Goal: Task Accomplishment & Management: Manage account settings

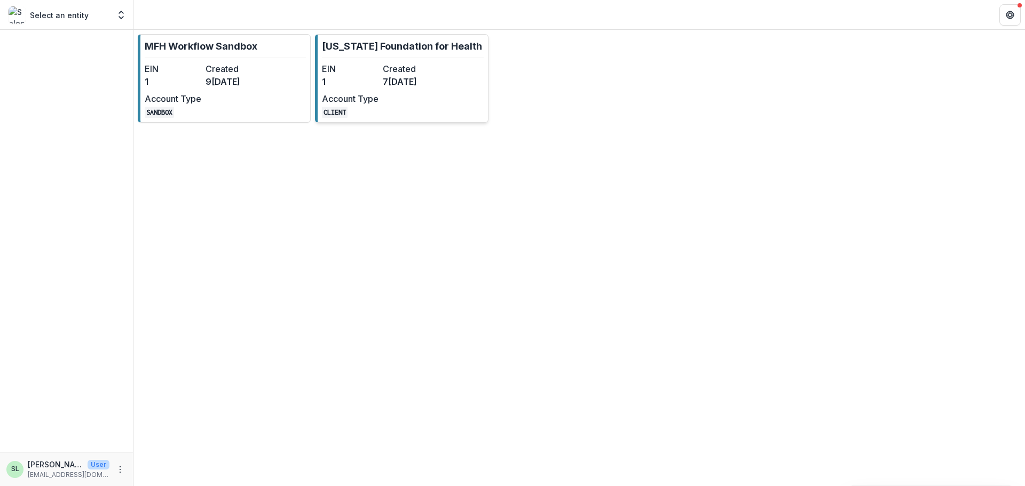
click at [353, 72] on dt "EIN" at bounding box center [350, 68] width 57 height 13
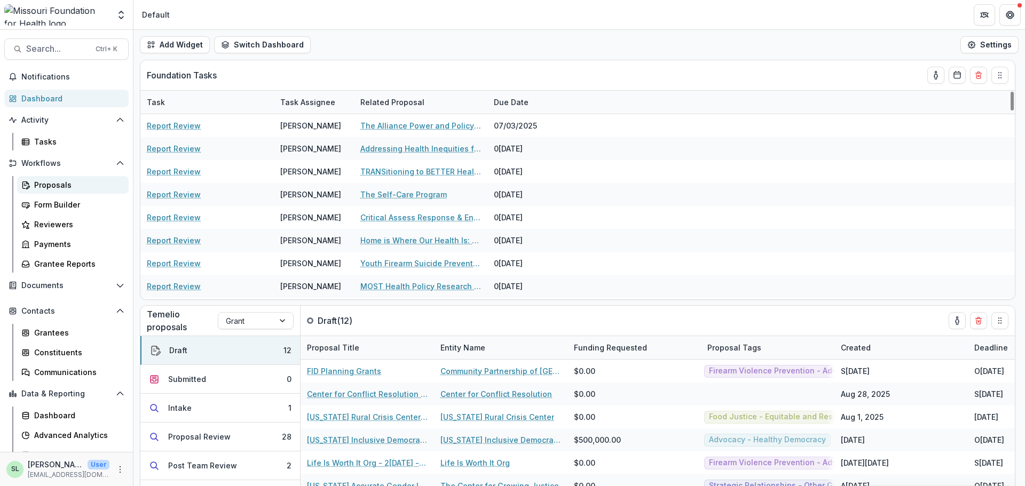
click at [42, 178] on link "Proposals" at bounding box center [73, 185] width 112 height 18
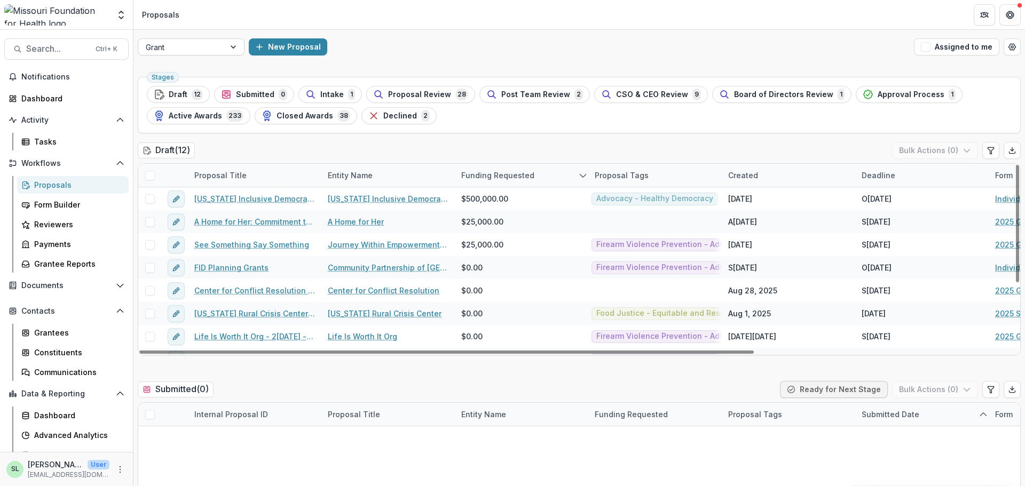
click at [181, 49] on div at bounding box center [182, 47] width 72 height 13
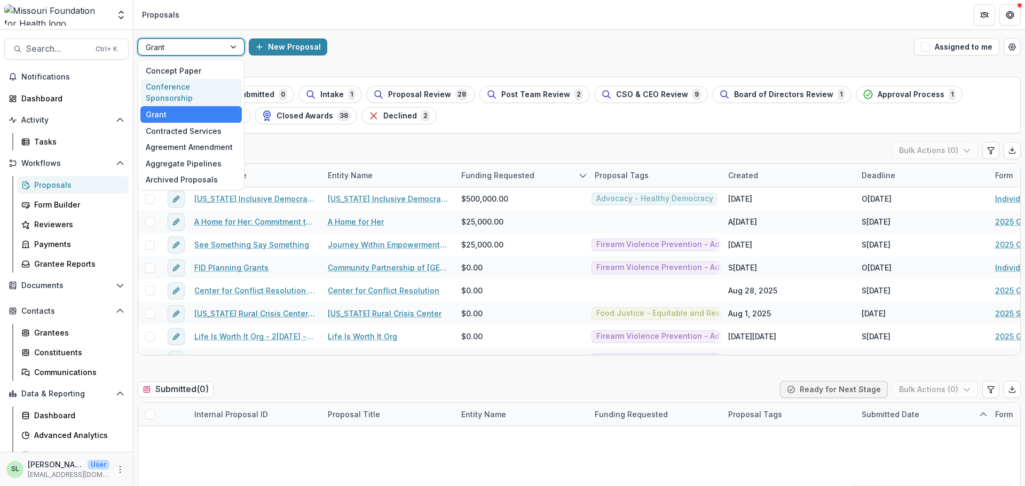
click at [179, 90] on div "Conference Sponsorship" at bounding box center [190, 93] width 101 height 28
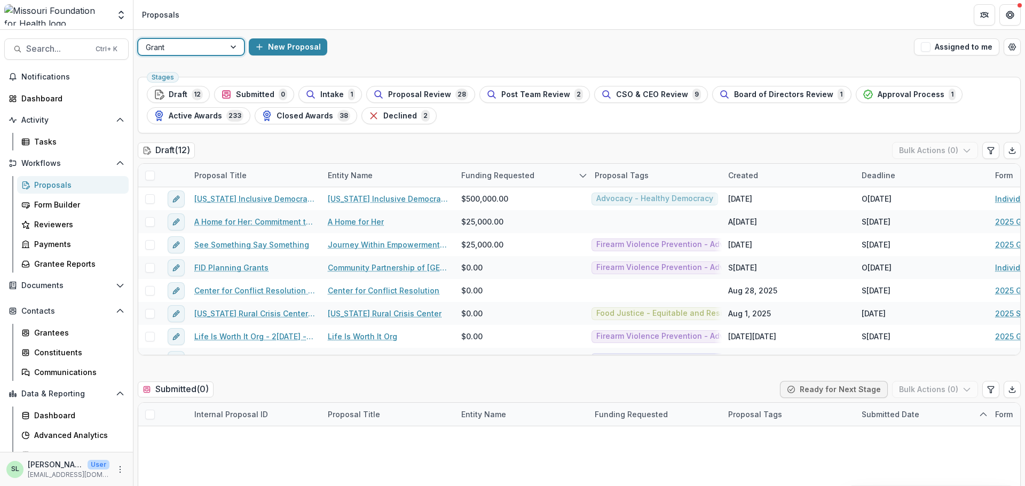
click at [177, 46] on div at bounding box center [182, 47] width 72 height 13
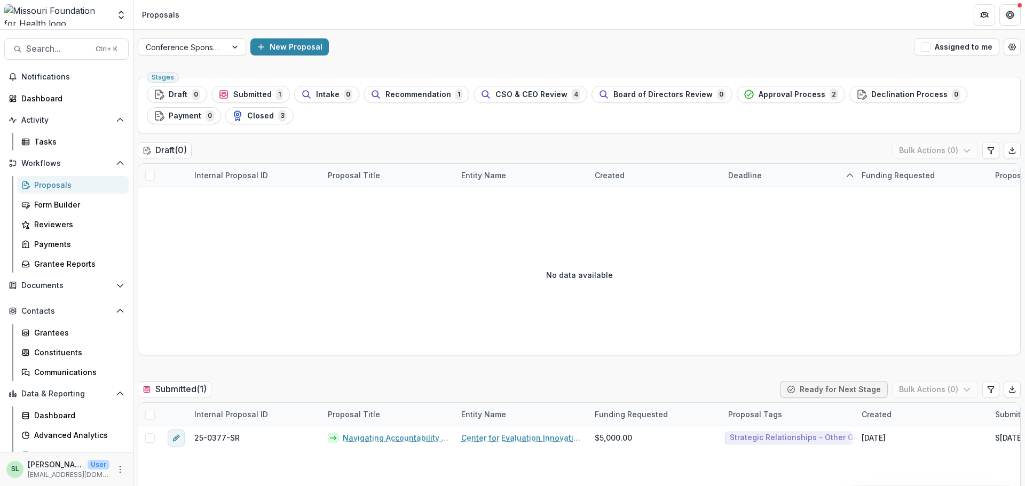
click at [660, 50] on div "New Proposal" at bounding box center [579, 46] width 659 height 17
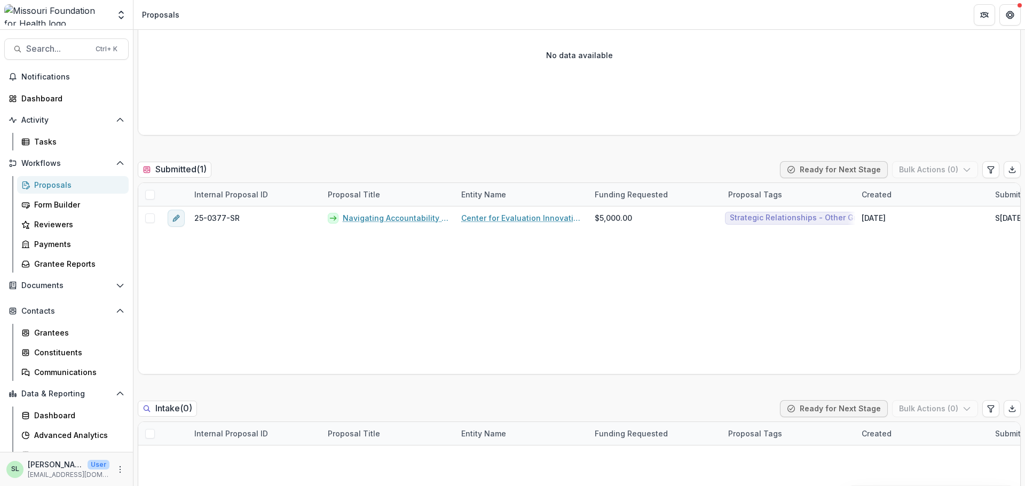
scroll to position [213, 0]
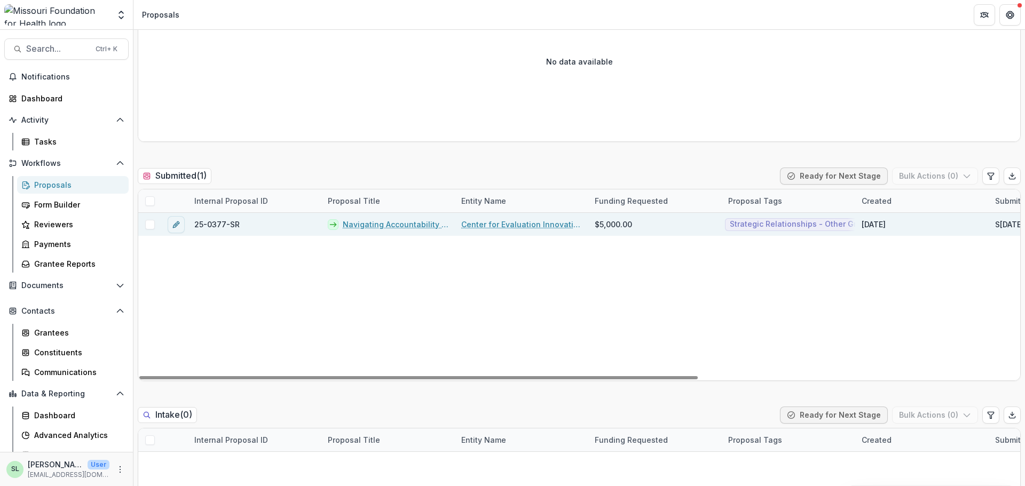
click at [374, 229] on link "Navigating Accountability for Systemic Impact" at bounding box center [396, 224] width 106 height 11
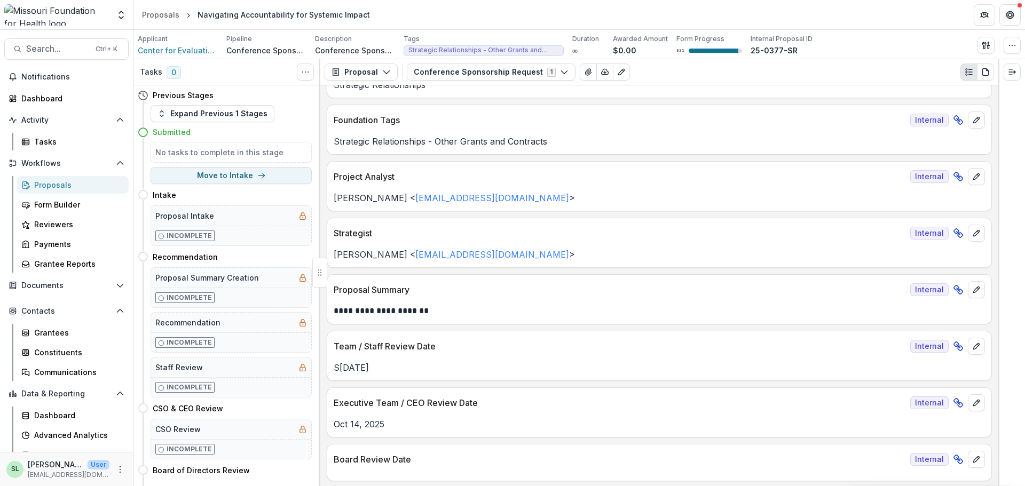
scroll to position [320, 0]
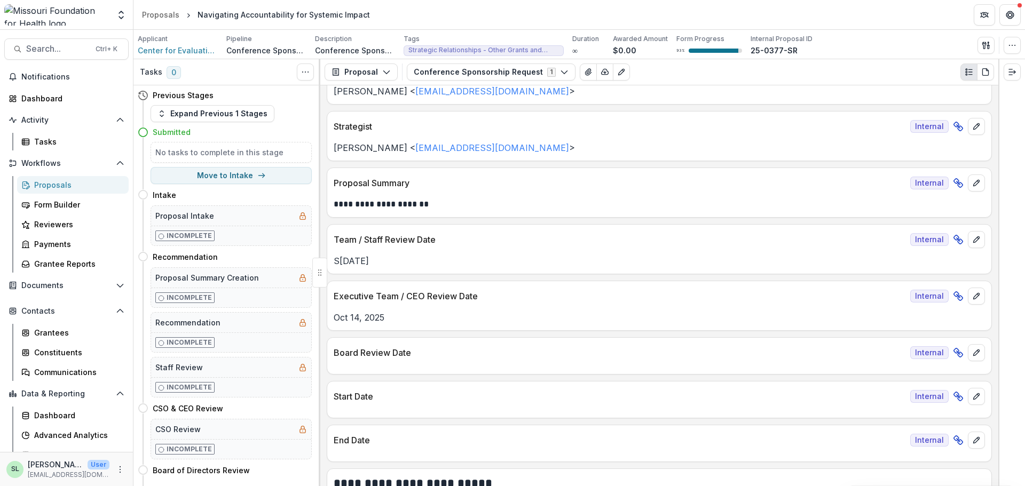
click at [48, 173] on div "Workflows Proposals Form Builder Reviewers Payments Grantee Reports" at bounding box center [66, 214] width 133 height 118
click at [51, 185] on div "Proposals" at bounding box center [77, 184] width 86 height 11
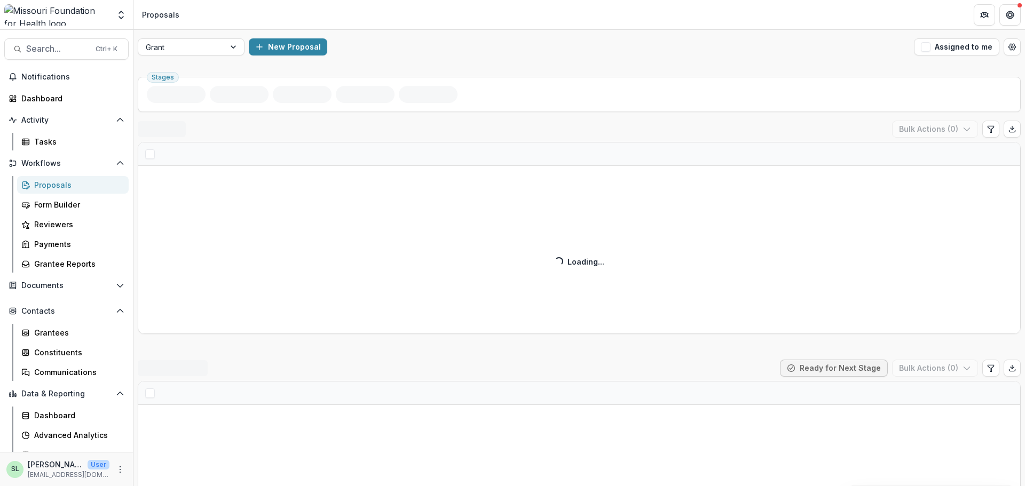
click at [957, 45] on button "Assigned to me" at bounding box center [956, 46] width 85 height 17
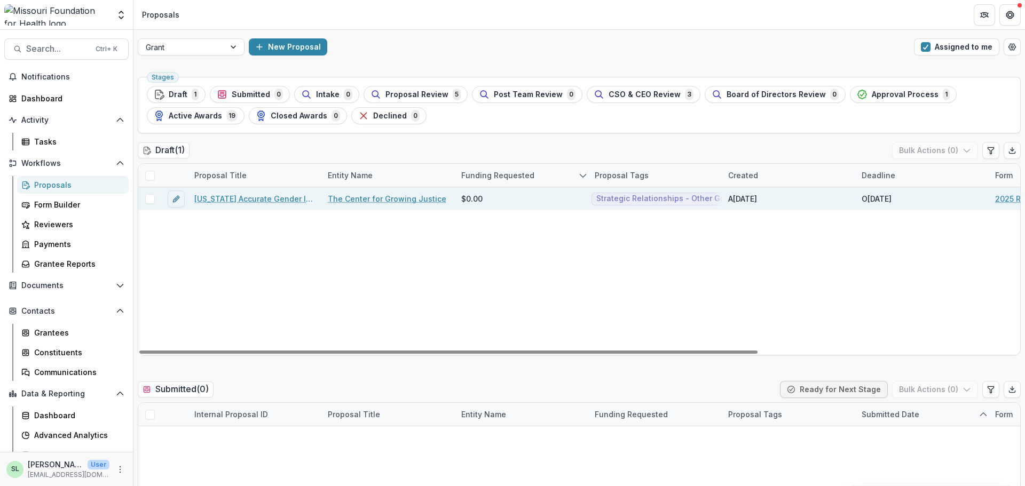
click at [293, 199] on link "Missouri Accurate Gender Identity Collaborative (“MAGIC”) : Strategic Advocacy …" at bounding box center [254, 198] width 121 height 11
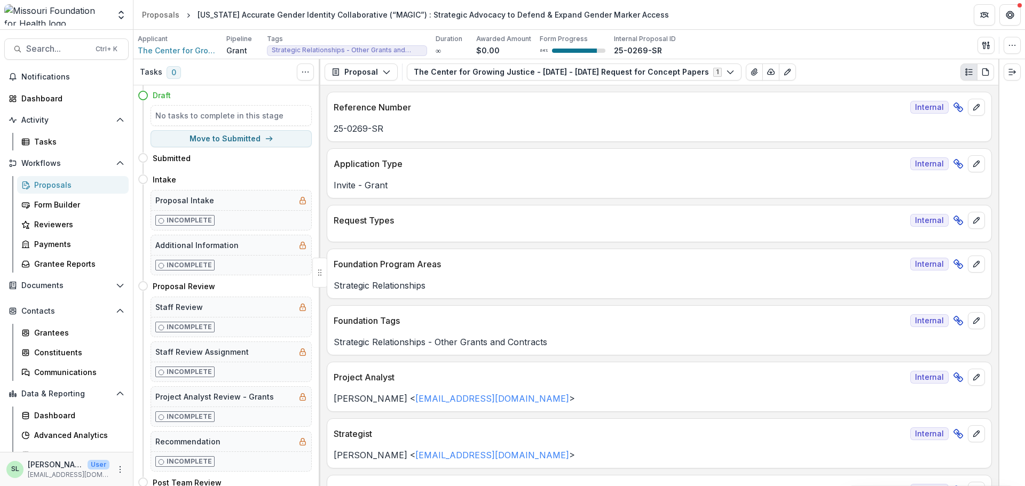
click at [59, 181] on div "Proposals" at bounding box center [77, 184] width 86 height 11
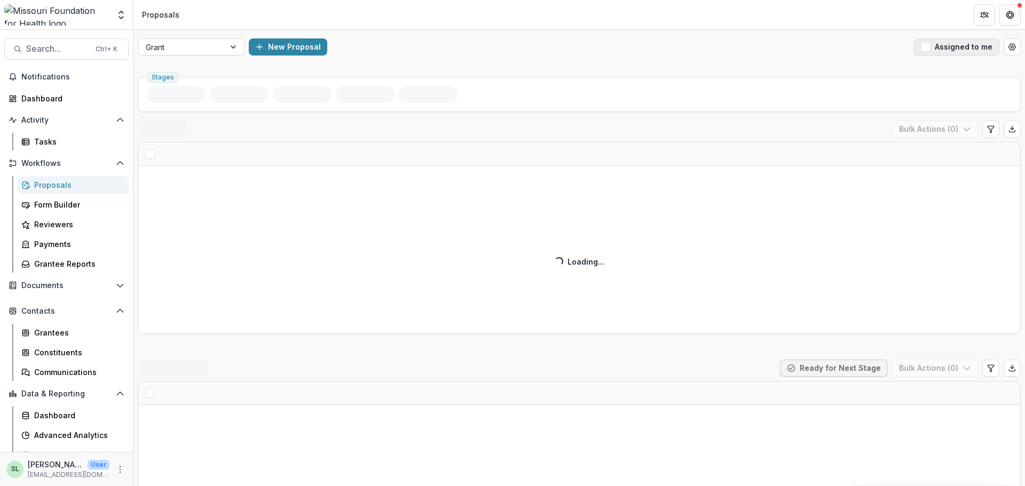
click at [942, 49] on button "Assigned to me" at bounding box center [956, 46] width 85 height 17
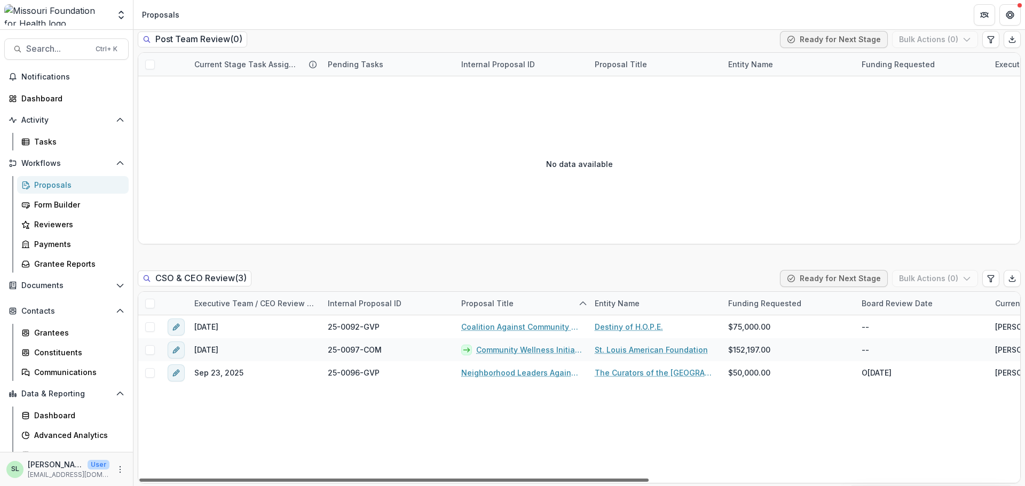
drag, startPoint x: 630, startPoint y: 498, endPoint x: 506, endPoint y: 455, distance: 131.3
click at [506, 479] on div at bounding box center [393, 480] width 509 height 3
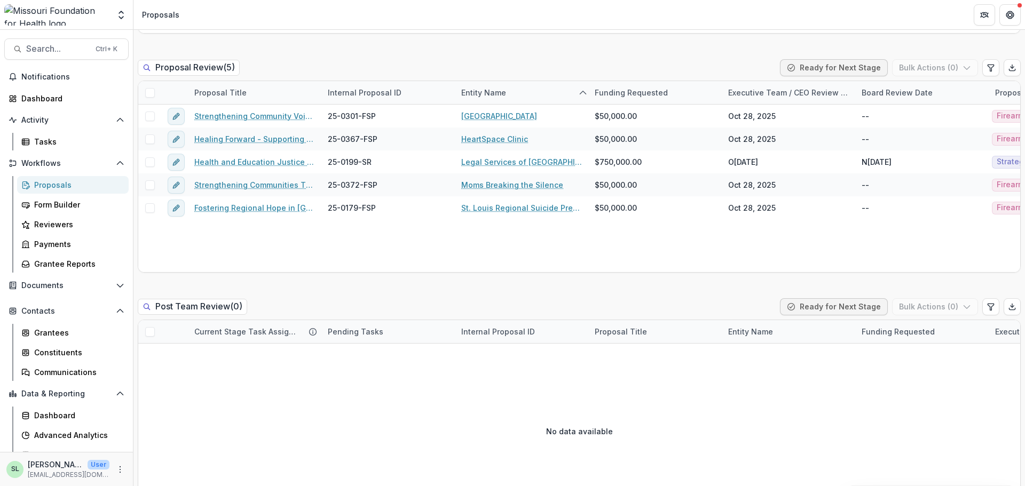
scroll to position [800, 0]
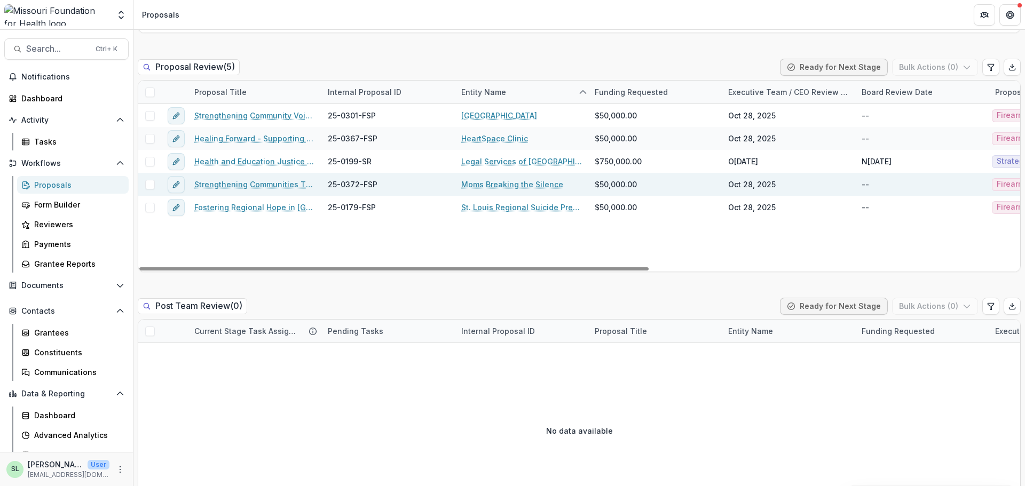
click at [257, 186] on link "Strengthening Communities Through Firearm Suicide Prevention" at bounding box center [254, 184] width 121 height 11
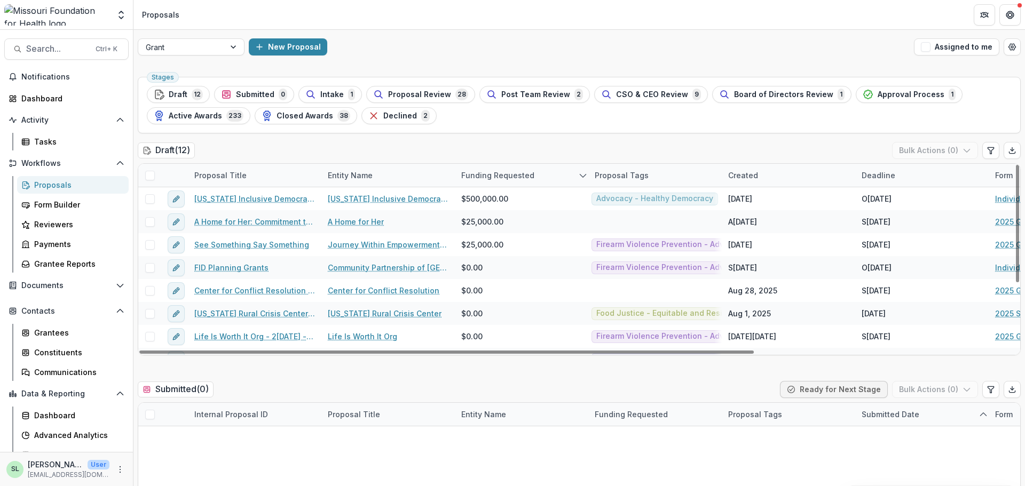
drag, startPoint x: 951, startPoint y: 47, endPoint x: 385, endPoint y: 421, distance: 677.9
click at [951, 47] on button "Assigned to me" at bounding box center [956, 46] width 85 height 17
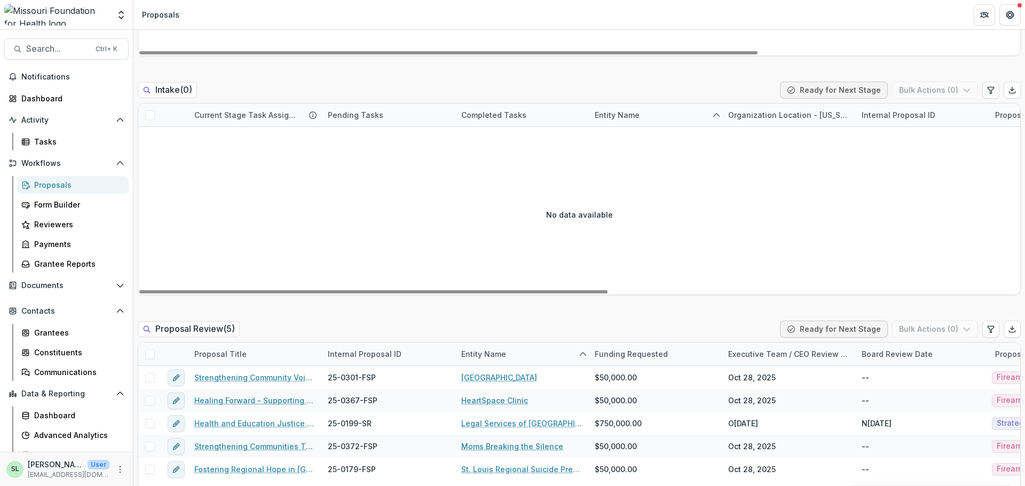
scroll to position [694, 0]
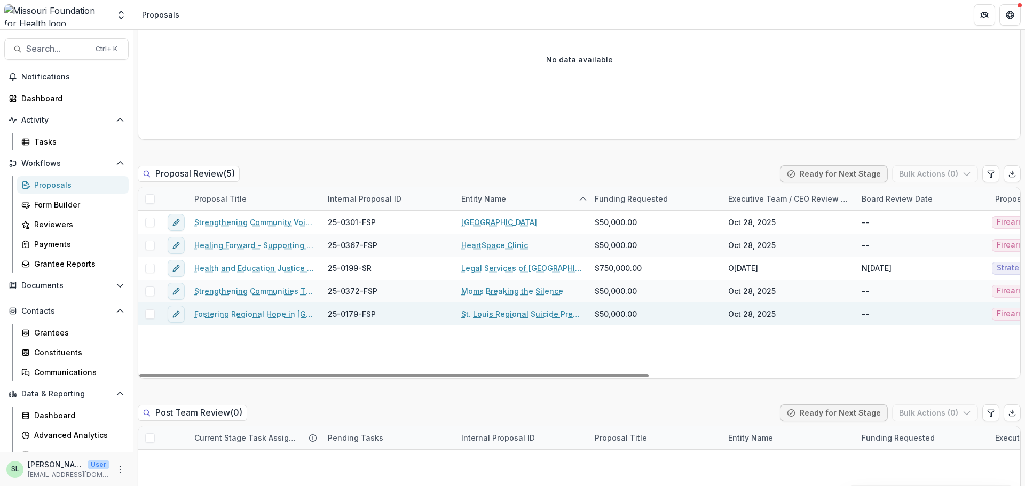
click at [260, 314] on link "Fostering Regional Hope in STL" at bounding box center [254, 313] width 121 height 11
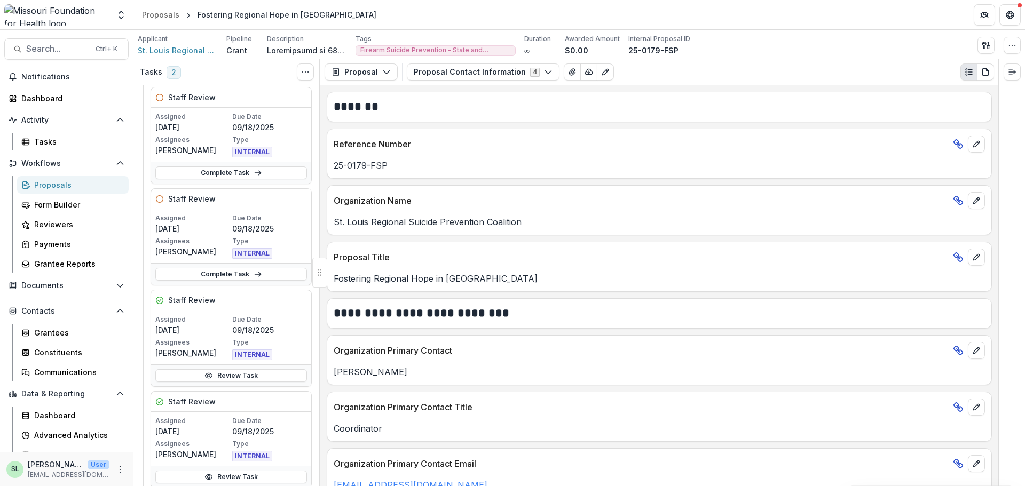
scroll to position [53, 0]
click at [229, 280] on link "Complete Task" at bounding box center [231, 276] width 152 height 13
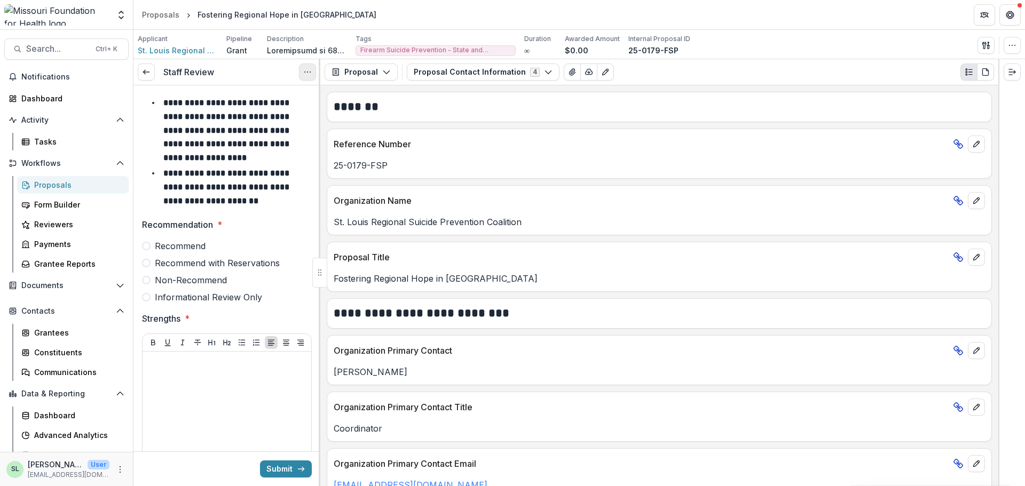
click at [304, 67] on button "Options" at bounding box center [307, 72] width 17 height 17
click at [266, 117] on button "Cancel Task" at bounding box center [256, 119] width 114 height 18
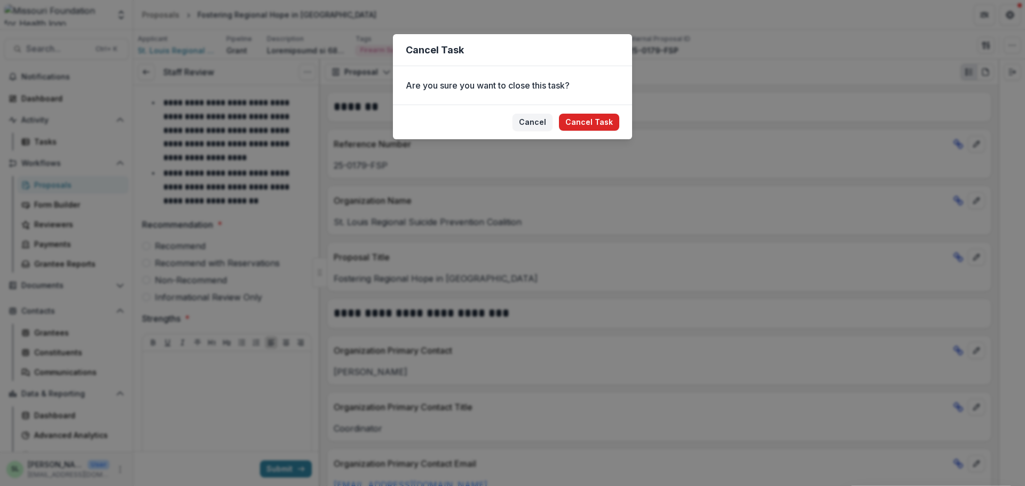
click at [612, 118] on button "Cancel Task" at bounding box center [589, 122] width 60 height 17
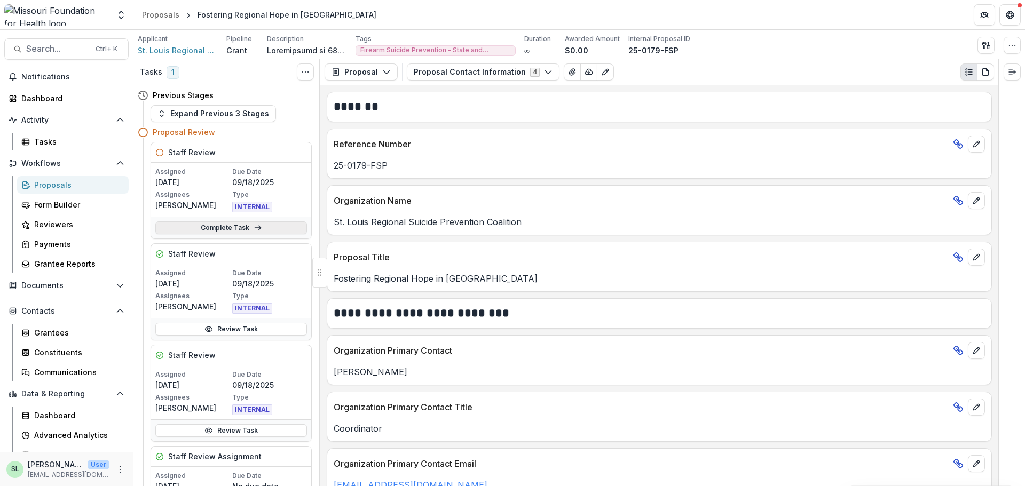
click at [211, 232] on link "Complete Task" at bounding box center [231, 227] width 152 height 13
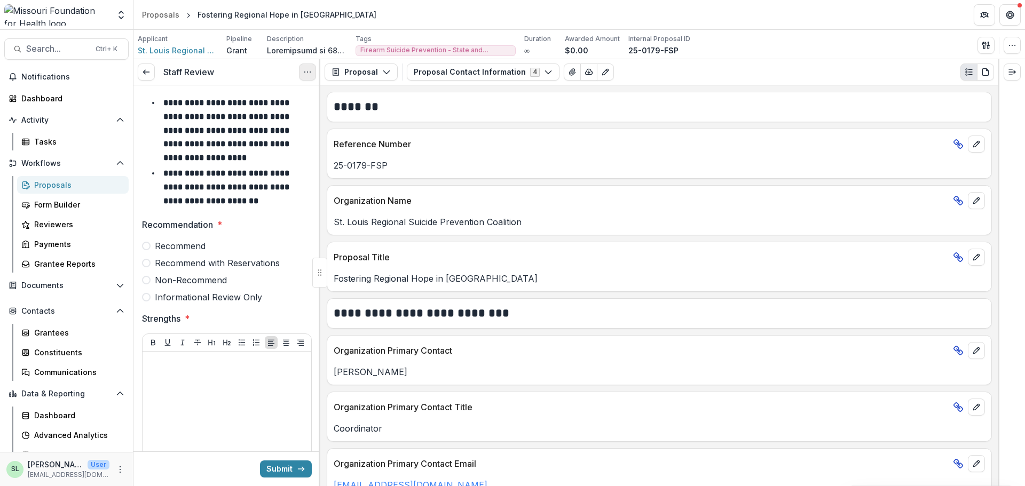
click at [307, 72] on icon "Options" at bounding box center [307, 72] width 9 height 9
click at [281, 117] on button "Cancel Task" at bounding box center [256, 119] width 114 height 18
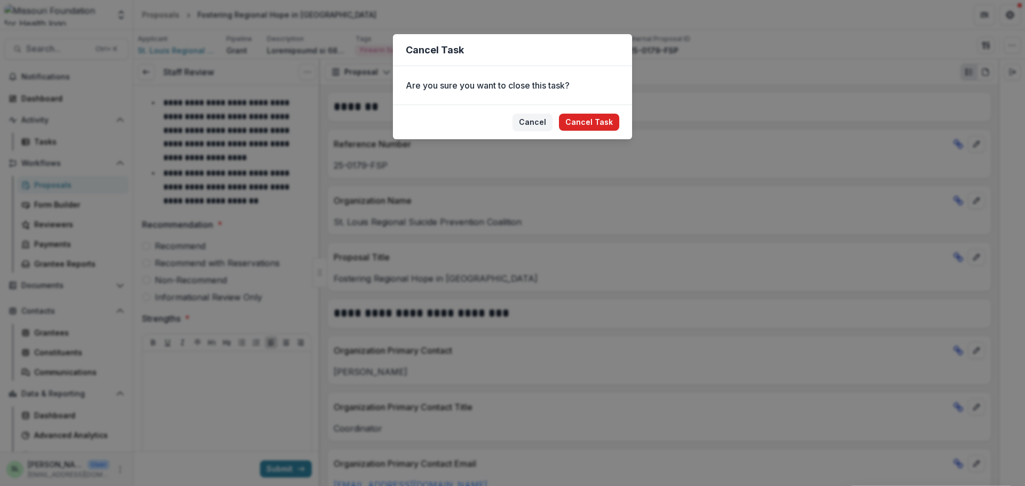
click at [586, 124] on button "Cancel Task" at bounding box center [589, 122] width 60 height 17
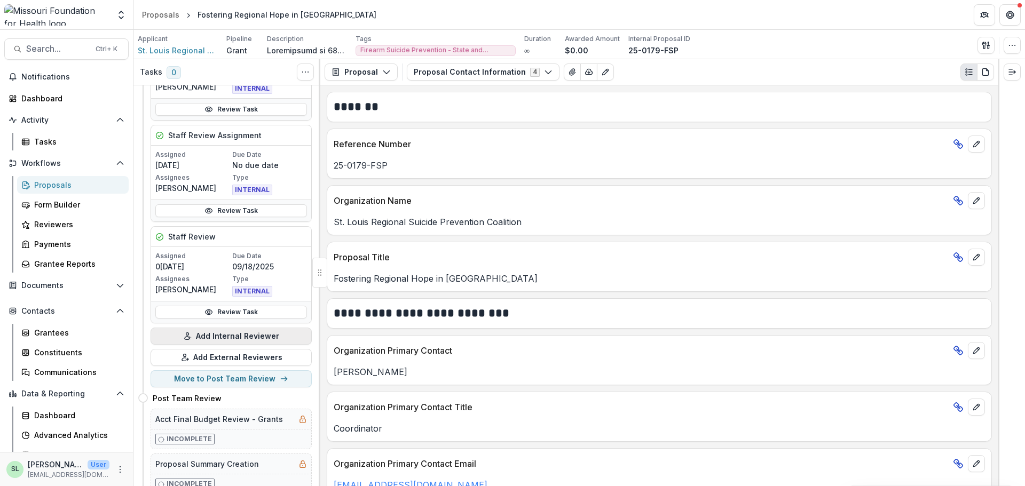
scroll to position [267, 0]
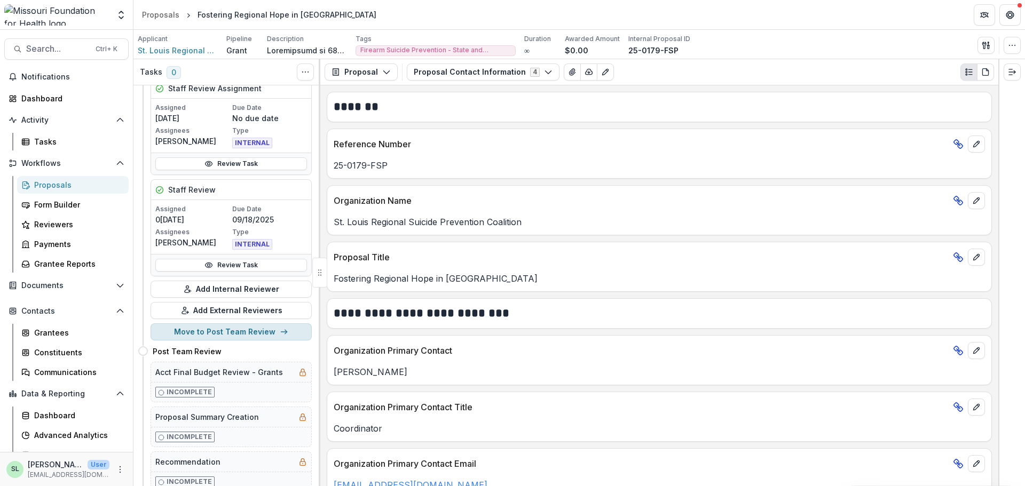
click at [232, 332] on button "Move to Post Team Review" at bounding box center [230, 331] width 161 height 17
select select "**********"
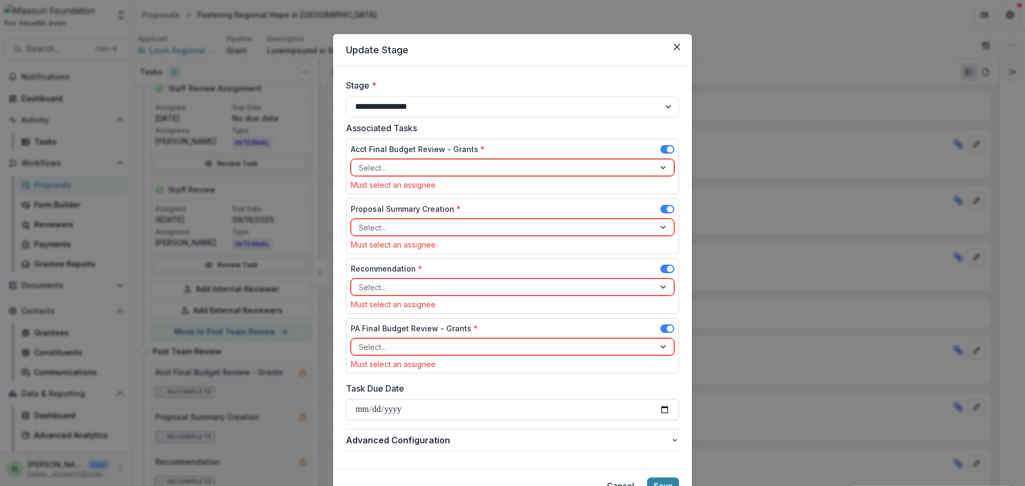
click at [385, 347] on div at bounding box center [503, 346] width 288 height 13
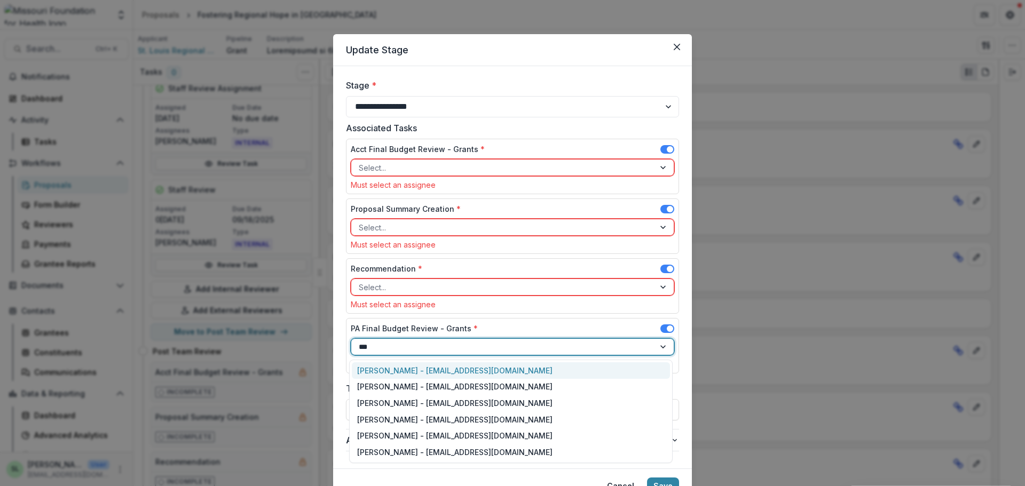
type input "****"
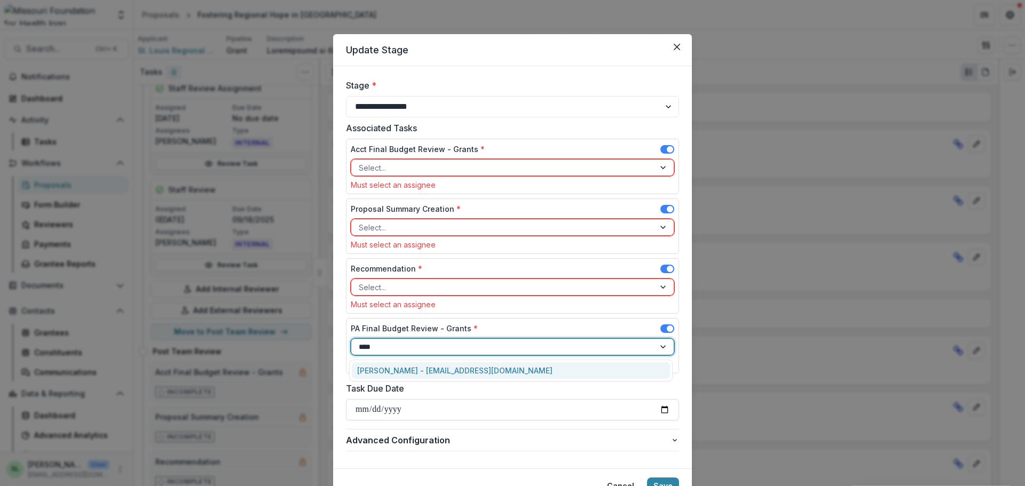
click at [394, 373] on div "Sada Lindsey - slindsey@mffh.org" at bounding box center [511, 370] width 318 height 17
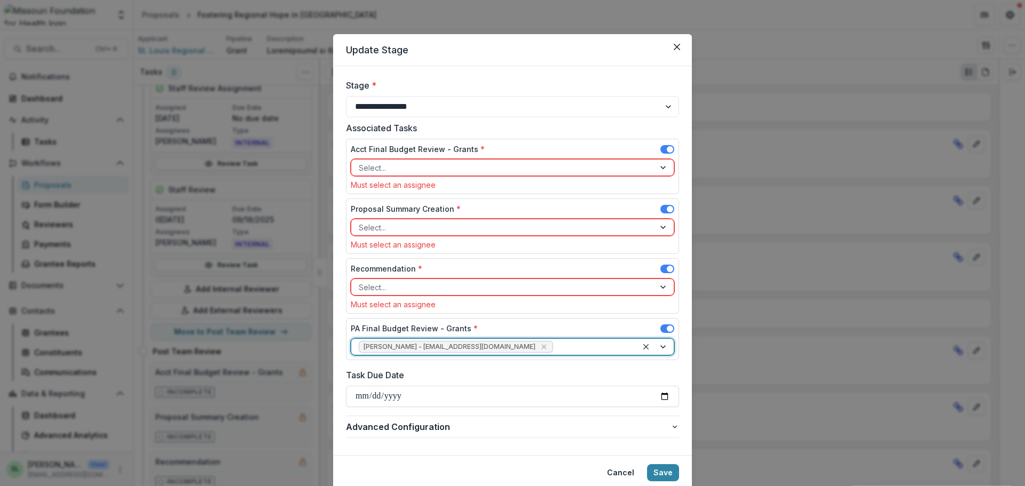
click at [406, 286] on div at bounding box center [503, 287] width 288 height 13
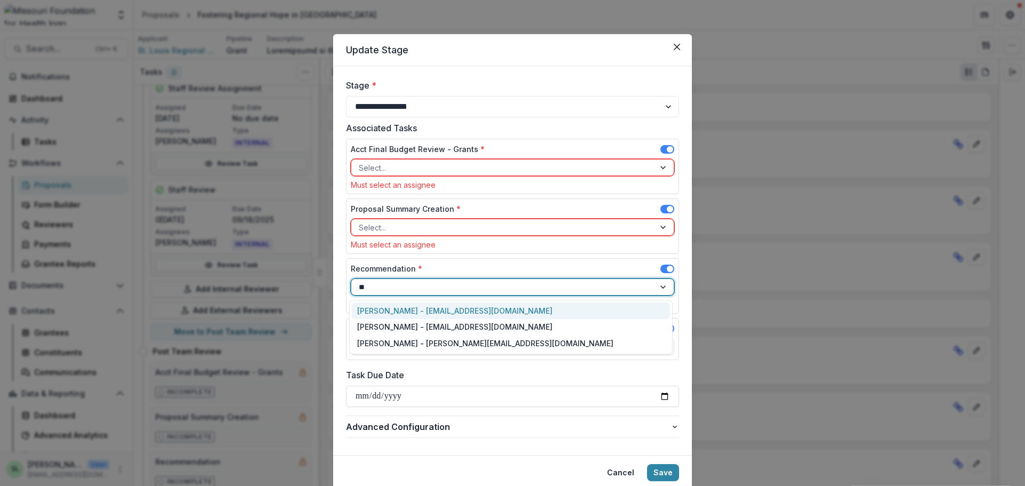
type input "*"
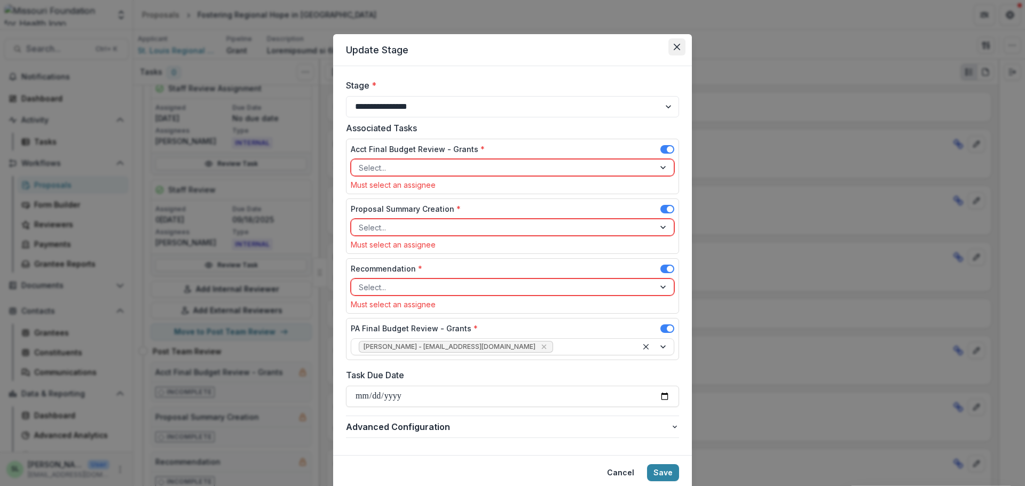
click at [678, 48] on button "Close" at bounding box center [676, 46] width 17 height 17
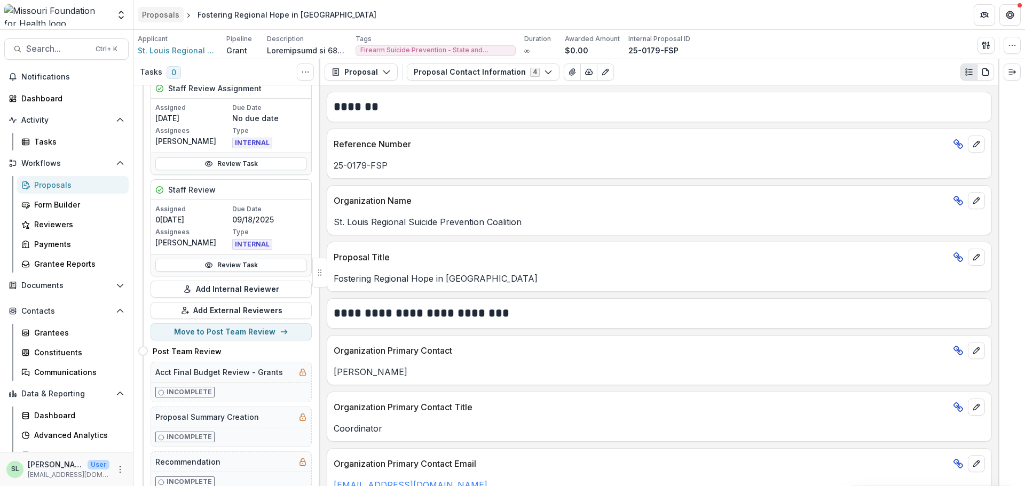
click at [169, 17] on div "Proposals" at bounding box center [160, 14] width 37 height 11
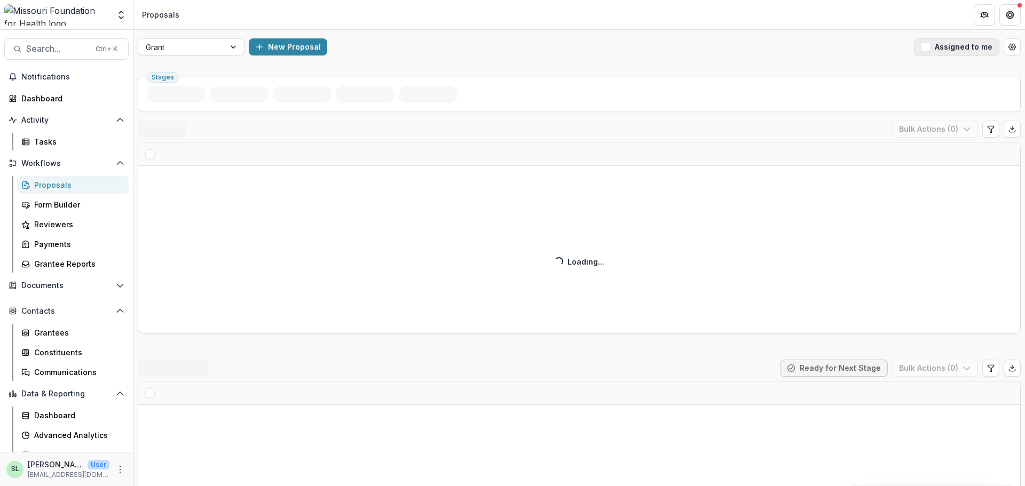
drag, startPoint x: 956, startPoint y: 42, endPoint x: 948, endPoint y: 47, distance: 9.6
click at [955, 43] on button "Assigned to me" at bounding box center [956, 46] width 85 height 17
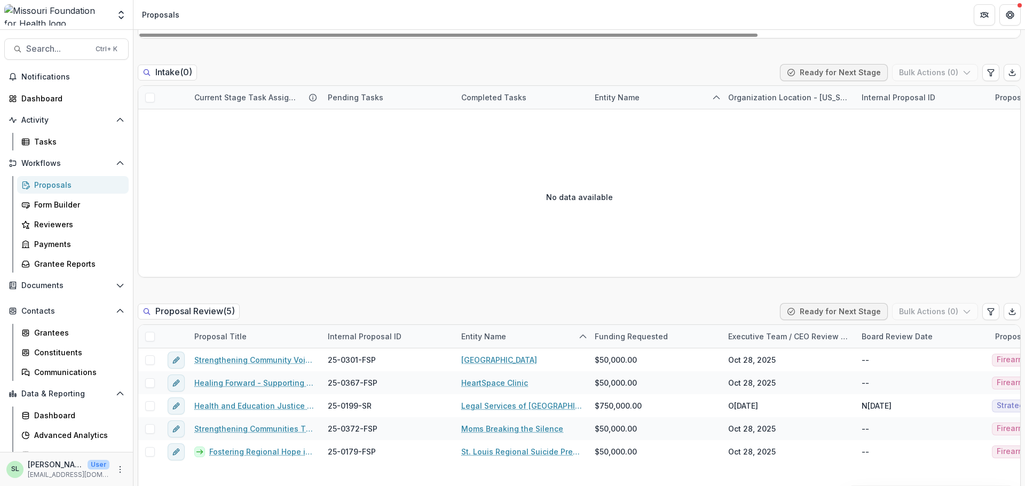
scroll to position [587, 0]
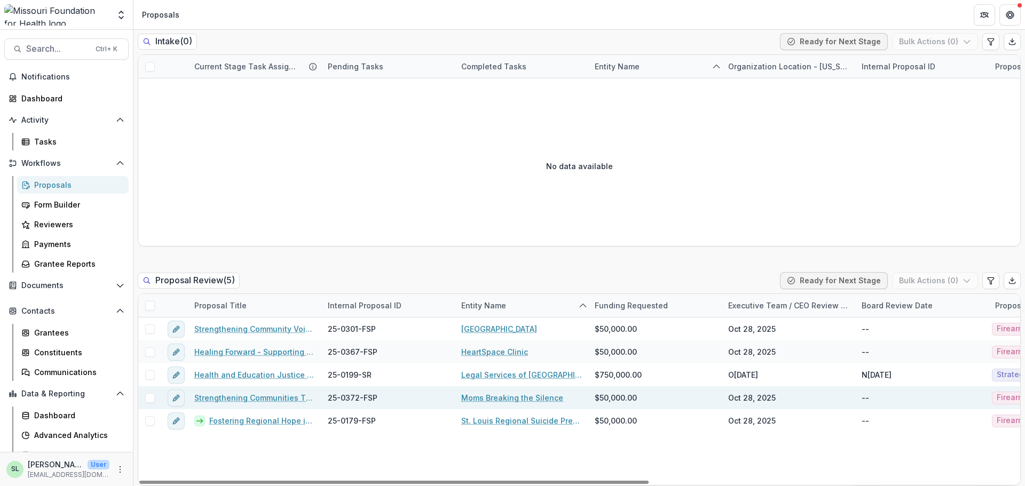
click at [234, 396] on link "Strengthening Communities Through Firearm Suicide Prevention" at bounding box center [254, 397] width 121 height 11
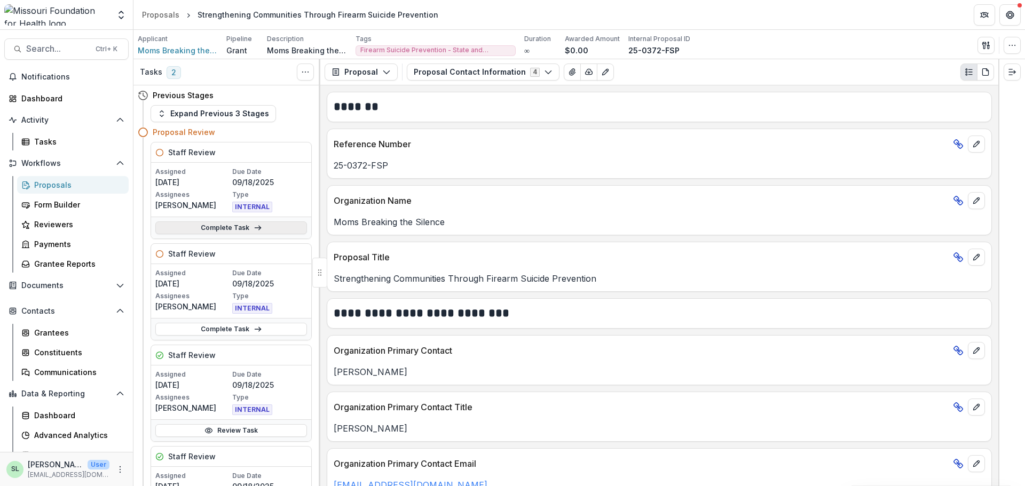
click at [235, 224] on link "Complete Task" at bounding box center [231, 227] width 152 height 13
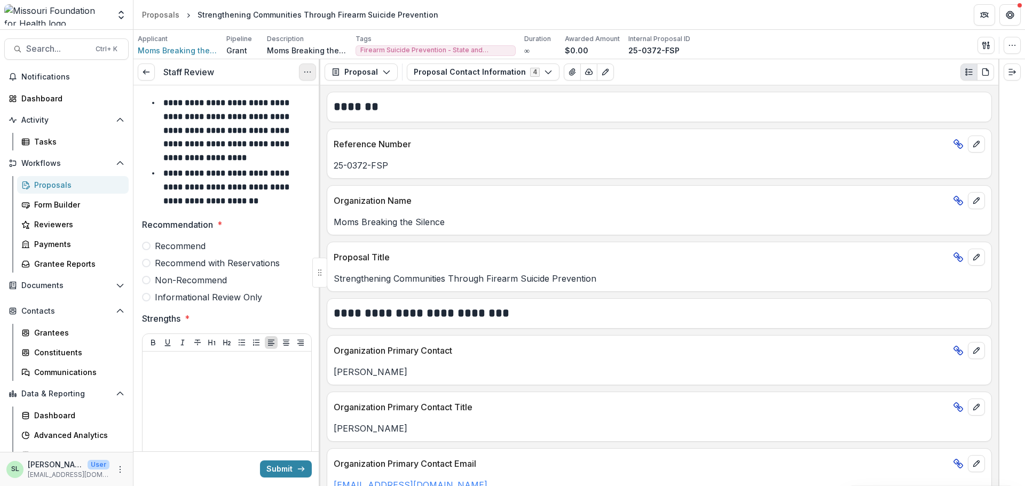
click at [312, 72] on button "Options" at bounding box center [307, 72] width 17 height 17
click at [275, 121] on button "Cancel Task" at bounding box center [256, 119] width 114 height 18
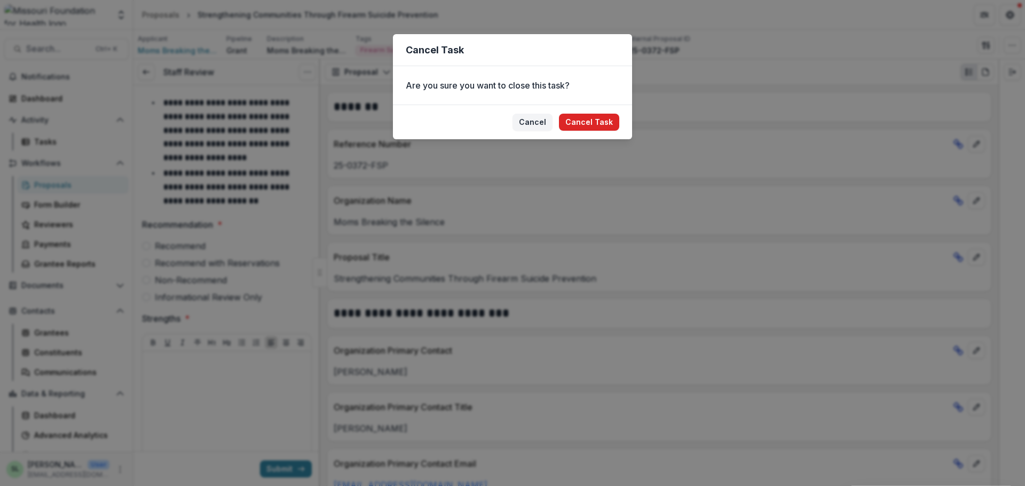
click at [593, 122] on button "Cancel Task" at bounding box center [589, 122] width 60 height 17
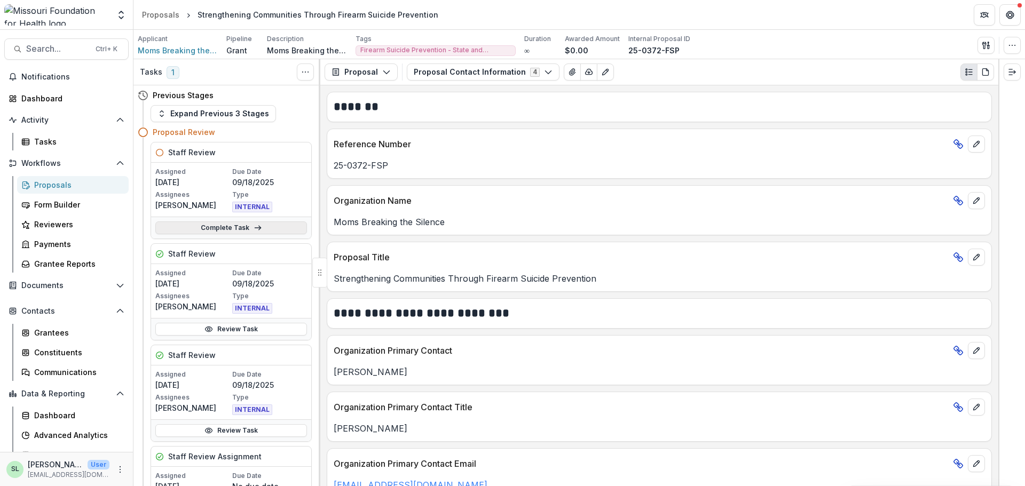
click at [249, 229] on link "Complete Task" at bounding box center [231, 227] width 152 height 13
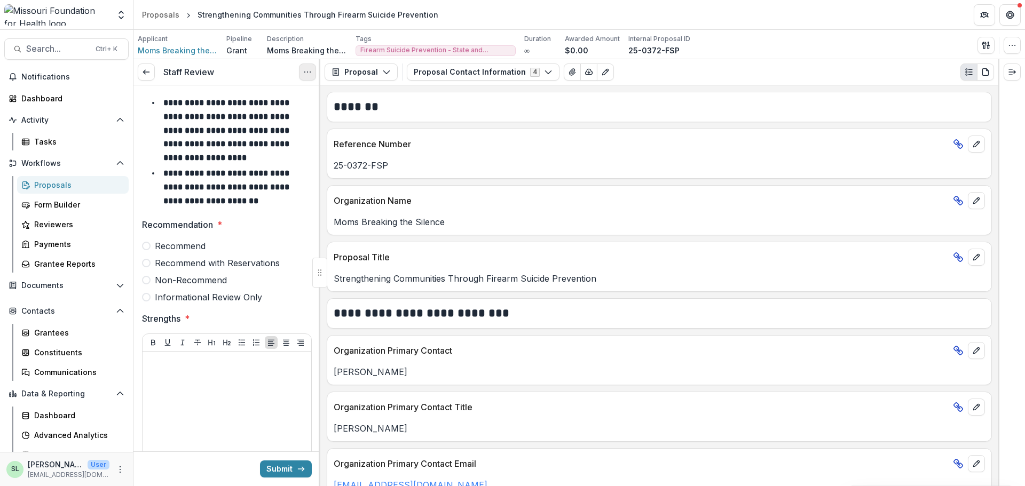
click at [304, 66] on button "Options" at bounding box center [307, 72] width 17 height 17
click at [258, 129] on div "View task Cancel Task" at bounding box center [256, 107] width 120 height 45
click at [257, 120] on button "Cancel Task" at bounding box center [256, 119] width 114 height 18
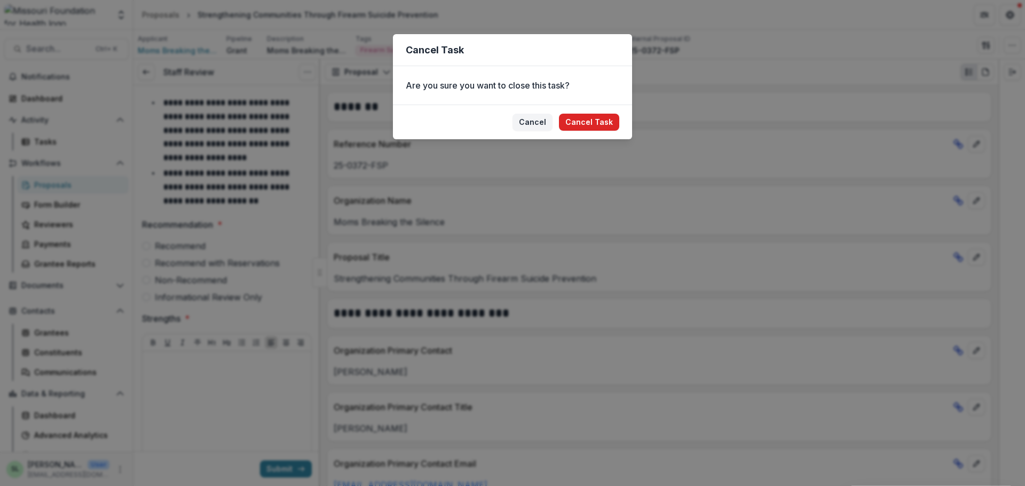
click at [583, 115] on footer "Cancel Cancel Task" at bounding box center [512, 122] width 239 height 35
click at [582, 117] on button "Cancel Task" at bounding box center [589, 122] width 60 height 17
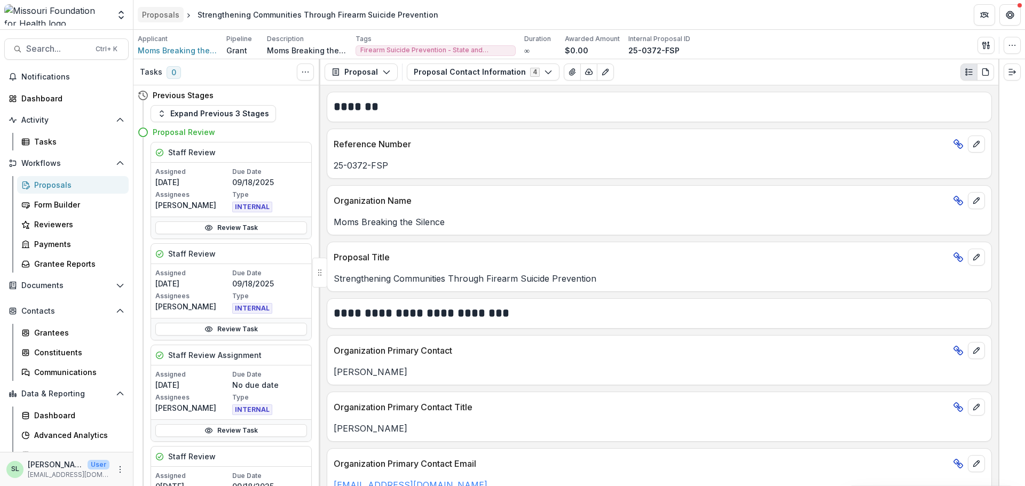
click at [156, 10] on div "Proposals" at bounding box center [160, 14] width 37 height 11
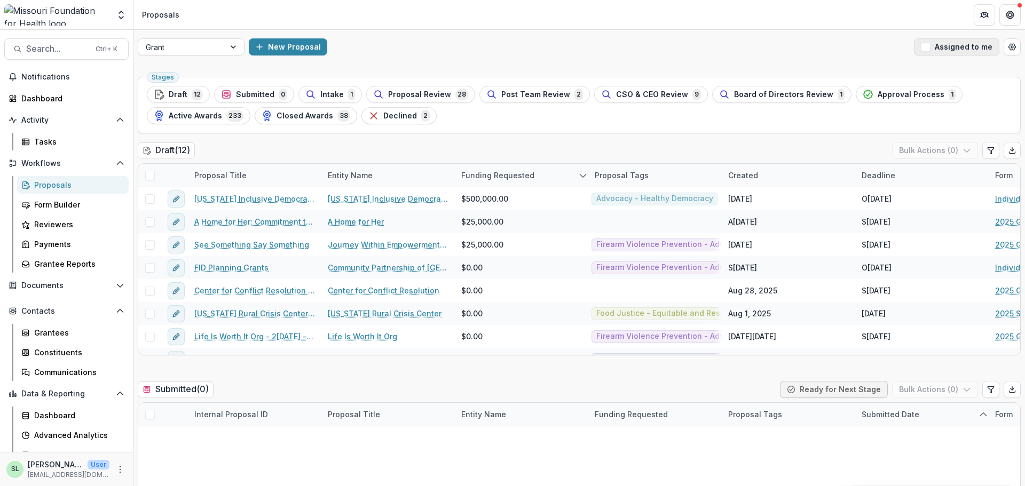
click at [928, 51] on span "button" at bounding box center [926, 47] width 10 height 10
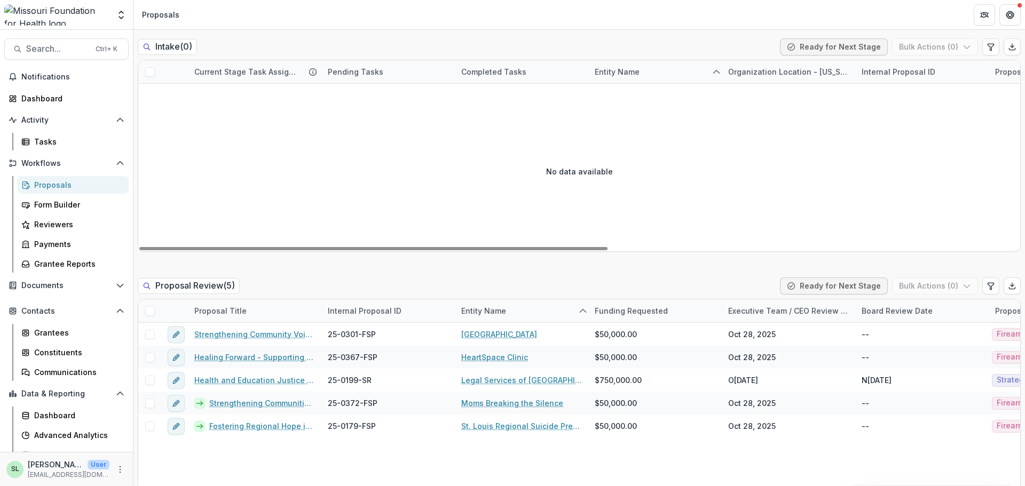
scroll to position [587, 0]
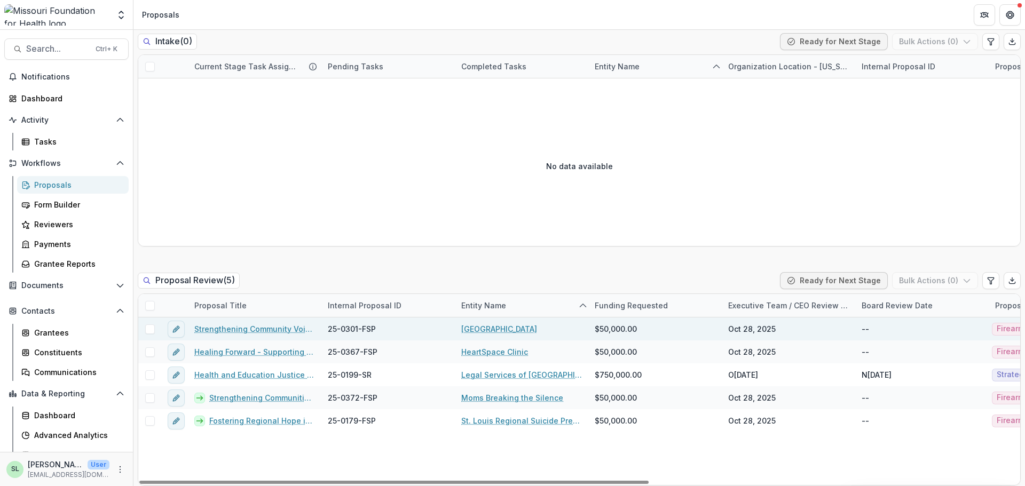
click at [241, 324] on link "Strengthening Community Voices: CASPER Data to Action on Mental Health and Fire…" at bounding box center [254, 328] width 121 height 11
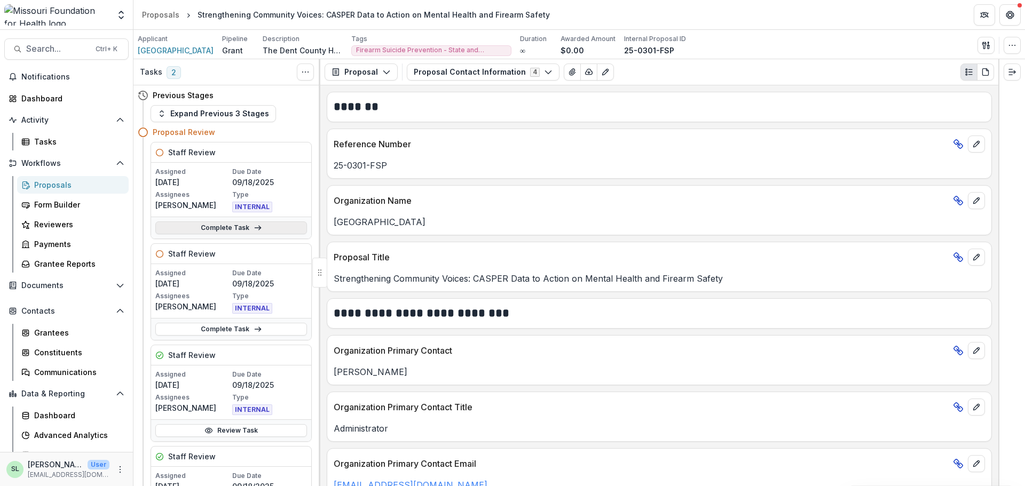
click at [253, 229] on icon at bounding box center [257, 228] width 9 height 9
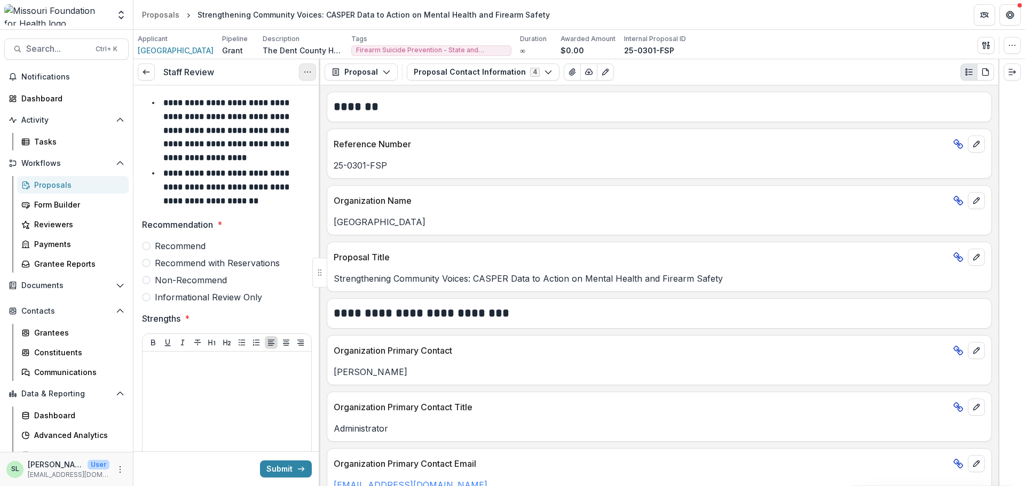
click at [310, 75] on icon "Options" at bounding box center [307, 72] width 9 height 9
click at [258, 117] on button "Cancel Task" at bounding box center [256, 119] width 114 height 18
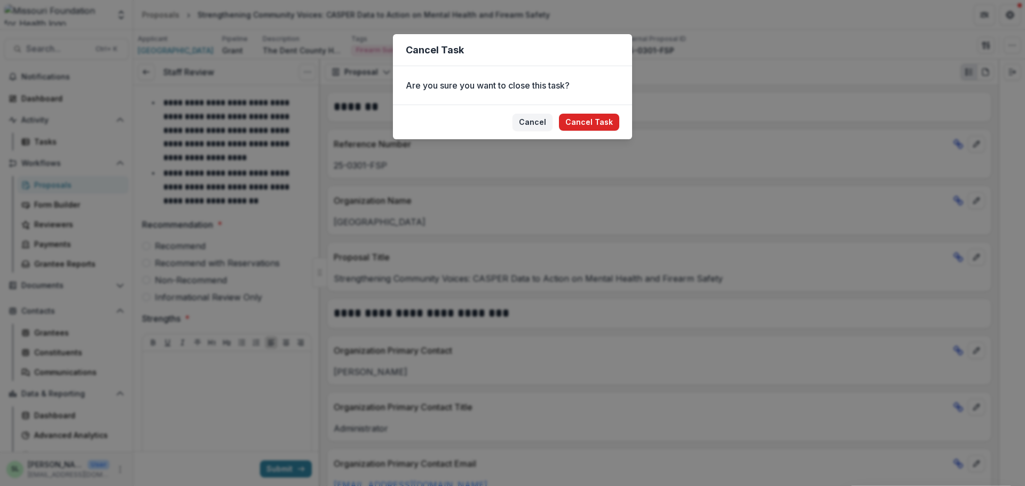
click at [590, 120] on button "Cancel Task" at bounding box center [589, 122] width 60 height 17
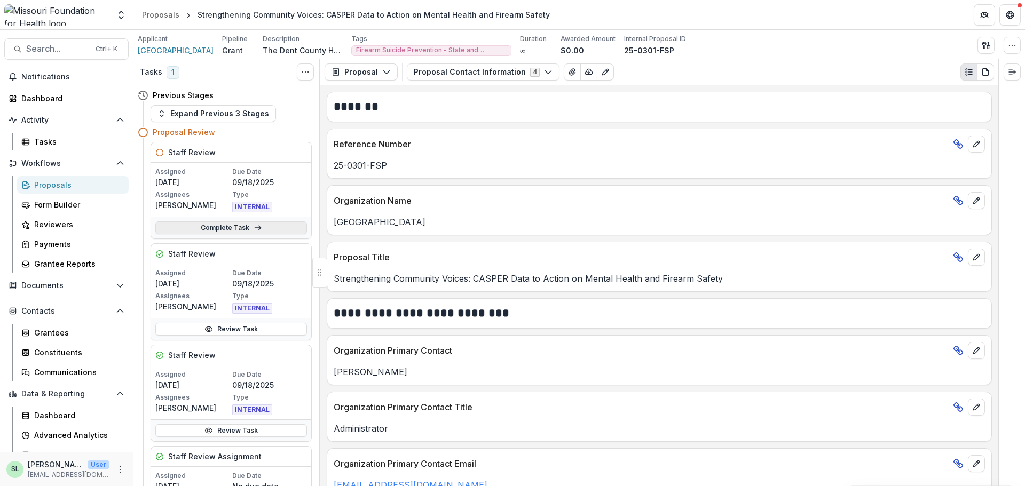
click at [280, 232] on link "Complete Task" at bounding box center [231, 227] width 152 height 13
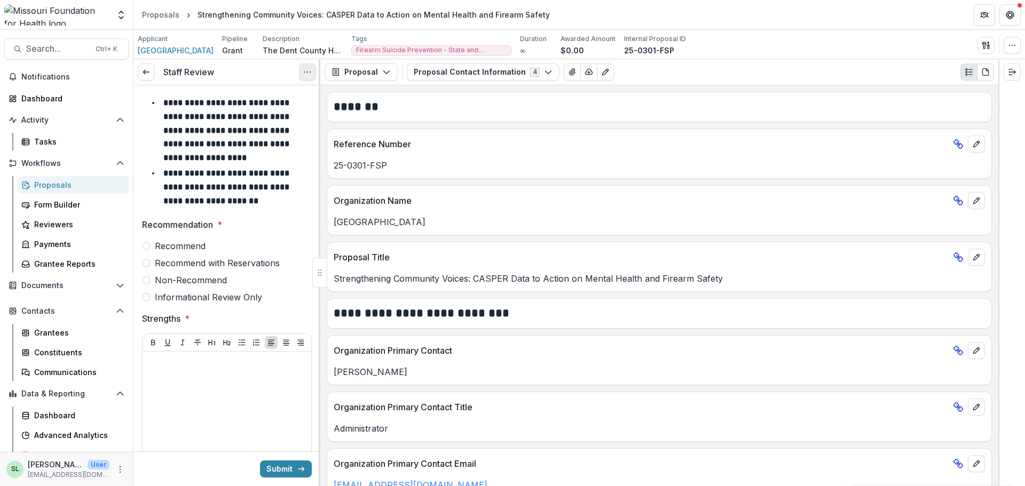
click at [312, 72] on button "Options" at bounding box center [307, 72] width 17 height 17
click at [250, 118] on button "Cancel Task" at bounding box center [256, 119] width 114 height 18
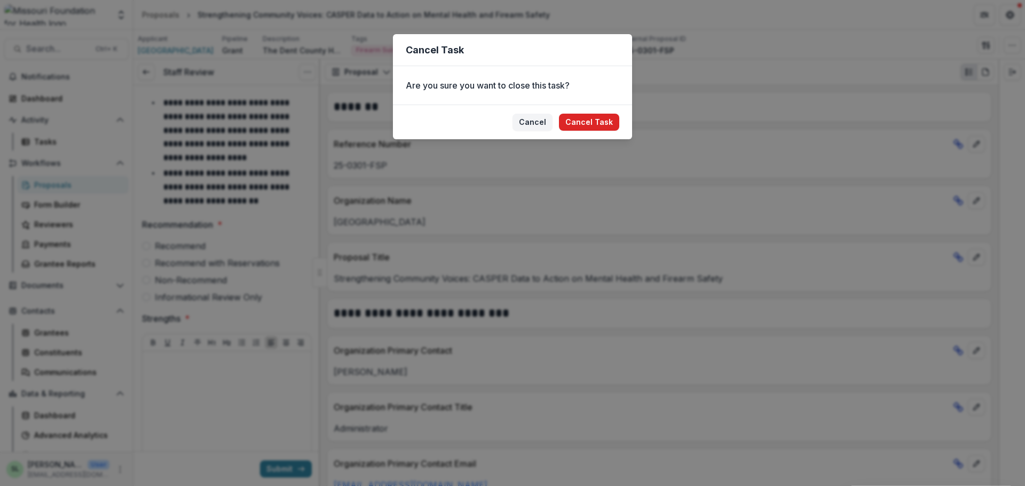
click at [578, 120] on button "Cancel Task" at bounding box center [589, 122] width 60 height 17
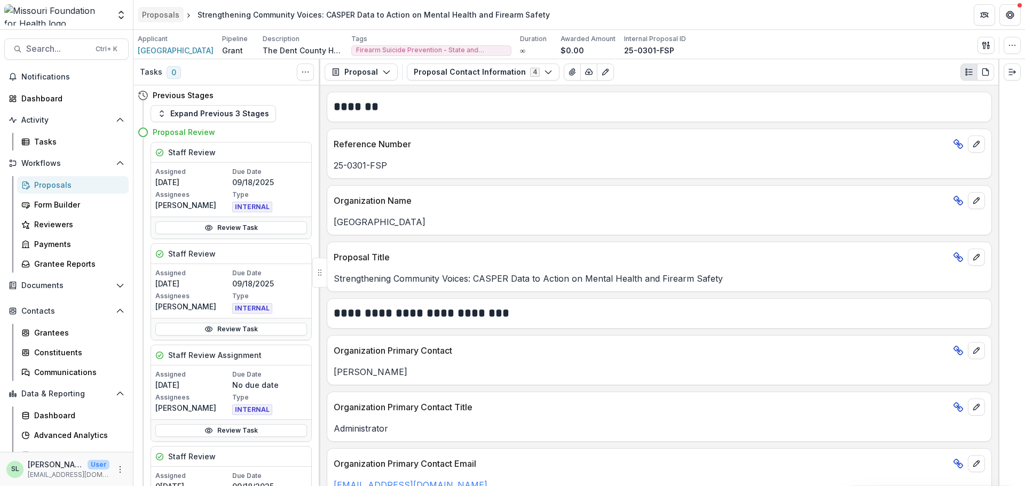
click at [162, 14] on div "Proposals" at bounding box center [160, 14] width 37 height 11
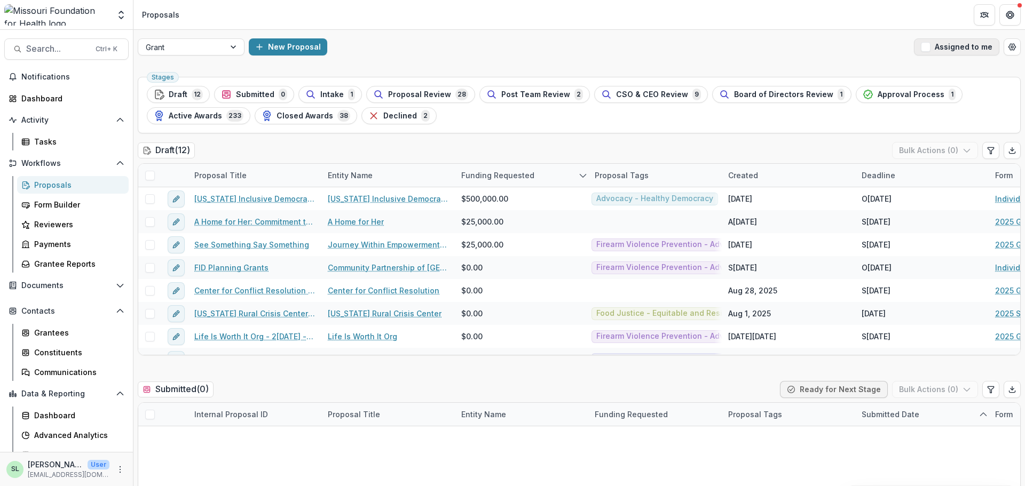
click at [934, 47] on button "Assigned to me" at bounding box center [956, 46] width 85 height 17
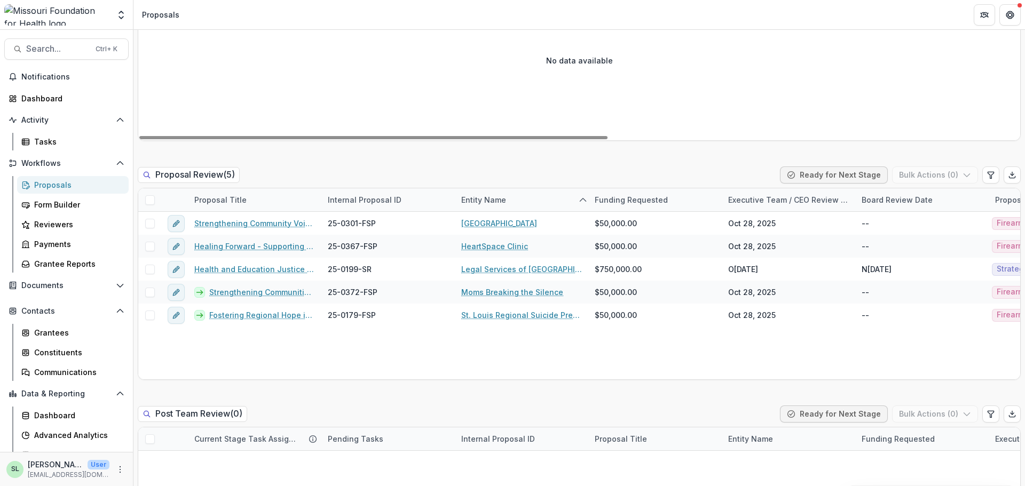
scroll to position [694, 0]
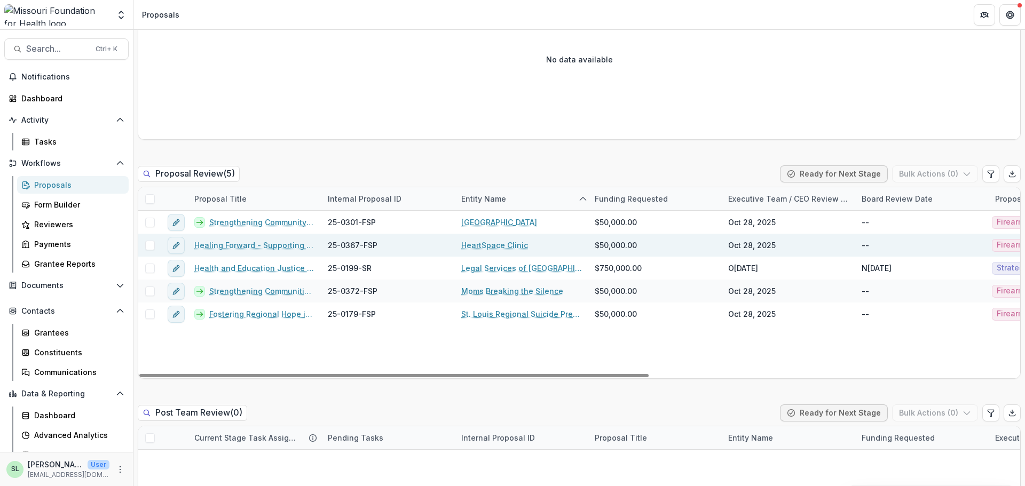
click at [231, 244] on link "Healing Forward - Supporting Homeless Youth and Their Care Team" at bounding box center [254, 245] width 121 height 11
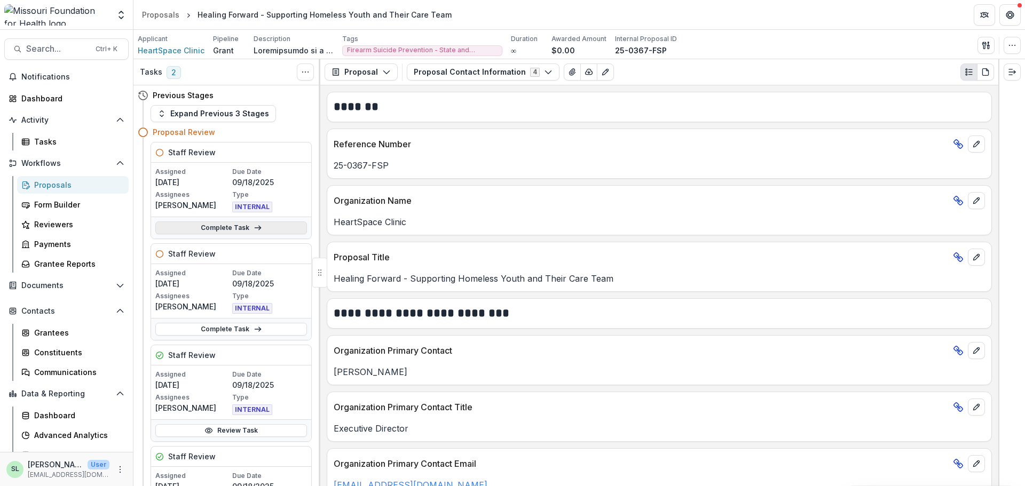
click at [249, 227] on link "Complete Task" at bounding box center [231, 227] width 152 height 13
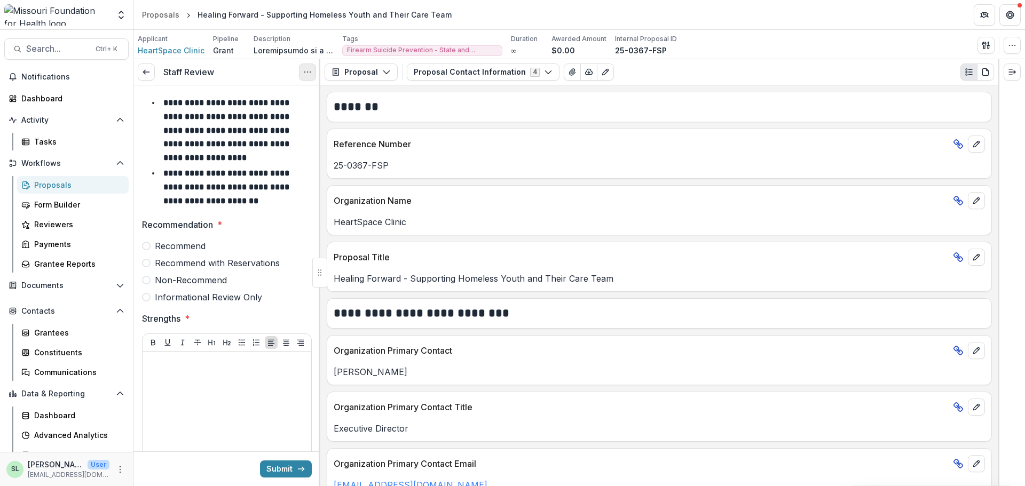
click at [305, 73] on icon "Options" at bounding box center [307, 72] width 9 height 9
click at [287, 122] on button "Cancel Task" at bounding box center [256, 119] width 114 height 18
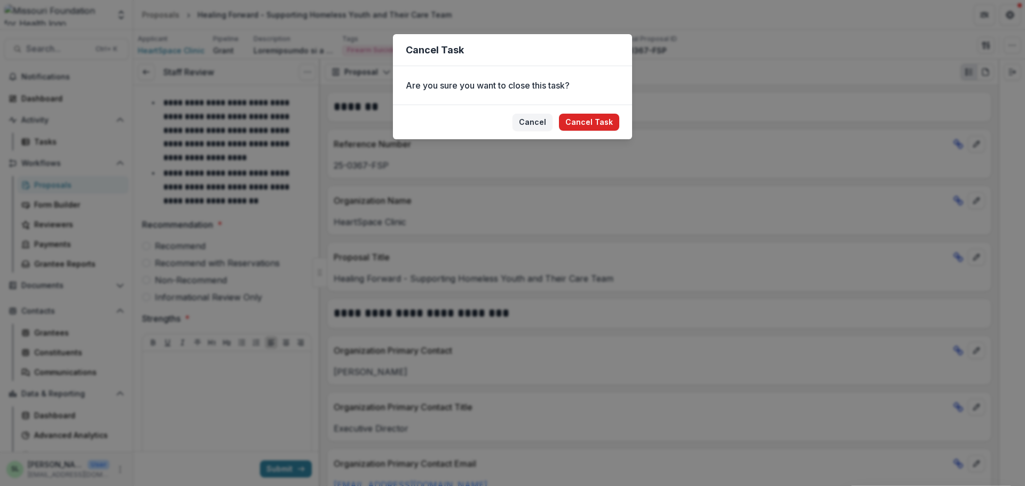
click at [584, 121] on button "Cancel Task" at bounding box center [589, 122] width 60 height 17
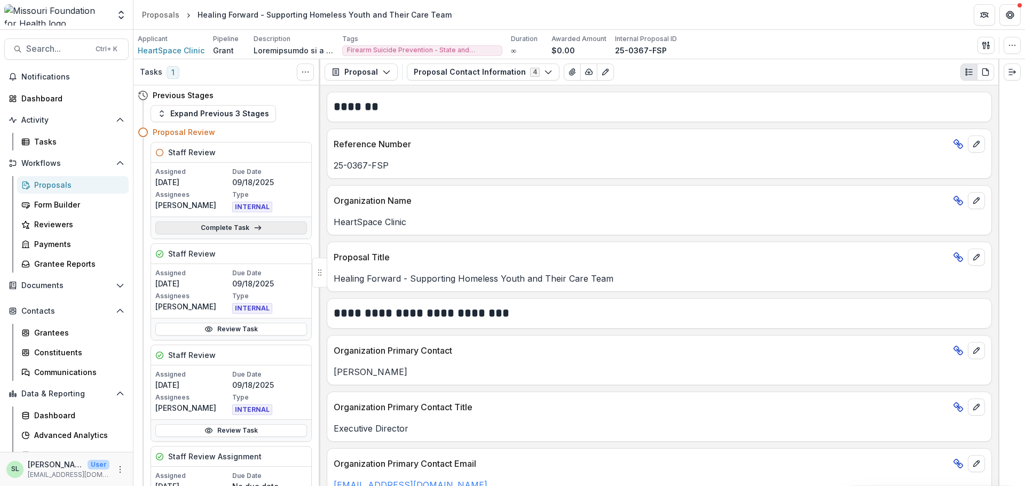
click at [267, 227] on link "Complete Task" at bounding box center [231, 227] width 152 height 13
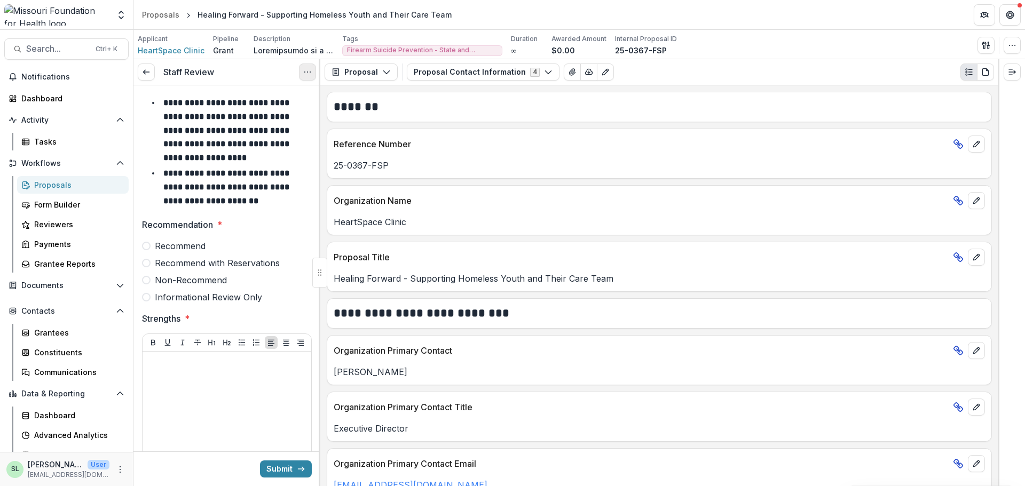
click at [312, 72] on button "Options" at bounding box center [307, 72] width 17 height 17
click at [276, 121] on button "Cancel Task" at bounding box center [256, 119] width 114 height 18
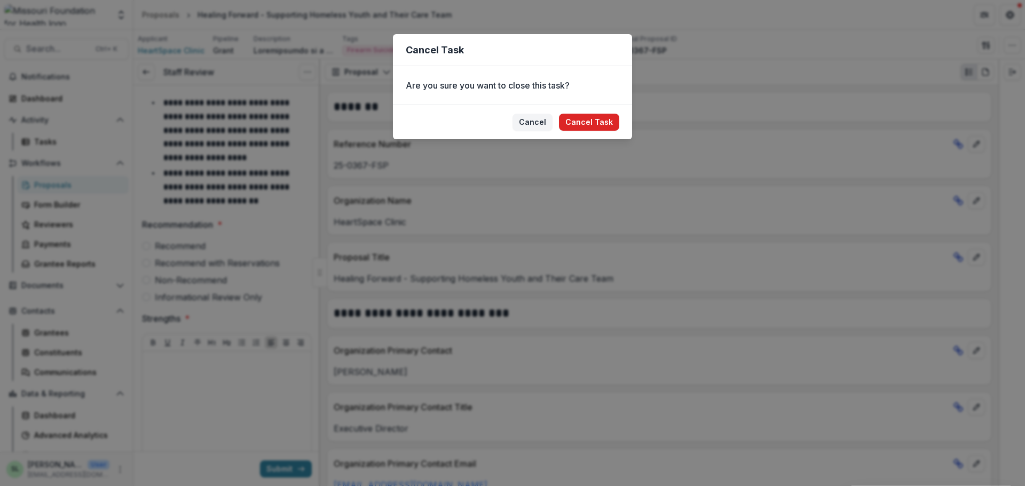
click at [592, 118] on button "Cancel Task" at bounding box center [589, 122] width 60 height 17
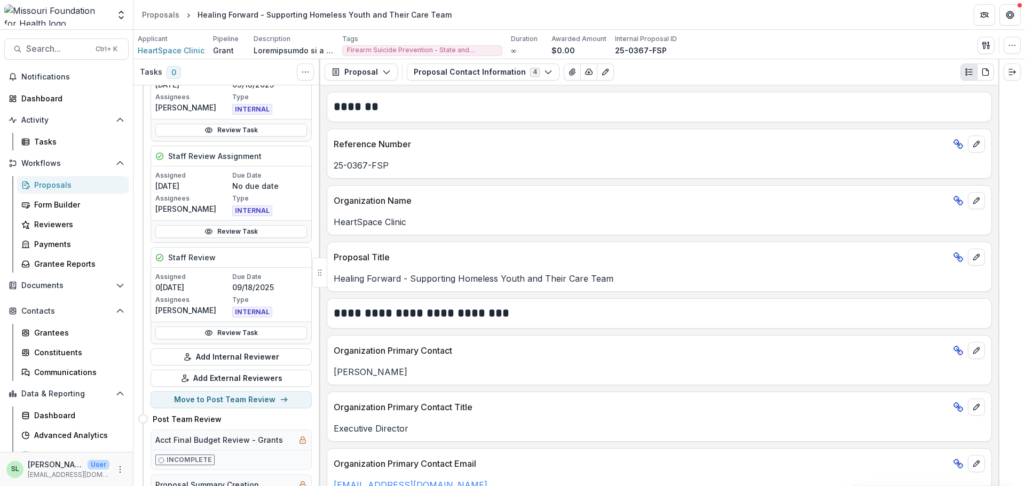
scroll to position [160, 0]
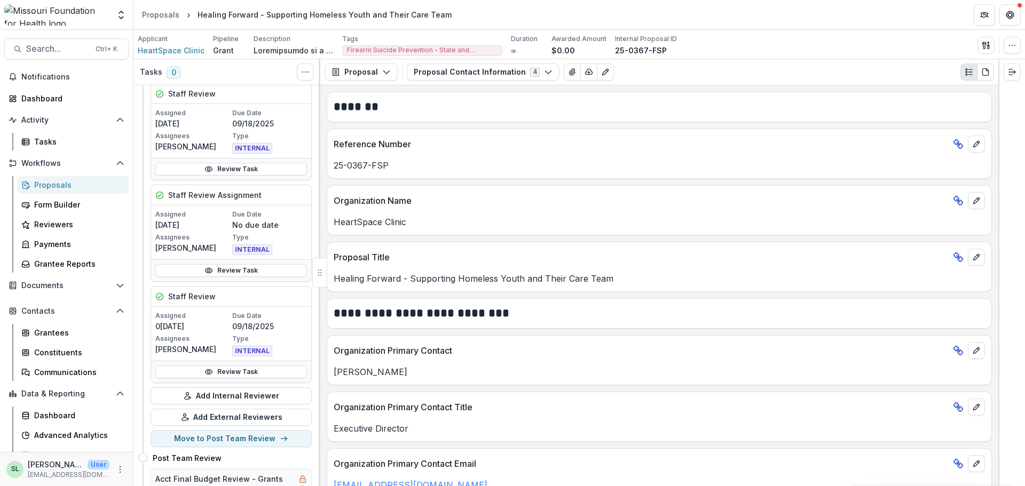
click at [160, 4] on header "Proposals Healing Forward - Supporting Homeless Youth and Their Care Team" at bounding box center [578, 14] width 891 height 29
click at [158, 18] on div "Proposals" at bounding box center [160, 14] width 37 height 11
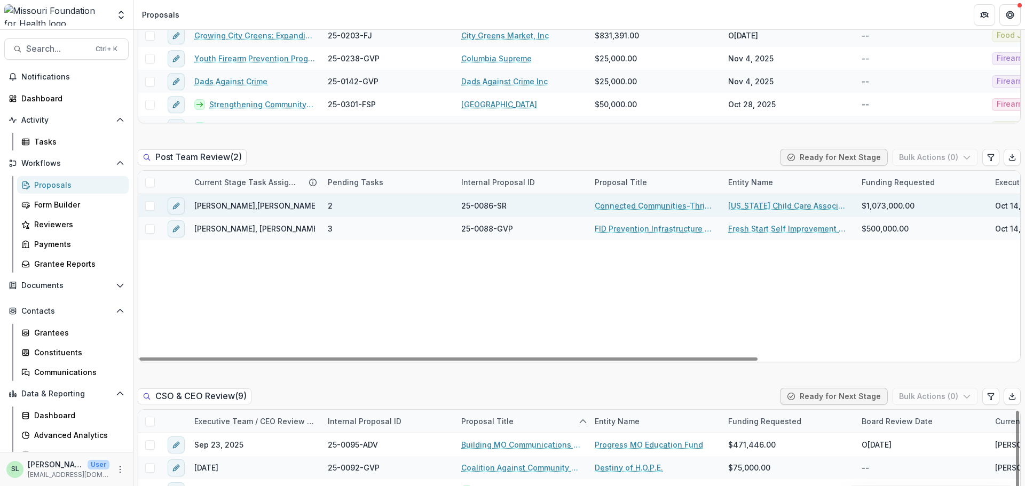
scroll to position [961, 0]
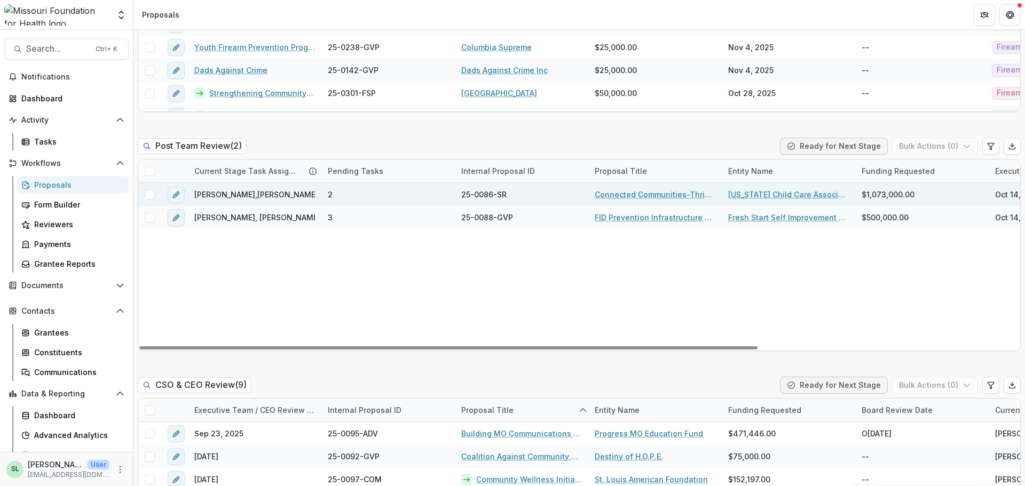
click at [629, 193] on link "Connected Communities-Thriving Families" at bounding box center [655, 194] width 121 height 11
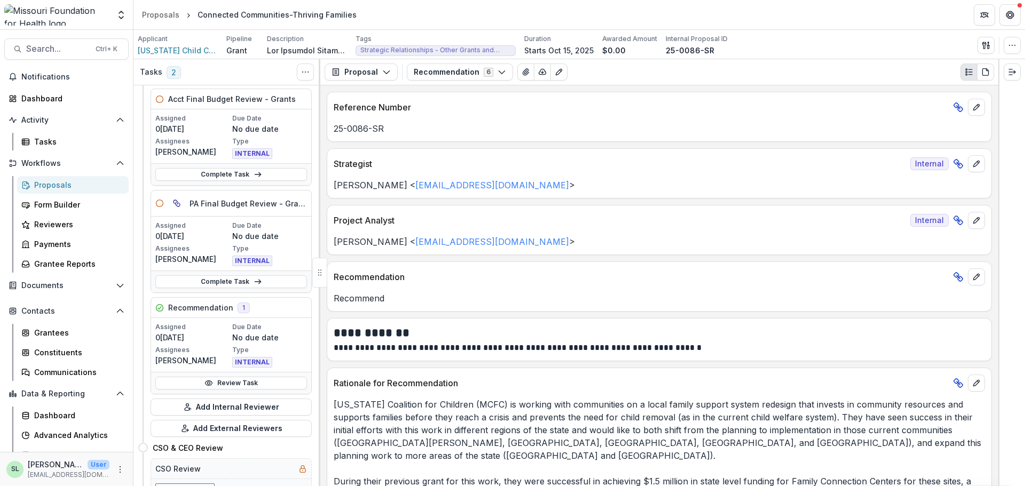
scroll to position [107, 0]
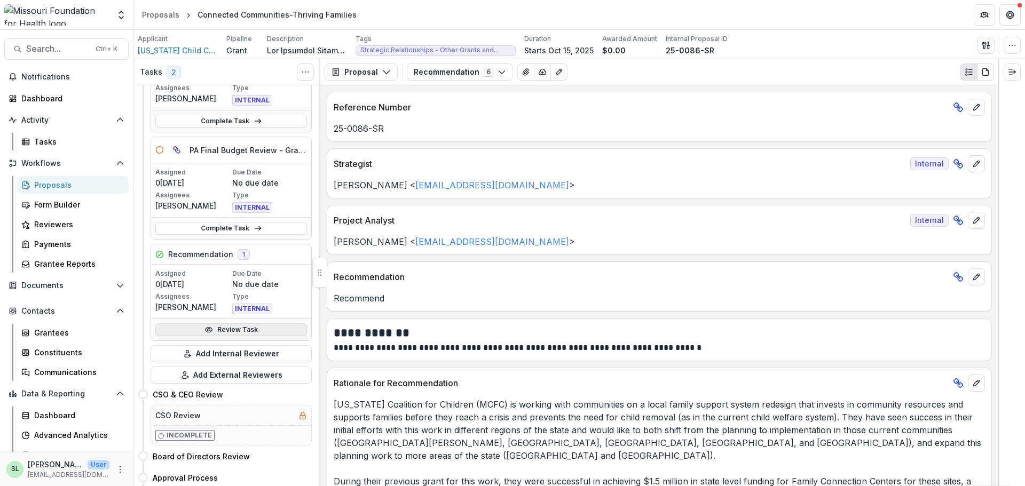
click at [235, 327] on link "Review Task" at bounding box center [231, 329] width 152 height 13
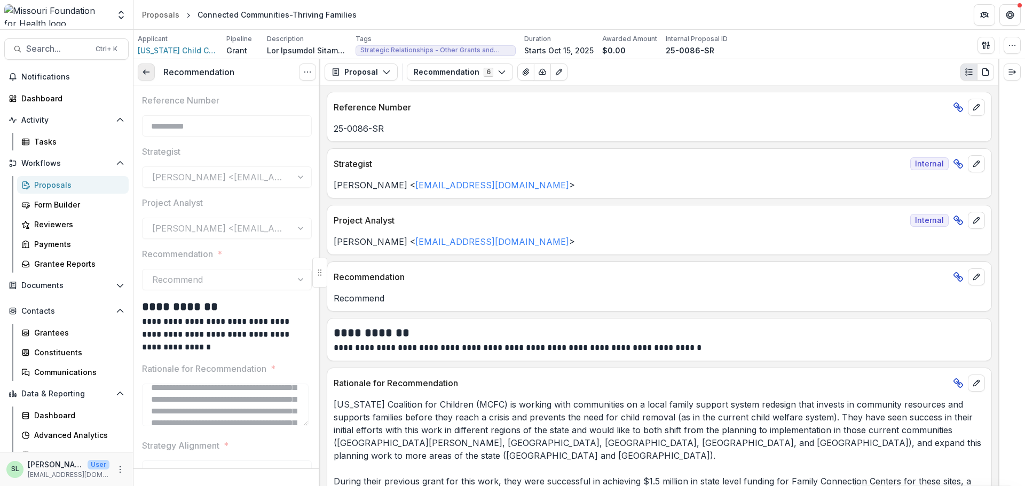
click at [150, 68] on icon at bounding box center [146, 72] width 9 height 9
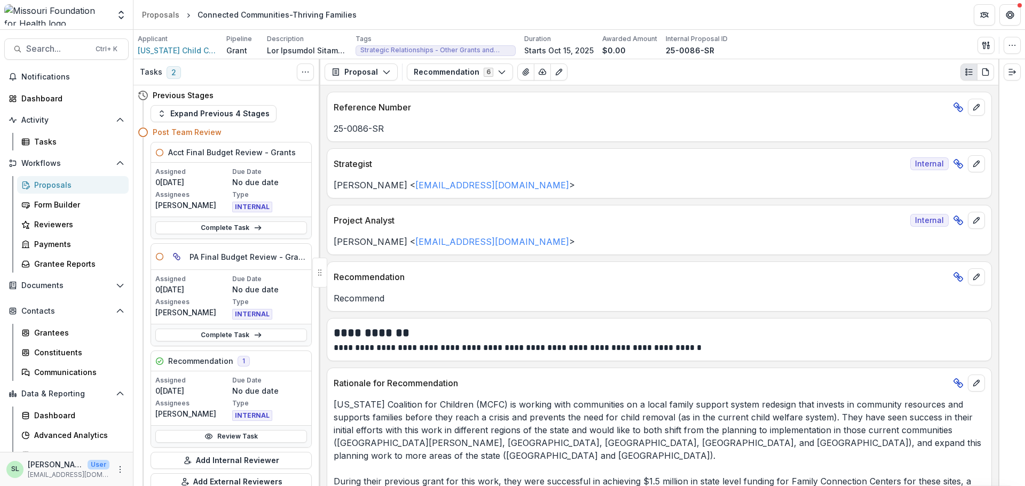
click at [45, 187] on div "Proposals" at bounding box center [77, 184] width 86 height 11
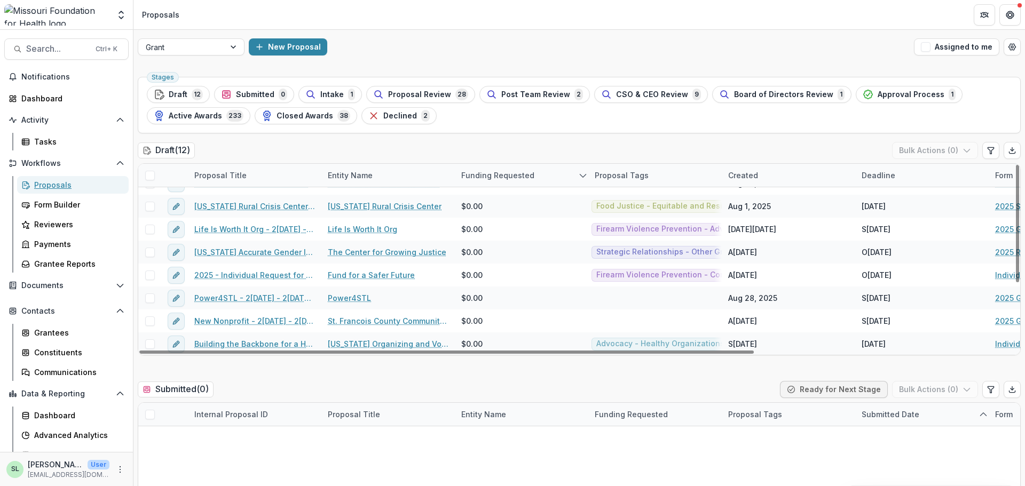
scroll to position [108, 0]
click at [939, 46] on button "Assigned to me" at bounding box center [956, 46] width 85 height 17
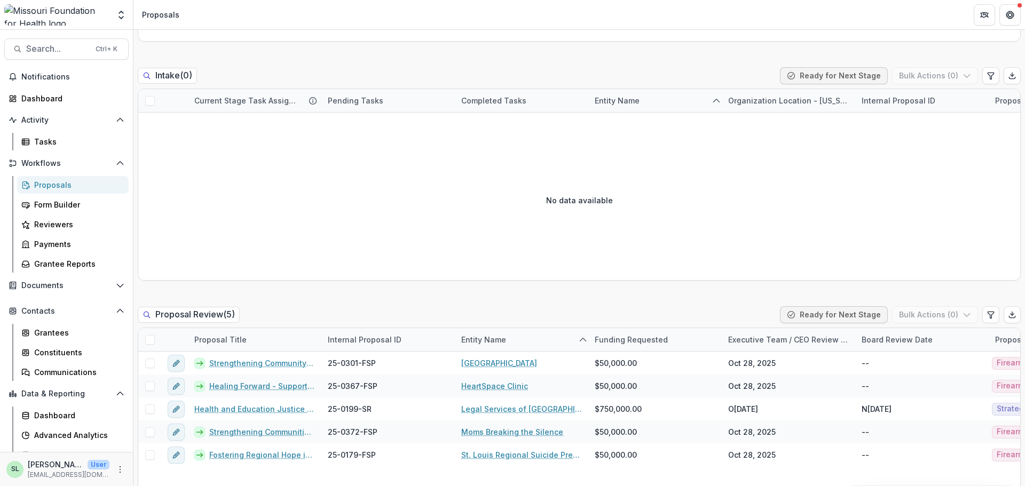
scroll to position [640, 0]
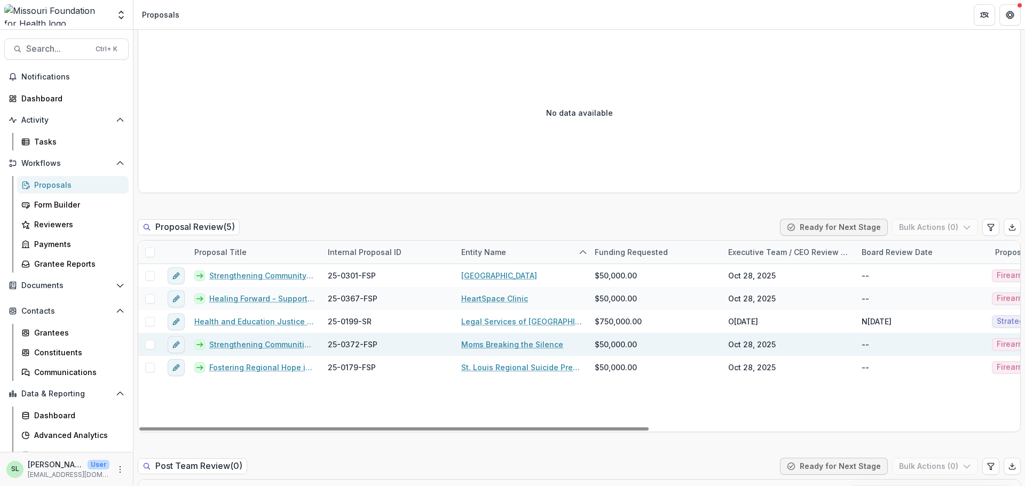
click at [240, 345] on link "Strengthening Communities Through Firearm Suicide Prevention" at bounding box center [262, 344] width 106 height 11
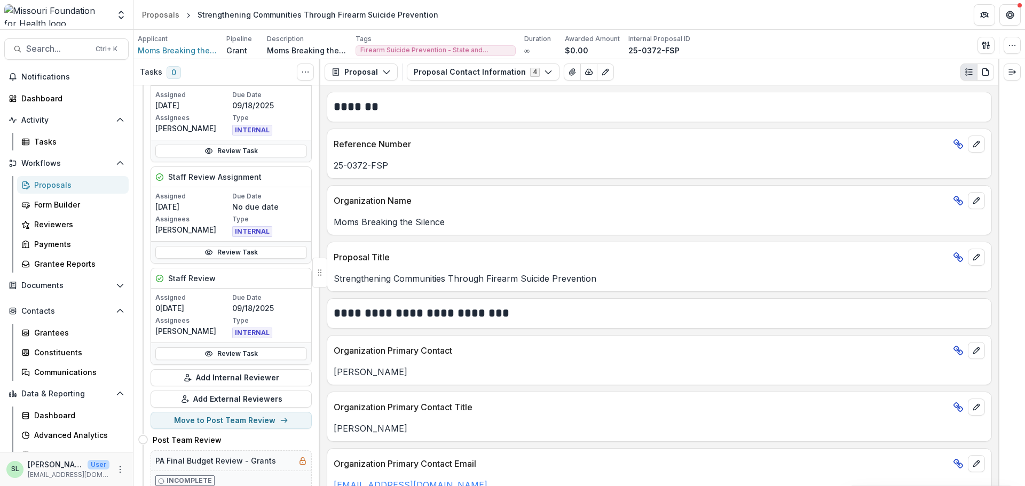
scroll to position [213, 0]
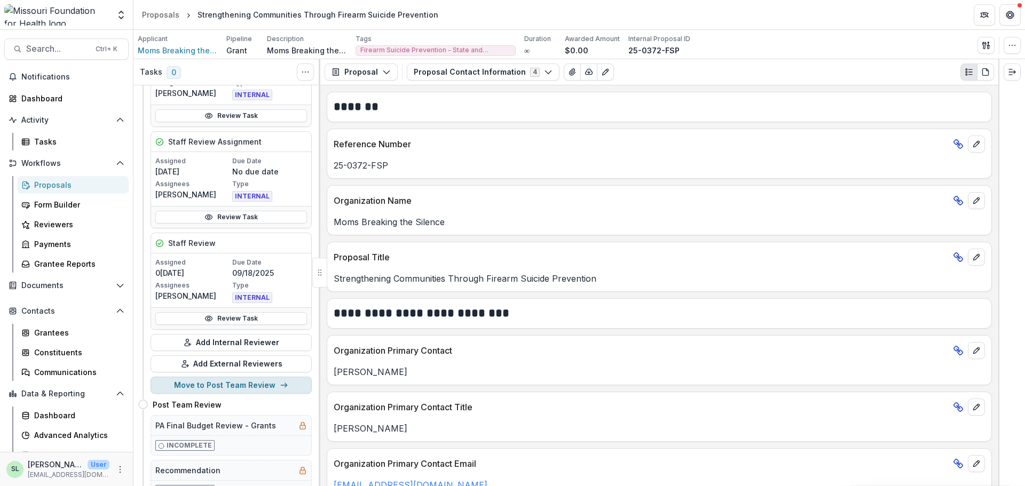
click at [239, 384] on button "Move to Post Team Review" at bounding box center [230, 385] width 161 height 17
select select "**********"
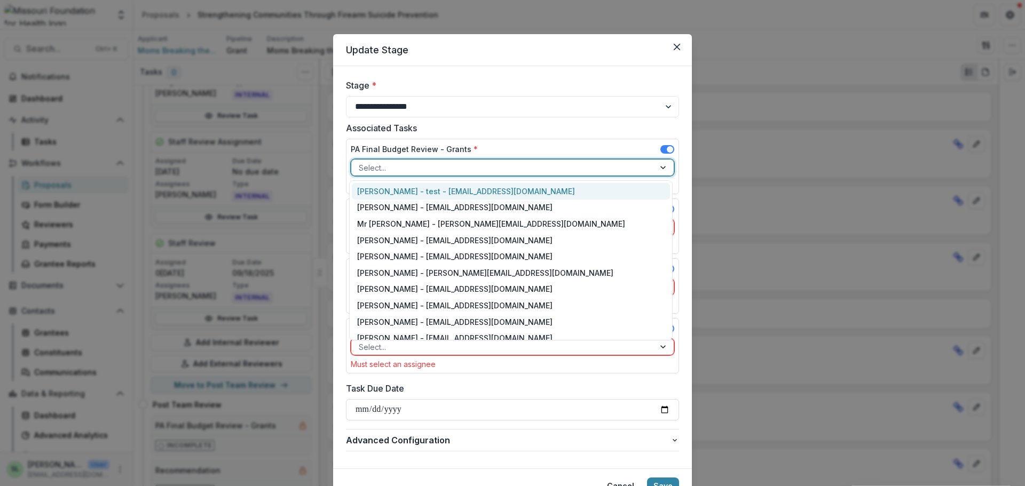
click at [403, 168] on div at bounding box center [503, 167] width 288 height 13
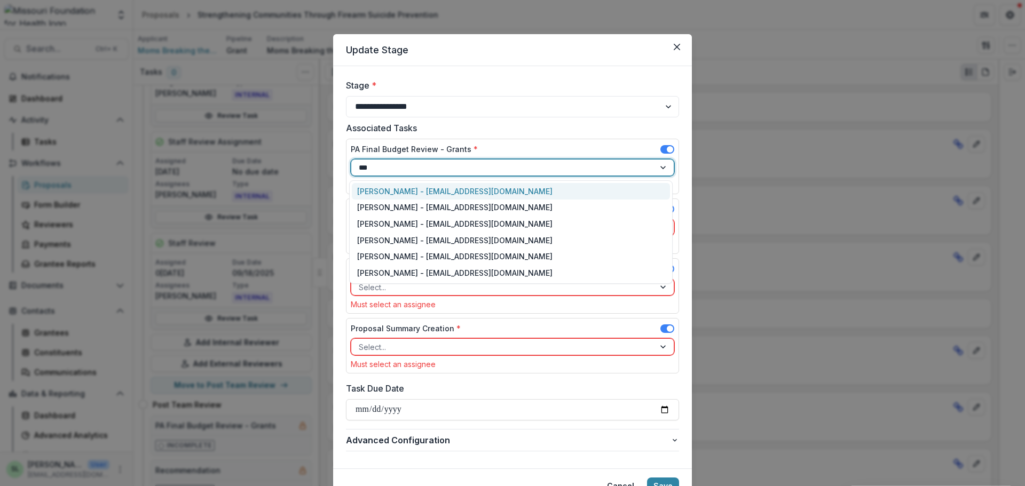
type input "****"
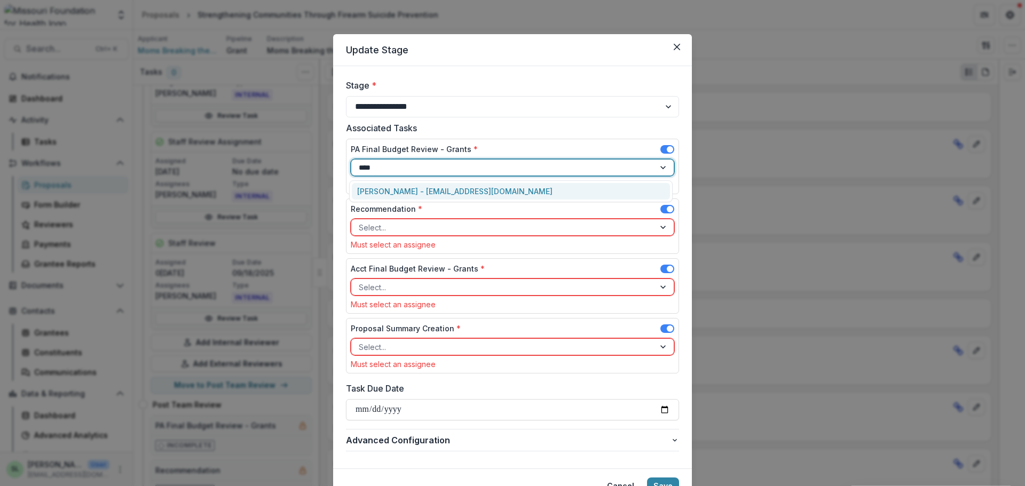
click at [403, 189] on div "Sada Lindsey - slindsey@mffh.org" at bounding box center [511, 191] width 318 height 17
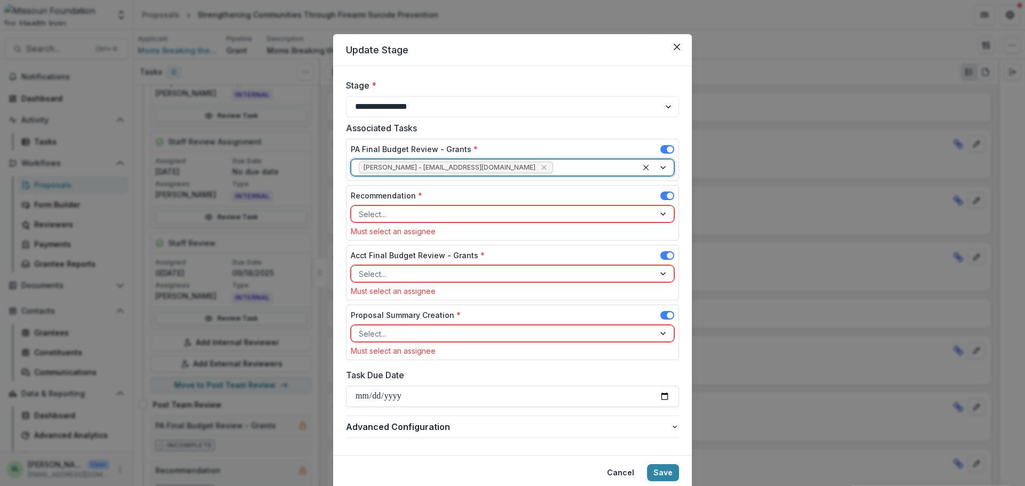
click at [403, 213] on div at bounding box center [503, 214] width 288 height 13
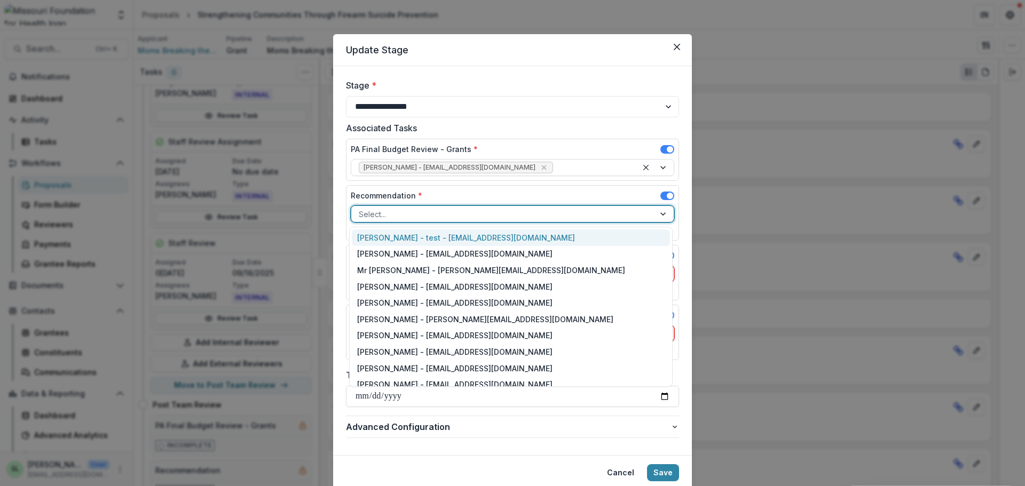
type input "*"
type input "***"
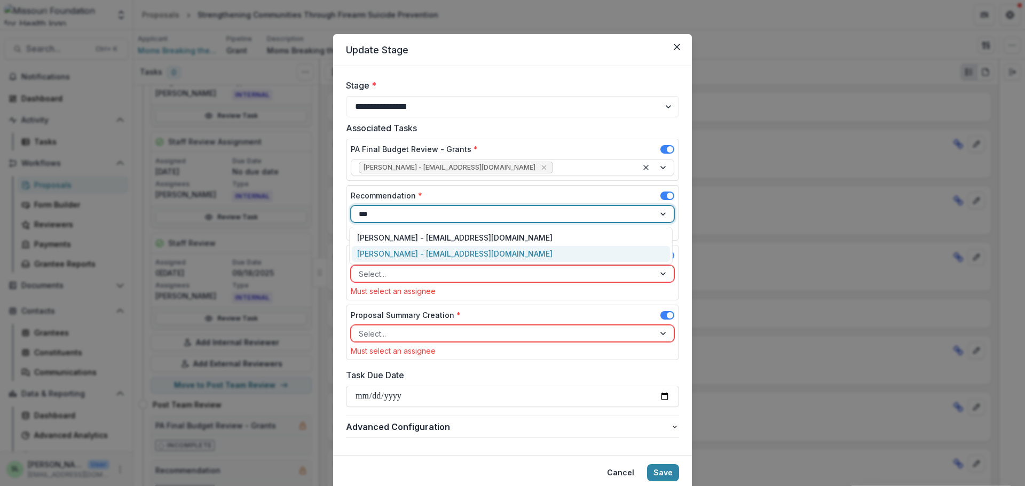
click at [398, 256] on div "Marcel Scaife - mscaife@mffh.org" at bounding box center [511, 254] width 318 height 17
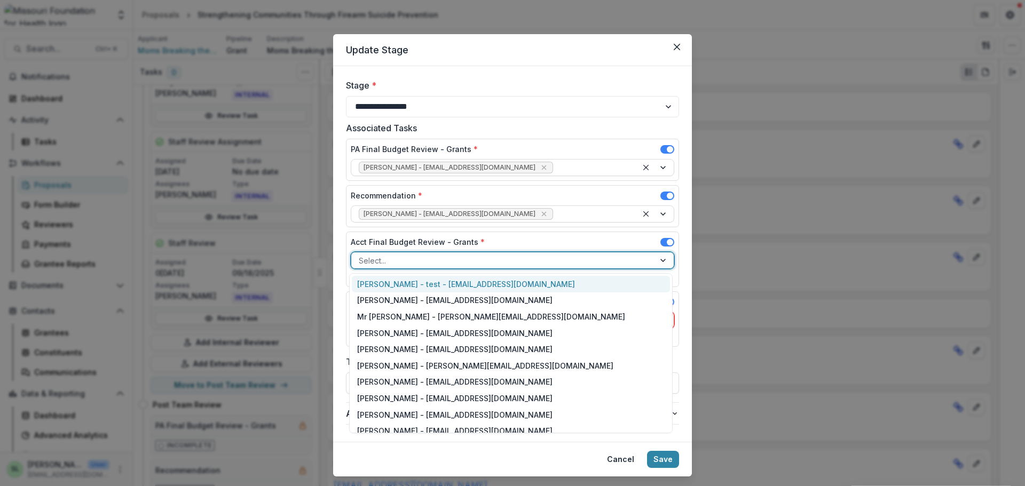
click at [398, 265] on div at bounding box center [503, 260] width 288 height 13
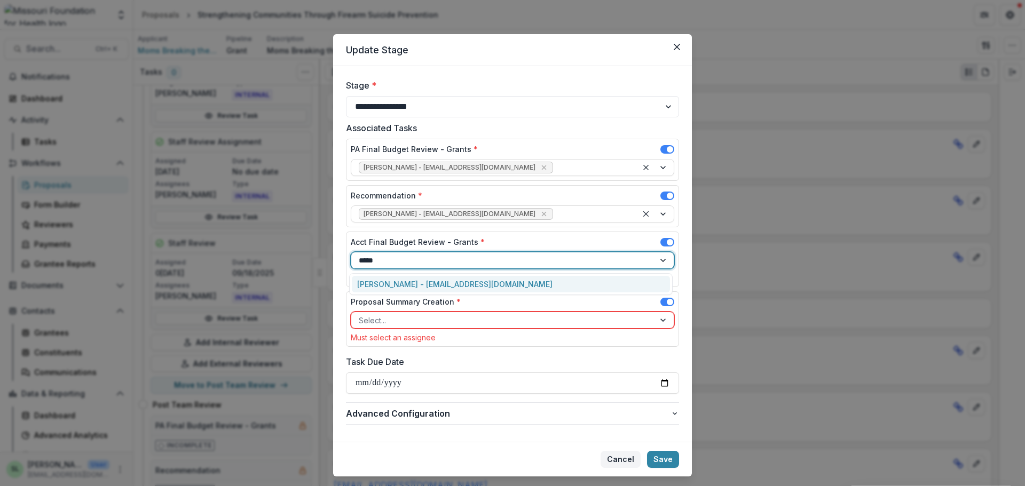
type input "*****"
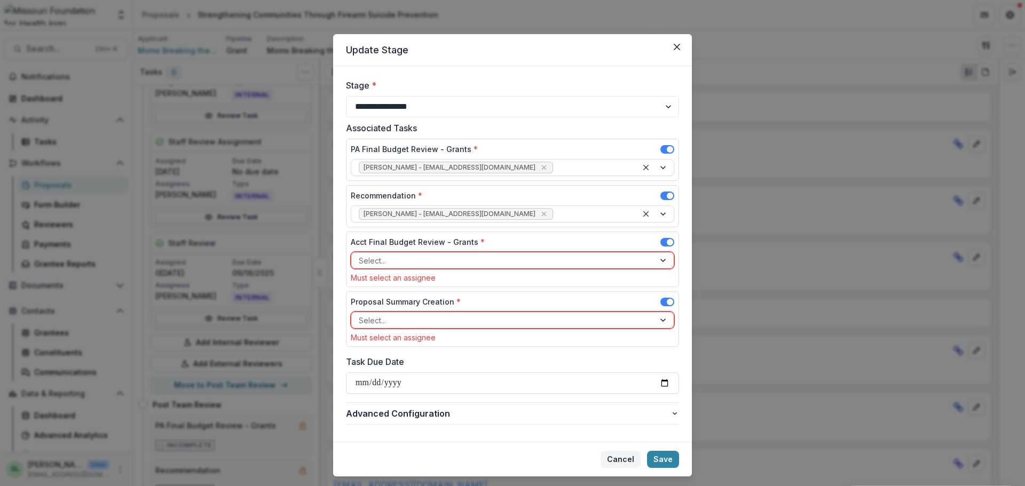
click at [616, 456] on button "Cancel" at bounding box center [620, 459] width 40 height 17
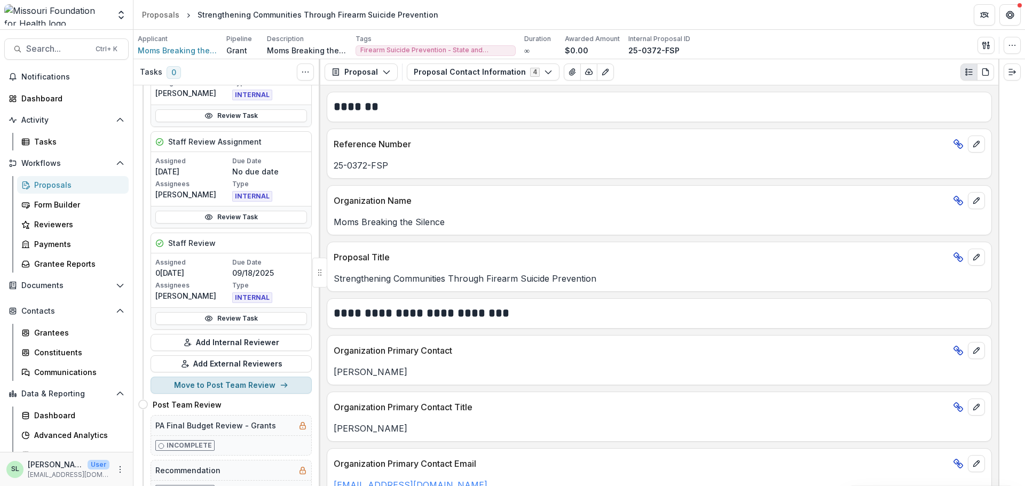
click at [218, 384] on button "Move to Post Team Review" at bounding box center [230, 385] width 161 height 17
select select "**********"
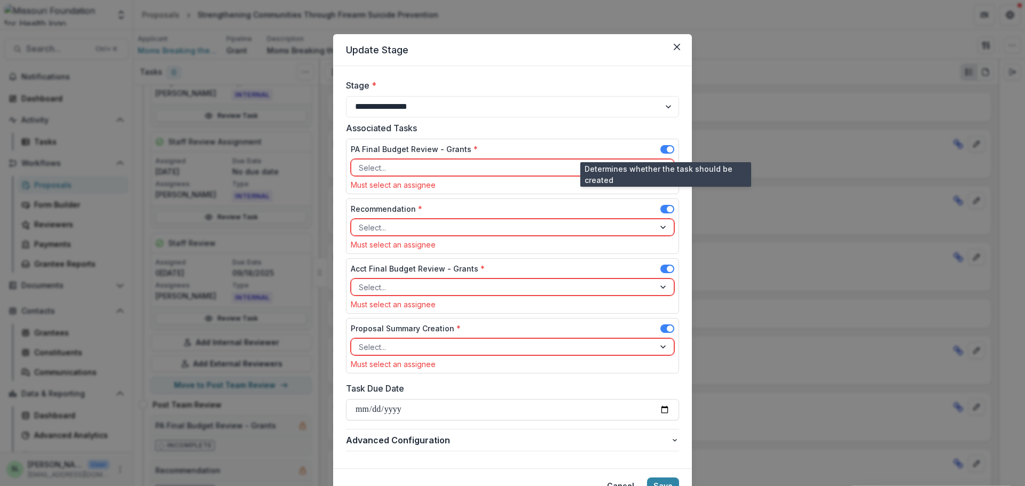
click at [660, 145] on label at bounding box center [667, 149] width 14 height 9
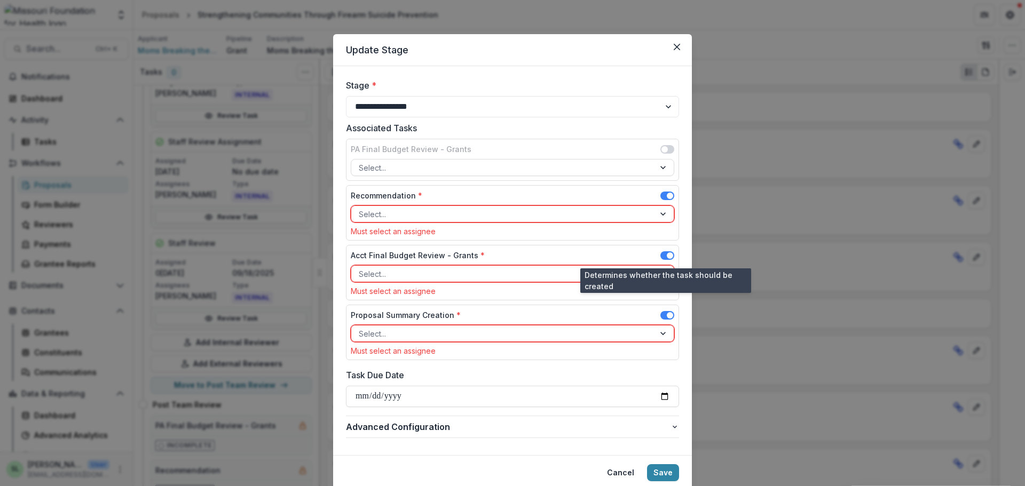
click at [662, 258] on span at bounding box center [667, 255] width 14 height 9
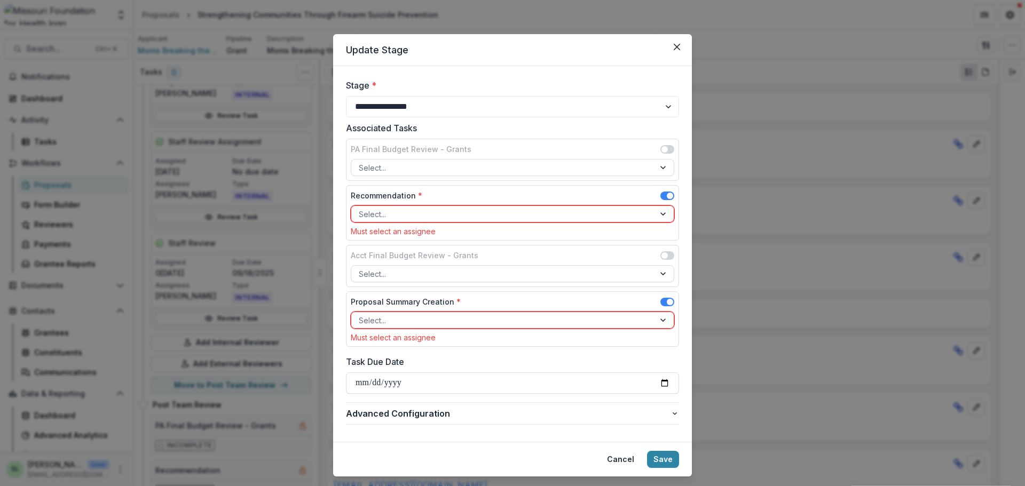
click at [416, 216] on div at bounding box center [503, 214] width 288 height 13
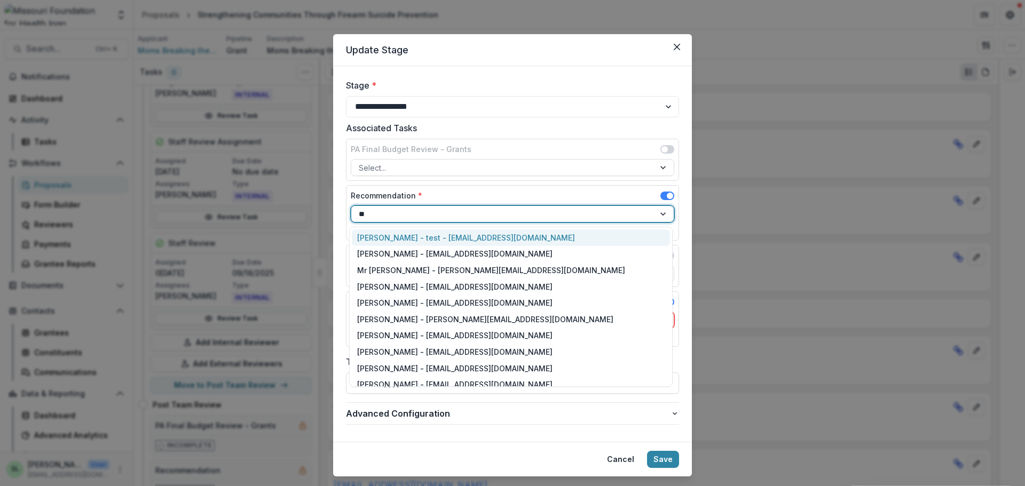
type input "***"
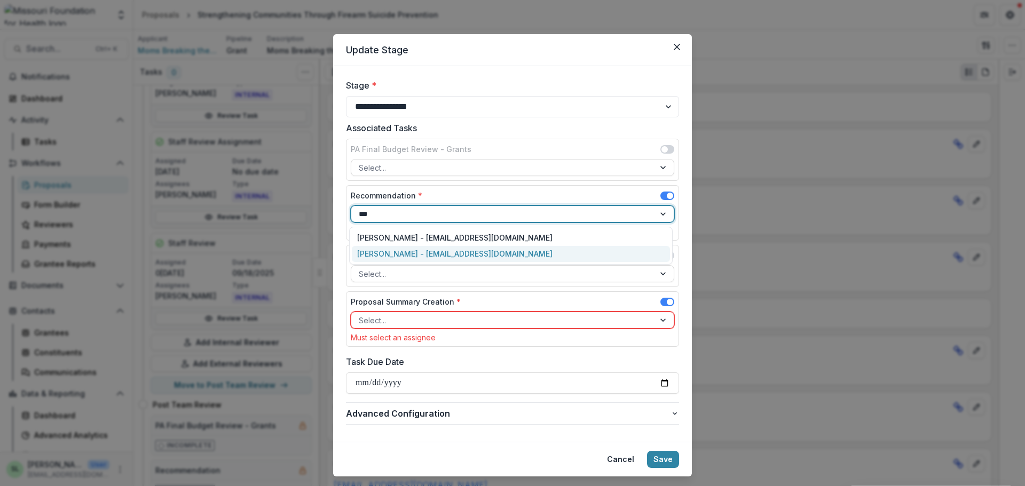
click at [398, 260] on div "Marcel Scaife - mscaife@mffh.org" at bounding box center [511, 254] width 318 height 17
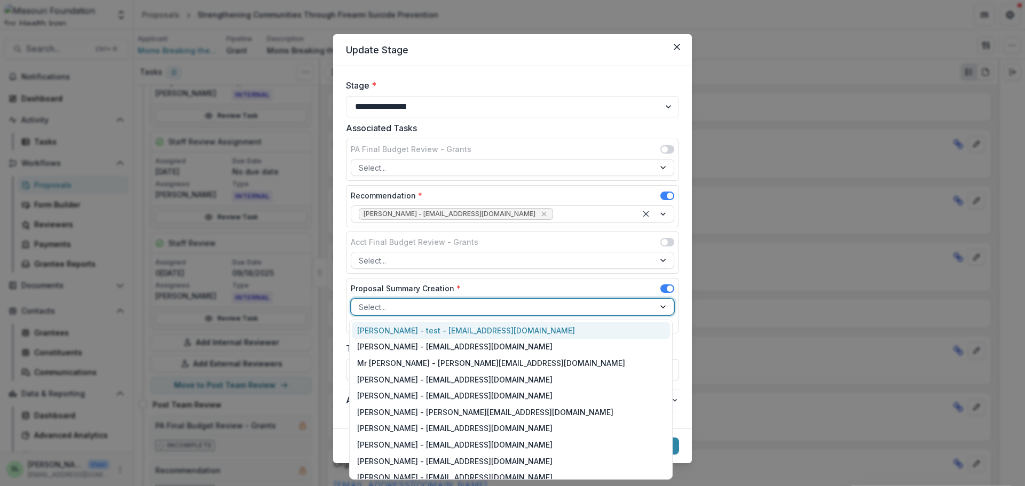
click at [410, 306] on div at bounding box center [503, 306] width 288 height 13
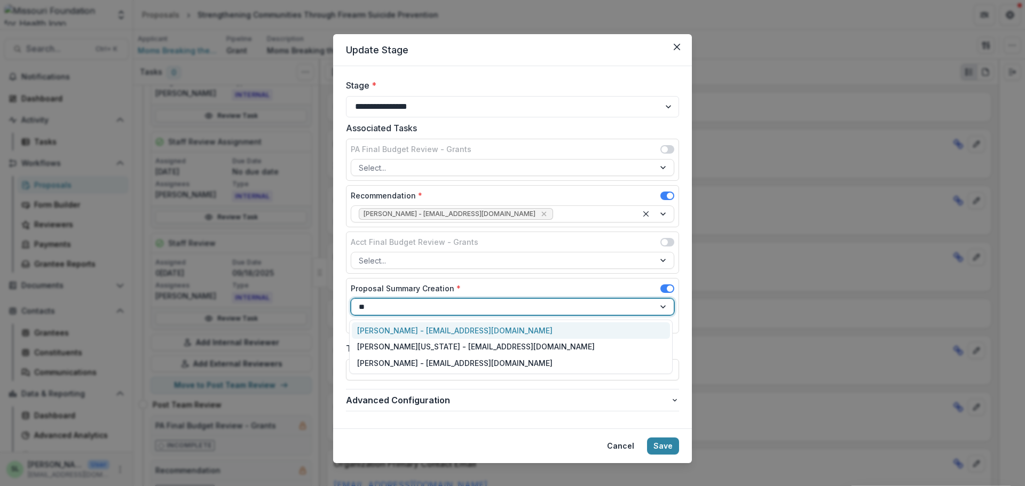
type input "*"
type input "****"
click at [403, 326] on div "Sada Lindsey - slindsey@mffh.org" at bounding box center [511, 330] width 318 height 17
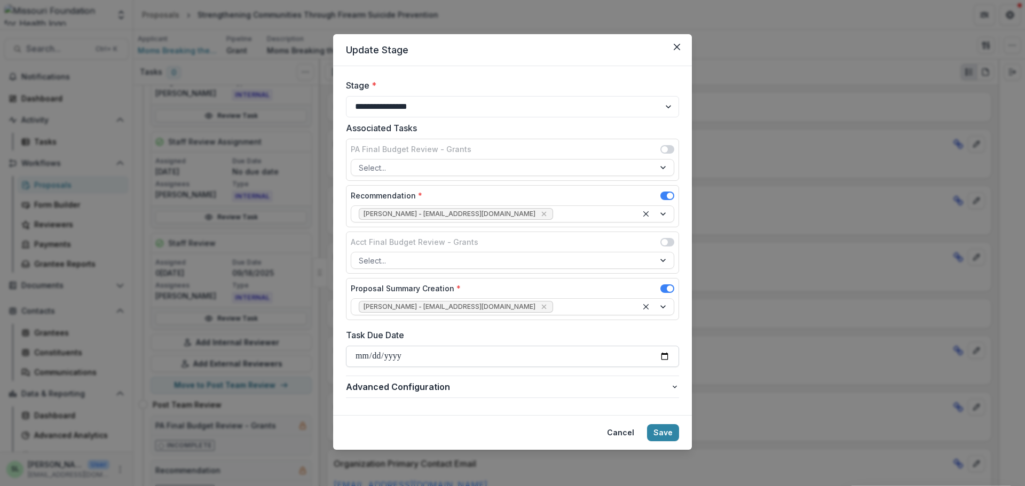
click at [357, 351] on input "Task Due Date" at bounding box center [512, 356] width 333 height 21
type input "**********"
click at [660, 430] on button "Save" at bounding box center [663, 432] width 32 height 17
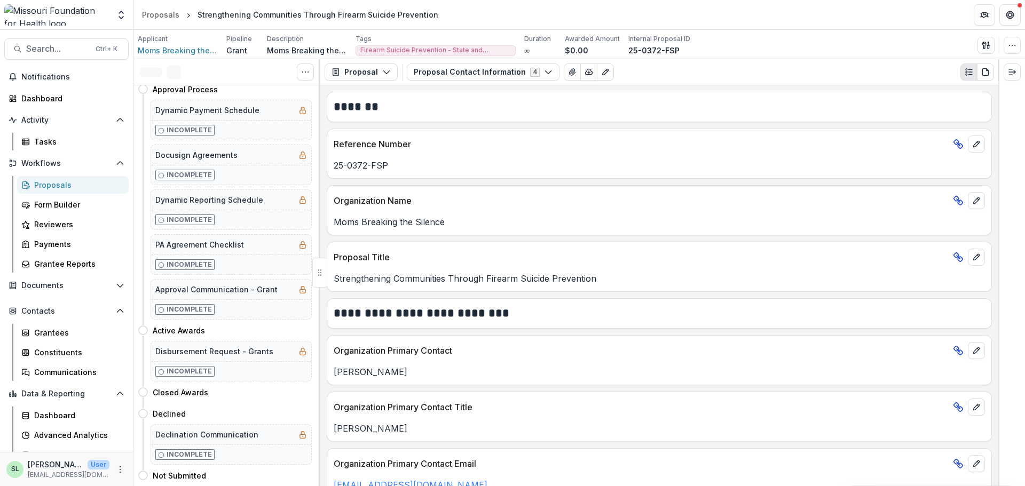
scroll to position [0, 0]
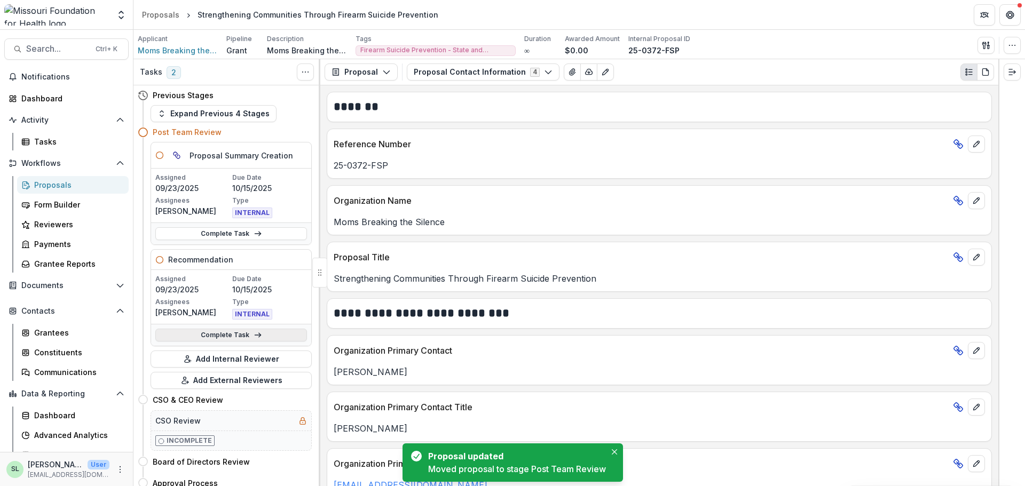
click at [205, 336] on link "Complete Task" at bounding box center [231, 335] width 152 height 13
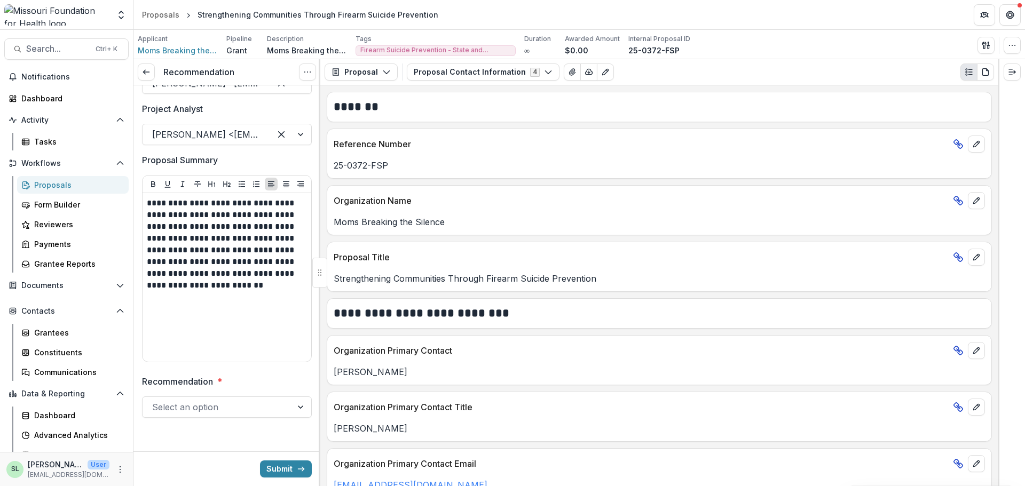
scroll to position [94, 0]
click at [250, 403] on div at bounding box center [217, 406] width 130 height 15
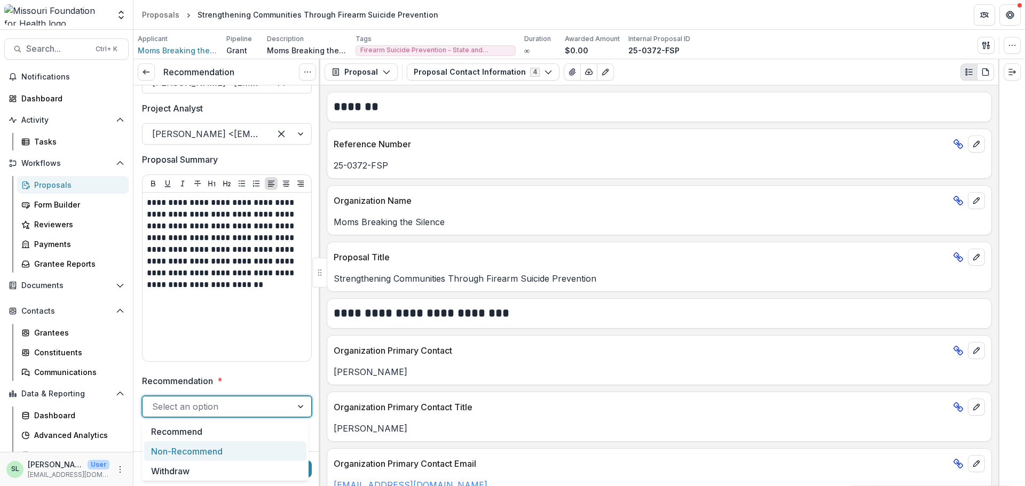
click at [174, 454] on div "Non-Recommend" at bounding box center [225, 451] width 162 height 20
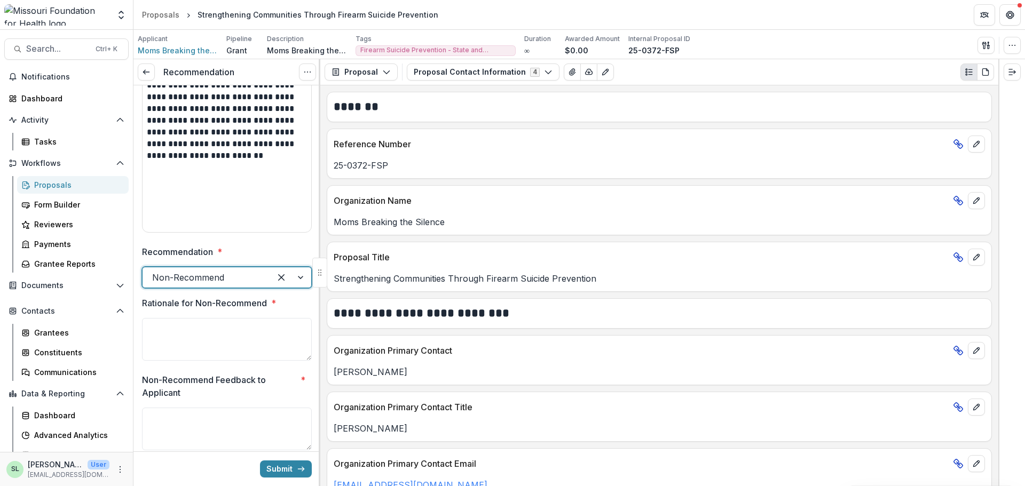
scroll to position [208, 0]
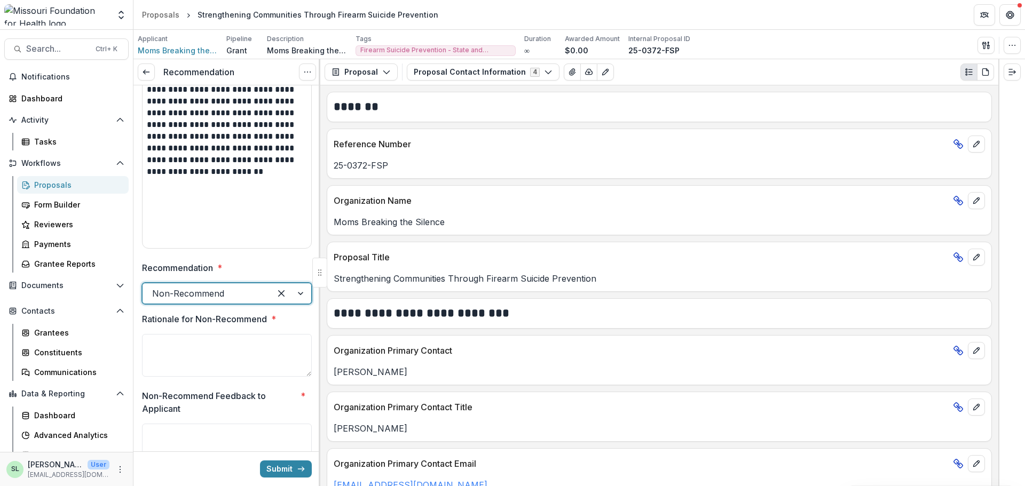
click at [192, 297] on div at bounding box center [206, 293] width 109 height 15
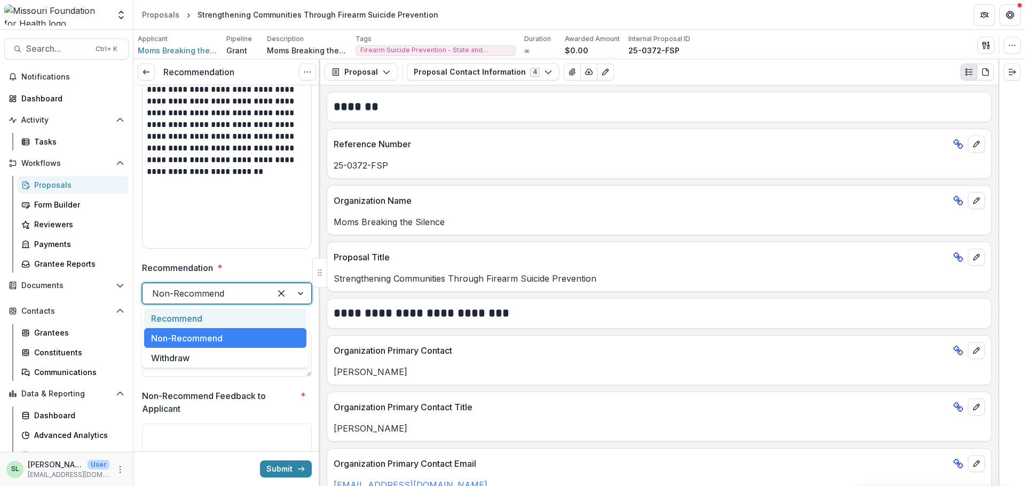
click at [192, 316] on div "Recommend" at bounding box center [225, 318] width 162 height 20
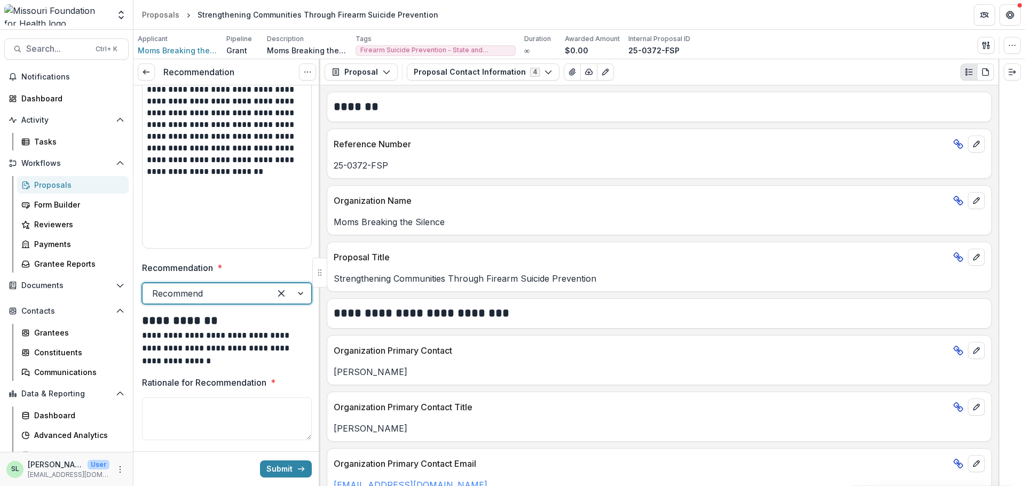
click at [208, 296] on div at bounding box center [206, 293] width 109 height 15
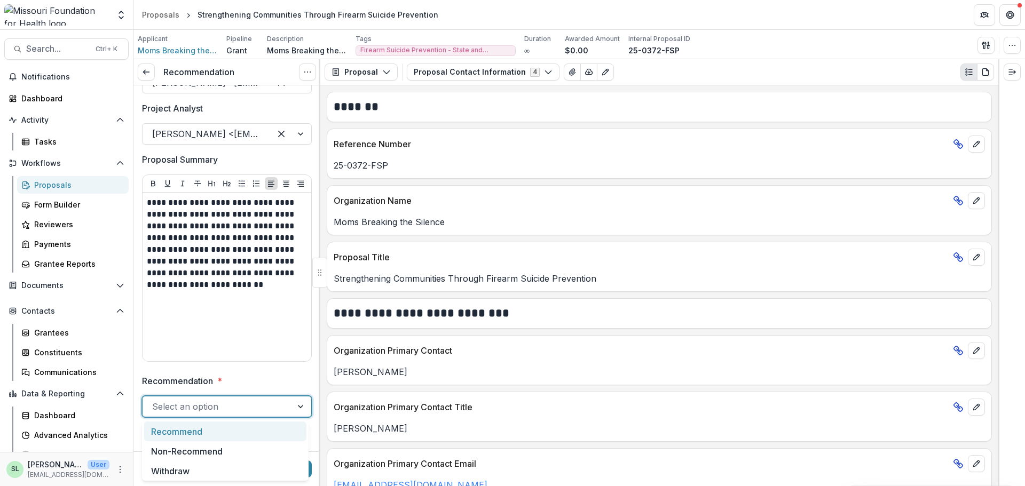
scroll to position [94, 0]
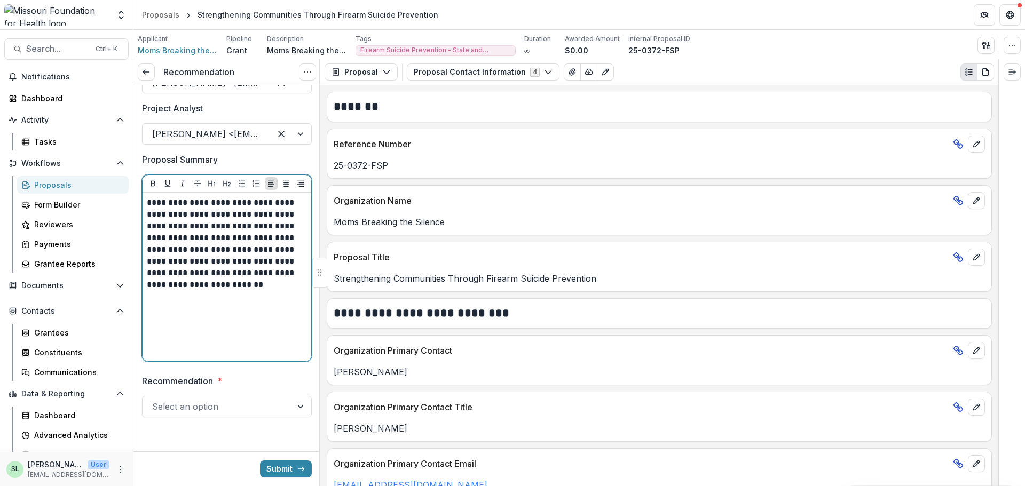
click at [260, 352] on div "**********" at bounding box center [227, 277] width 160 height 160
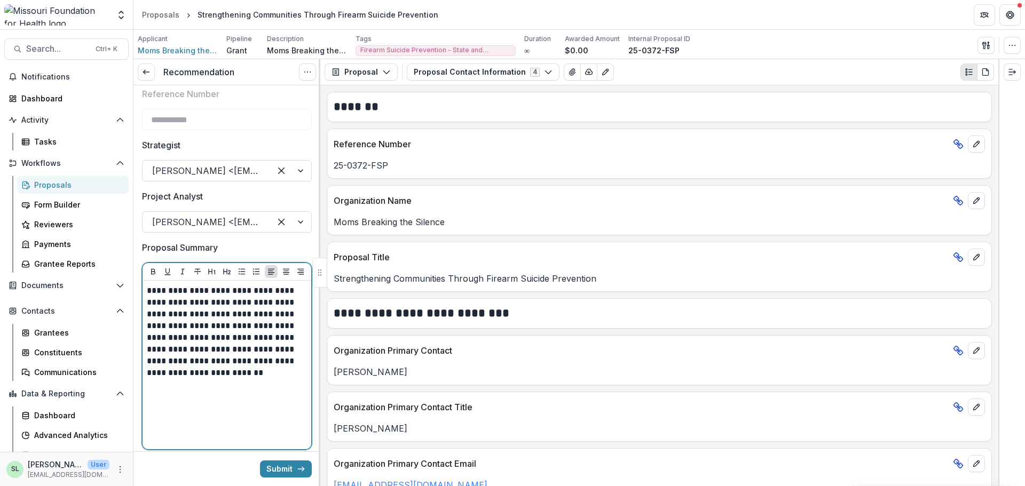
scroll to position [0, 0]
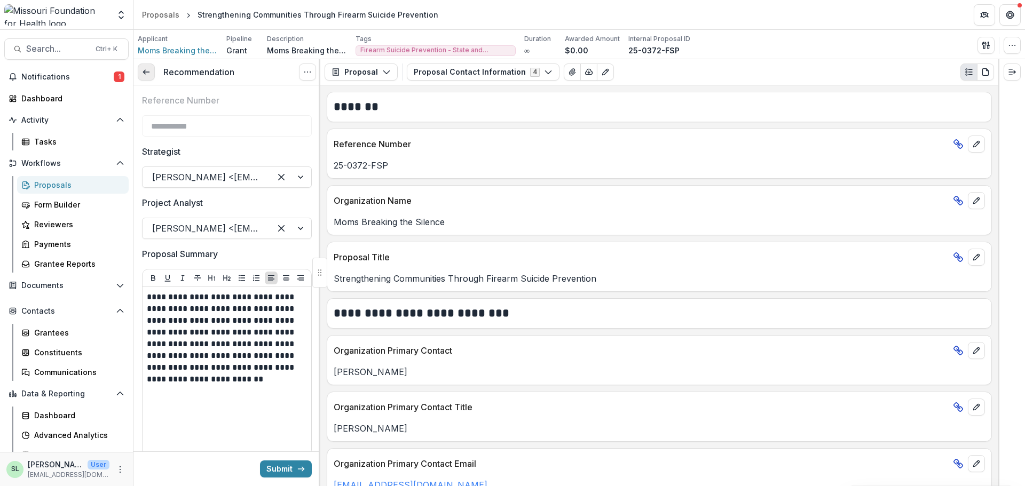
click at [147, 72] on line at bounding box center [146, 72] width 6 height 0
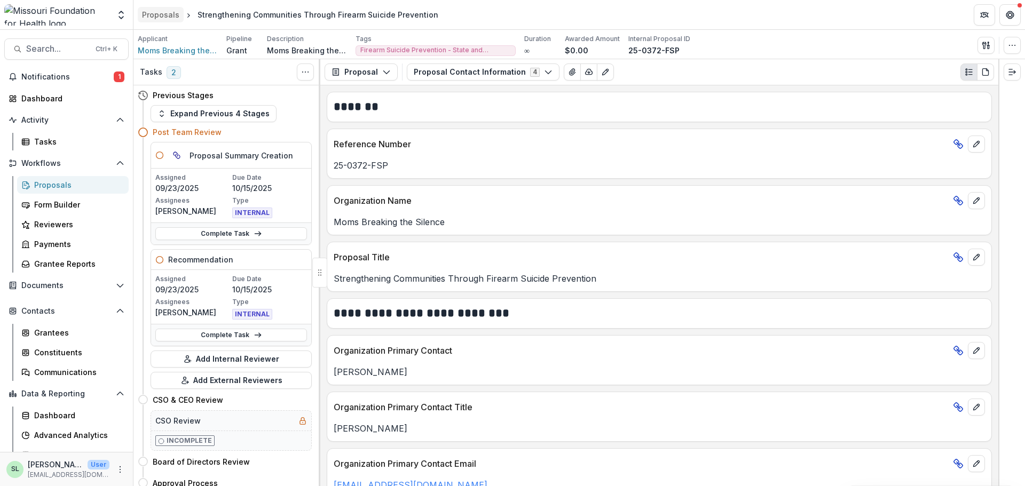
click at [155, 14] on div "Proposals" at bounding box center [160, 14] width 37 height 11
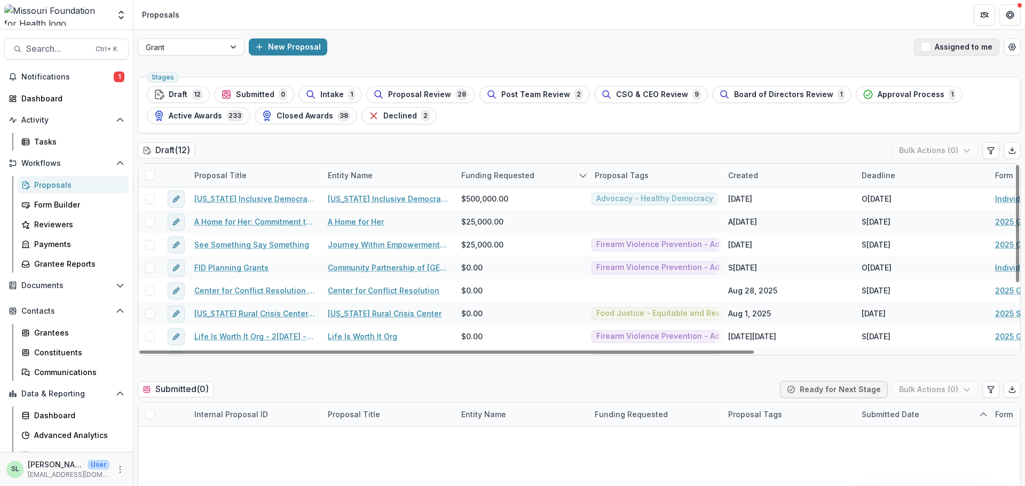
click at [936, 46] on button "Assigned to me" at bounding box center [956, 46] width 85 height 17
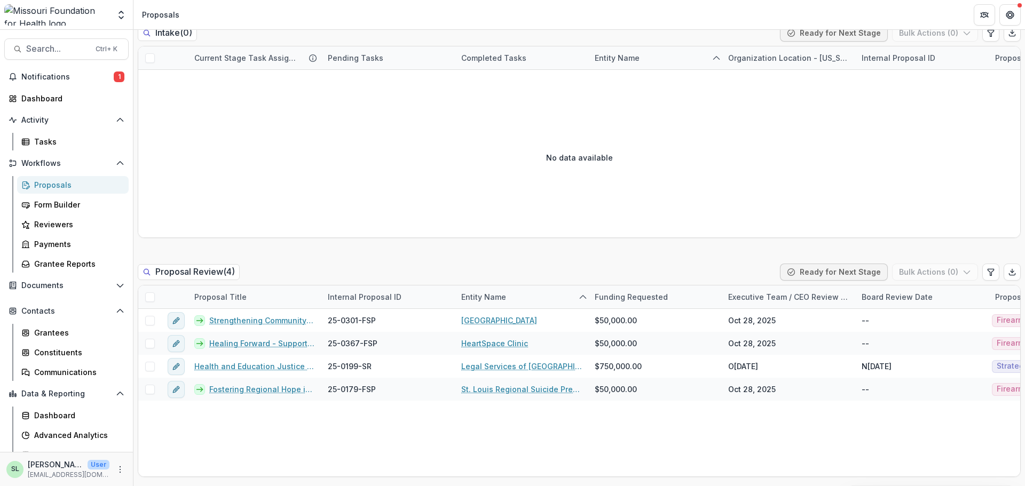
scroll to position [694, 0]
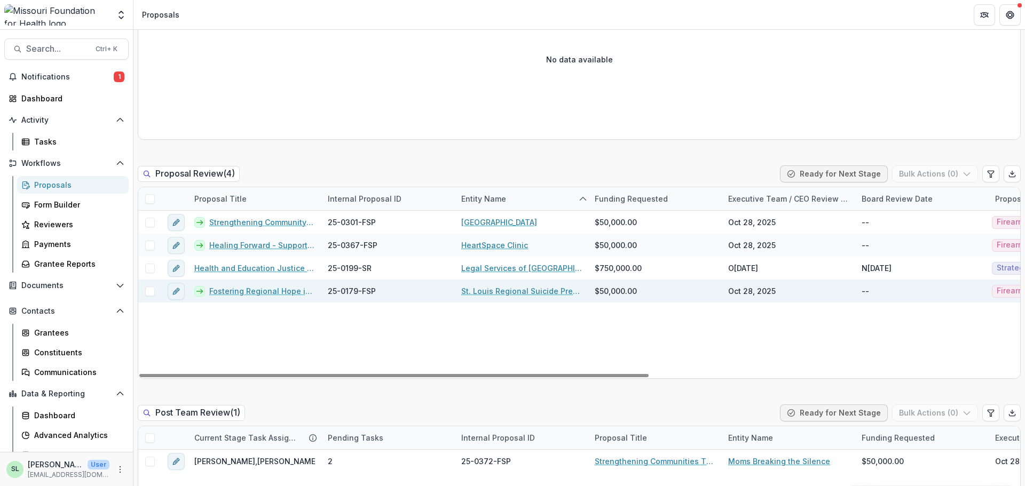
click at [257, 293] on link "Fostering Regional Hope in STL" at bounding box center [262, 291] width 106 height 11
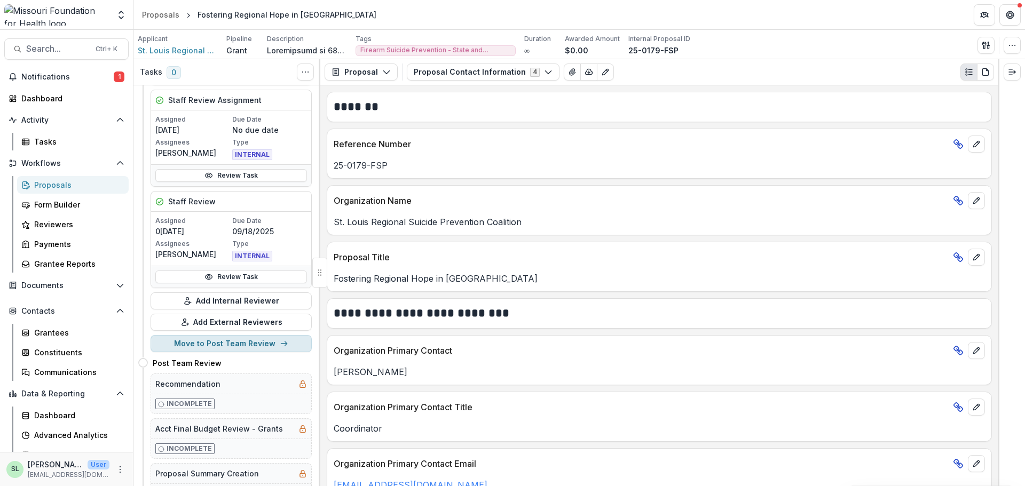
scroll to position [320, 0]
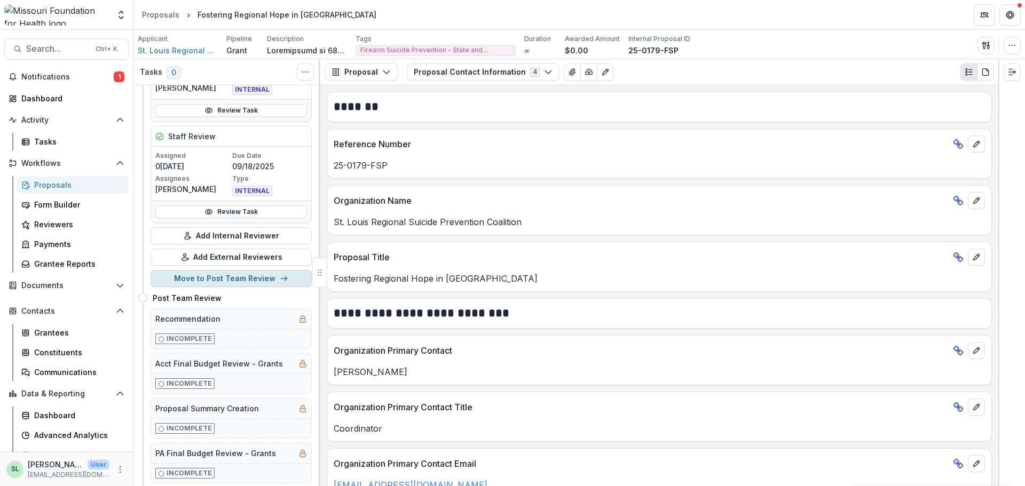
click at [257, 279] on button "Move to Post Team Review" at bounding box center [230, 278] width 161 height 17
select select "**********"
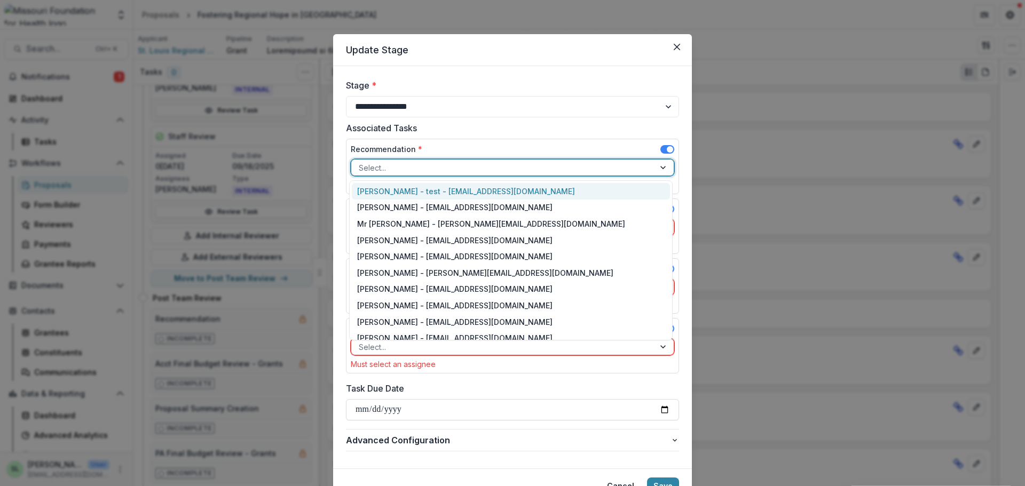
click at [499, 172] on div at bounding box center [503, 167] width 288 height 13
type input "***"
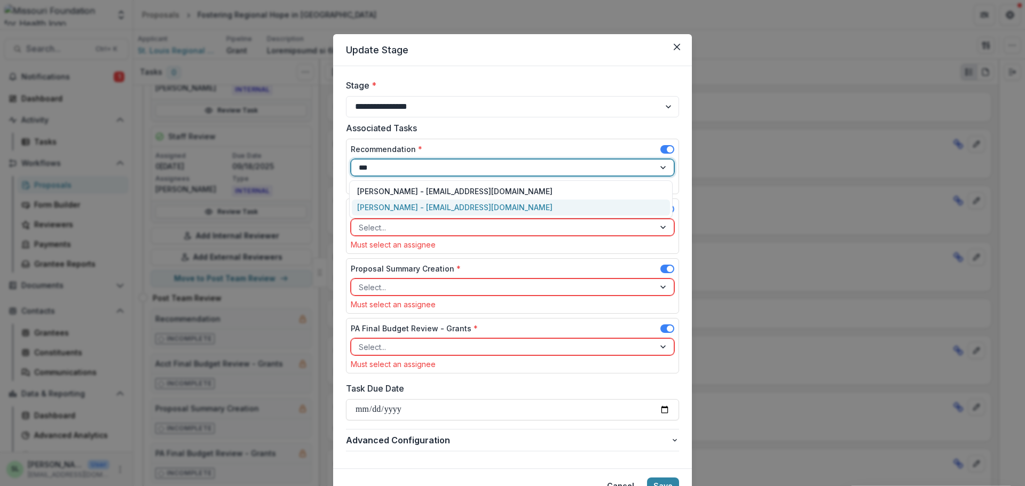
click at [451, 206] on div "Marcel Scaife - mscaife@mffh.org" at bounding box center [511, 208] width 318 height 17
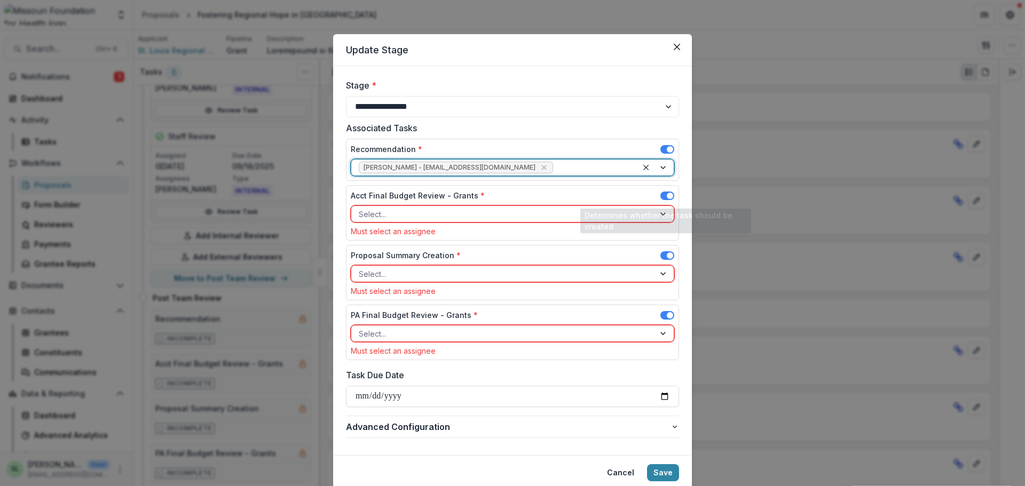
click at [662, 196] on span at bounding box center [667, 196] width 14 height 9
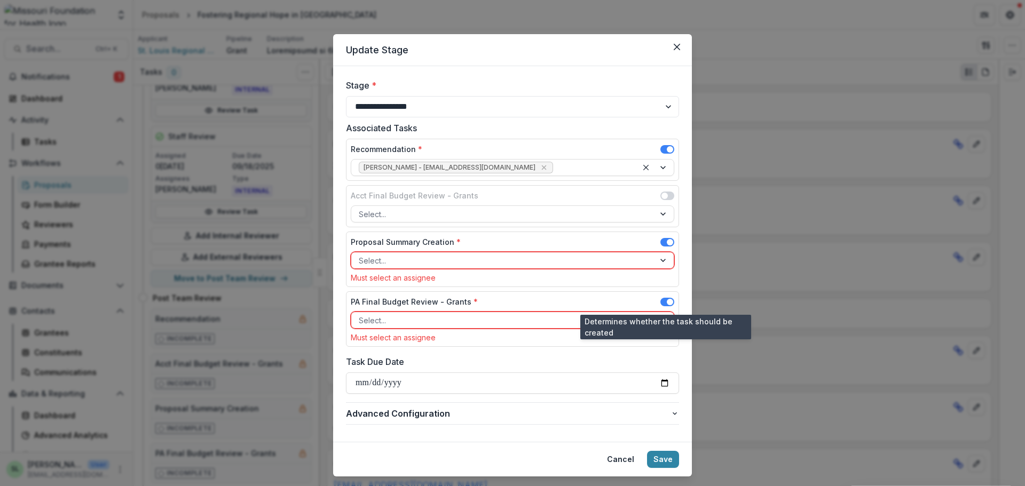
click at [662, 304] on span at bounding box center [667, 302] width 14 height 9
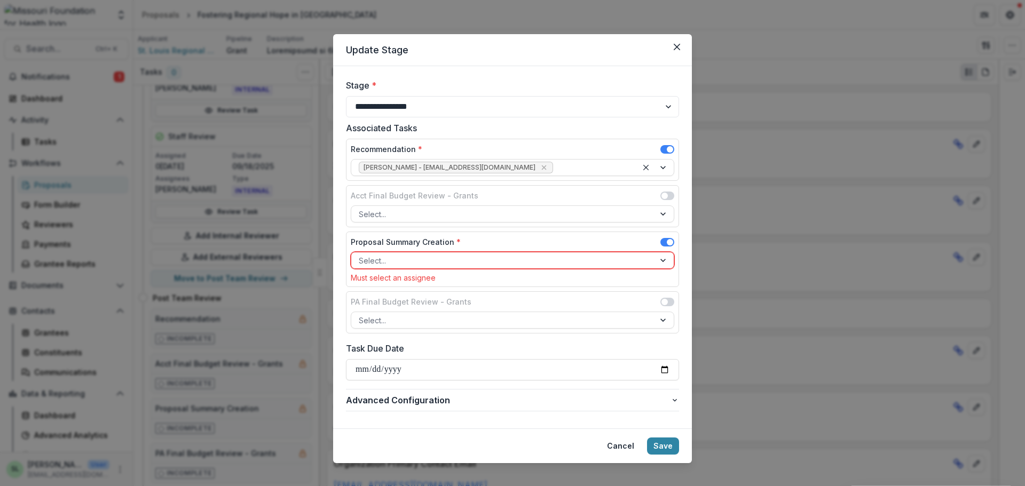
click at [584, 259] on div at bounding box center [503, 260] width 288 height 13
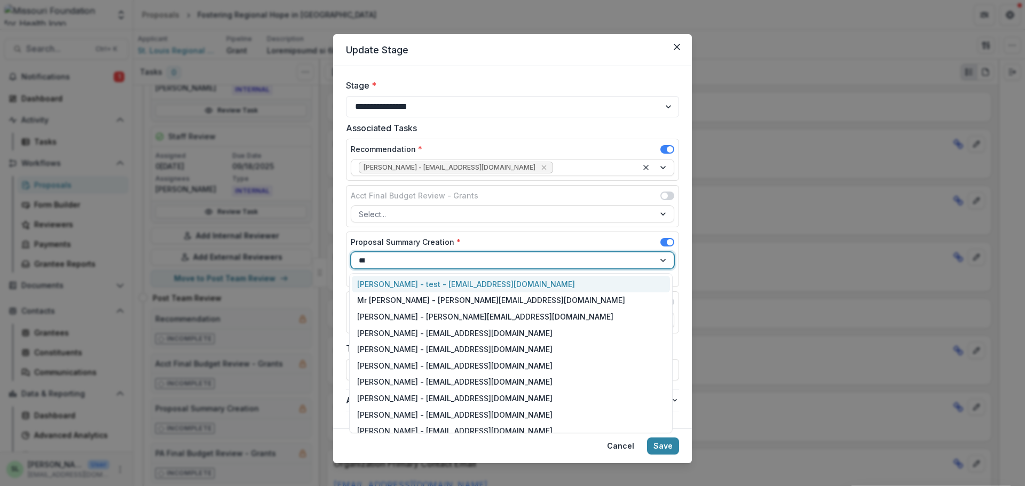
type input "****"
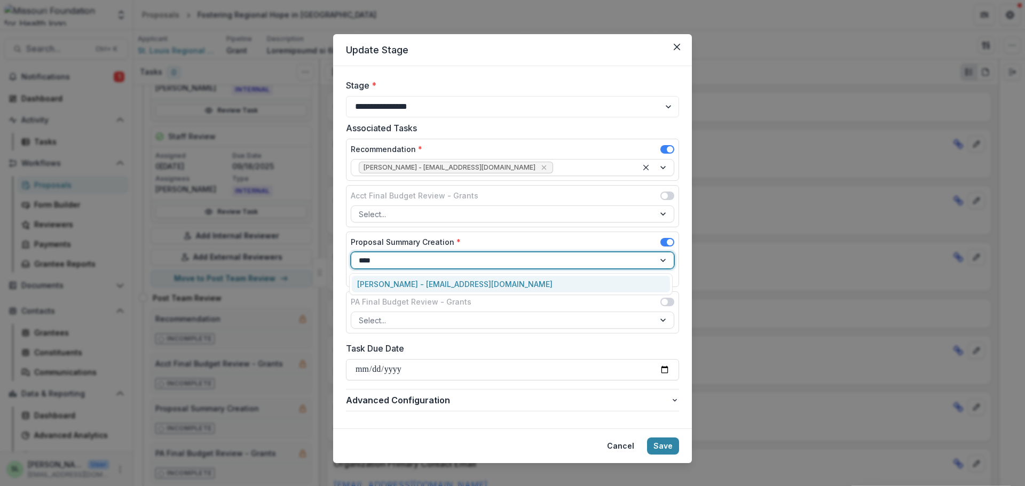
click at [469, 285] on div "Sada Lindsey - slindsey@mffh.org" at bounding box center [511, 284] width 318 height 17
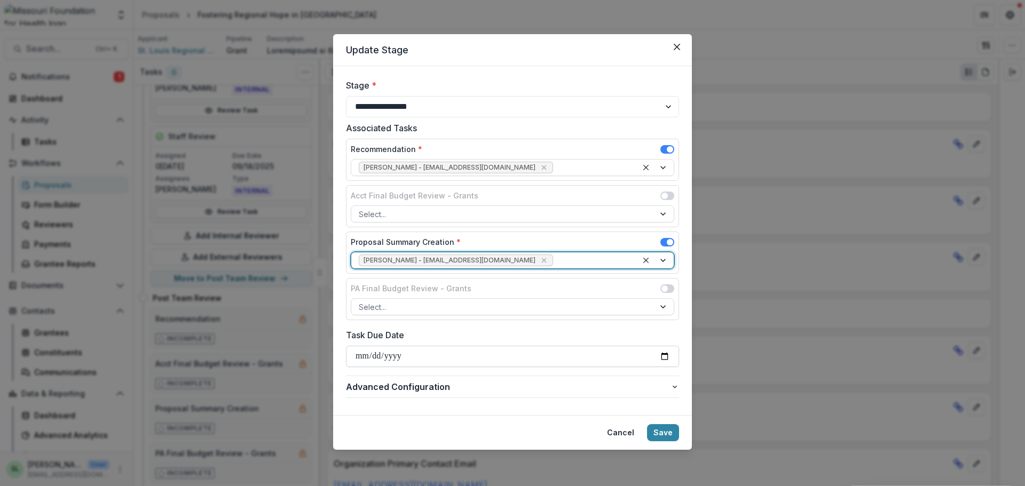
click at [354, 359] on input "Task Due Date" at bounding box center [512, 356] width 333 height 21
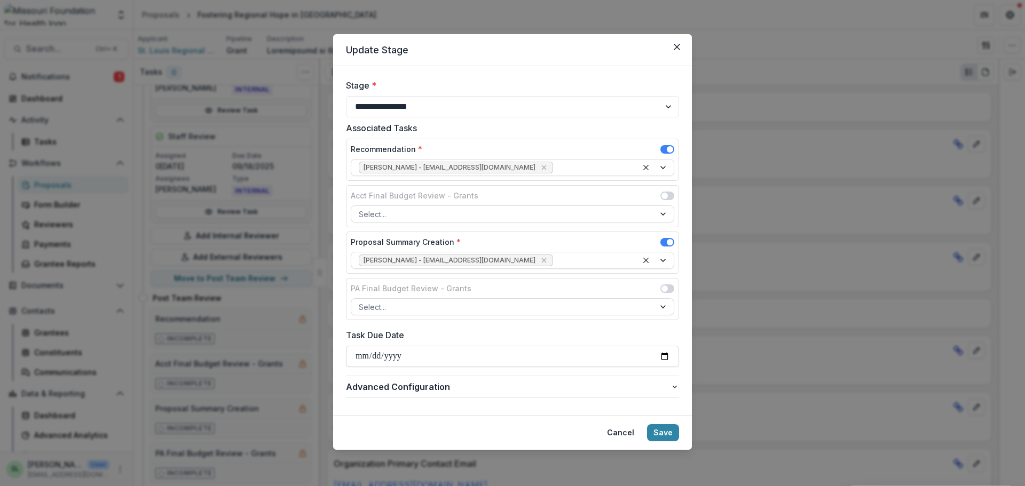
type input "**********"
click at [668, 437] on button "Save" at bounding box center [663, 432] width 32 height 17
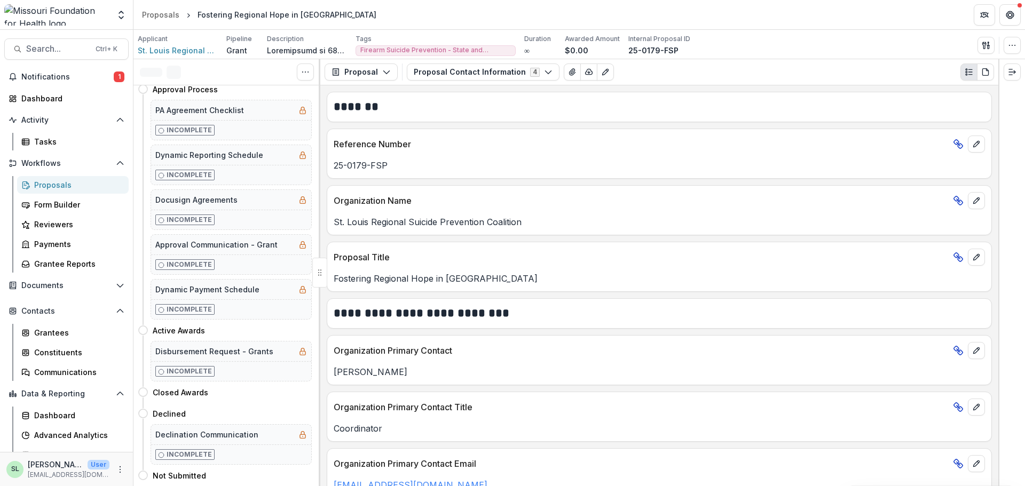
scroll to position [0, 0]
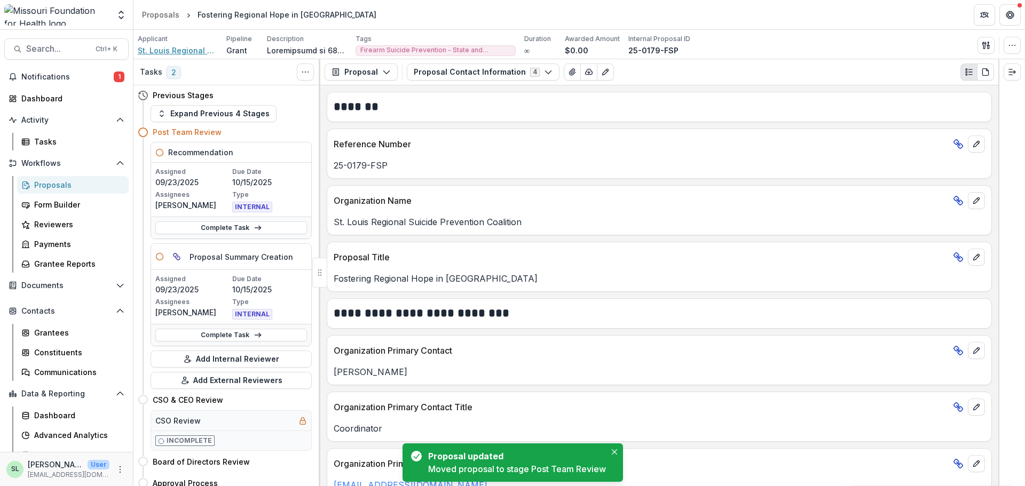
click at [197, 50] on span "St. Louis Regional Suicide Prevention Coalition" at bounding box center [178, 50] width 80 height 11
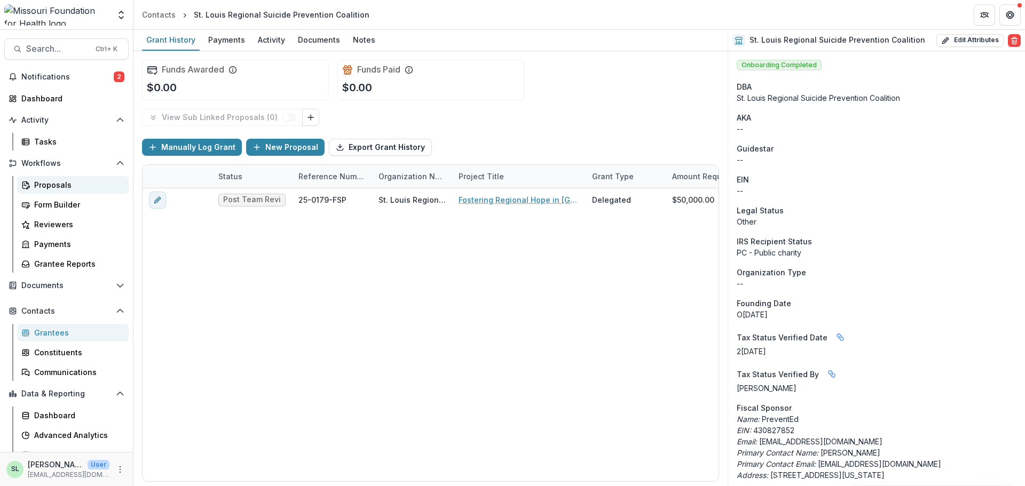
click at [48, 181] on div "Proposals" at bounding box center [77, 184] width 86 height 11
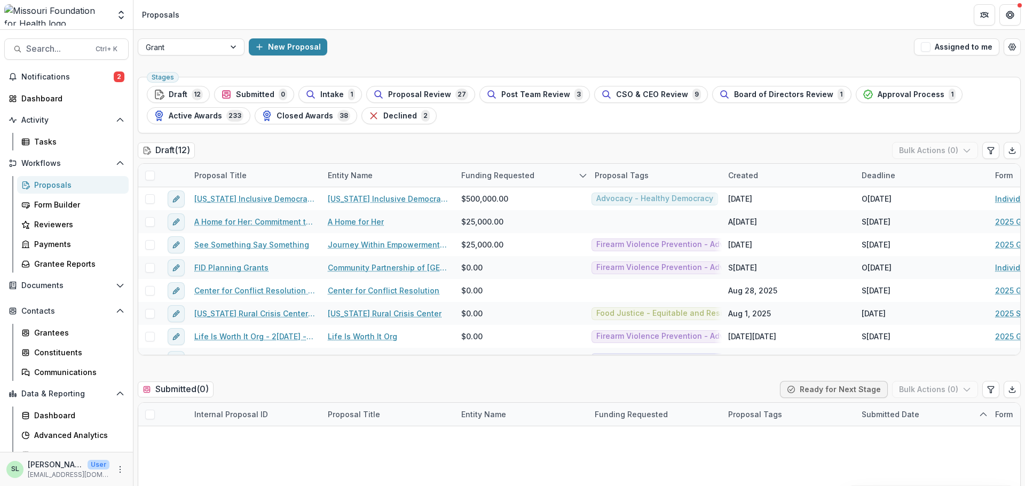
click at [963, 47] on button "Assigned to me" at bounding box center [956, 46] width 85 height 17
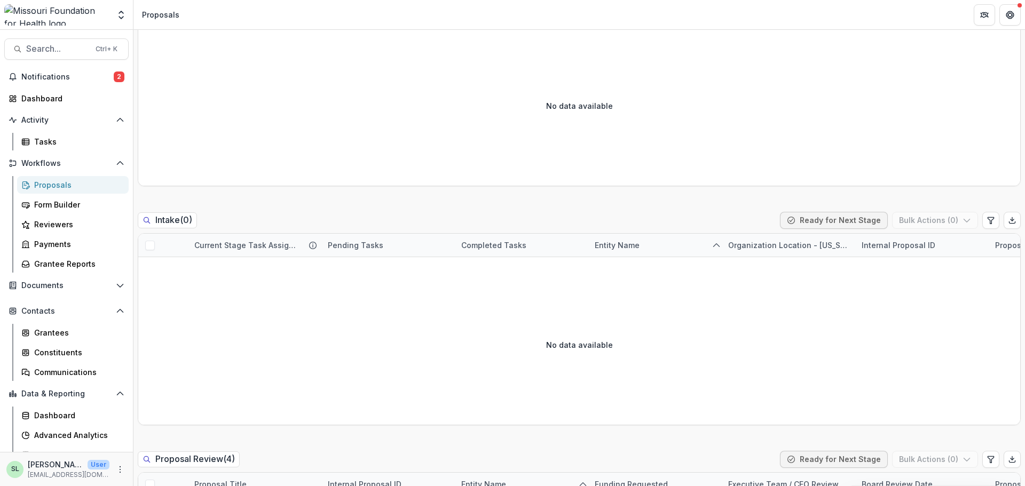
scroll to position [587, 0]
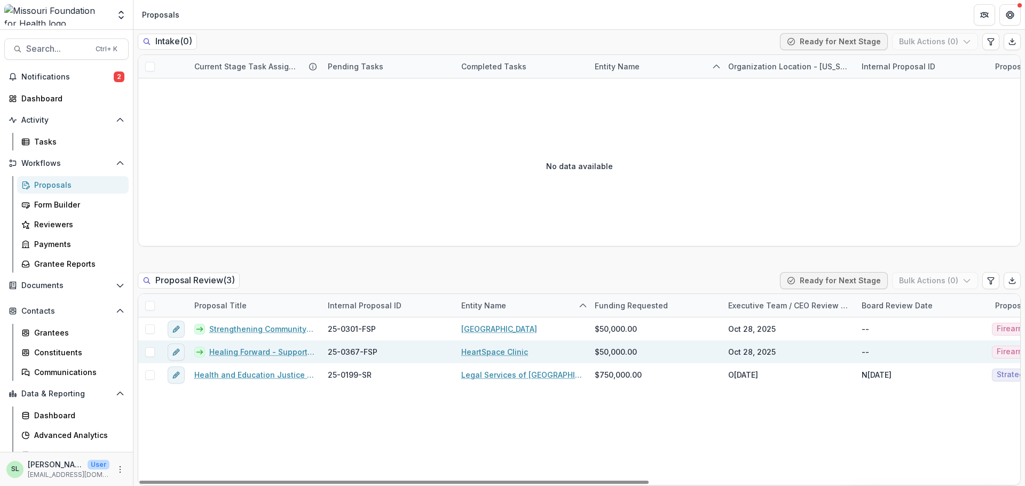
click at [237, 355] on link "Healing Forward - Supporting Homeless Youth and Their Care Team" at bounding box center [262, 351] width 106 height 11
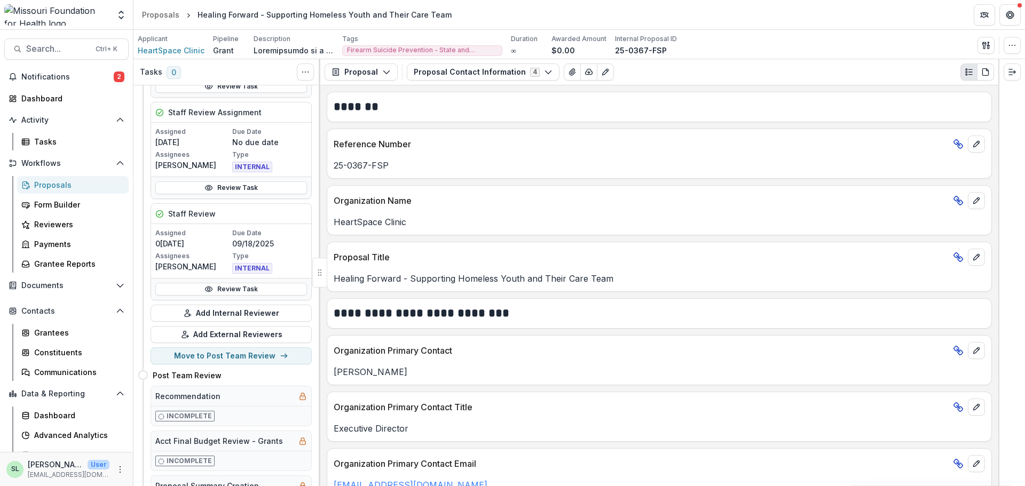
scroll to position [267, 0]
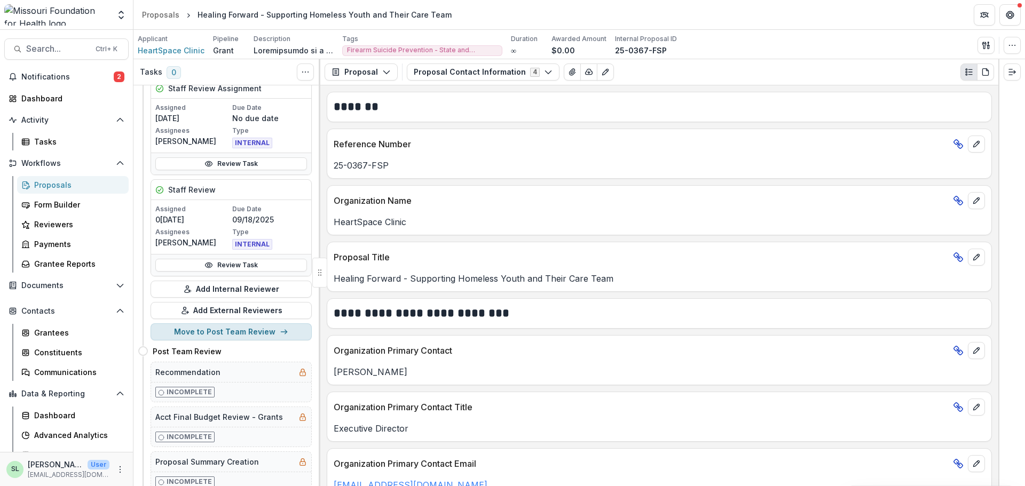
click at [234, 329] on button "Move to Post Team Review" at bounding box center [230, 331] width 161 height 17
select select "**********"
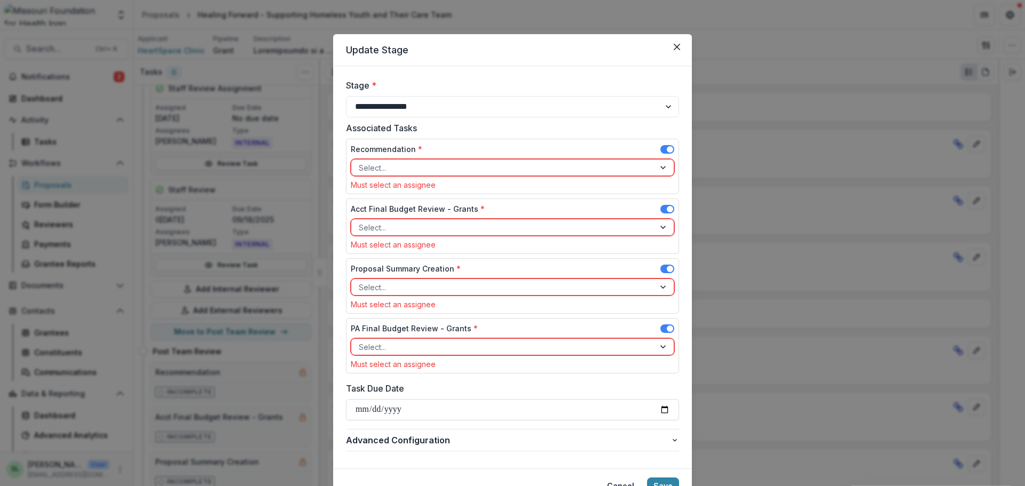
click at [511, 157] on div "Recommendation *" at bounding box center [512, 151] width 323 height 15
click at [502, 167] on div at bounding box center [503, 167] width 288 height 13
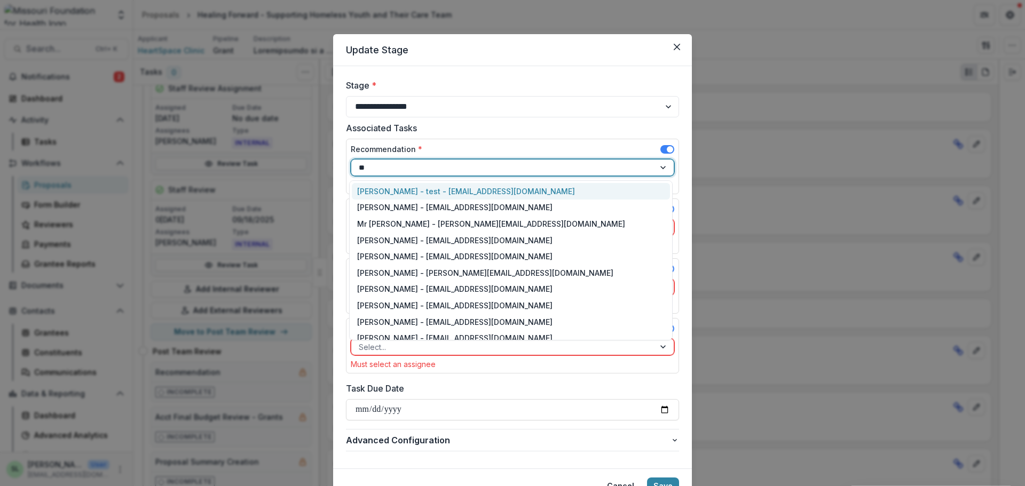
type input "***"
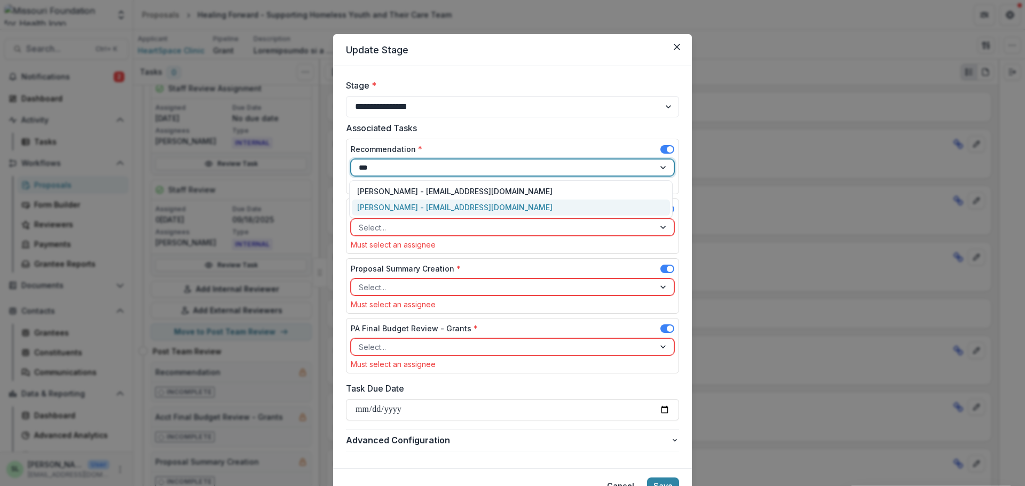
click at [471, 211] on div "Marcel Scaife - mscaife@mffh.org" at bounding box center [511, 208] width 318 height 17
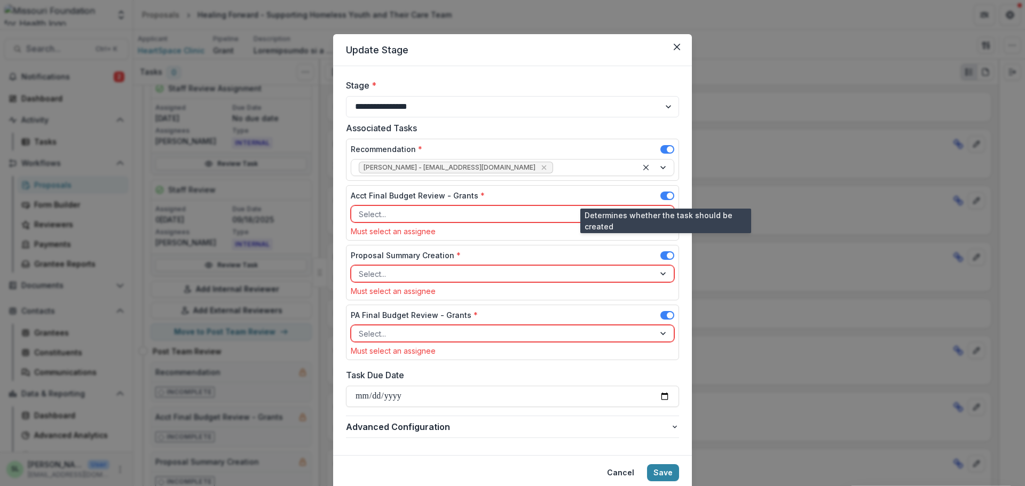
click at [661, 197] on span at bounding box center [667, 196] width 14 height 9
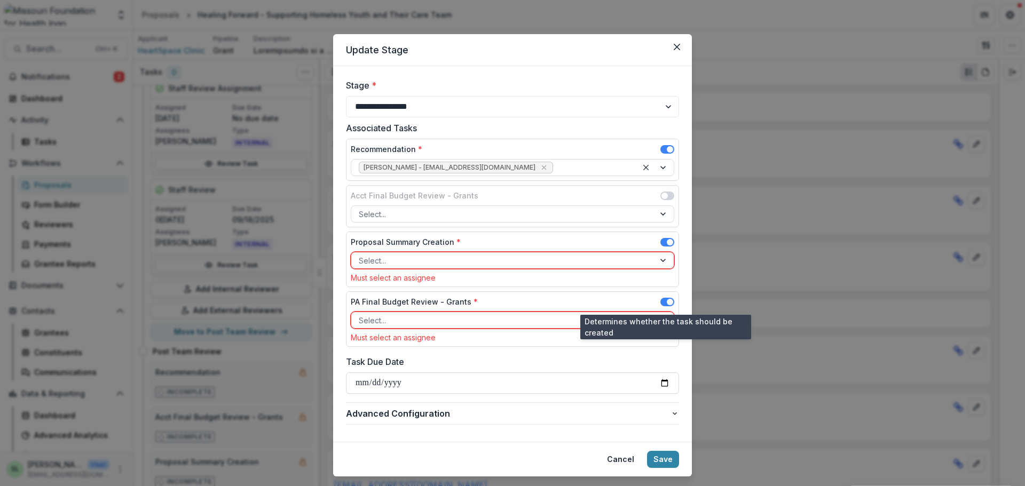
click at [662, 305] on span at bounding box center [667, 302] width 14 height 9
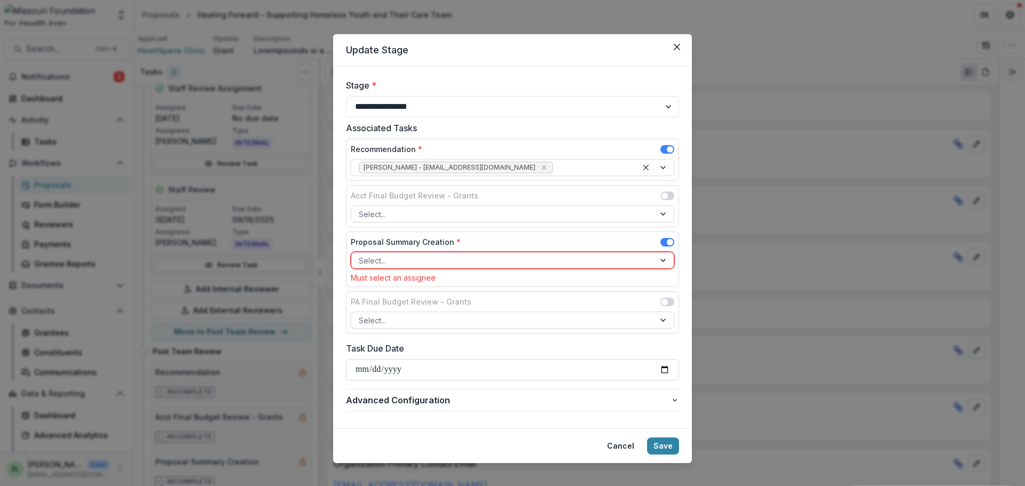
click at [514, 260] on div at bounding box center [503, 260] width 288 height 13
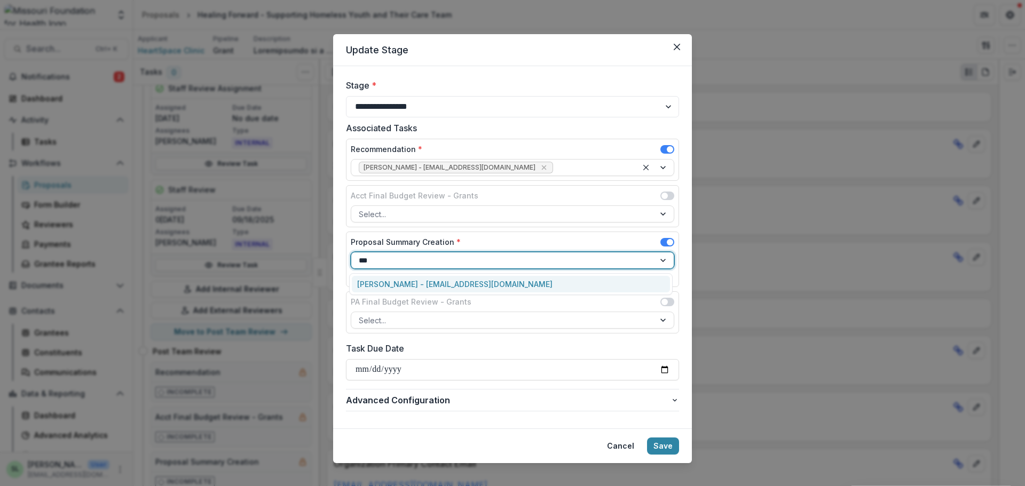
type input "****"
click at [437, 287] on div "Sada Lindsey - slindsey@mffh.org" at bounding box center [511, 284] width 318 height 17
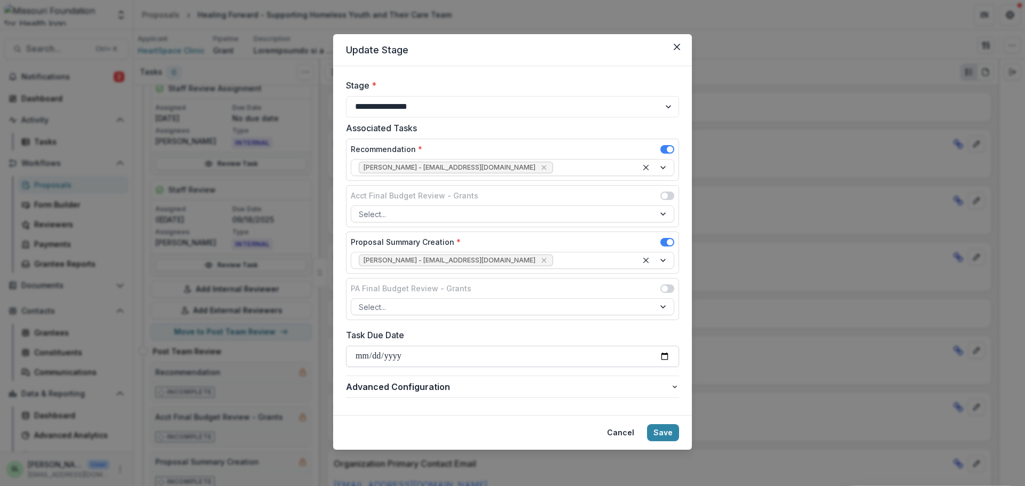
click at [359, 357] on input "Task Due Date" at bounding box center [512, 356] width 333 height 21
type input "**********"
click at [677, 440] on button "Save" at bounding box center [663, 432] width 32 height 17
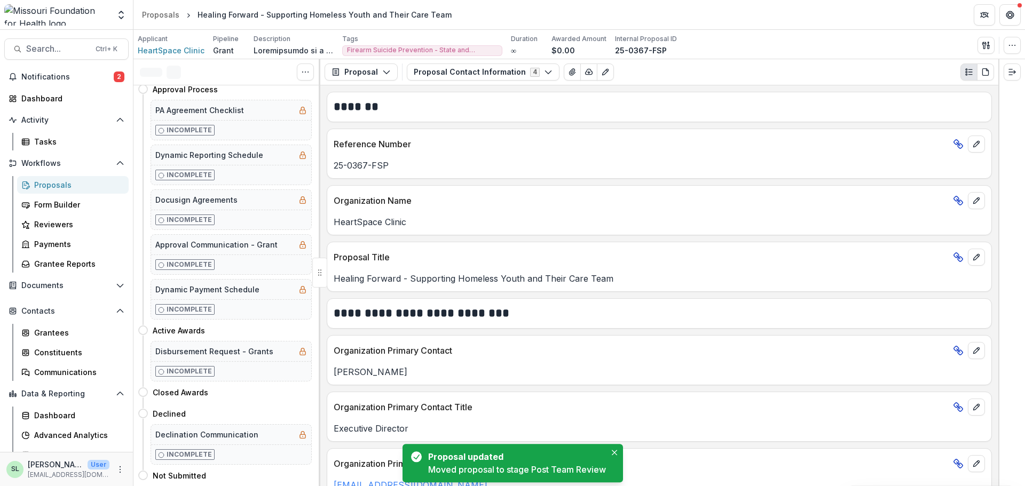
scroll to position [0, 0]
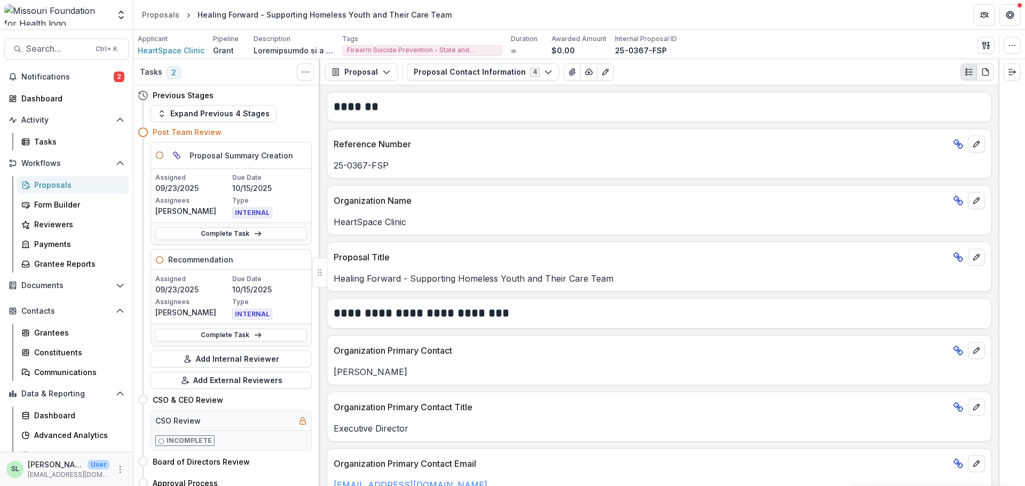
click at [53, 180] on div "Proposals" at bounding box center [77, 184] width 86 height 11
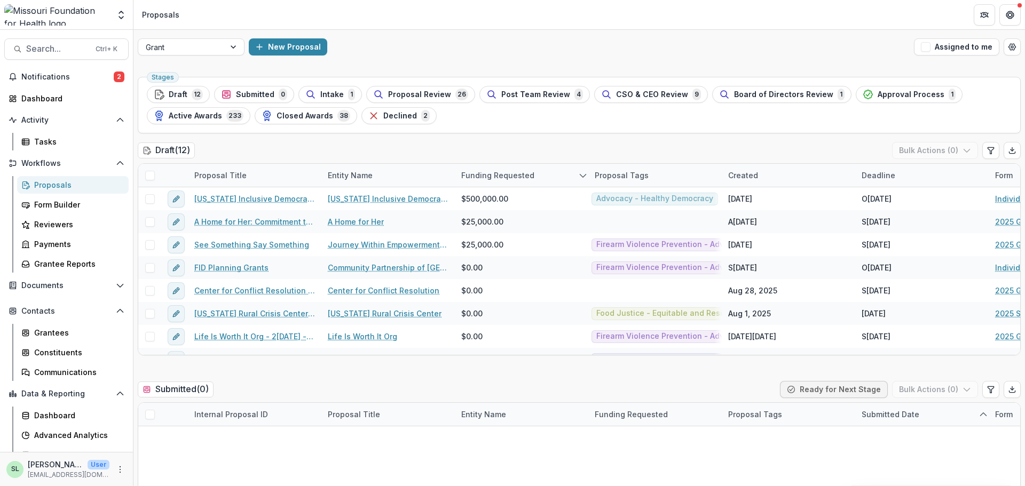
click at [961, 51] on button "Assigned to me" at bounding box center [956, 46] width 85 height 17
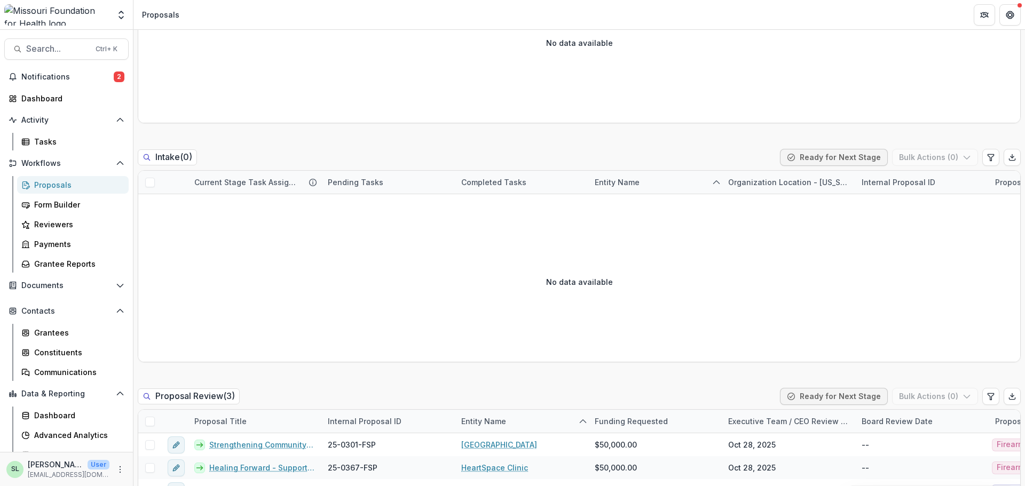
scroll to position [587, 0]
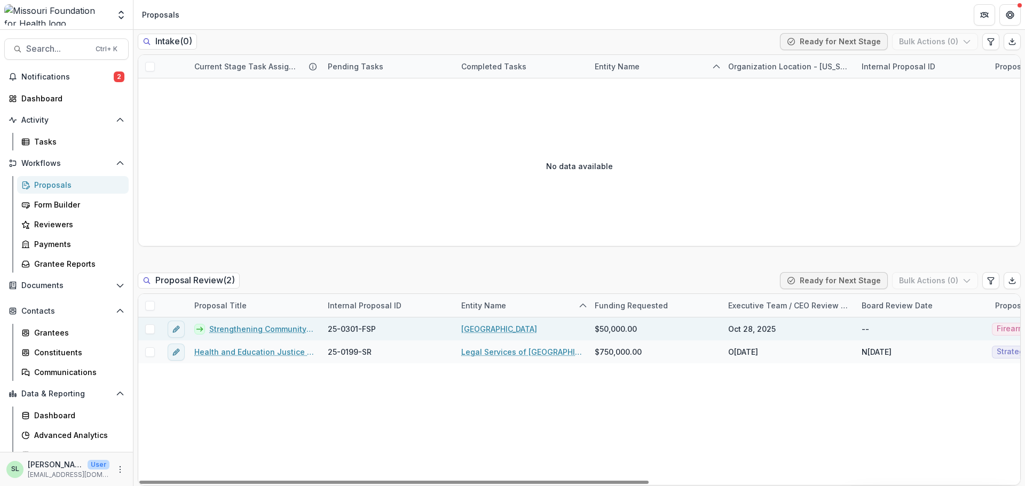
click at [252, 329] on link "Strengthening Community Voices: CASPER Data to Action on Mental Health and Fire…" at bounding box center [262, 328] width 106 height 11
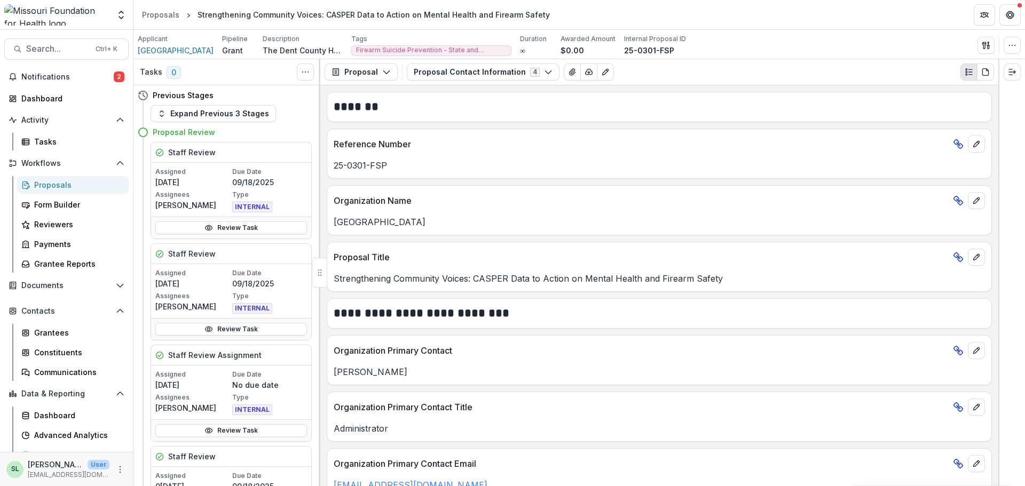
click at [241, 212] on div "INTERNAL" at bounding box center [269, 206] width 75 height 13
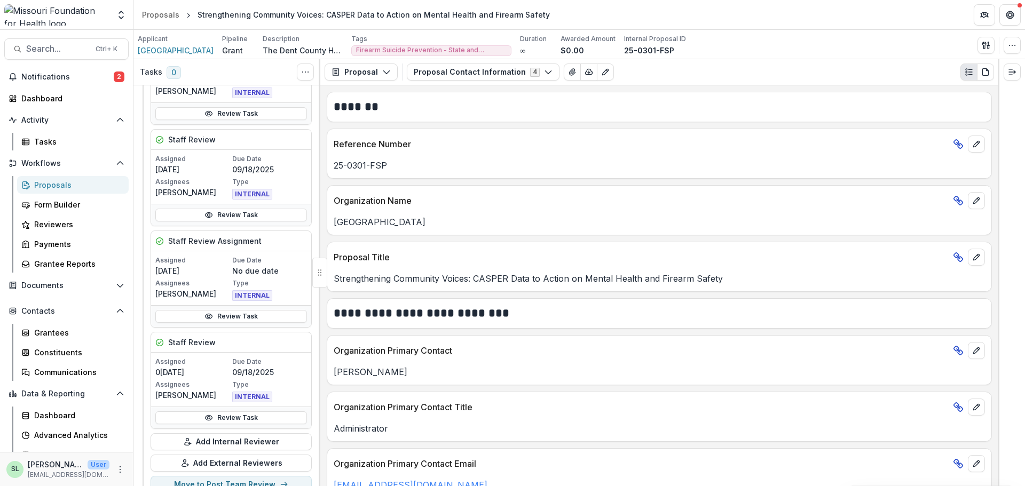
scroll to position [320, 0]
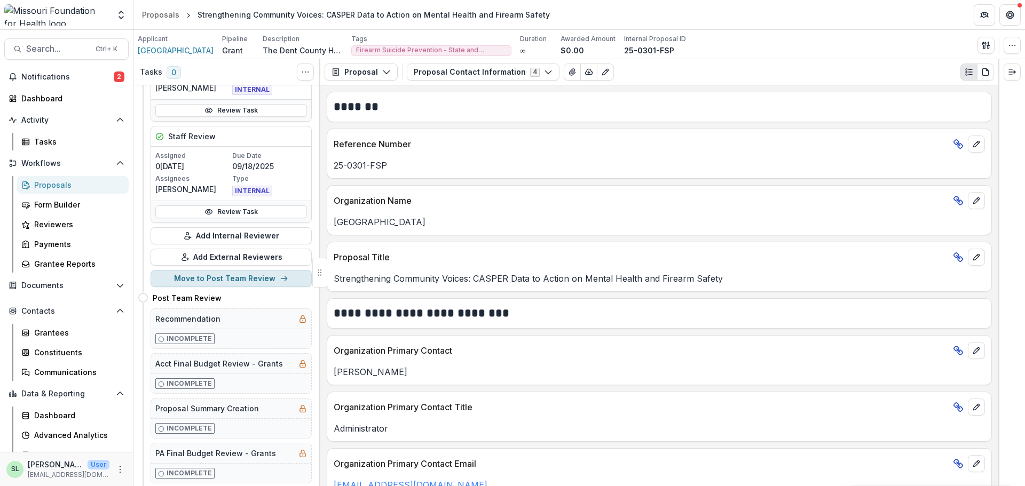
click at [230, 281] on button "Move to Post Team Review" at bounding box center [230, 278] width 161 height 17
select select "**********"
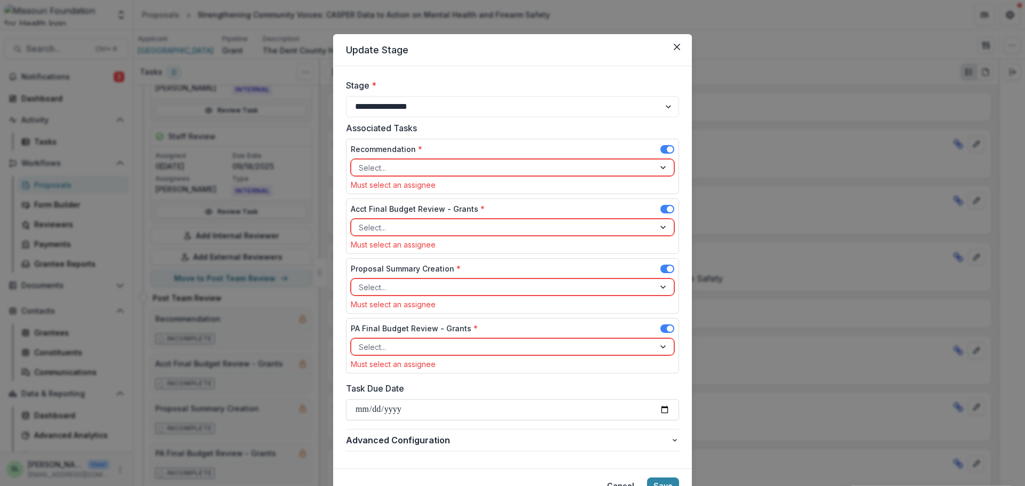
click at [590, 165] on div at bounding box center [503, 167] width 288 height 13
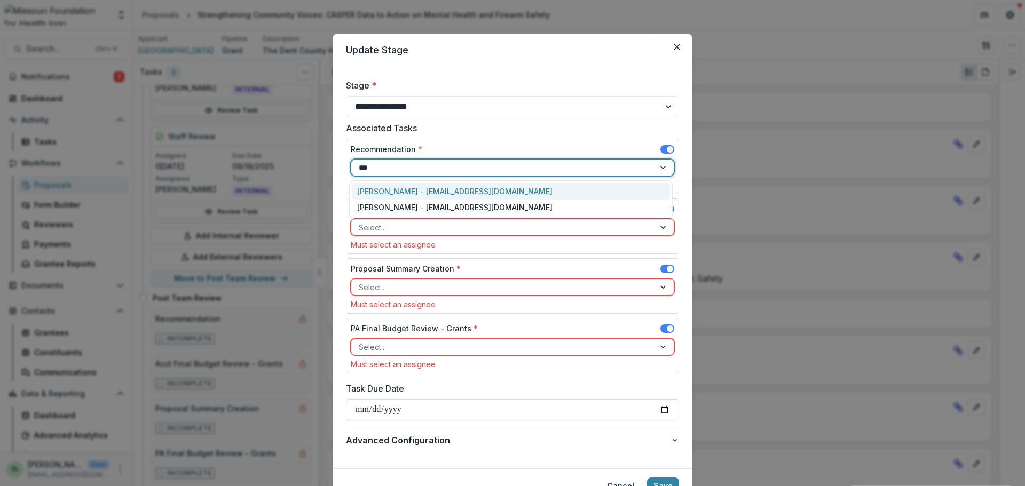
type input "****"
click at [498, 194] on div "Marcel Scaife - mscaife@mffh.org" at bounding box center [511, 191] width 318 height 17
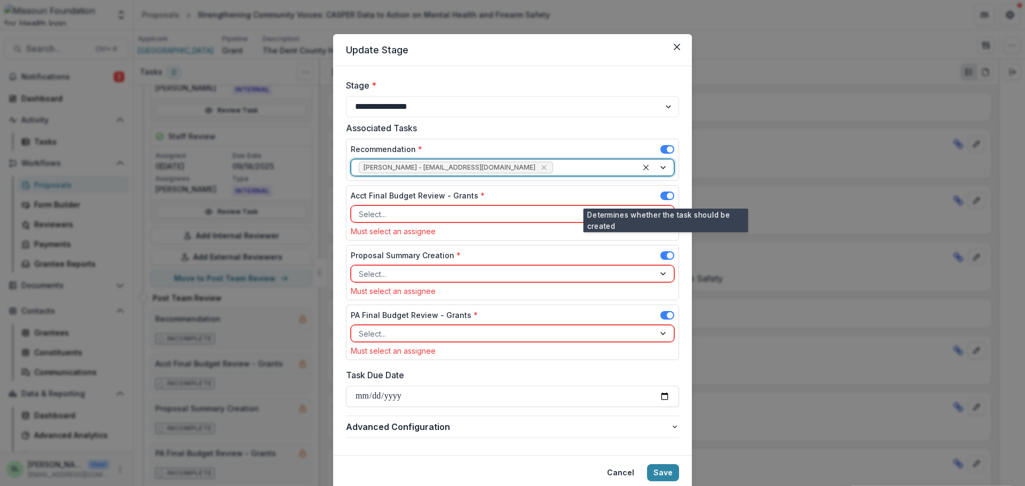
click at [664, 195] on span at bounding box center [667, 196] width 14 height 9
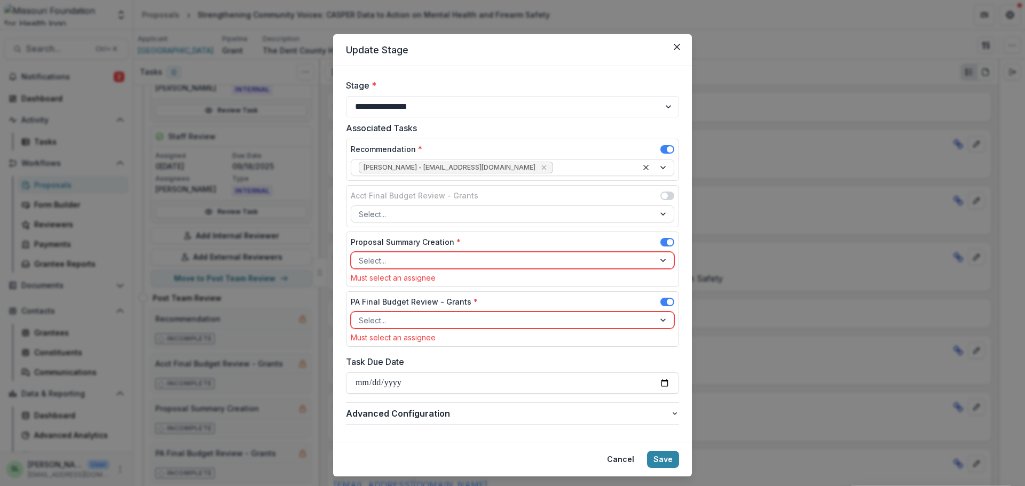
click at [660, 303] on span at bounding box center [667, 302] width 14 height 9
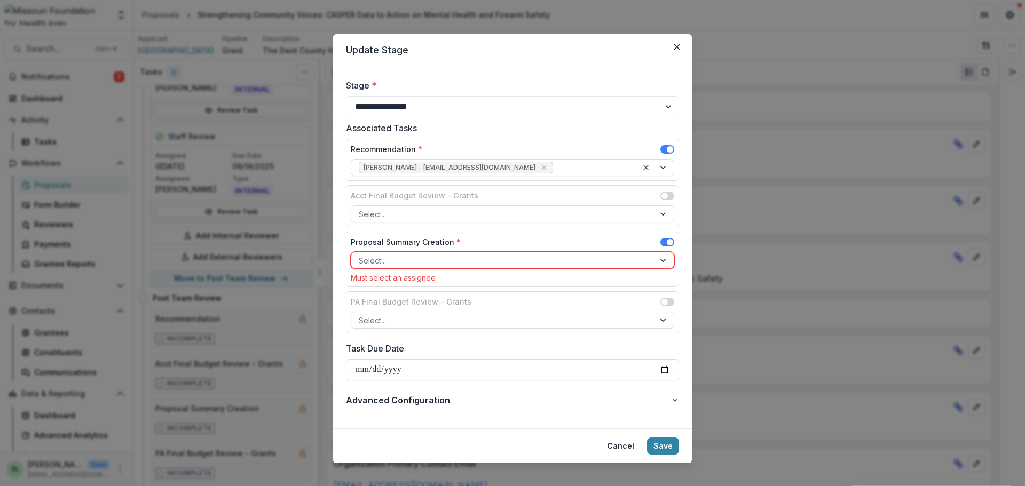
click at [397, 257] on div at bounding box center [503, 260] width 288 height 13
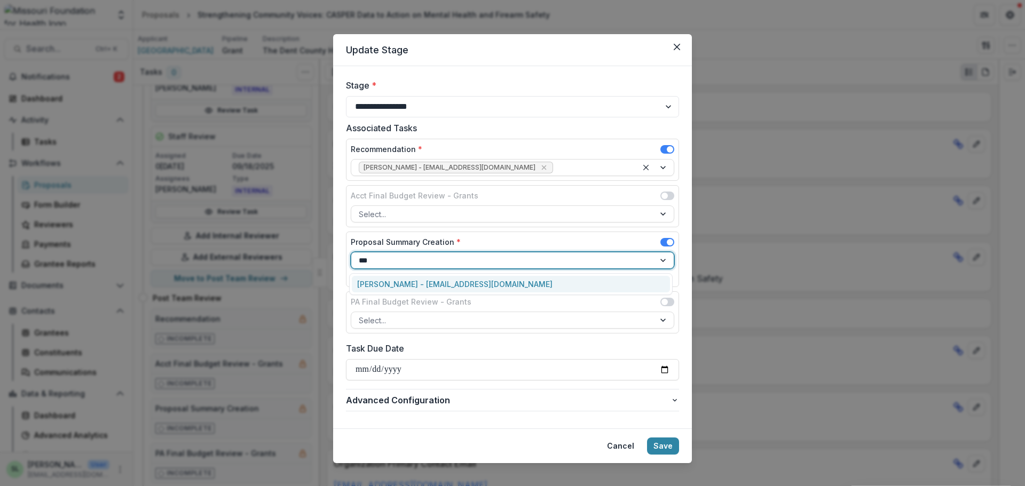
type input "****"
click at [397, 284] on div "Sada Lindsey - slindsey@mffh.org" at bounding box center [511, 284] width 318 height 17
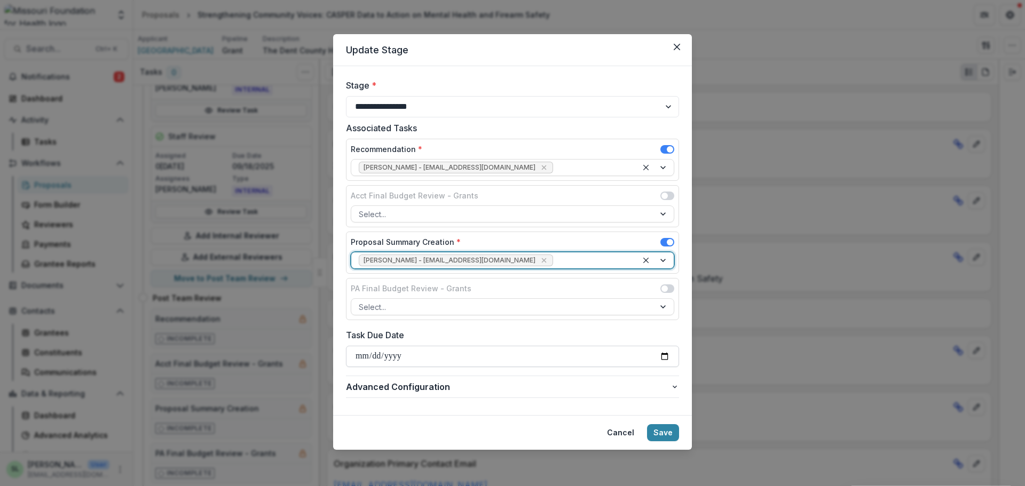
click at [363, 359] on input "Task Due Date" at bounding box center [512, 356] width 333 height 21
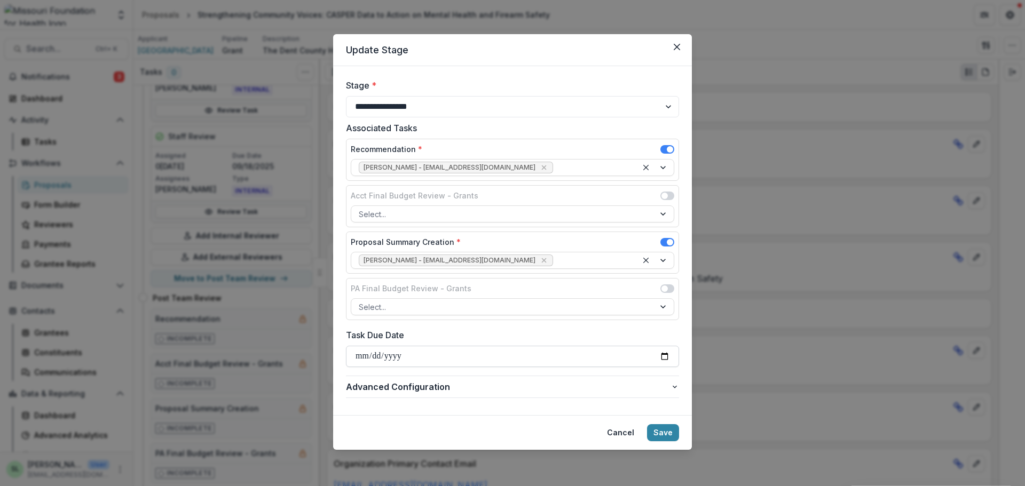
type input "**********"
click at [652, 428] on button "Save" at bounding box center [663, 432] width 32 height 17
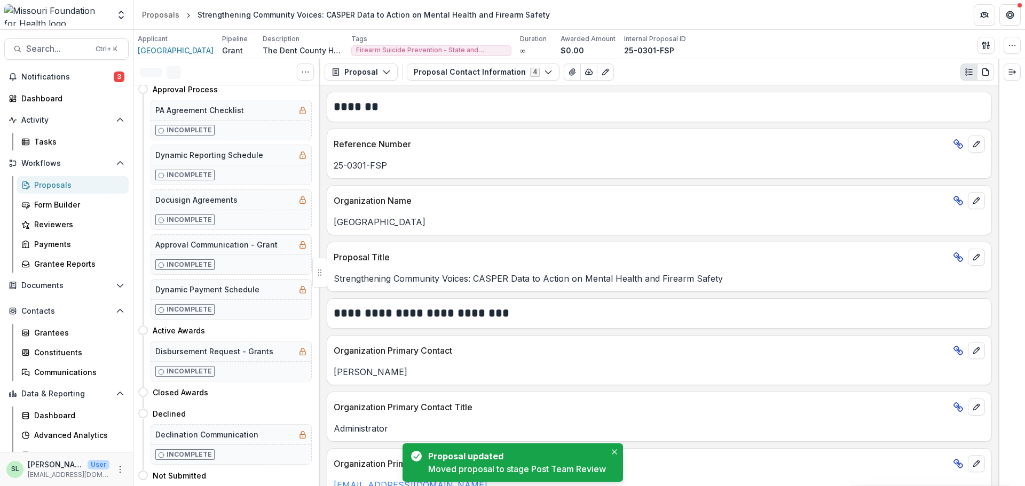
scroll to position [0, 0]
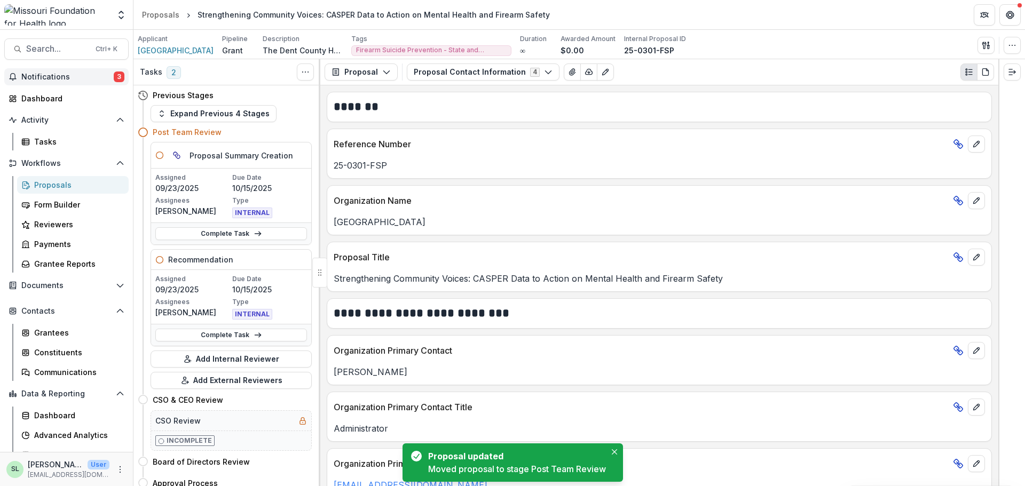
click at [57, 79] on span "Notifications" at bounding box center [67, 77] width 92 height 9
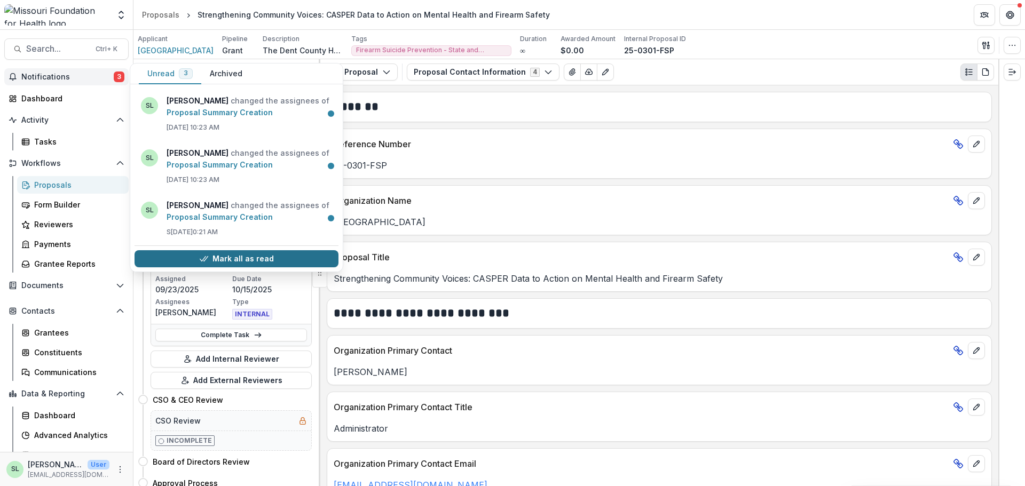
click at [242, 259] on button "Mark all as read" at bounding box center [236, 258] width 204 height 17
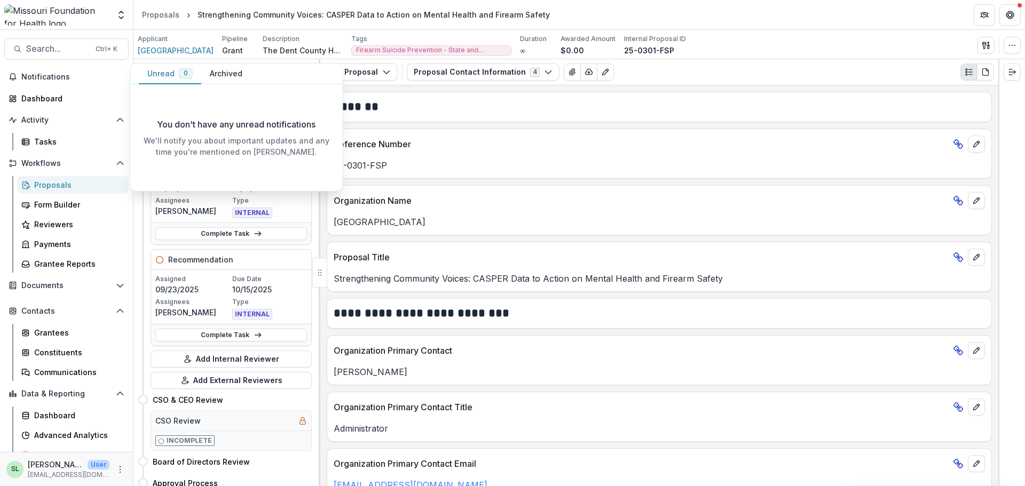
click at [51, 185] on div "Proposals" at bounding box center [77, 184] width 86 height 11
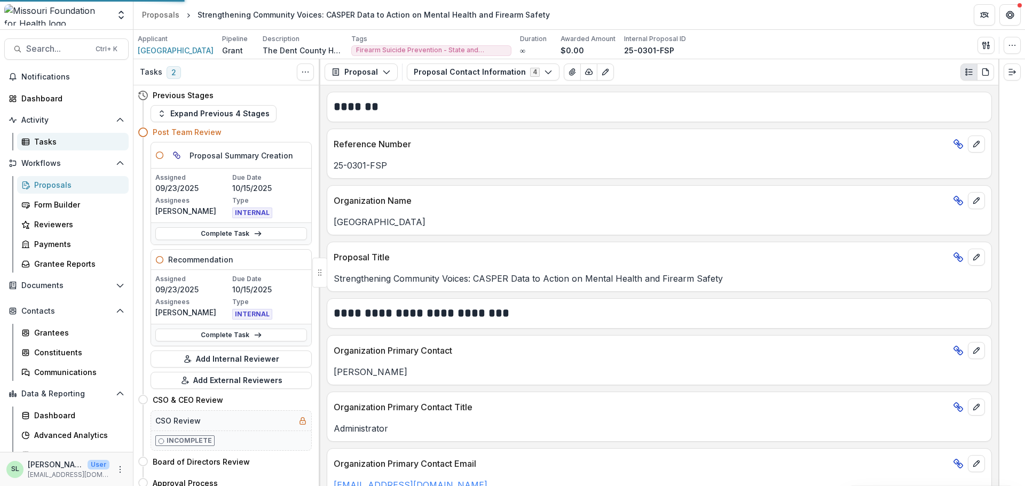
click at [48, 141] on div "Tasks" at bounding box center [77, 141] width 86 height 11
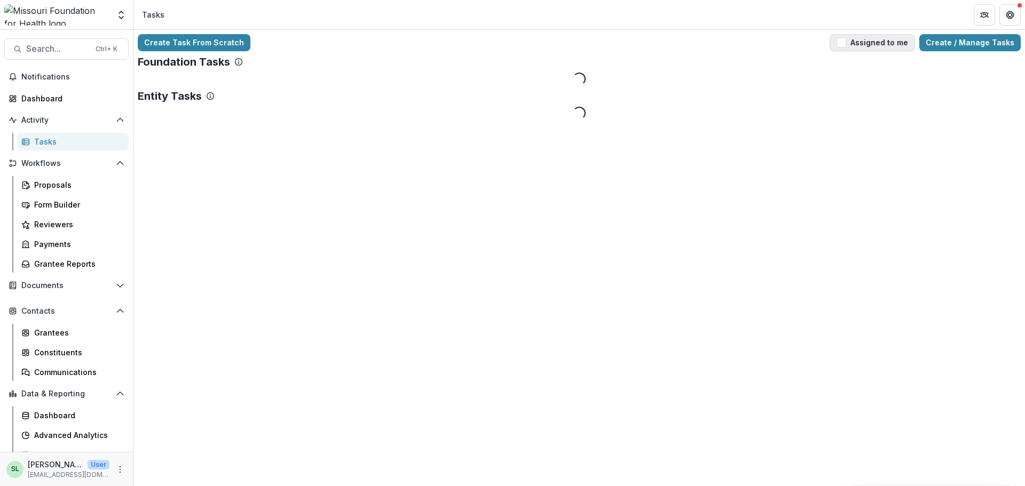
click at [875, 40] on button "Assigned to me" at bounding box center [871, 42] width 85 height 17
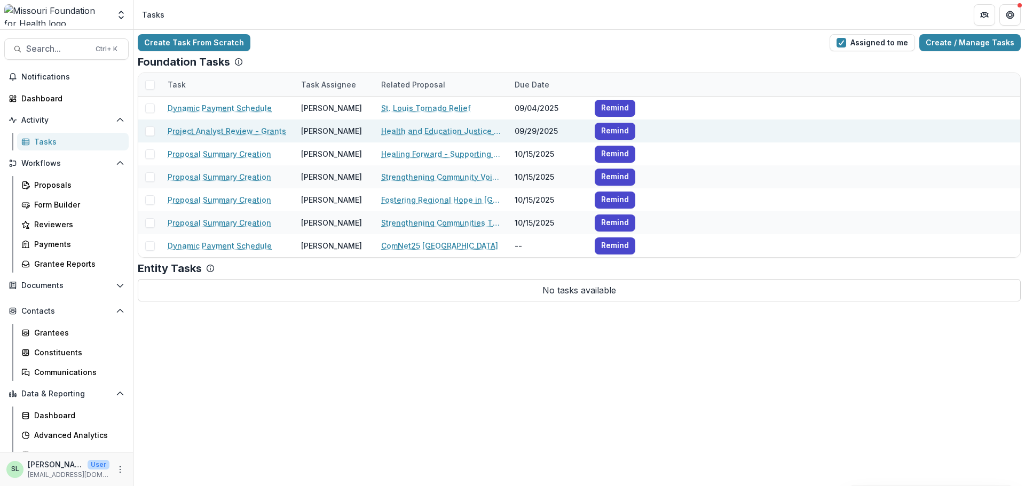
click at [244, 125] on link "Project Analyst Review - Grants" at bounding box center [227, 130] width 118 height 11
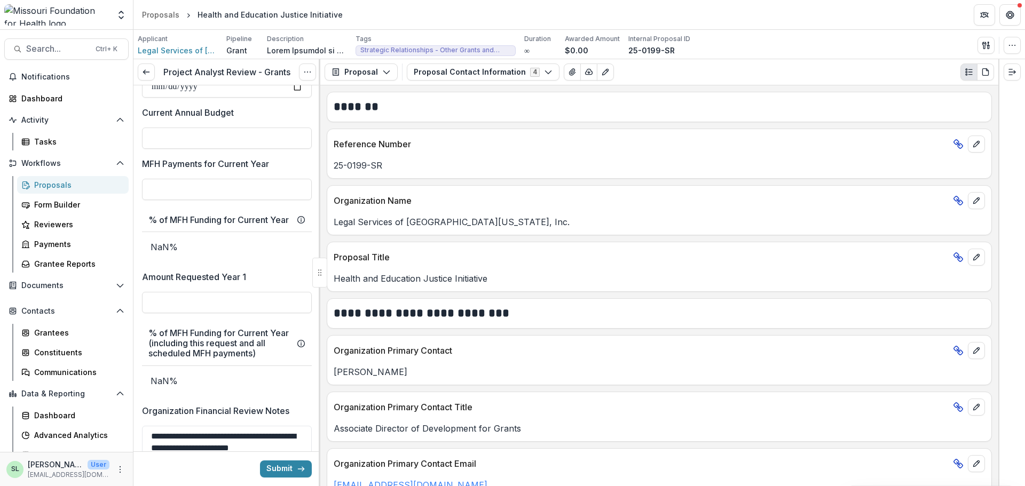
scroll to position [2295, 0]
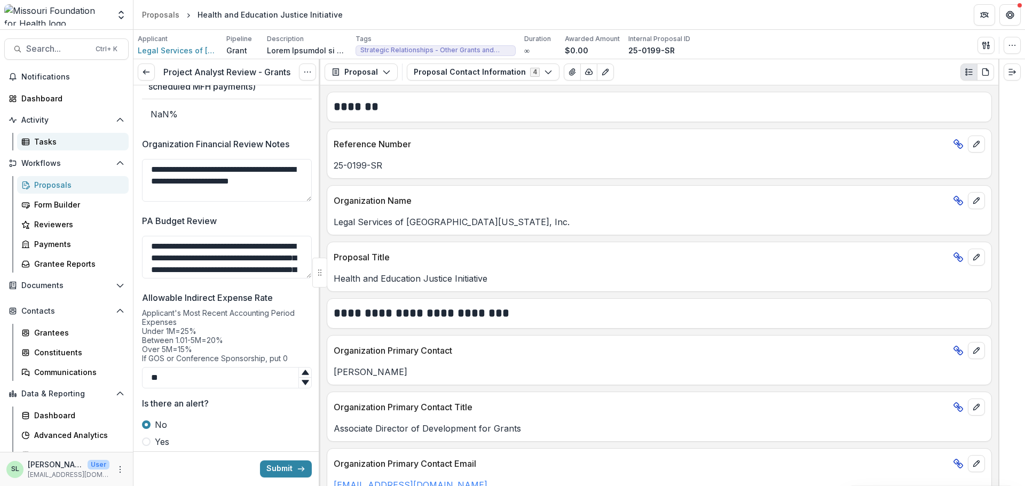
click at [44, 138] on div "Tasks" at bounding box center [77, 141] width 86 height 11
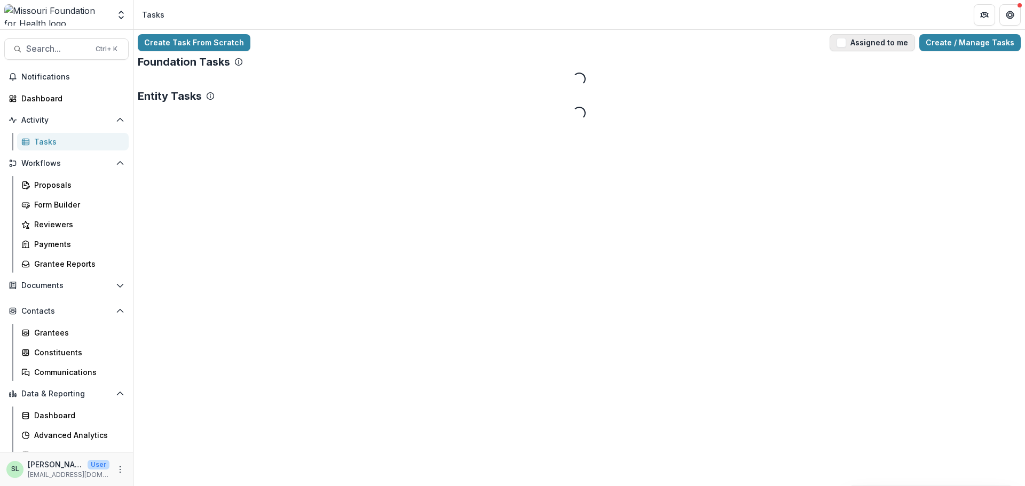
click at [865, 46] on button "Assigned to me" at bounding box center [871, 42] width 85 height 17
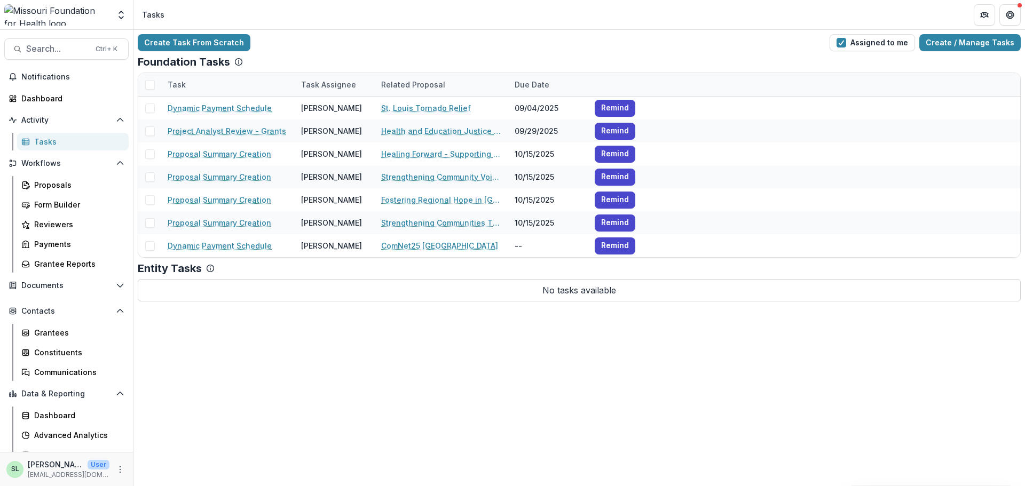
click at [506, 42] on div "Create Task From Scratch Assigned to me Create / Manage Tasks" at bounding box center [579, 42] width 883 height 17
click at [532, 56] on div "Create Task From Scratch Assigned to me Create / Manage Tasks Foundation Tasks …" at bounding box center [578, 168] width 891 height 276
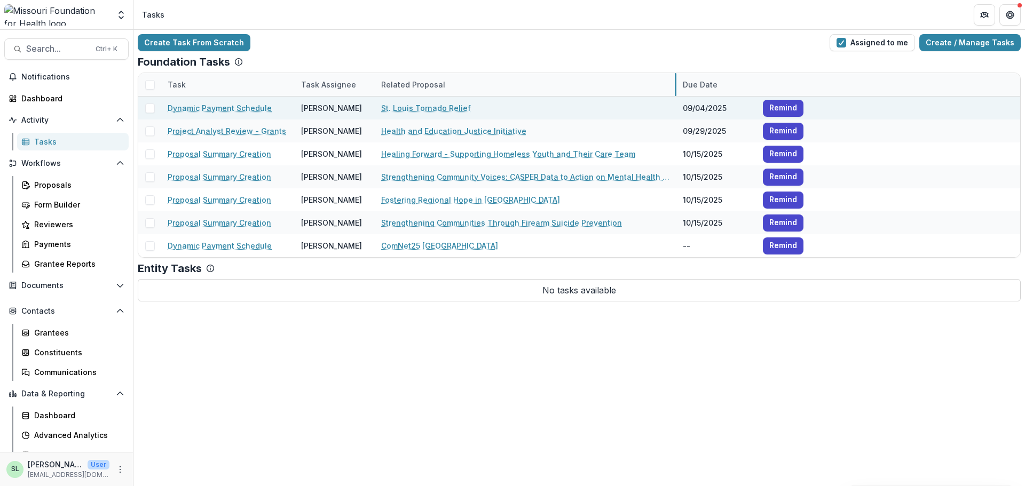
drag, startPoint x: 507, startPoint y: 85, endPoint x: 675, endPoint y: 100, distance: 168.8
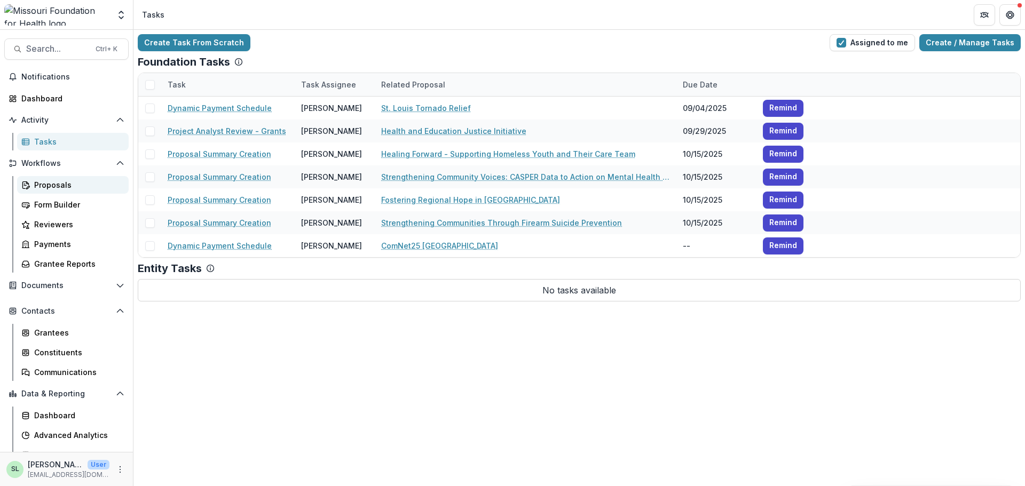
click at [45, 187] on div "Proposals" at bounding box center [77, 184] width 86 height 11
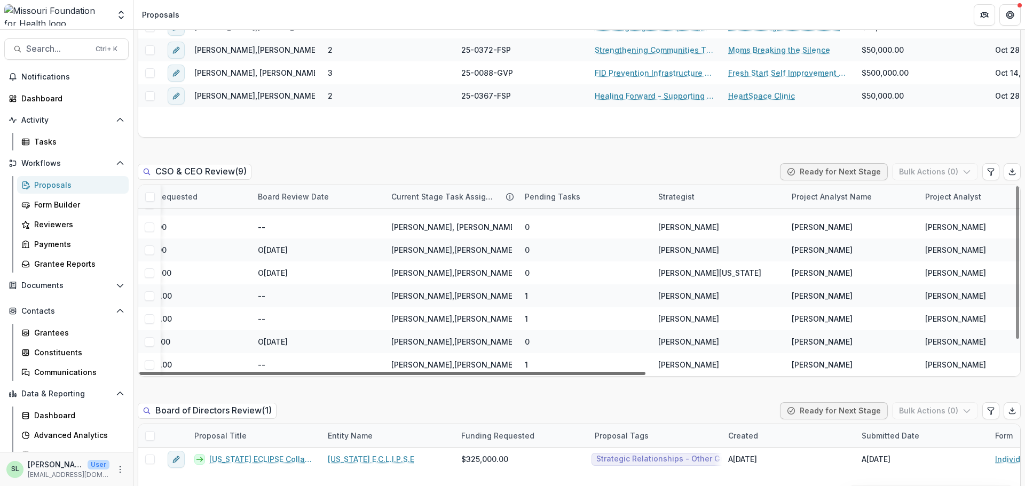
scroll to position [39, 639]
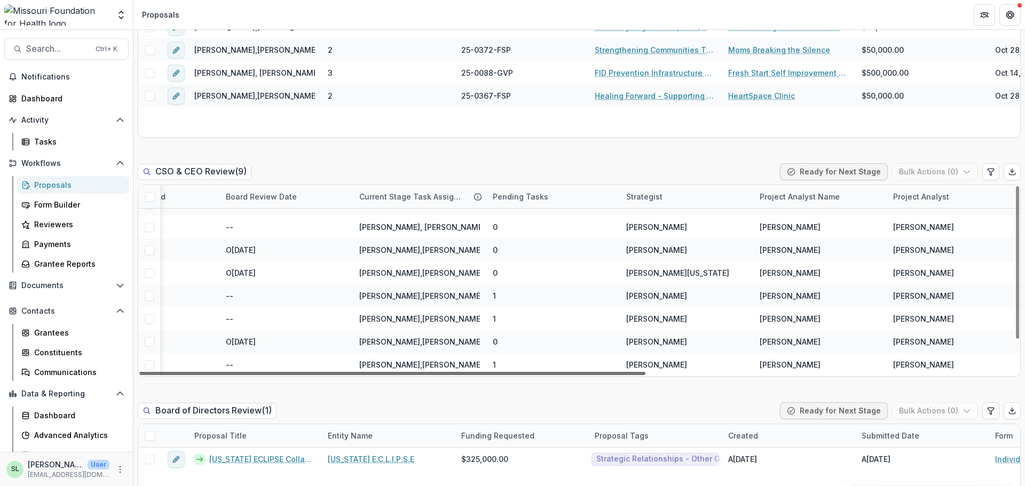
drag, startPoint x: 417, startPoint y: 372, endPoint x: 809, endPoint y: 386, distance: 392.0
click at [645, 375] on div at bounding box center [392, 373] width 506 height 3
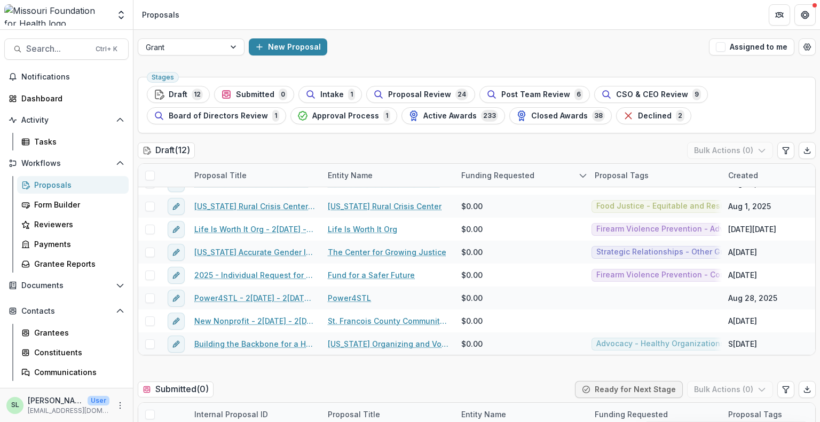
scroll to position [0, 0]
click at [342, 163] on div "Proposal Title Entity Name Funding Requested Proposal Tags Created Deadline For…" at bounding box center [477, 259] width 678 height 192
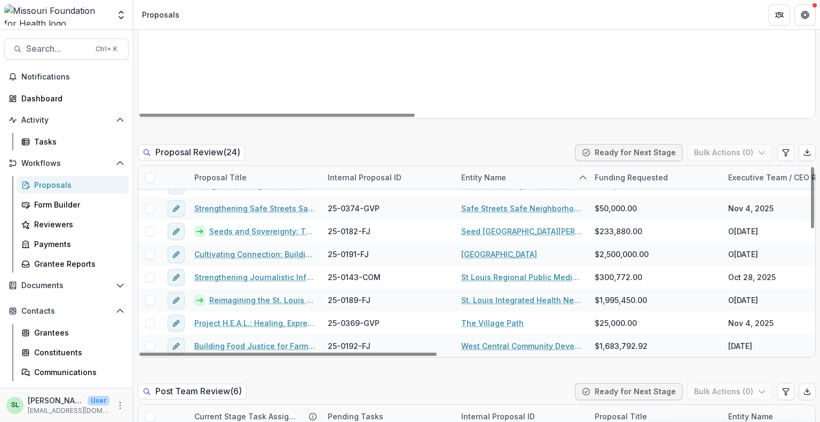
scroll to position [747, 0]
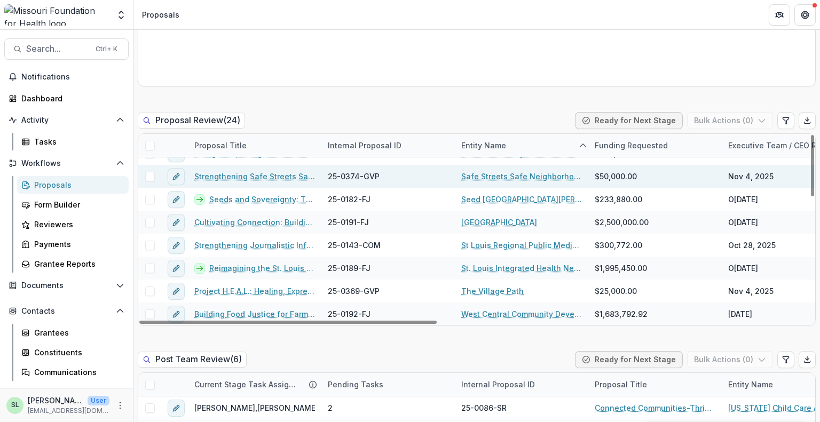
click at [254, 176] on link "Strengthening Safe Streets Safe Neighborhoods" at bounding box center [254, 176] width 121 height 11
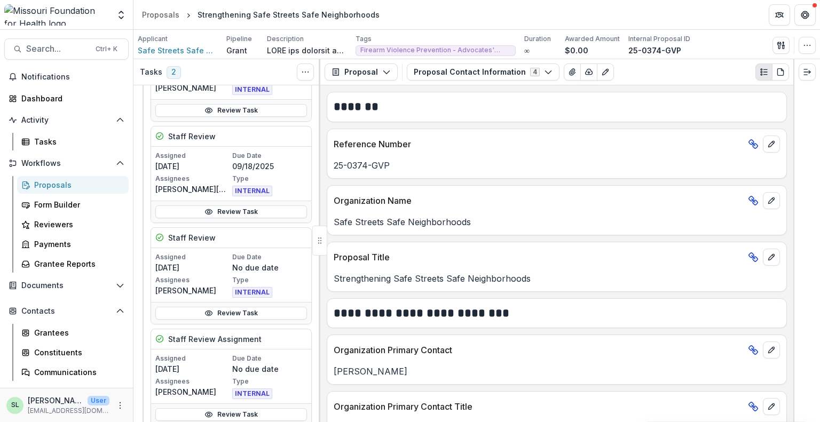
scroll to position [374, 0]
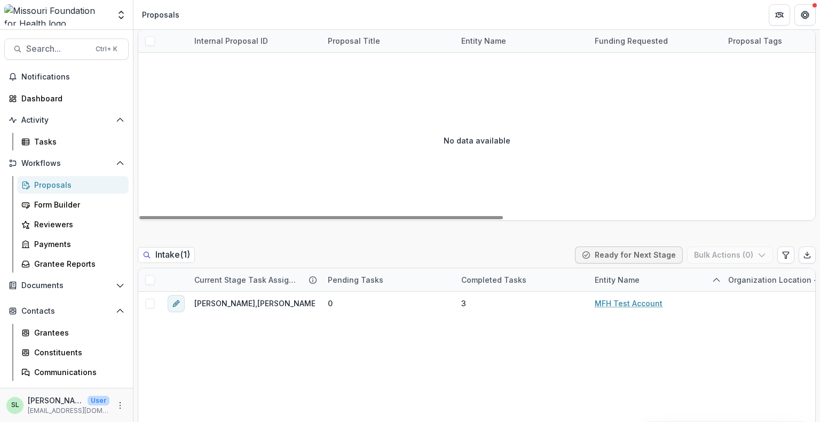
scroll to position [694, 0]
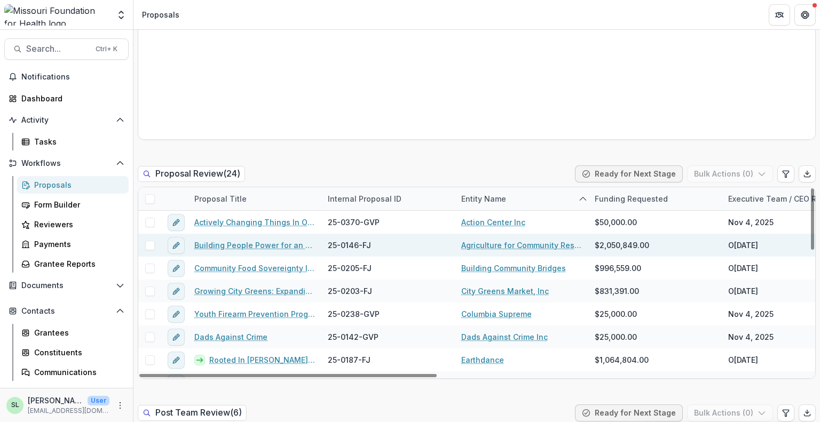
click at [232, 243] on link "Building People Power for an Equitable, Sustainable Food System" at bounding box center [254, 245] width 121 height 11
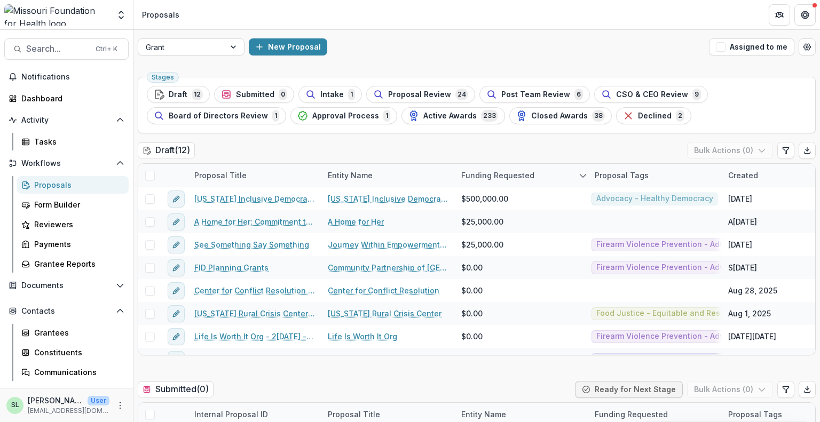
click at [748, 55] on div "Grant New Proposal Assigned to me" at bounding box center [476, 47] width 686 height 34
click at [738, 41] on button "Assigned to me" at bounding box center [751, 46] width 85 height 17
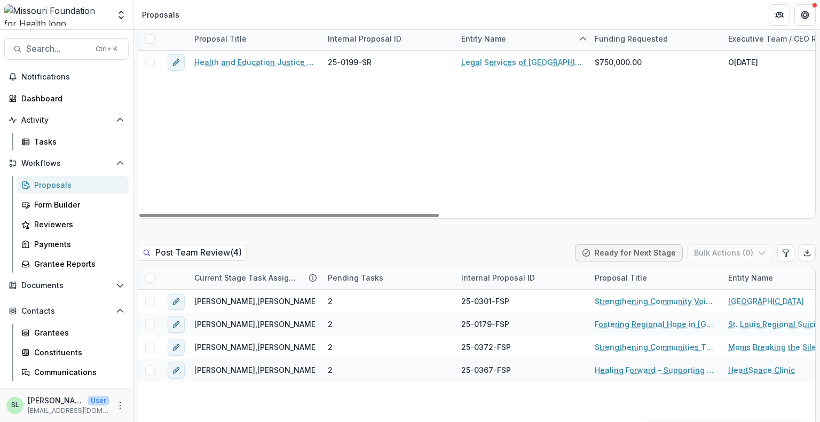
scroll to position [640, 0]
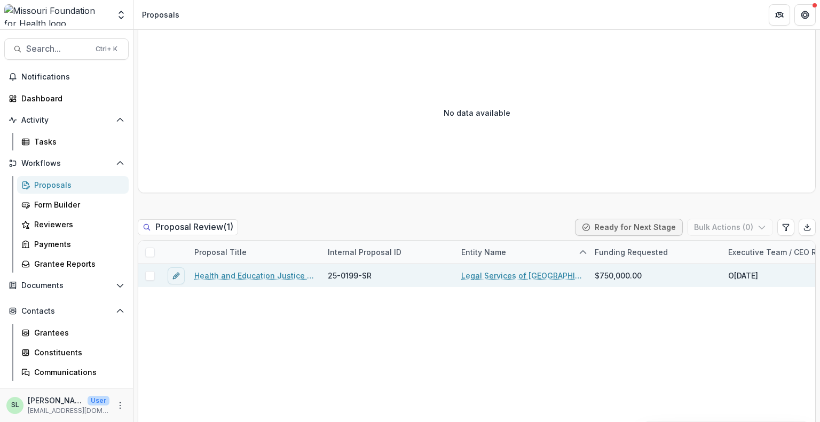
click at [261, 276] on link "Health and Education Justice Initiative" at bounding box center [254, 275] width 121 height 11
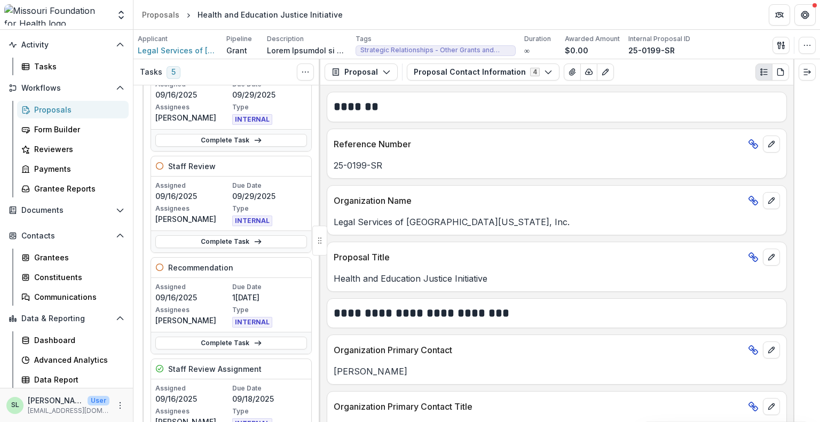
scroll to position [320, 0]
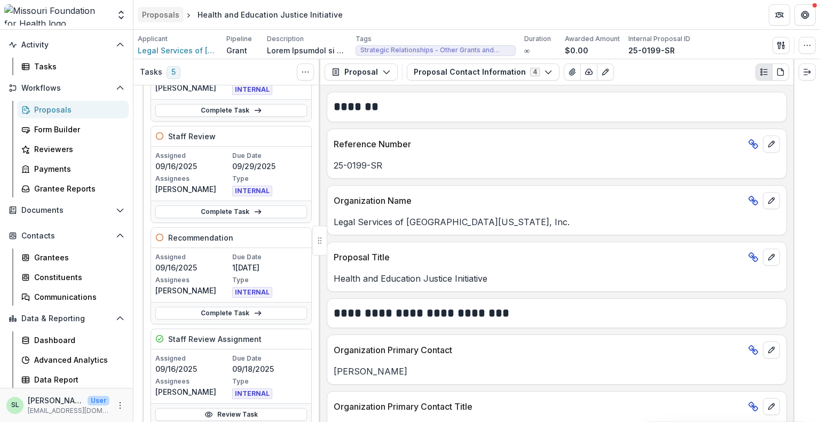
click at [168, 14] on div "Proposals" at bounding box center [160, 14] width 37 height 11
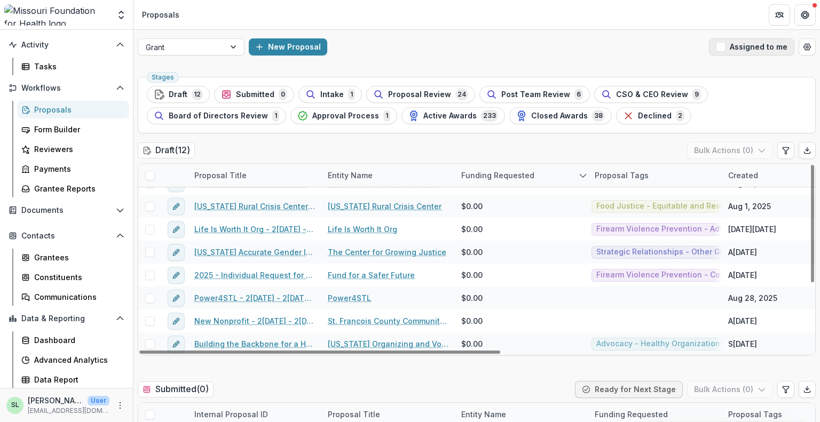
click at [732, 47] on button "Assigned to me" at bounding box center [751, 46] width 85 height 17
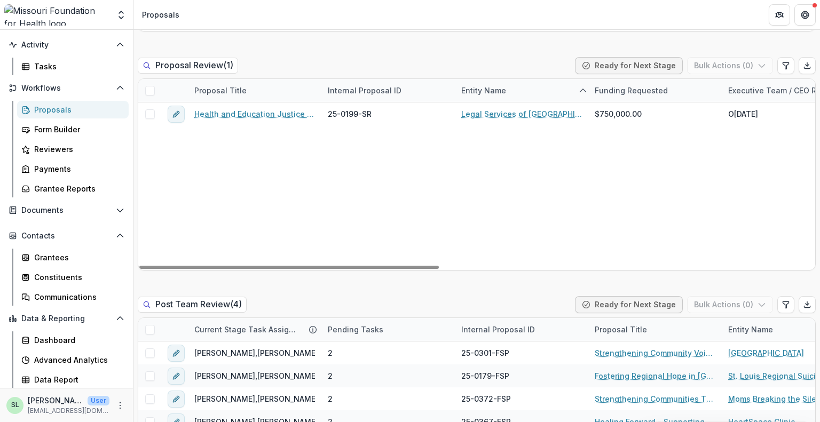
scroll to position [747, 0]
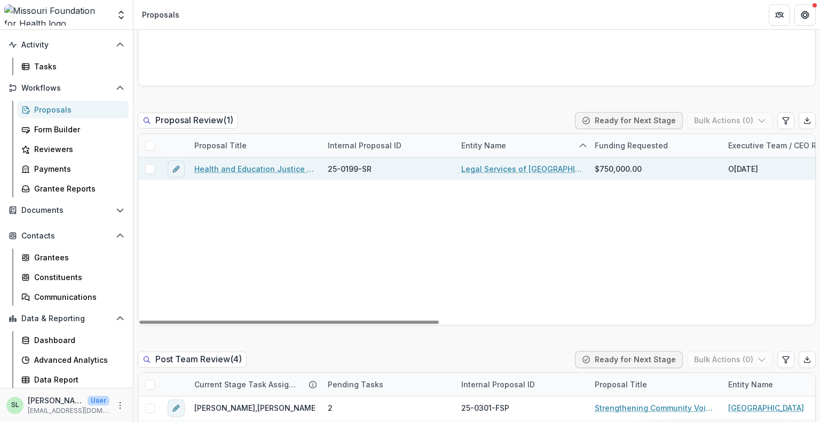
click at [272, 167] on link "Health and Education Justice Initiative" at bounding box center [254, 168] width 121 height 11
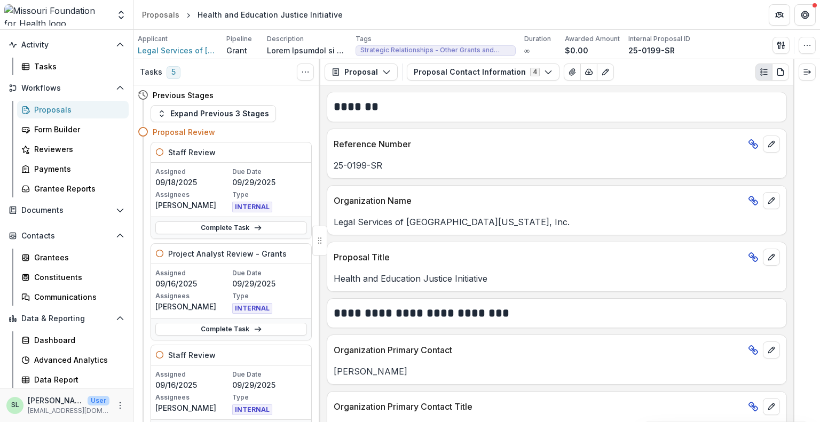
scroll to position [53, 0]
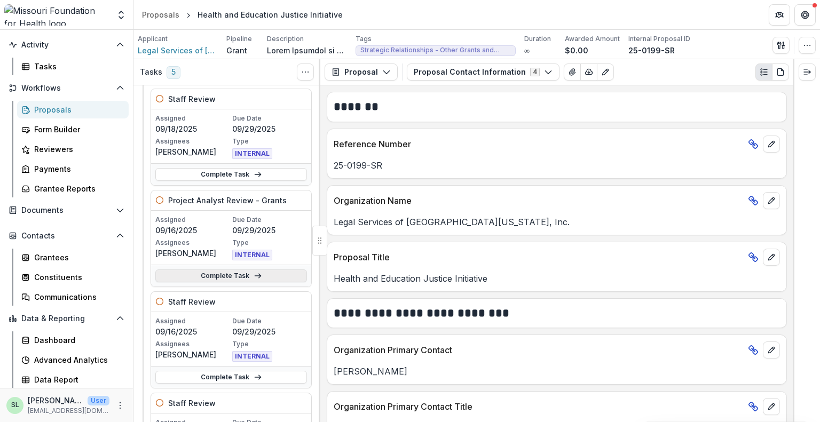
click at [223, 279] on link "Complete Task" at bounding box center [231, 276] width 152 height 13
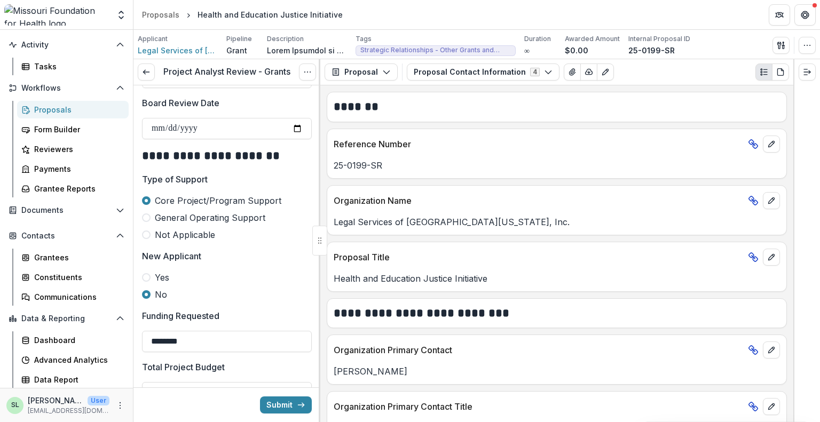
scroll to position [1121, 0]
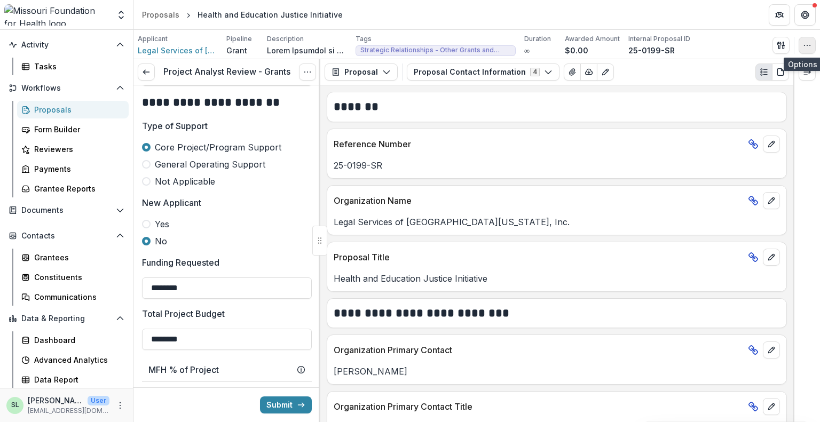
click at [803, 47] on icon "button" at bounding box center [807, 45] width 9 height 9
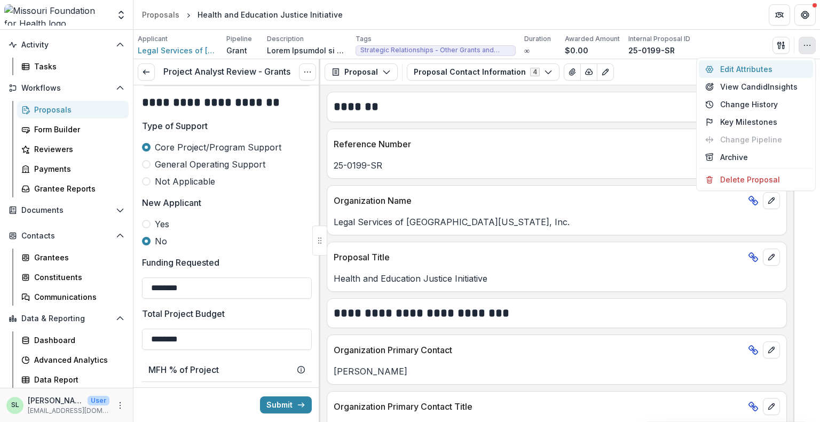
click at [744, 69] on button "Edit Attributes" at bounding box center [756, 69] width 114 height 18
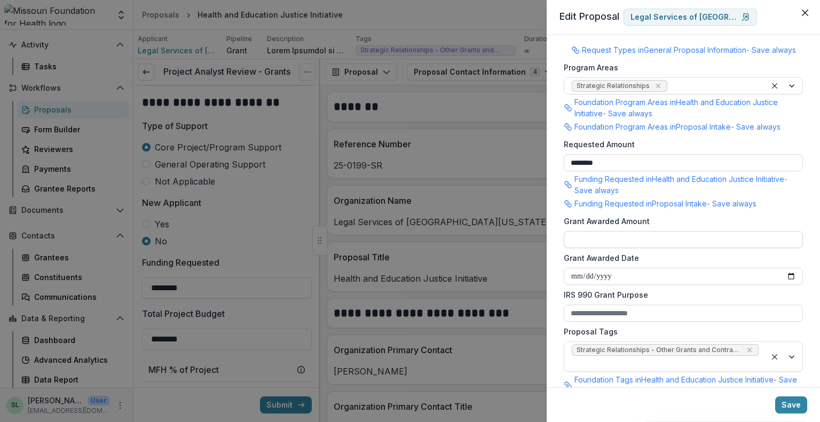
scroll to position [138, 0]
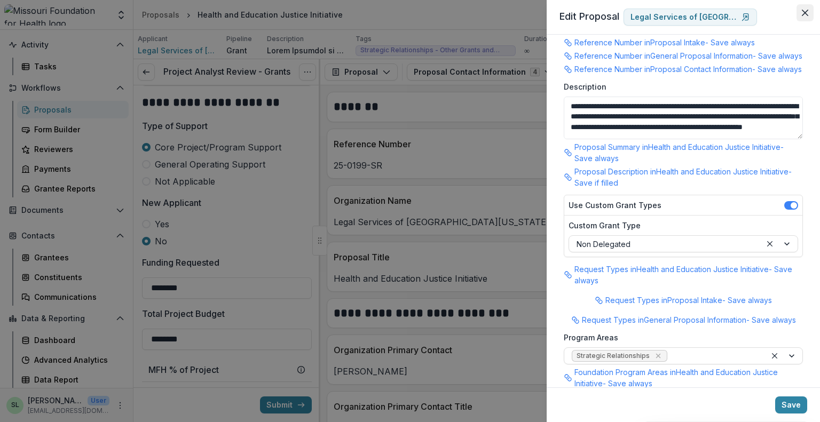
click at [804, 12] on icon "Close" at bounding box center [805, 13] width 6 height 6
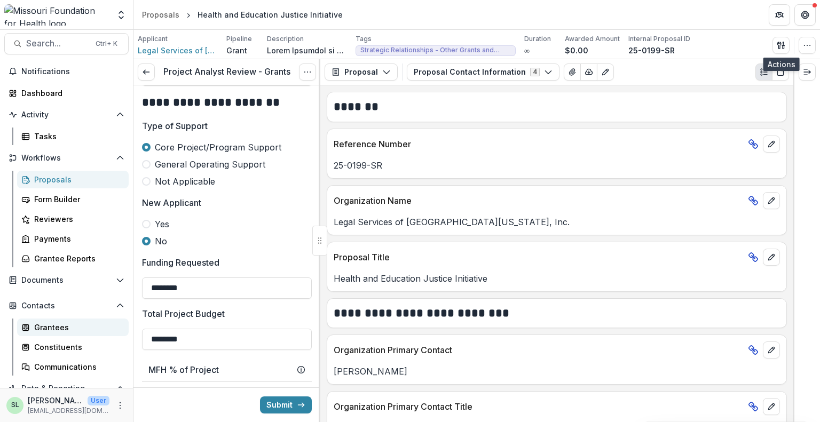
scroll to position [0, 0]
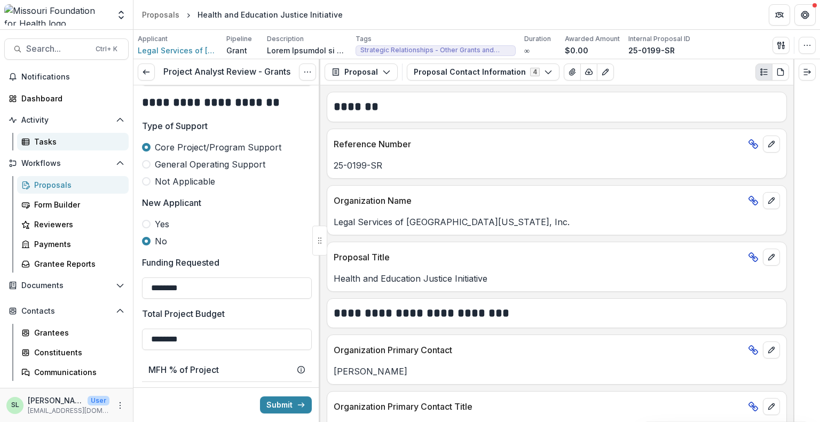
click at [51, 137] on div "Tasks" at bounding box center [77, 141] width 86 height 11
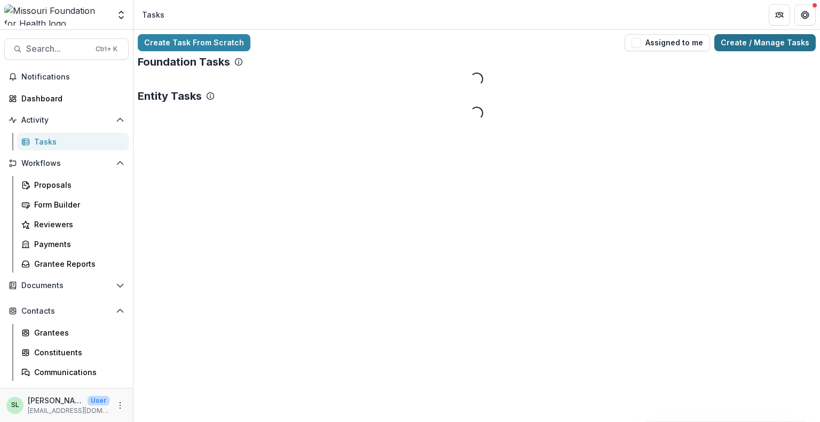
click at [776, 44] on link "Create / Manage Tasks" at bounding box center [764, 42] width 101 height 17
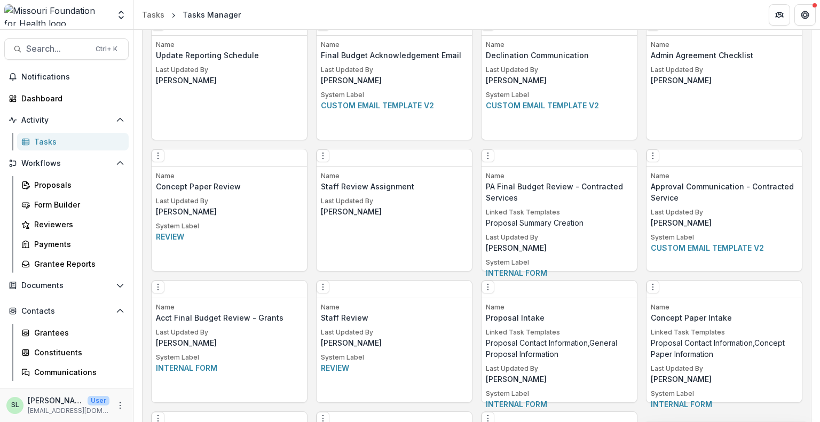
scroll to position [685, 0]
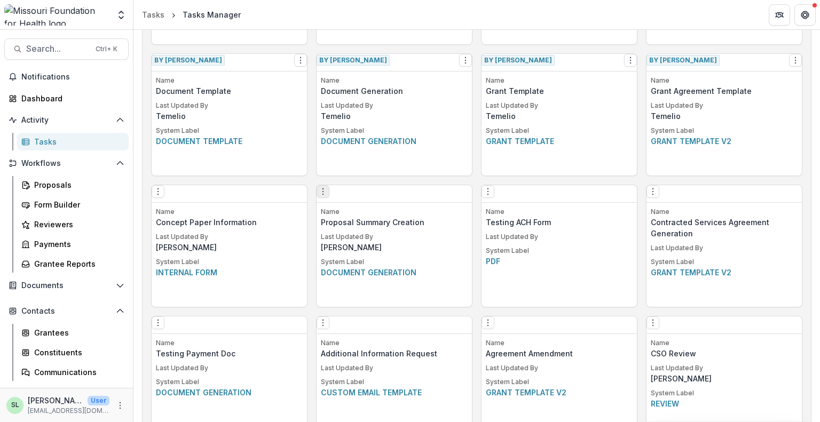
click at [327, 198] on button "Options" at bounding box center [322, 191] width 13 height 13
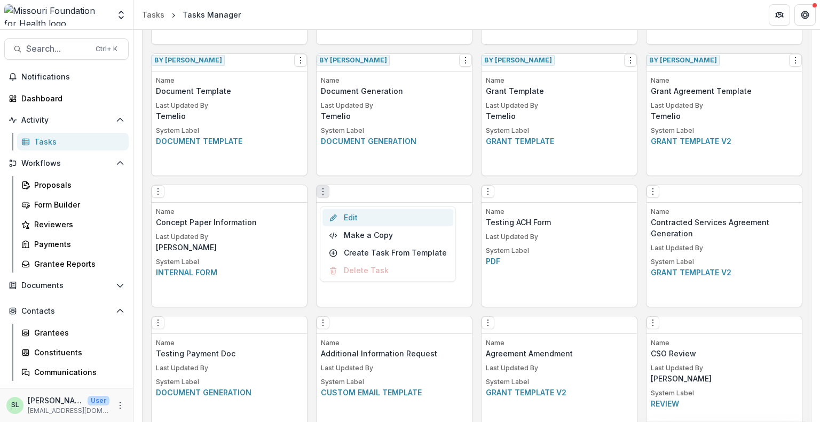
click at [355, 223] on link "Edit" at bounding box center [387, 218] width 131 height 18
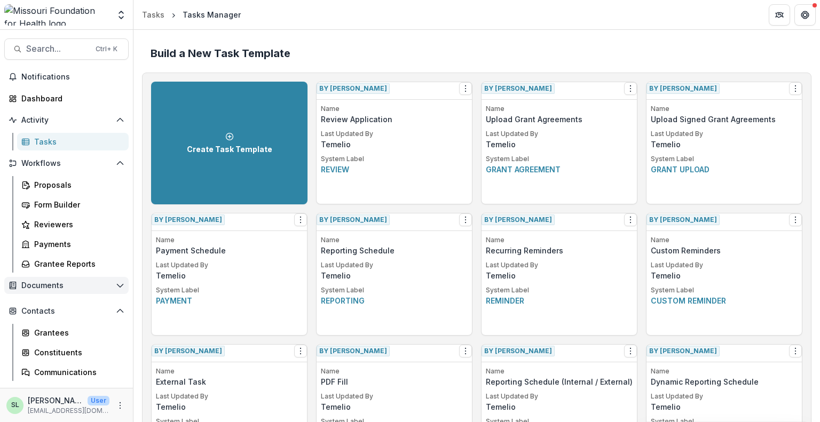
click at [116, 285] on icon "Open Documents" at bounding box center [120, 285] width 9 height 9
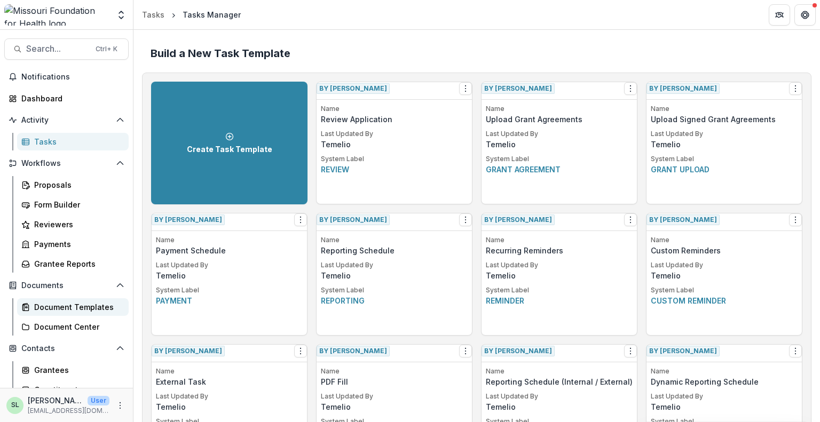
click at [91, 304] on div "Document Templates" at bounding box center [77, 307] width 86 height 11
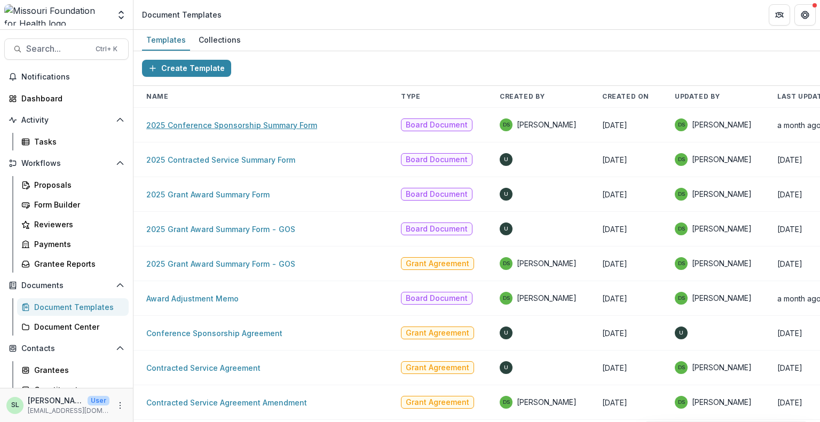
click at [247, 121] on link "2025 Conference Sponsorship Summary Form" at bounding box center [231, 125] width 171 height 9
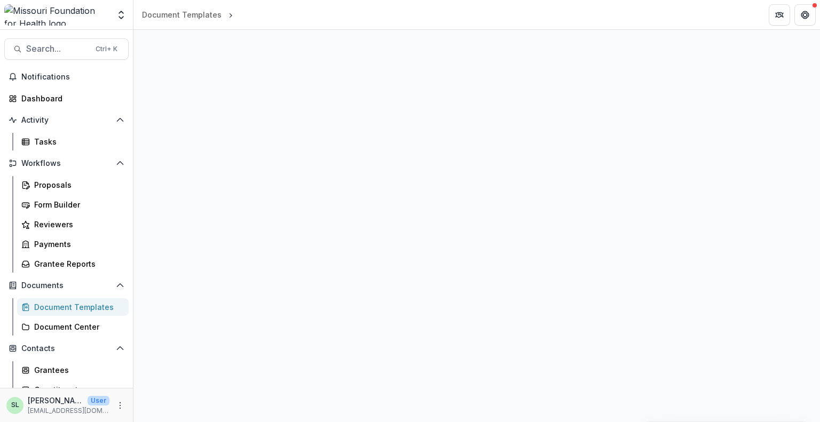
select select "**********"
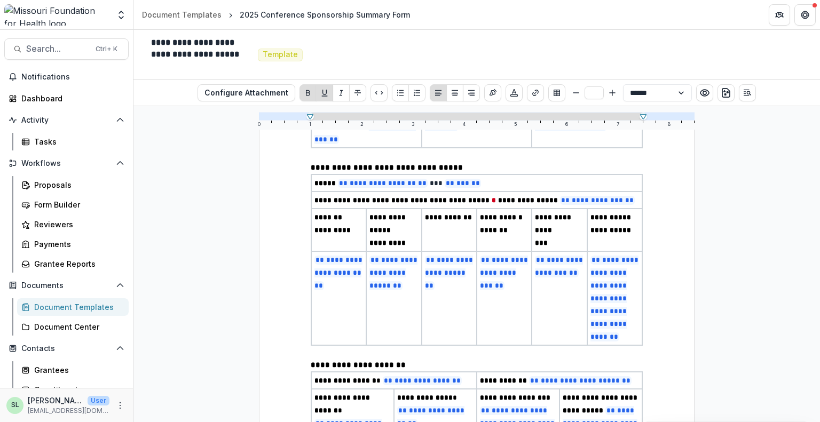
scroll to position [53, 0]
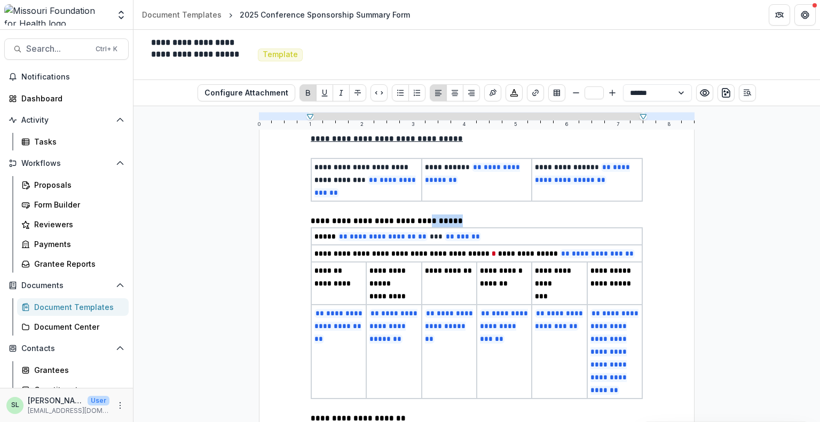
drag, startPoint x: 405, startPoint y: 205, endPoint x: 439, endPoint y: 211, distance: 34.1
click at [439, 215] on p "**********" at bounding box center [477, 221] width 332 height 13
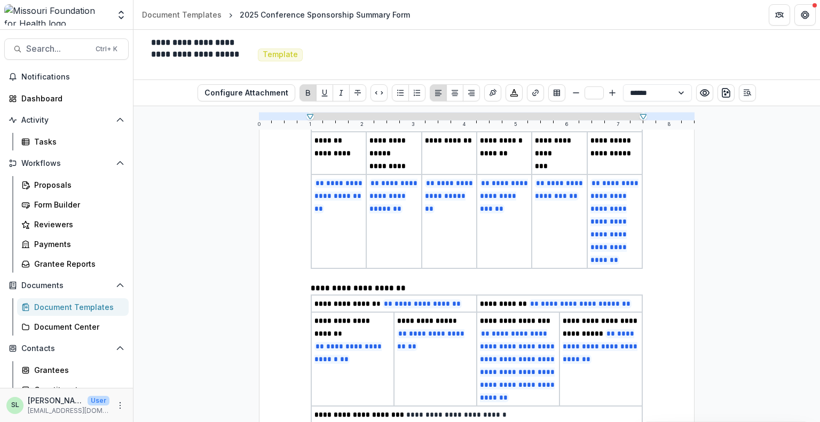
scroll to position [213, 0]
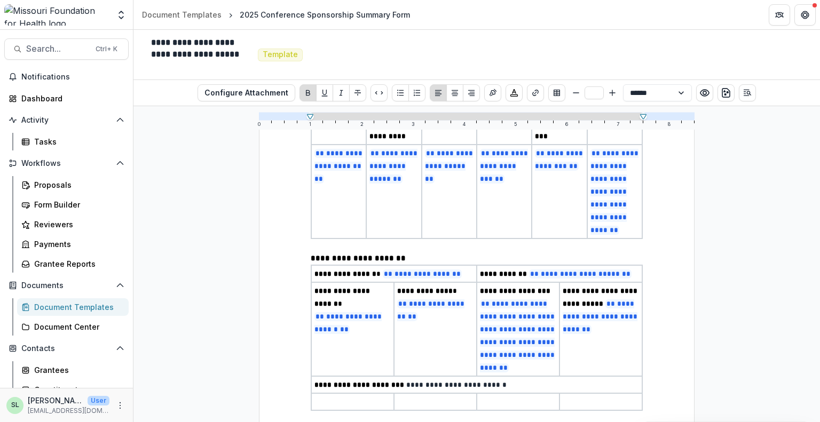
click at [403, 252] on p "**********" at bounding box center [477, 258] width 332 height 13
type input "**"
click at [493, 378] on p "**********" at bounding box center [476, 384] width 324 height 13
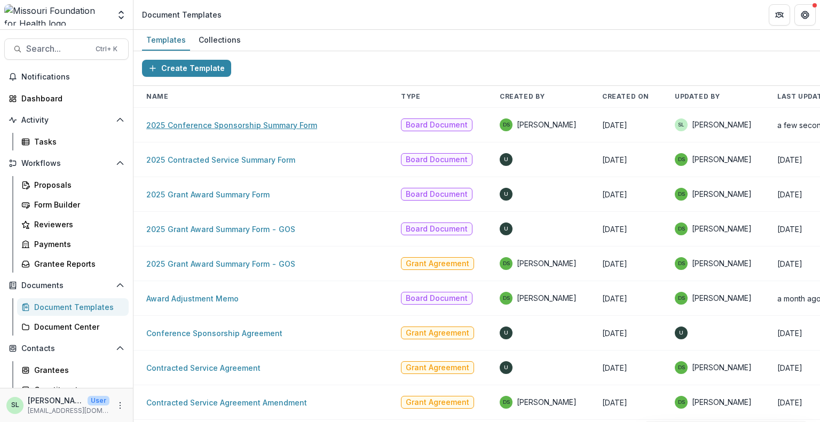
click at [233, 123] on link "2025 Conference Sponsorship Summary Form" at bounding box center [231, 125] width 171 height 9
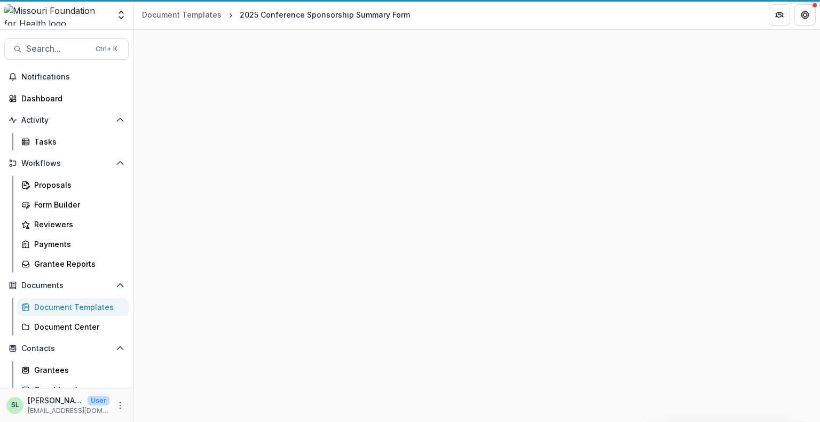
select select "**********"
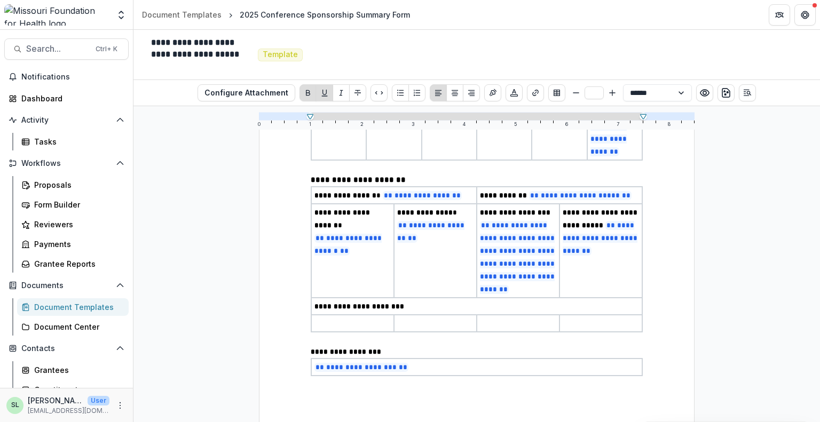
scroll to position [299, 0]
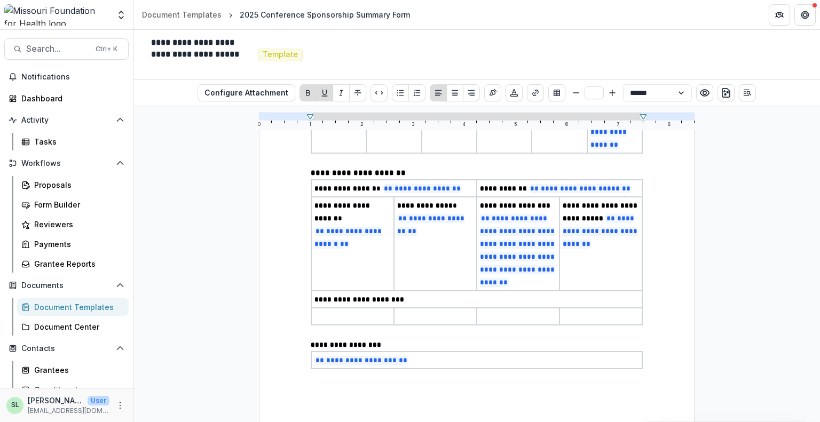
click at [414, 293] on p "**********" at bounding box center [476, 299] width 324 height 13
type input "**"
select select "**********"
click at [335, 310] on p at bounding box center [352, 316] width 76 height 13
type input "**"
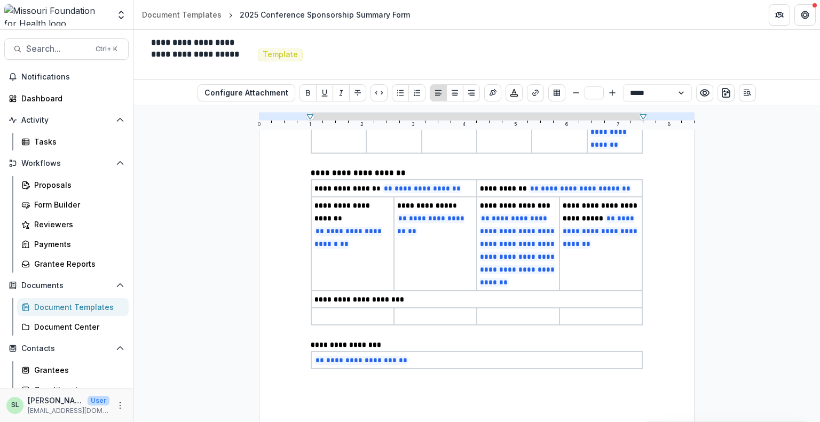
select select "**********"
click at [415, 293] on p "**********" at bounding box center [476, 299] width 324 height 13
click at [497, 293] on p "**********" at bounding box center [476, 299] width 324 height 13
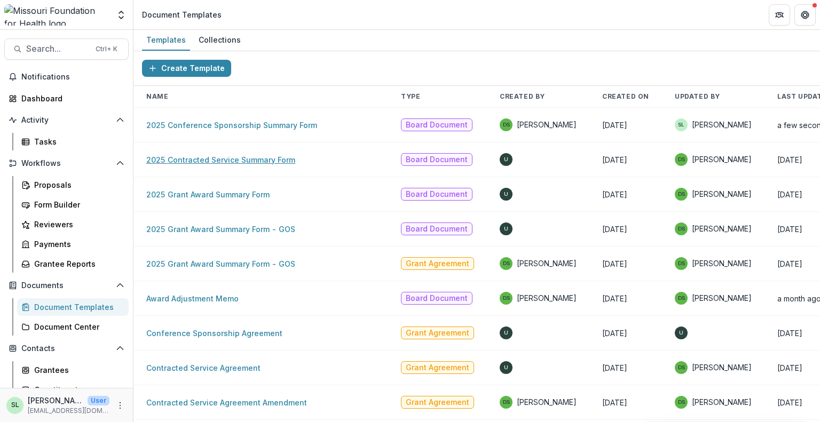
click at [246, 156] on link "2025 Contracted Service Summary Form" at bounding box center [220, 159] width 149 height 9
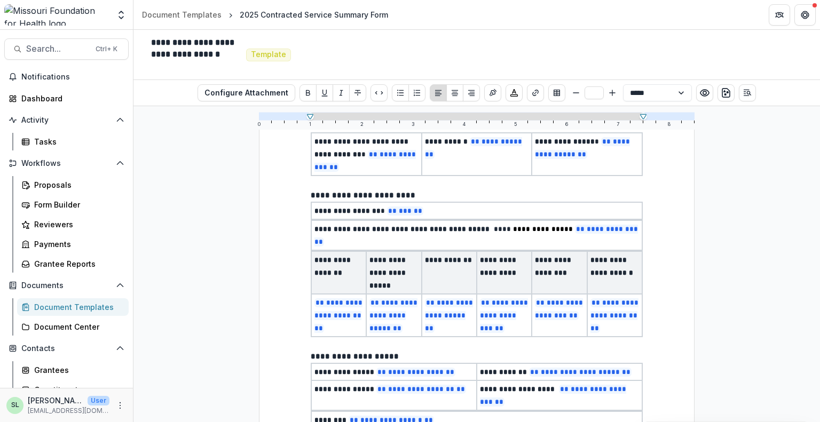
scroll to position [53, 0]
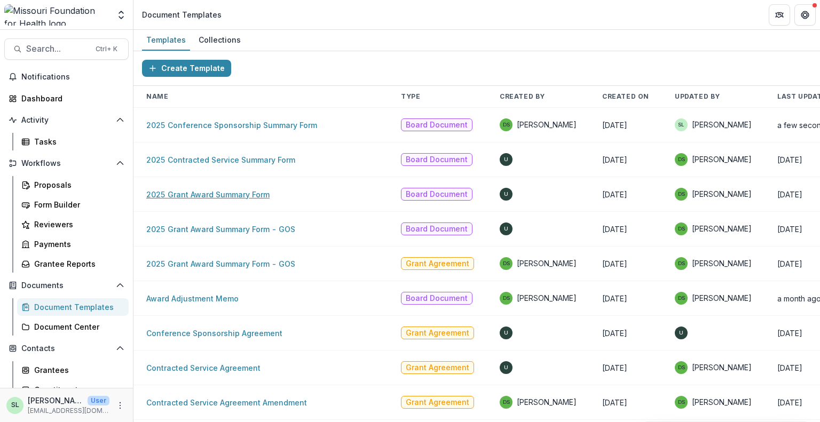
click at [214, 197] on link "2025 Grant Award Summary Form" at bounding box center [207, 194] width 123 height 9
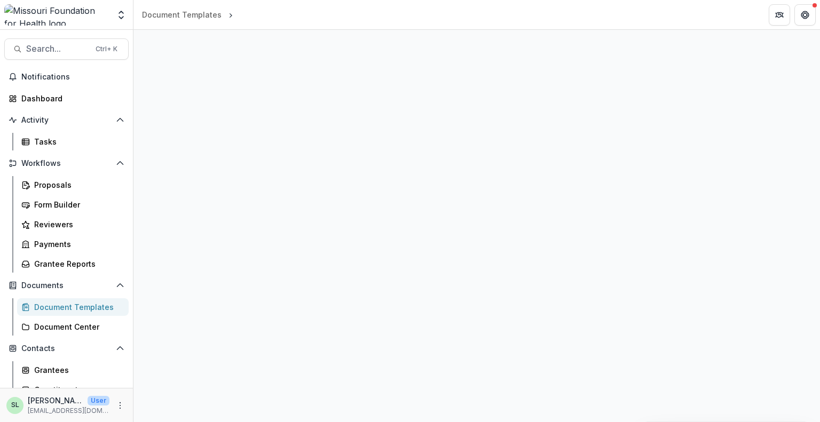
select select "**********"
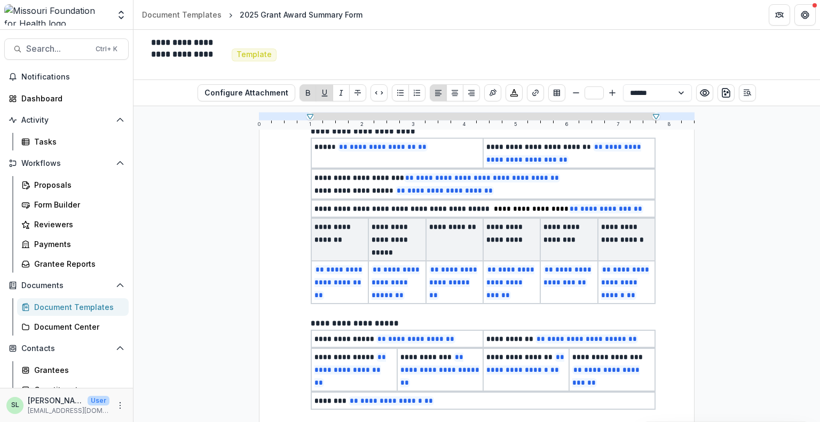
scroll to position [213, 0]
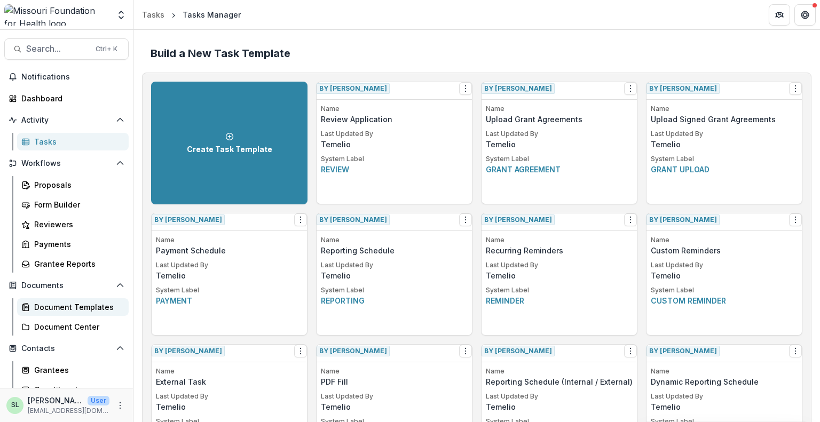
click at [65, 305] on div "Document Templates" at bounding box center [77, 307] width 86 height 11
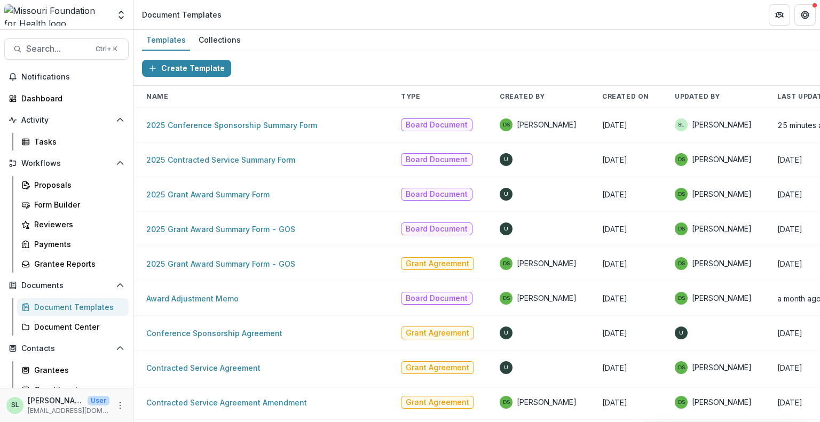
drag, startPoint x: 360, startPoint y: 421, endPoint x: 396, endPoint y: 430, distance: 37.4
click at [396, 422] on html "Skip to content Aggregate Analysis Foundations MFH Workflow Sandbox [US_STATE] …" at bounding box center [410, 211] width 820 height 422
click at [252, 125] on link "2025 Conference Sponsorship Summary Form" at bounding box center [231, 125] width 171 height 9
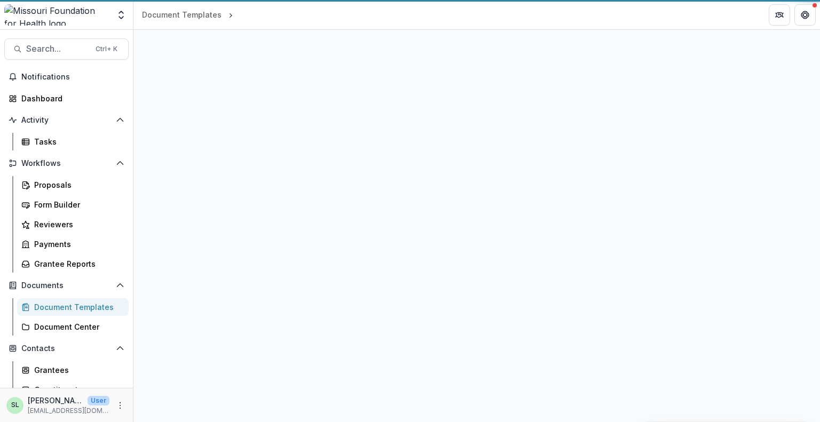
select select "**********"
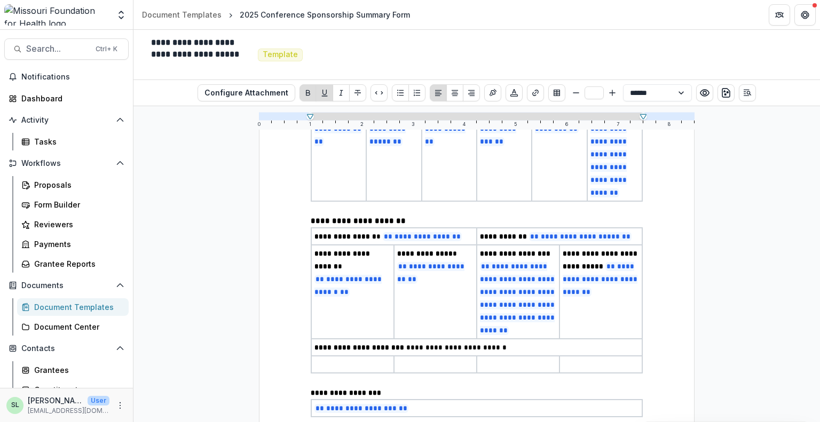
scroll to position [267, 0]
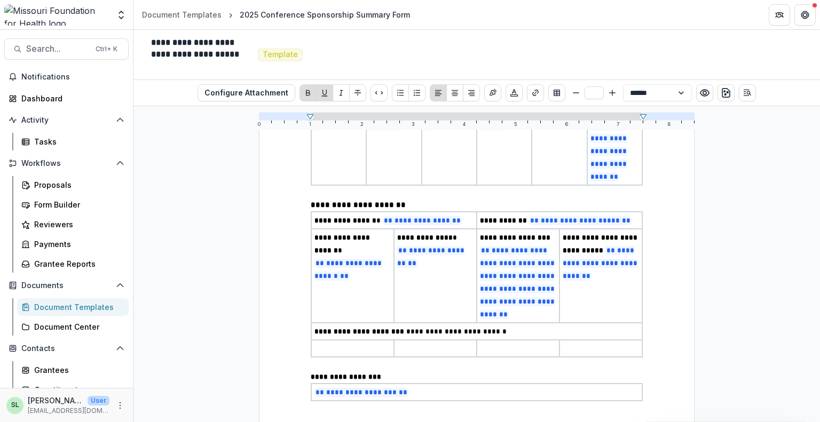
type input "**"
drag, startPoint x: 411, startPoint y: 319, endPoint x: 482, endPoint y: 321, distance: 71.0
click at [482, 325] on p "**********" at bounding box center [476, 331] width 324 height 13
click at [494, 325] on p "**********" at bounding box center [476, 331] width 324 height 13
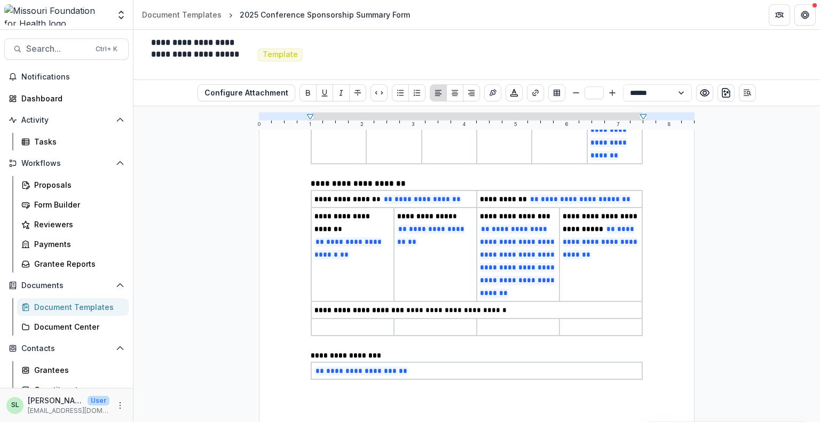
scroll to position [299, 0]
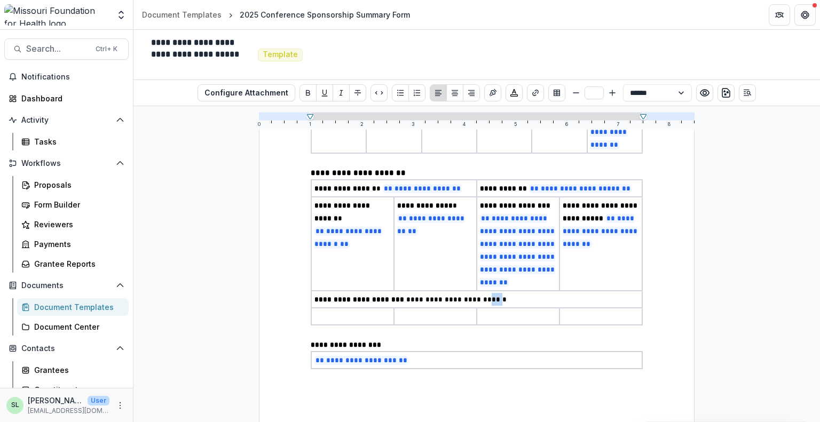
drag, startPoint x: 472, startPoint y: 283, endPoint x: 464, endPoint y: 284, distance: 8.6
click at [464, 296] on span "**********" at bounding box center [412, 299] width 196 height 7
drag, startPoint x: 482, startPoint y: 283, endPoint x: 392, endPoint y: 283, distance: 90.7
click at [392, 293] on p "**********" at bounding box center [476, 299] width 324 height 13
click at [393, 293] on p "**********" at bounding box center [476, 299] width 324 height 13
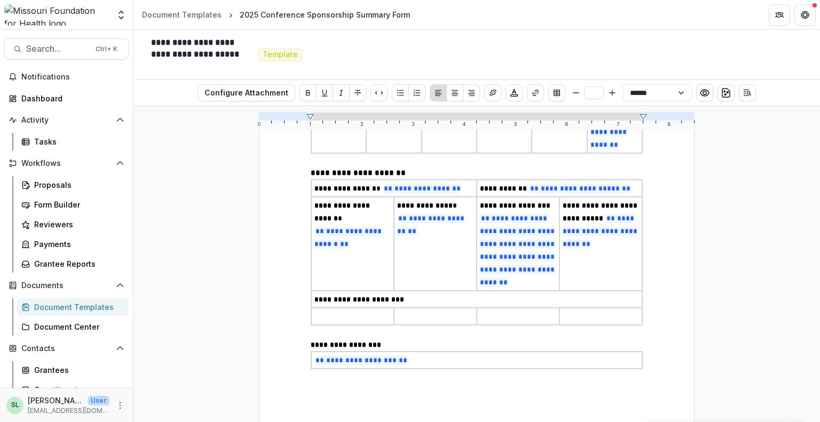
click at [393, 293] on p "**********" at bounding box center [476, 299] width 324 height 13
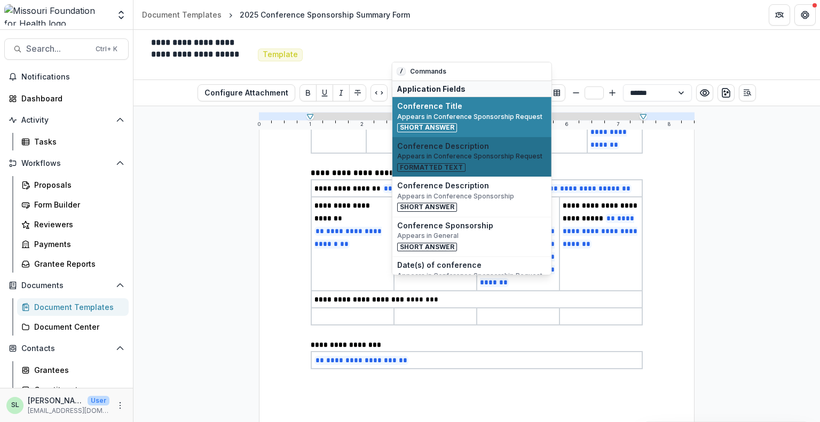
click at [438, 149] on span "Conference Description" at bounding box center [471, 145] width 149 height 9
type input "**"
select select "**********"
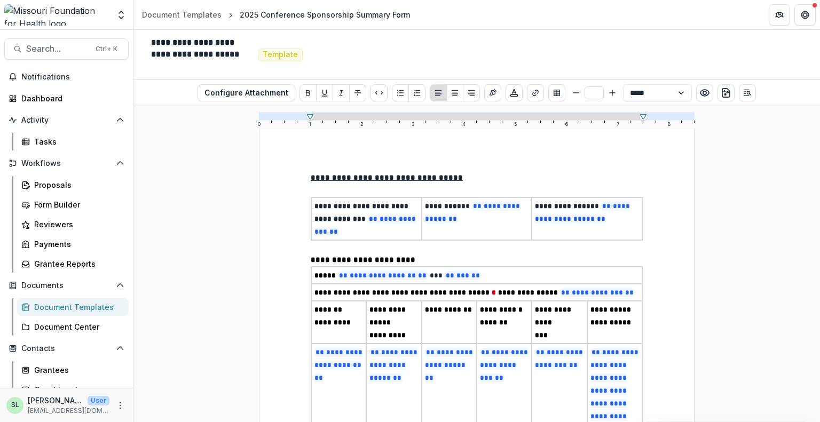
scroll to position [0, 0]
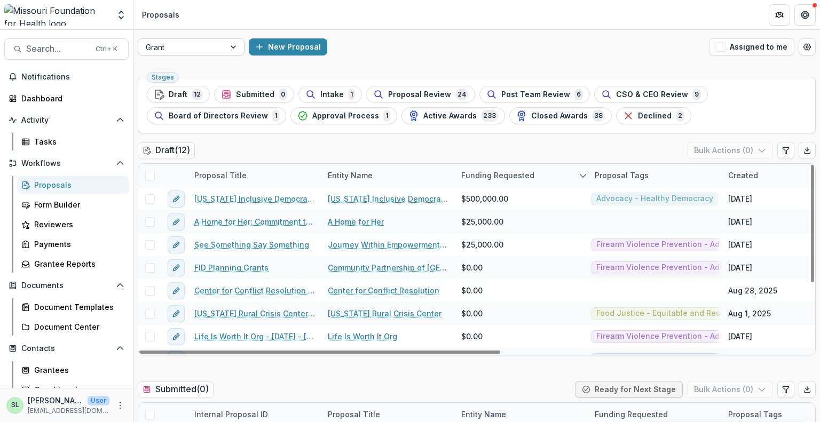
click at [212, 51] on div at bounding box center [182, 47] width 72 height 13
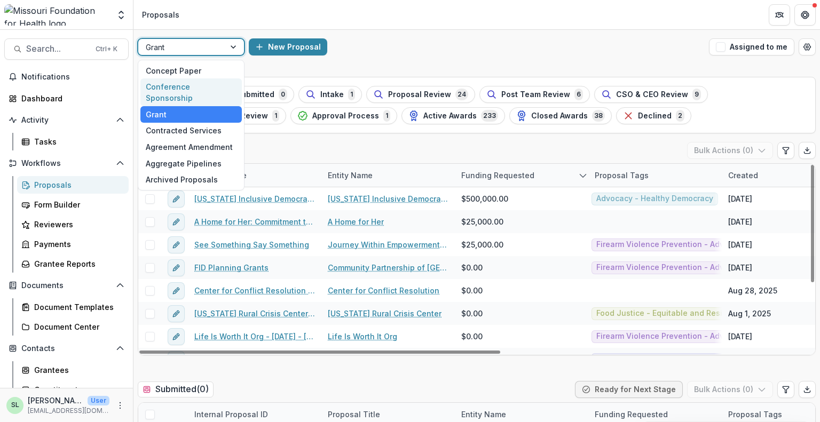
click at [191, 88] on div "Conference Sponsorship" at bounding box center [190, 92] width 101 height 28
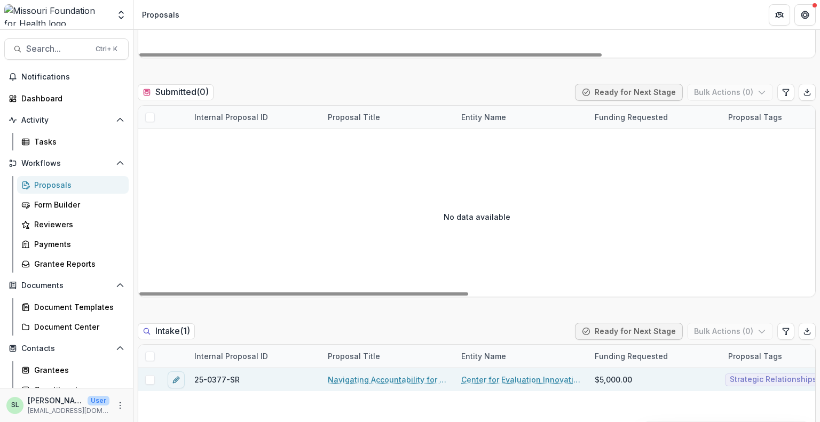
scroll to position [374, 0]
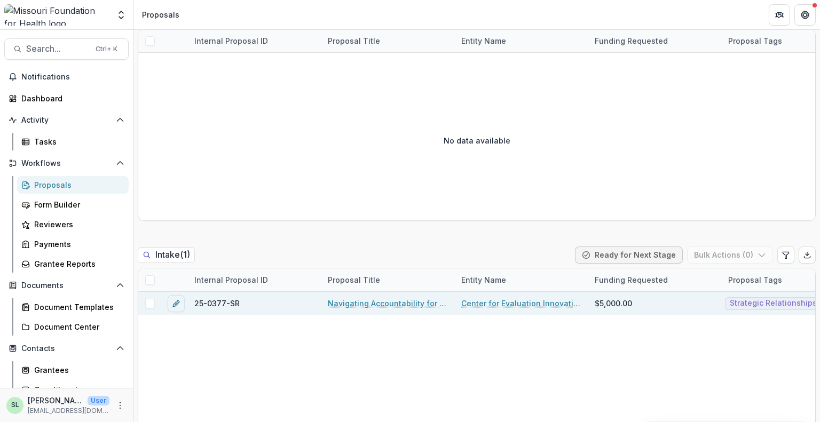
click at [363, 305] on link "Navigating Accountability for Systemic Impact" at bounding box center [388, 303] width 121 height 11
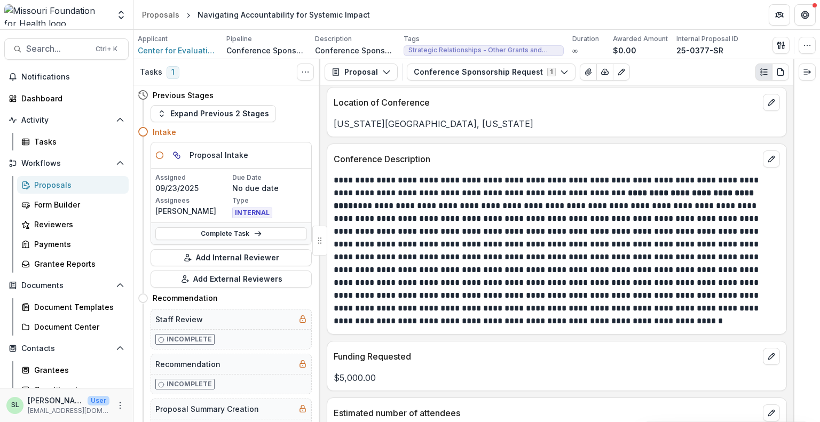
scroll to position [3309, 0]
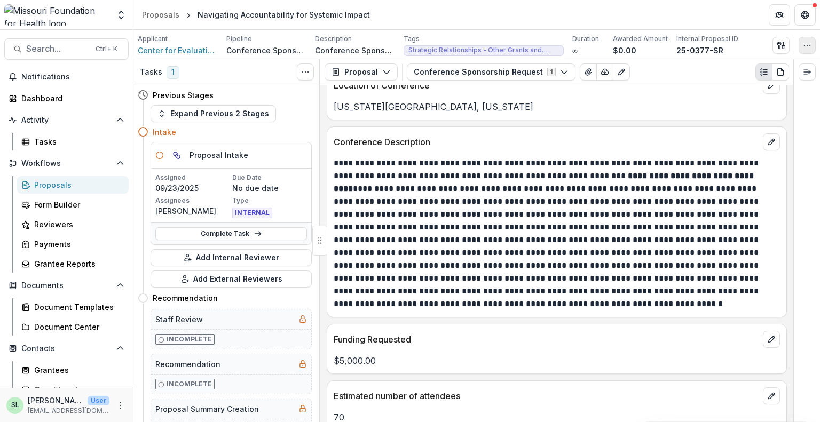
click at [808, 47] on icon "button" at bounding box center [807, 45] width 9 height 9
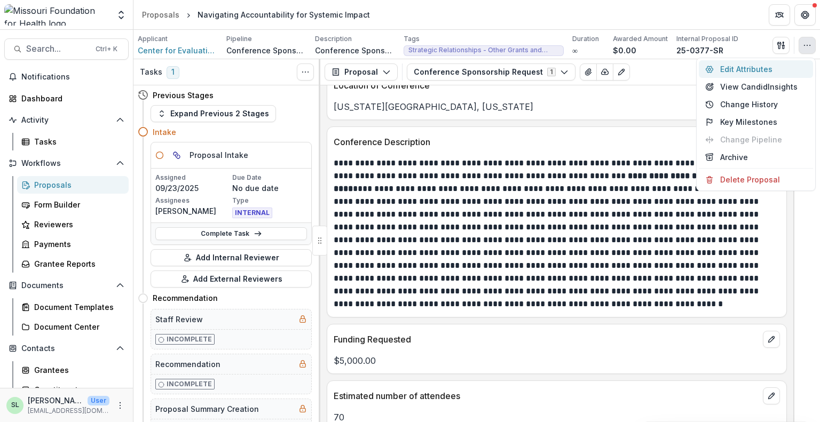
click at [754, 68] on button "Edit Attributes" at bounding box center [756, 69] width 114 height 18
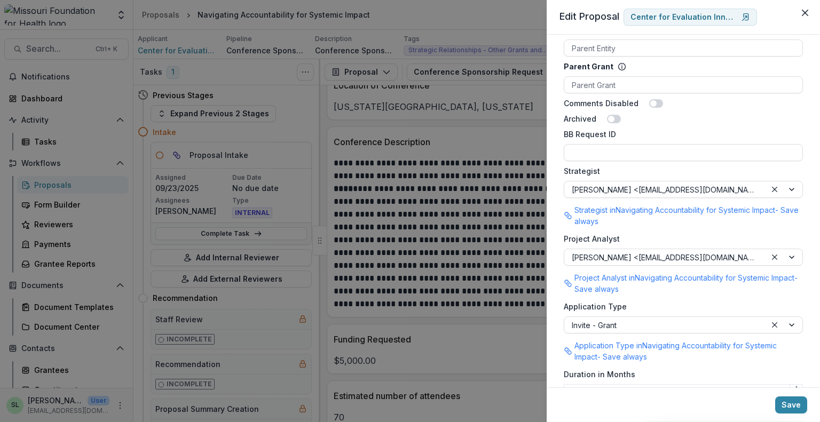
scroll to position [902, 0]
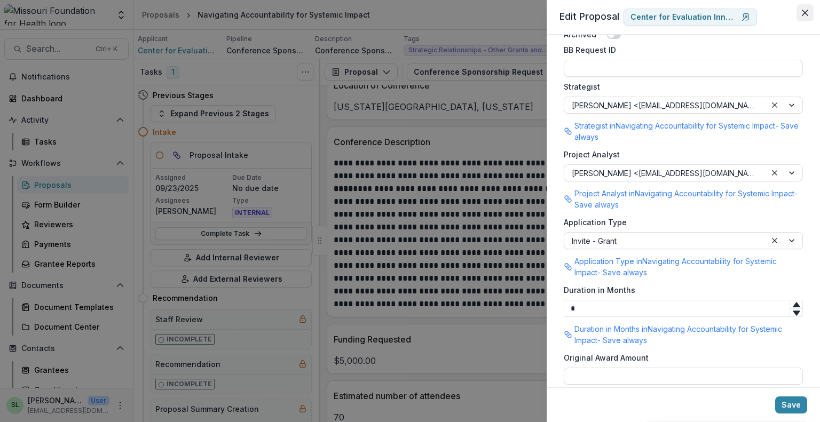
click at [807, 14] on icon "Close" at bounding box center [805, 13] width 6 height 6
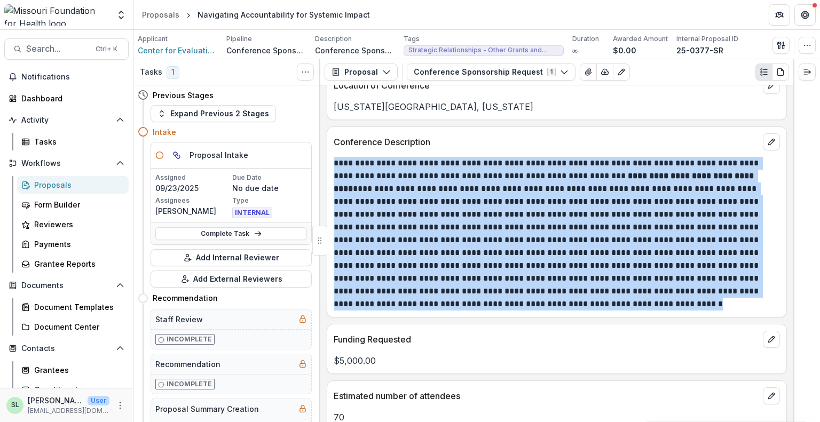
drag, startPoint x: 344, startPoint y: 169, endPoint x: 528, endPoint y: 211, distance: 188.9
click at [663, 307] on div "**********" at bounding box center [556, 253] width 473 height 337
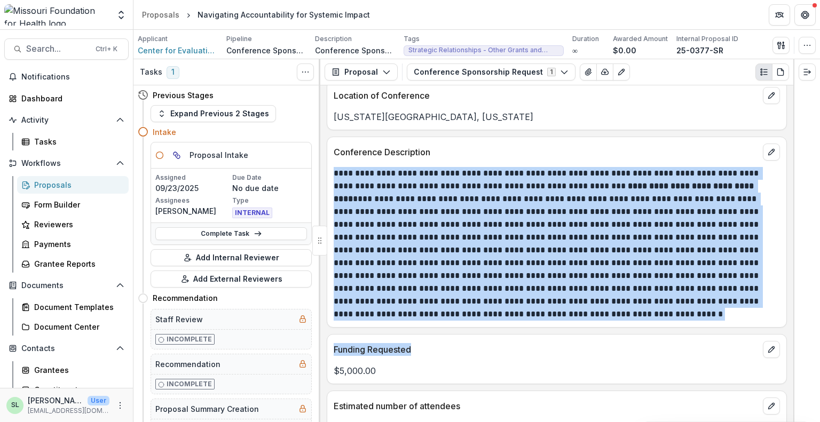
scroll to position [3309, 0]
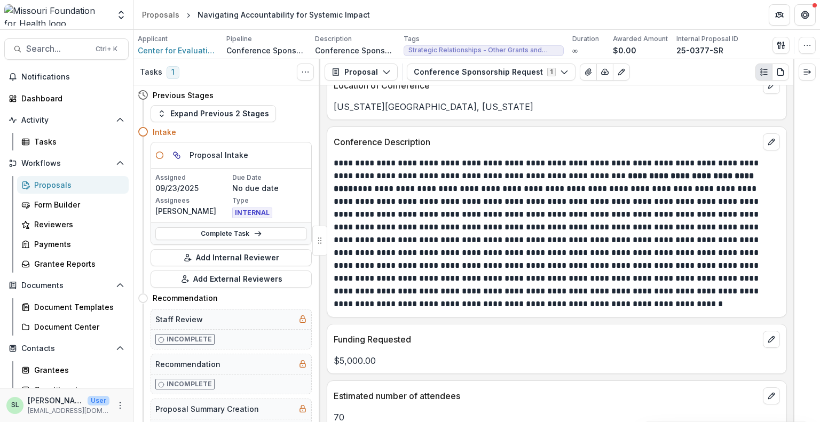
click at [458, 104] on div "Location of Conference Kansas City, Missouri" at bounding box center [557, 95] width 460 height 50
click at [160, 10] on div "Proposals" at bounding box center [160, 14] width 37 height 11
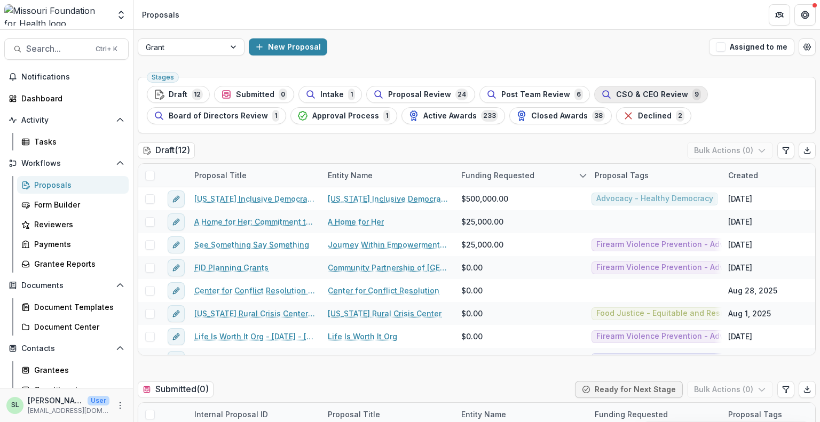
click at [616, 95] on span "CSO & CEO Review" at bounding box center [652, 94] width 72 height 9
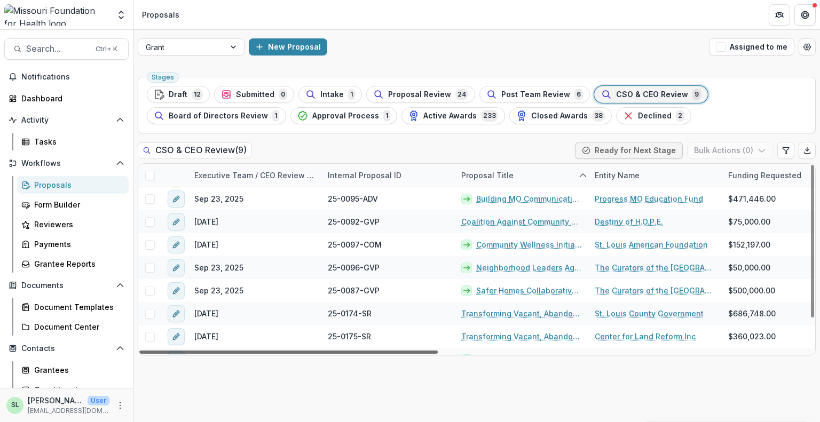
drag, startPoint x: 411, startPoint y: 352, endPoint x: 385, endPoint y: 397, distance: 51.6
click at [385, 354] on div at bounding box center [288, 352] width 298 height 3
click at [216, 171] on div "Executive Team / CEO Review Date" at bounding box center [254, 175] width 133 height 11
click at [220, 238] on span "Sort Descending" at bounding box center [240, 240] width 62 height 9
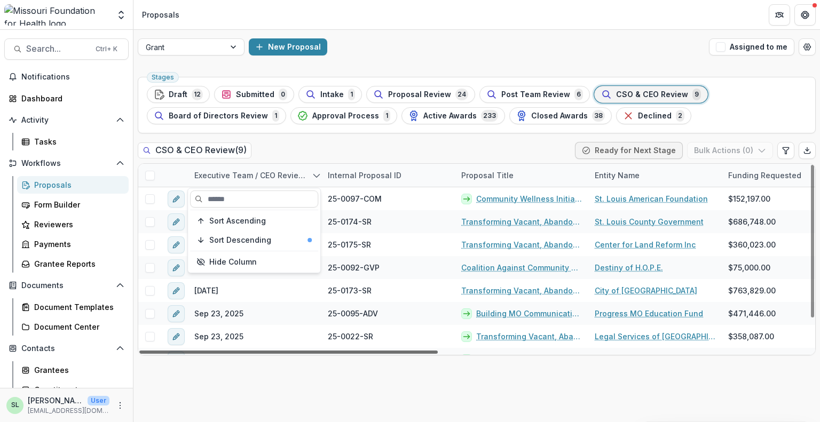
click at [336, 352] on div at bounding box center [288, 352] width 298 height 3
click at [213, 45] on div at bounding box center [182, 47] width 72 height 13
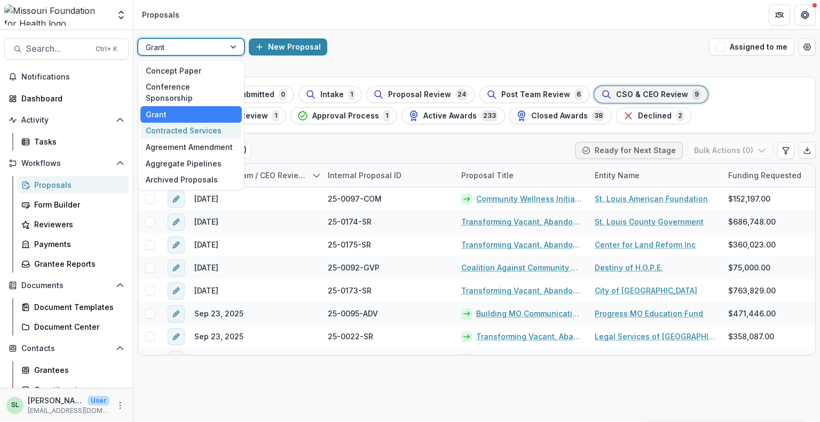
click at [184, 123] on div "Contracted Services" at bounding box center [190, 131] width 101 height 17
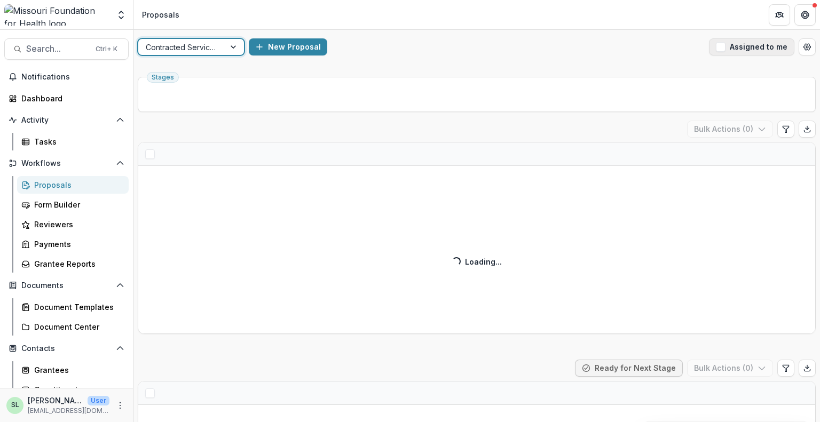
click at [743, 45] on button "Assigned to me" at bounding box center [751, 46] width 85 height 17
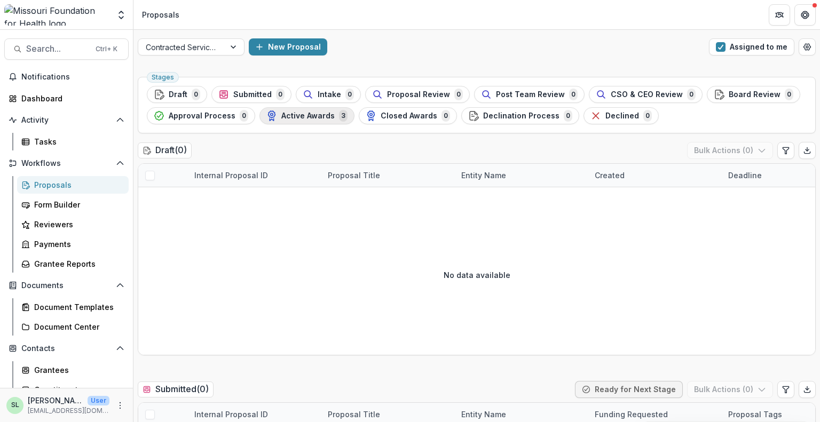
click at [307, 115] on span "Active Awards" at bounding box center [307, 116] width 53 height 9
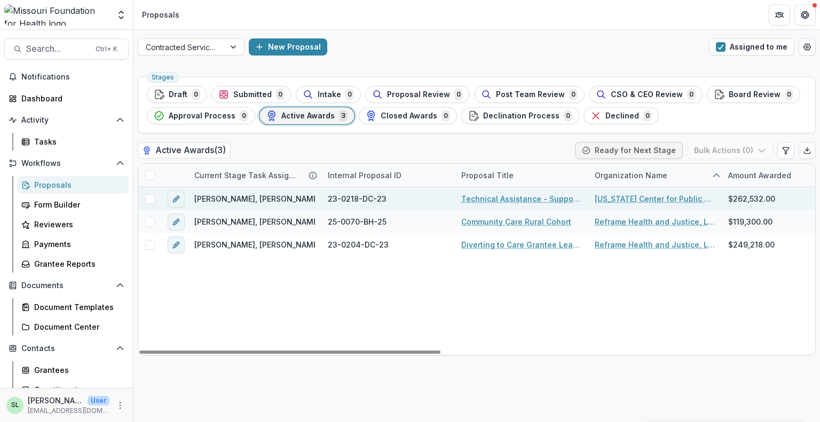
click at [665, 194] on link "Missouri Center for Public Health Excellence" at bounding box center [655, 198] width 121 height 11
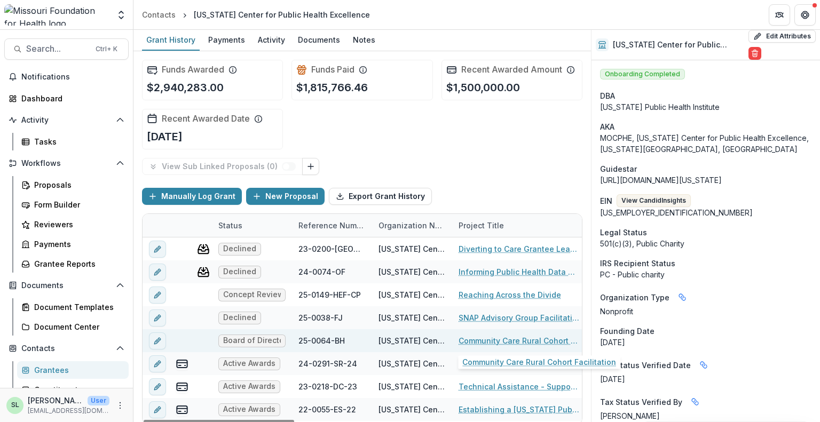
click at [510, 338] on link "Community Care Rural Cohort Facilitation" at bounding box center [518, 340] width 121 height 11
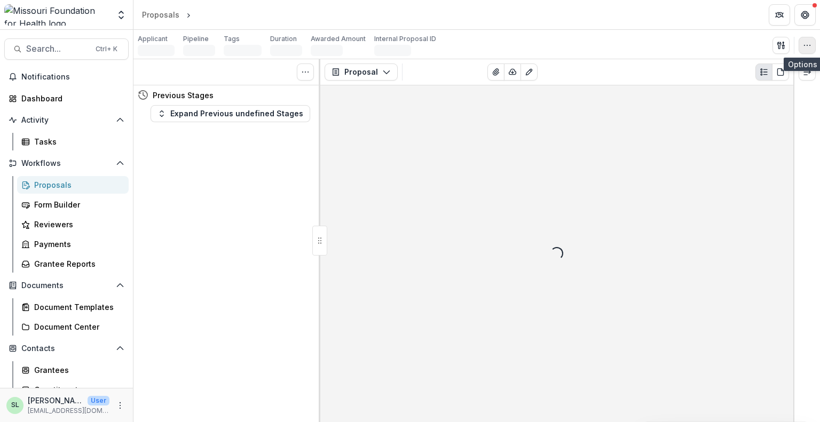
click at [812, 42] on button "button" at bounding box center [806, 45] width 17 height 17
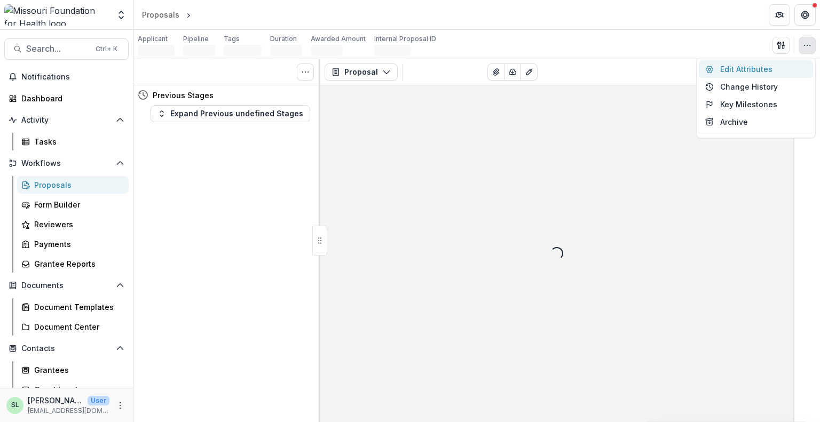
click at [758, 70] on button "Edit Attributes" at bounding box center [756, 69] width 114 height 18
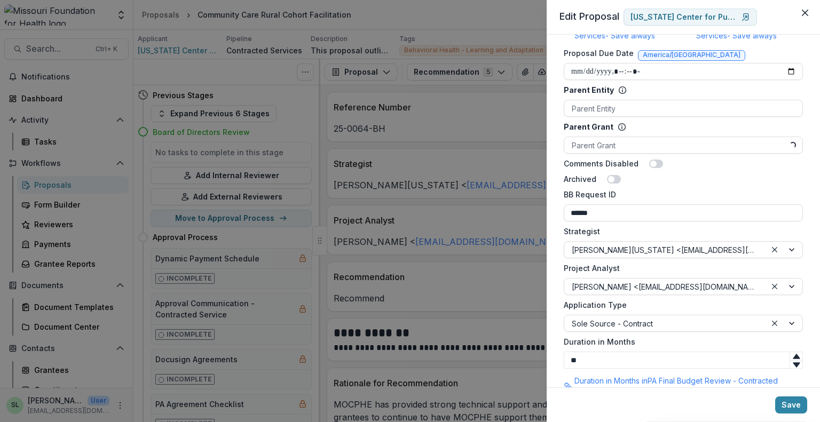
scroll to position [640, 0]
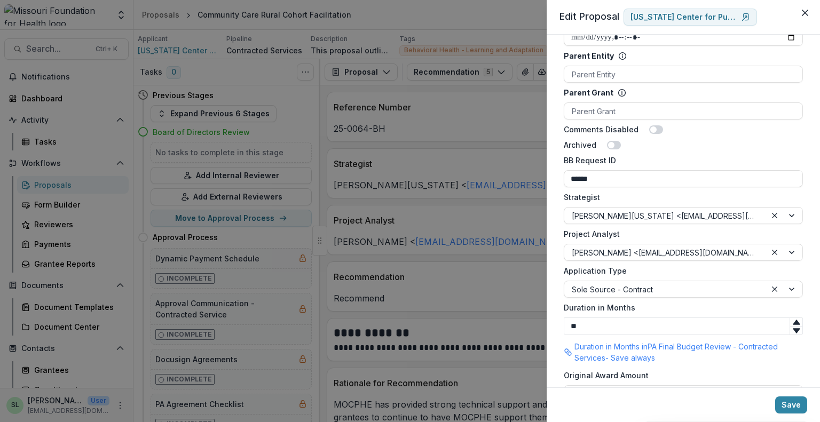
click at [515, 22] on div "**********" at bounding box center [410, 211] width 820 height 422
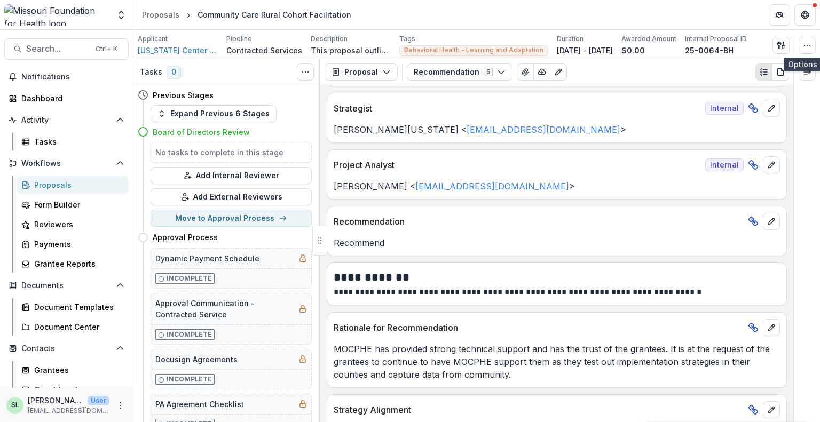
scroll to position [95, 0]
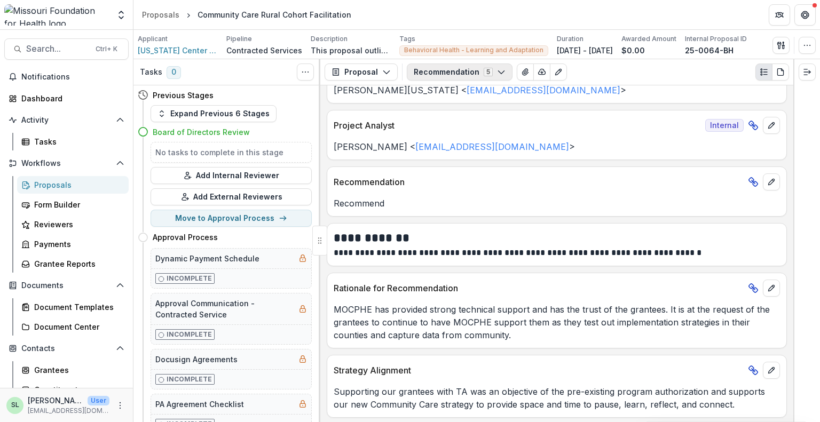
click at [473, 72] on button "Recommendation 5" at bounding box center [460, 72] width 106 height 17
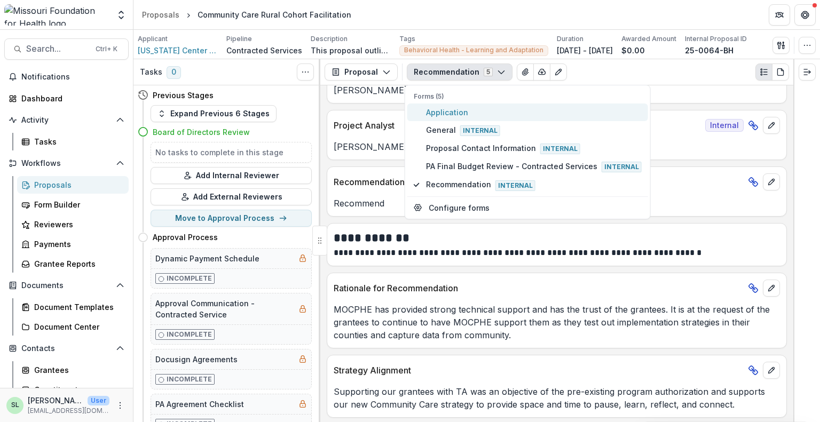
click at [450, 110] on span "Application" at bounding box center [534, 112] width 216 height 11
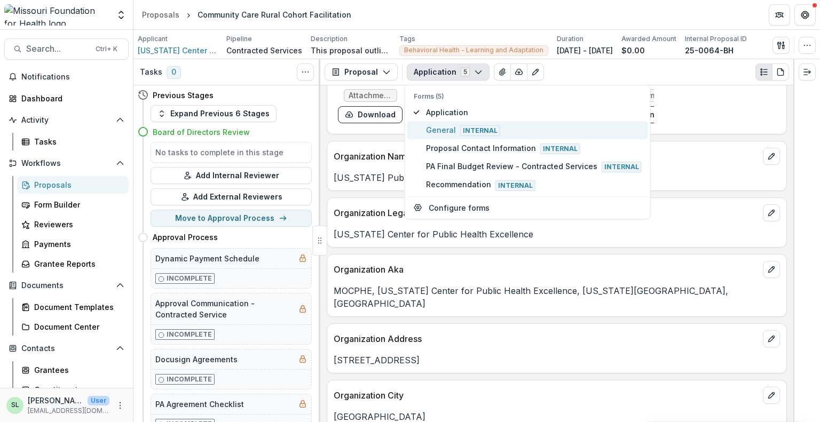
click at [453, 122] on button "General Internal" at bounding box center [527, 130] width 241 height 18
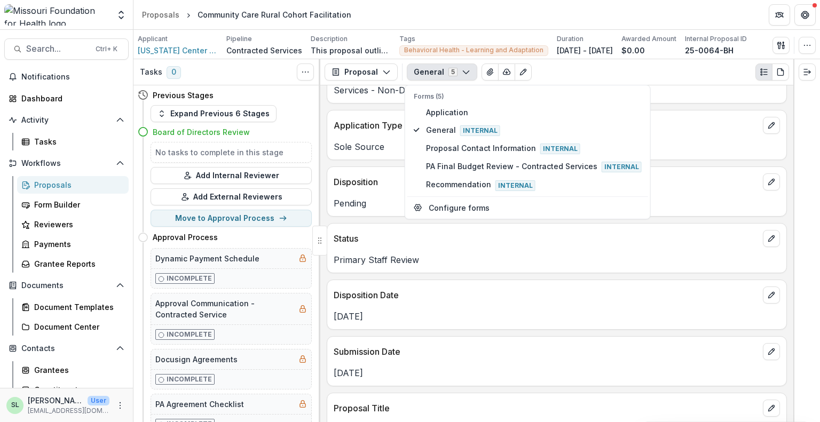
click at [704, 131] on div "Application Type" at bounding box center [556, 121] width 459 height 23
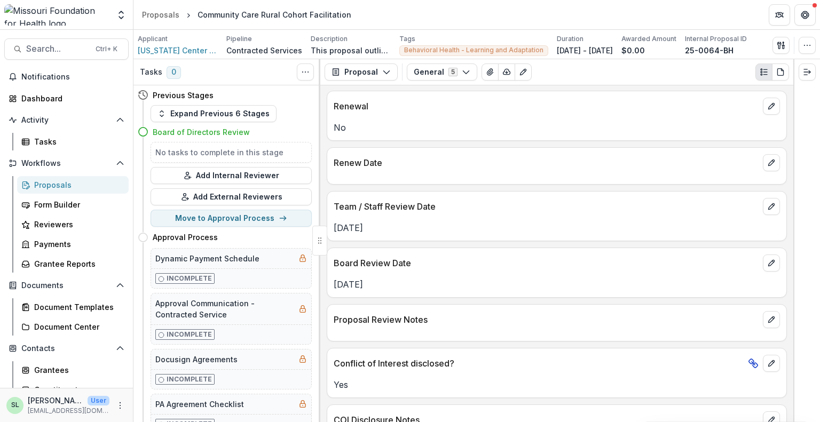
scroll to position [1429, 0]
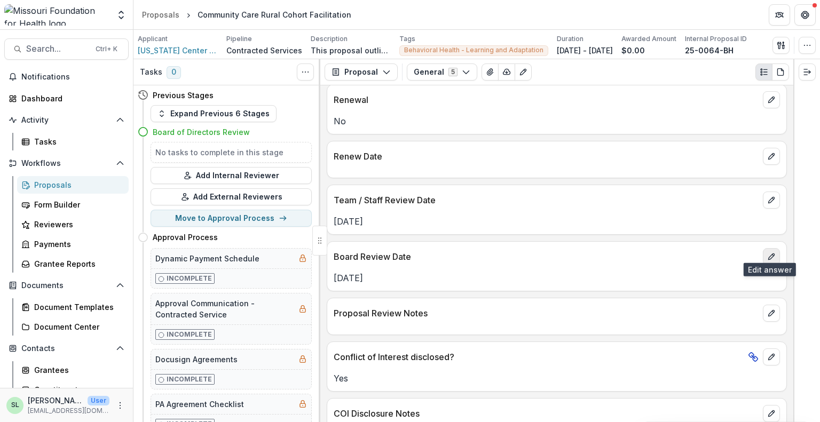
click at [767, 252] on icon "edit" at bounding box center [771, 256] width 9 height 9
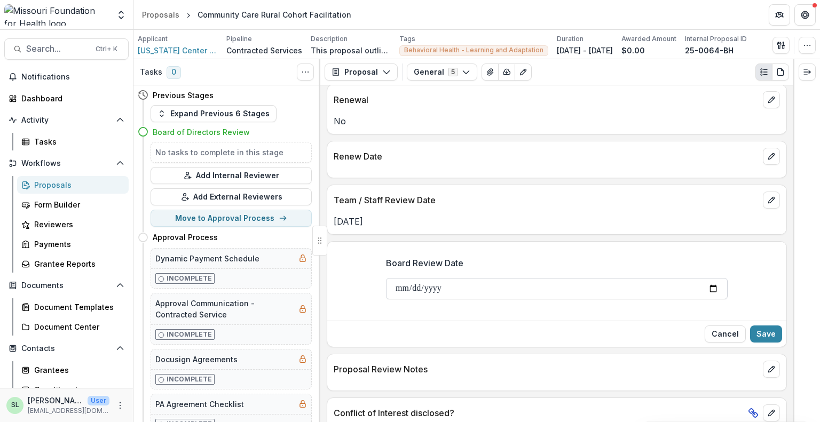
click at [397, 285] on input "**********" at bounding box center [557, 288] width 342 height 21
type input "**********"
drag, startPoint x: 423, startPoint y: 284, endPoint x: 409, endPoint y: 288, distance: 14.9
click at [422, 286] on input "**********" at bounding box center [557, 288] width 342 height 21
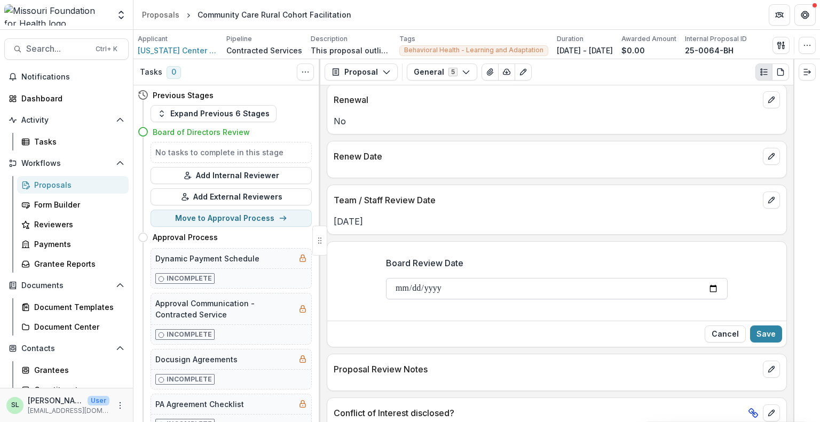
click at [409, 288] on input "**********" at bounding box center [557, 288] width 342 height 21
type input "**********"
click at [773, 330] on button "Save" at bounding box center [766, 334] width 32 height 17
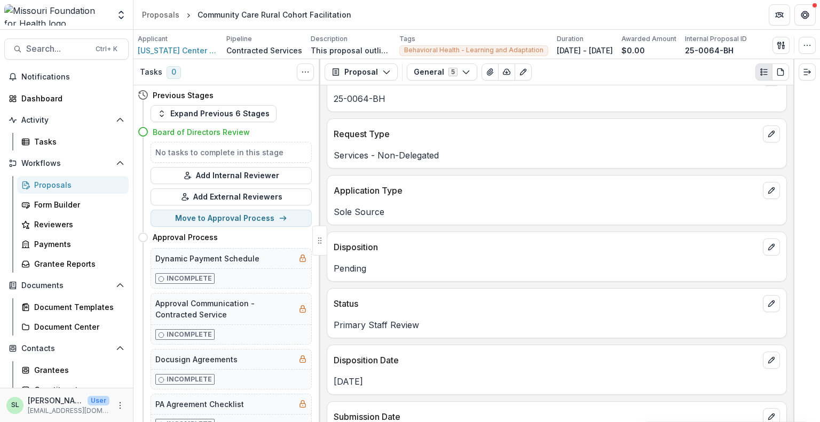
scroll to position [0, 0]
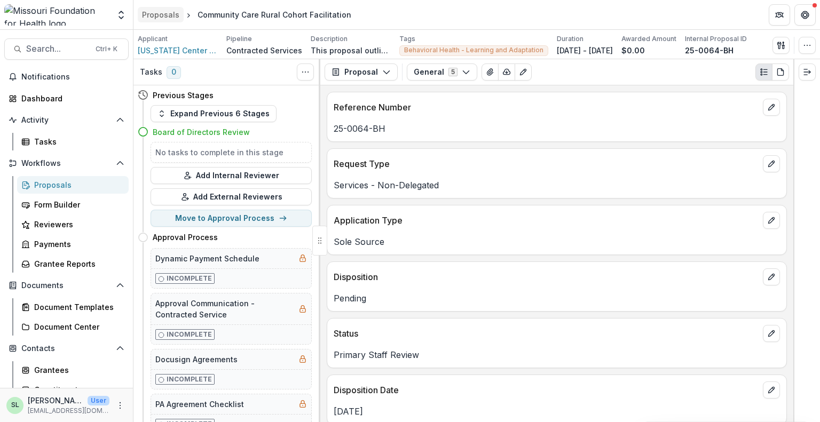
click at [168, 12] on div "Proposals" at bounding box center [160, 14] width 37 height 11
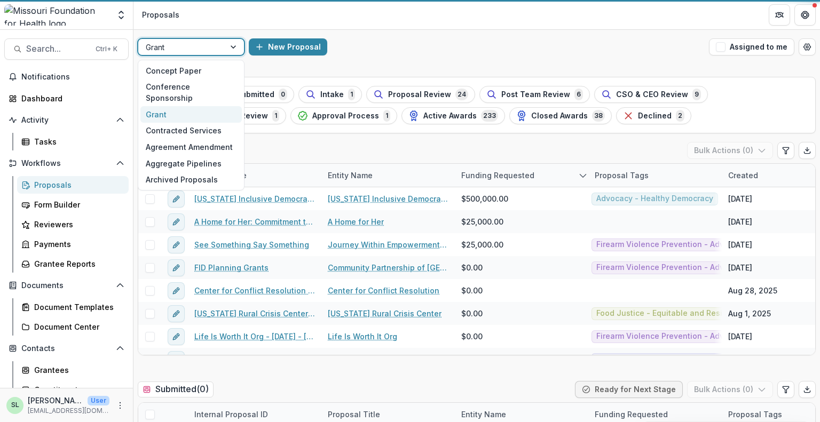
click at [183, 47] on div at bounding box center [182, 47] width 72 height 13
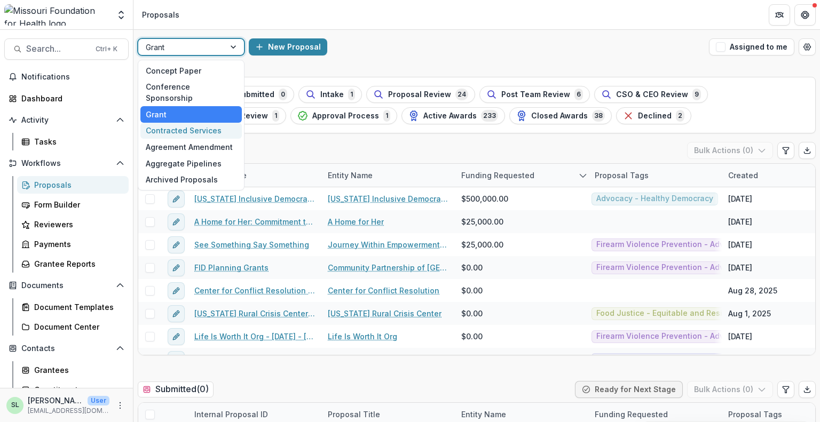
click at [192, 123] on div "Contracted Services" at bounding box center [190, 131] width 101 height 17
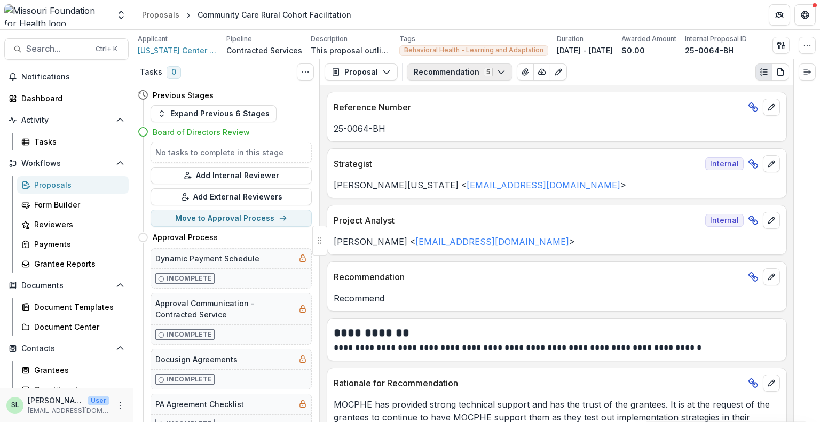
click at [454, 72] on button "Recommendation 5" at bounding box center [460, 72] width 106 height 17
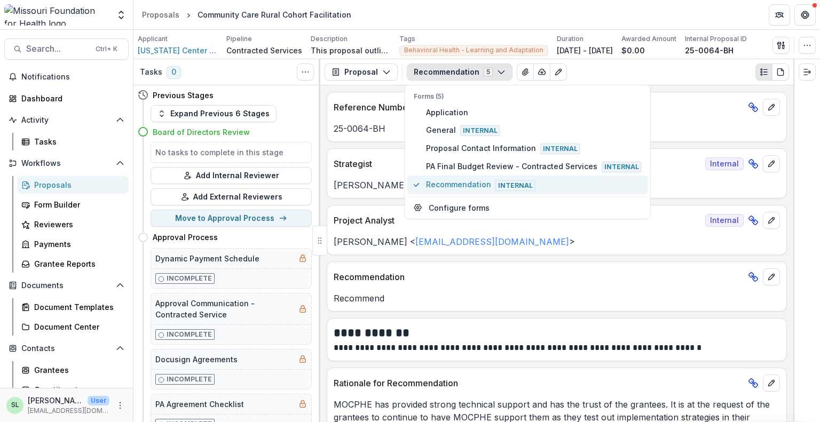
click at [448, 181] on span "Recommendation Internal" at bounding box center [534, 185] width 216 height 12
click at [613, 69] on div "Recommendation 5 Forms (5) Application General Internal Proposal Contact Inform…" at bounding box center [598, 72] width 382 height 17
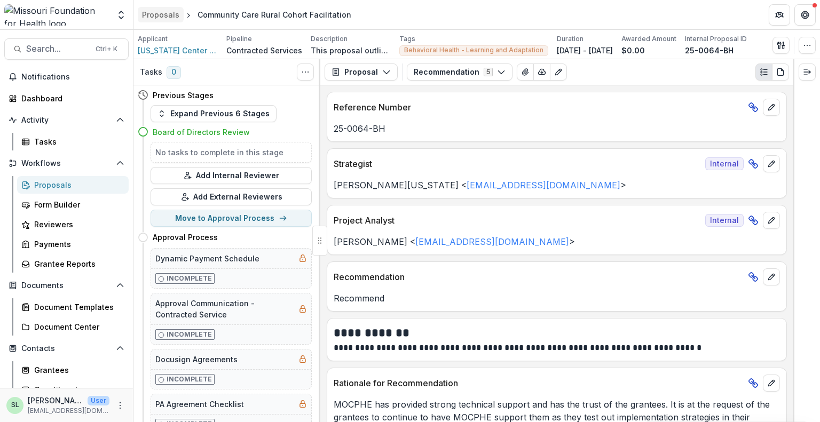
click at [167, 16] on div "Proposals" at bounding box center [160, 14] width 37 height 11
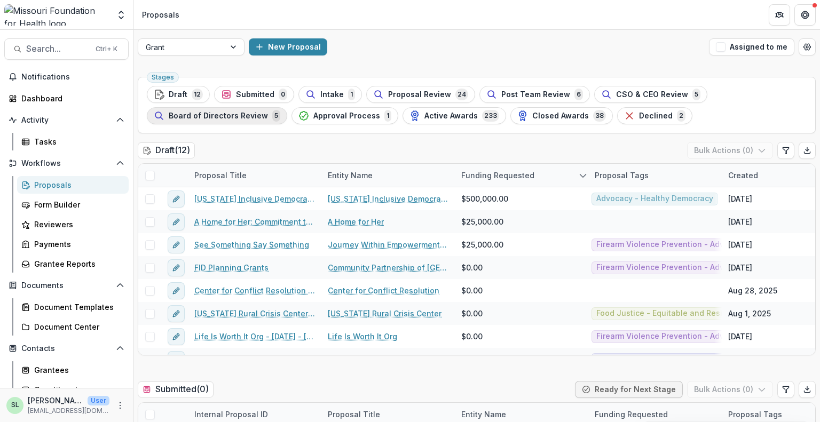
click at [227, 122] on button "Board of Directors Review 5" at bounding box center [217, 115] width 140 height 17
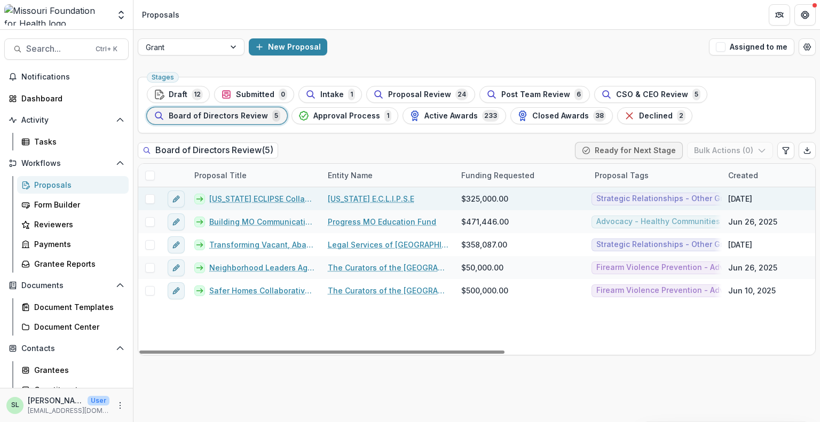
click at [262, 195] on link "Missouri ECLIPSE Collaborative Fund" at bounding box center [262, 198] width 106 height 11
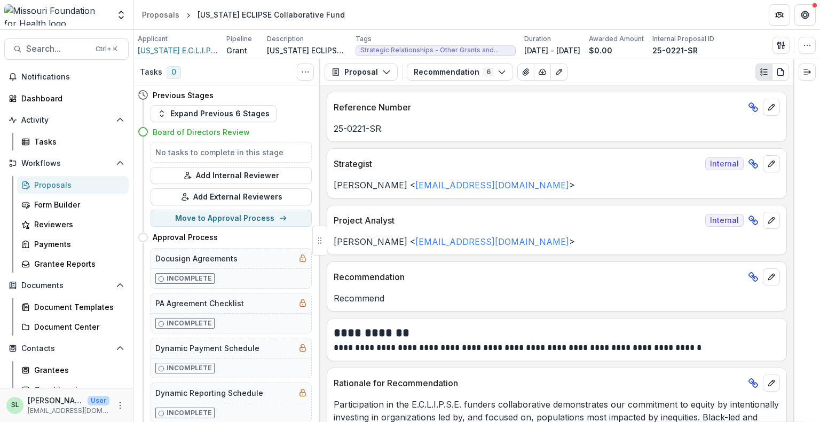
click at [56, 186] on div "Proposals" at bounding box center [77, 184] width 86 height 11
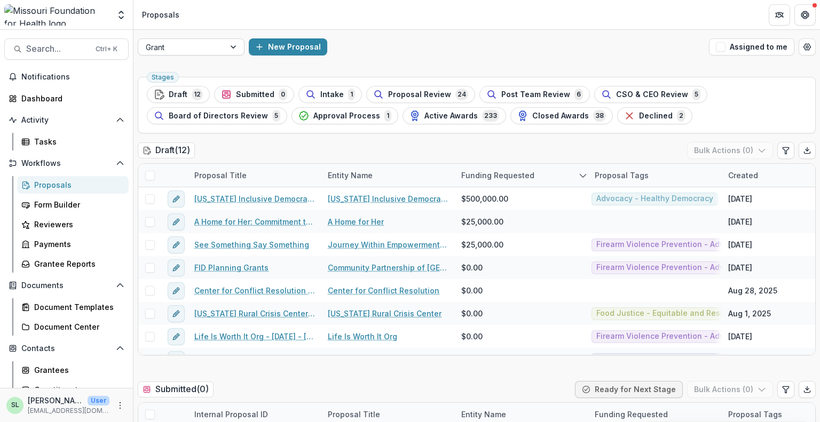
click at [203, 43] on div at bounding box center [182, 47] width 72 height 13
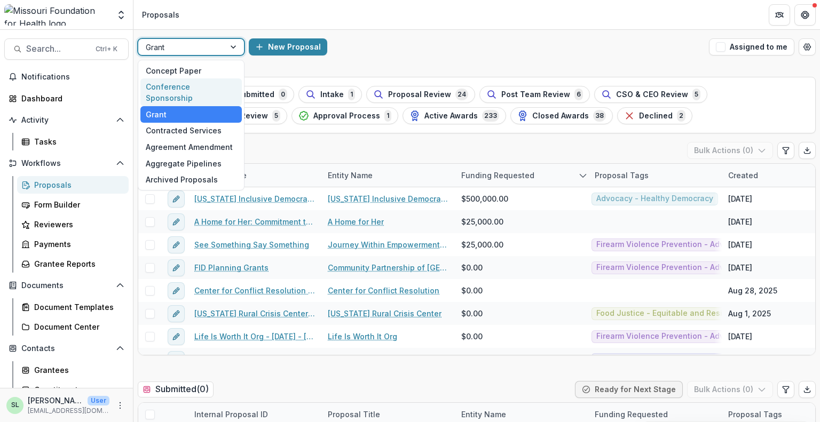
click at [188, 81] on div "Conference Sponsorship" at bounding box center [190, 92] width 101 height 28
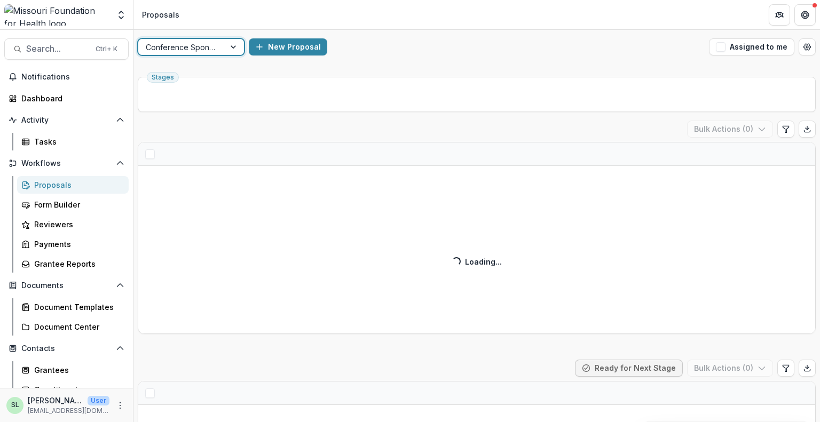
click at [205, 48] on div at bounding box center [182, 47] width 72 height 13
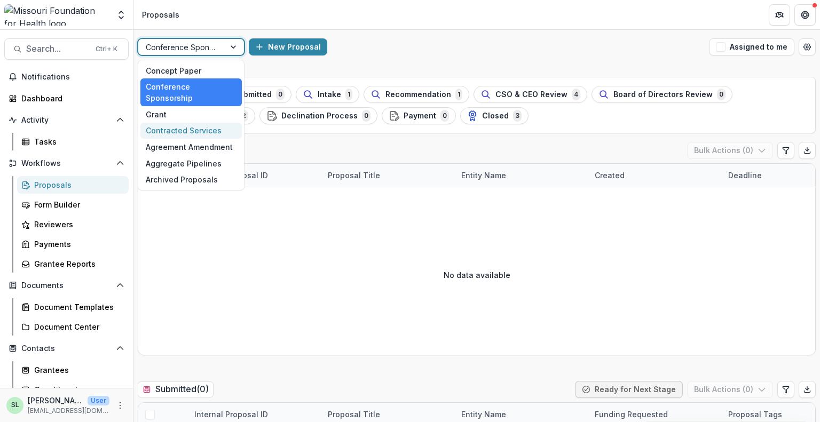
click at [192, 123] on div "Contracted Services" at bounding box center [190, 131] width 101 height 17
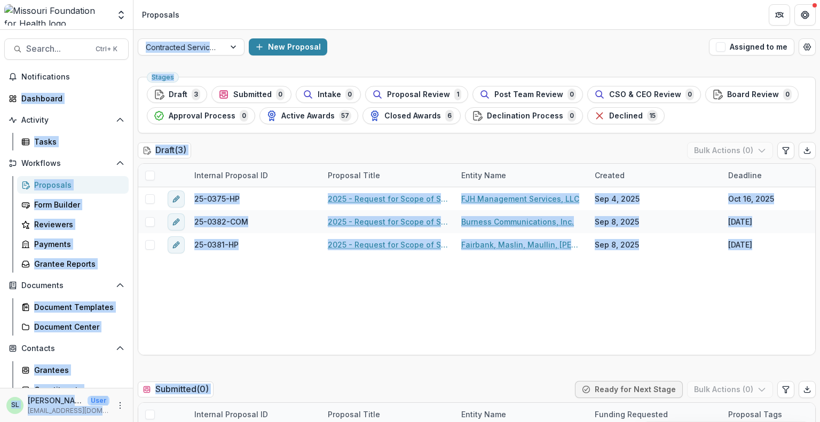
drag, startPoint x: 819, startPoint y: 275, endPoint x: 819, endPoint y: -65, distance: 339.4
click at [819, 0] on html "Skip to content Aggregate Analysis Foundations MFH Workflow Sandbox Missouri Fo…" at bounding box center [410, 211] width 820 height 422
click at [752, 44] on button "Assigned to me" at bounding box center [751, 46] width 85 height 17
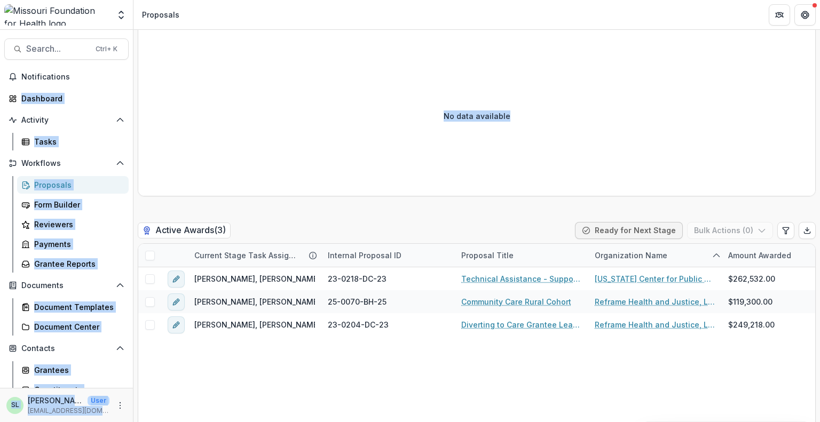
scroll to position [1810, 0]
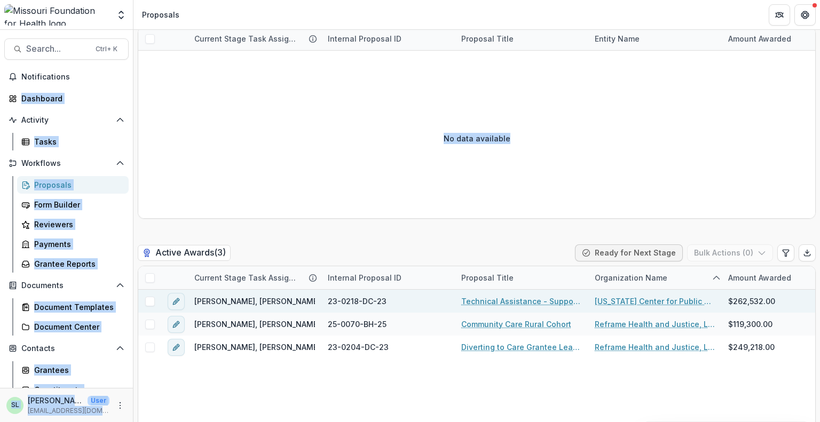
click at [643, 298] on link "Missouri Center for Public Health Excellence" at bounding box center [655, 301] width 121 height 11
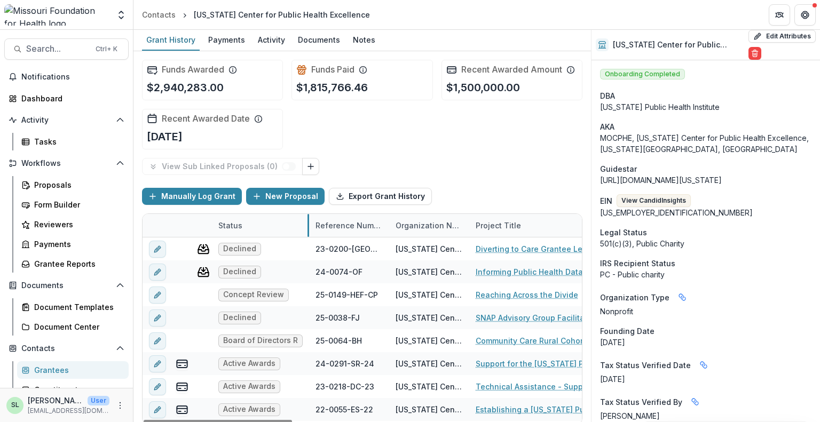
drag, startPoint x: 290, startPoint y: 221, endPoint x: 307, endPoint y: 233, distance: 21.0
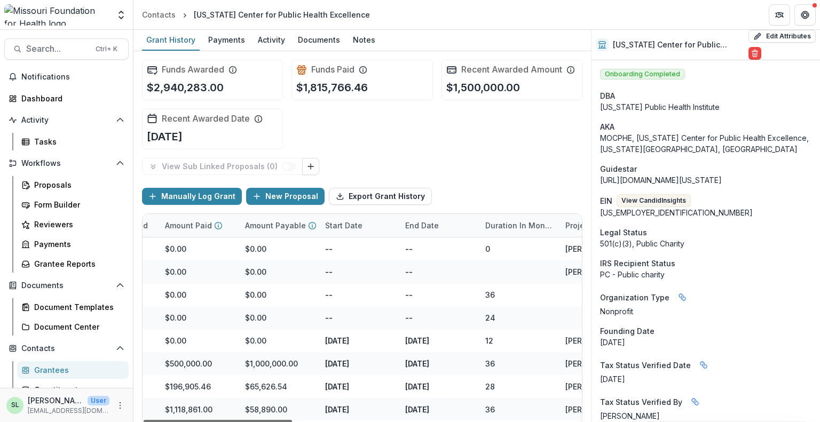
scroll to position [0, 850]
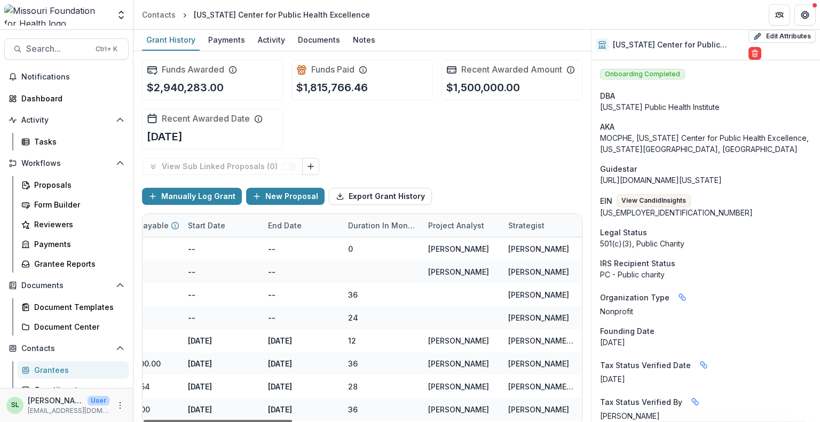
drag, startPoint x: 280, startPoint y: 419, endPoint x: 640, endPoint y: 426, distance: 359.8
click at [292, 422] on div at bounding box center [218, 421] width 148 height 3
click at [458, 422] on html "Skip to content Aggregate Analysis Foundations MFH Workflow Sandbox Missouri Fo…" at bounding box center [410, 211] width 820 height 422
click at [292, 420] on div at bounding box center [218, 421] width 148 height 3
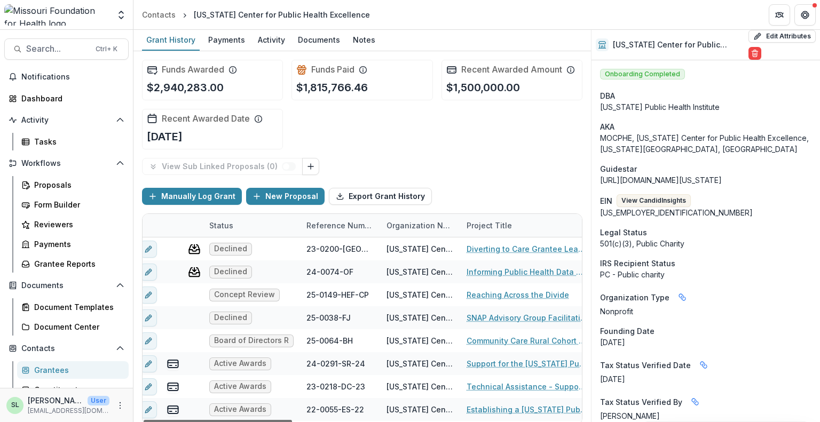
scroll to position [0, 6]
drag, startPoint x: 454, startPoint y: 419, endPoint x: 169, endPoint y: 371, distance: 289.1
click at [169, 420] on div at bounding box center [218, 421] width 148 height 3
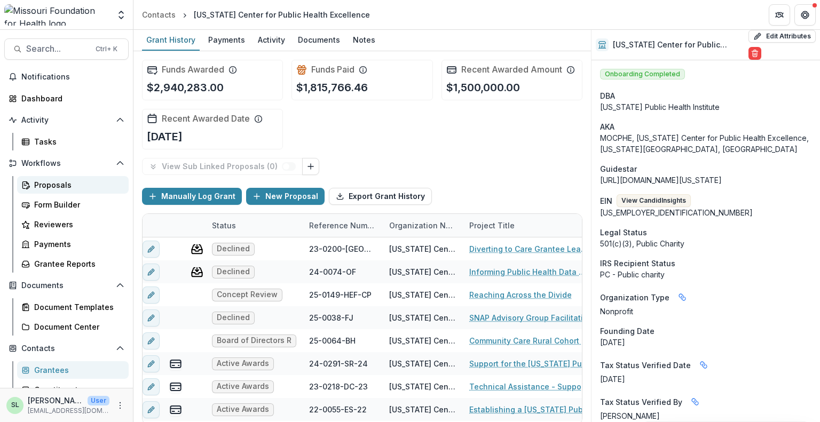
click at [50, 188] on div "Proposals" at bounding box center [77, 184] width 86 height 11
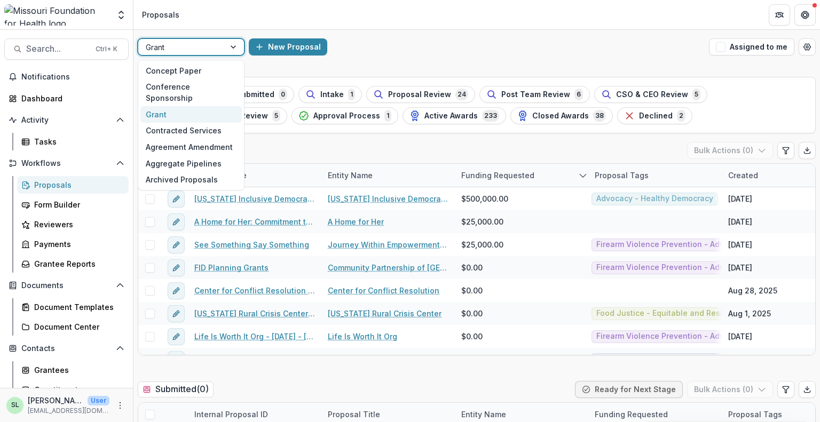
click at [188, 47] on div at bounding box center [182, 47] width 72 height 13
click at [192, 123] on div "Contracted Services" at bounding box center [190, 131] width 101 height 17
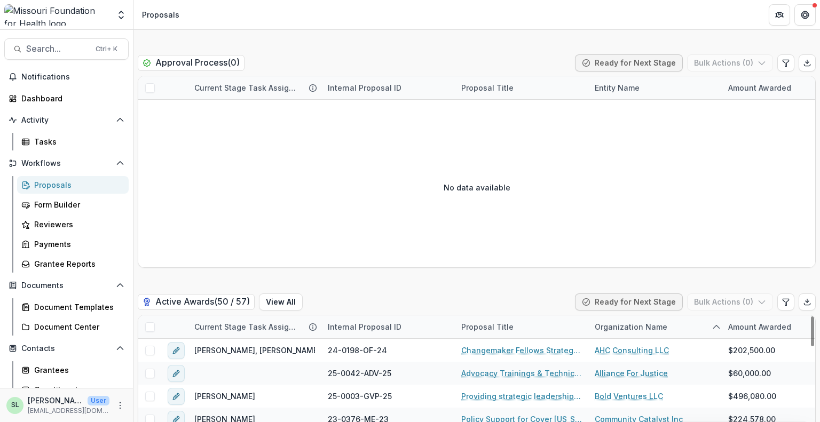
scroll to position [1708, 0]
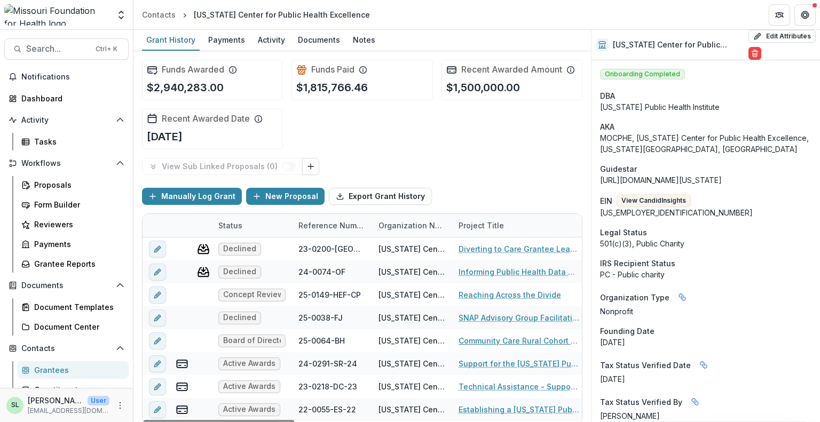
click at [504, 336] on link "Community Care Rural Cohort Facilitation" at bounding box center [518, 340] width 121 height 11
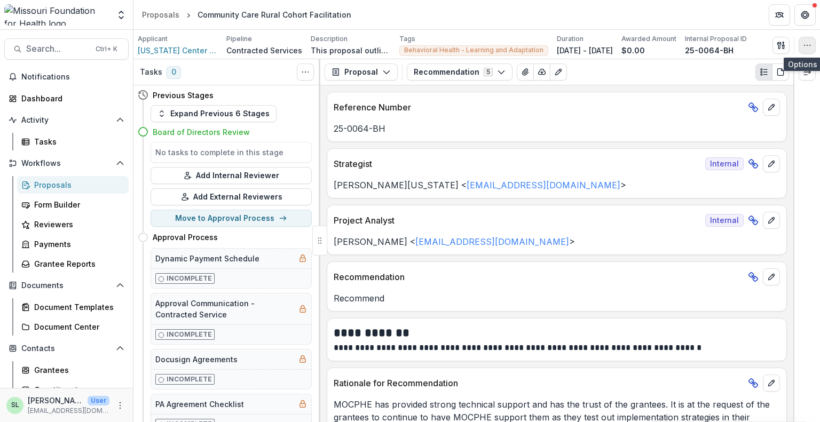
click at [813, 49] on button "button" at bounding box center [806, 45] width 17 height 17
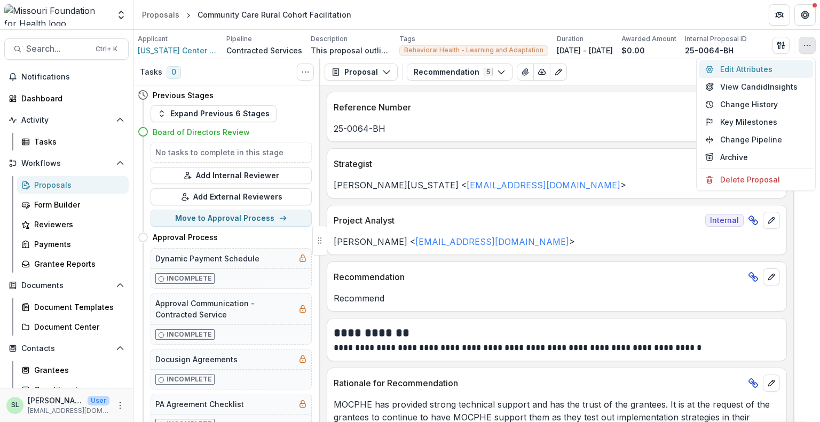
click at [762, 69] on button "Edit Attributes" at bounding box center [756, 69] width 114 height 18
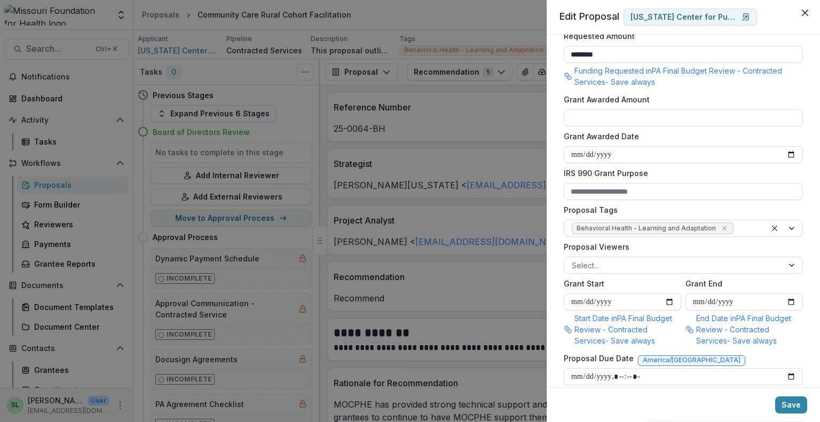
scroll to position [320, 0]
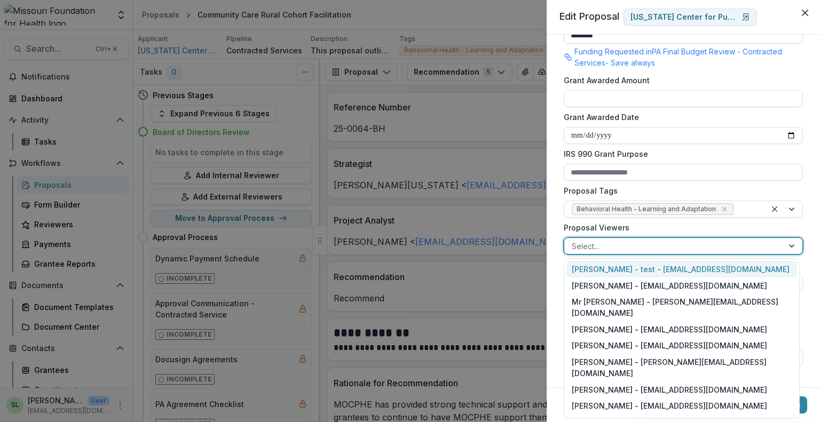
click at [655, 245] on div at bounding box center [674, 246] width 204 height 13
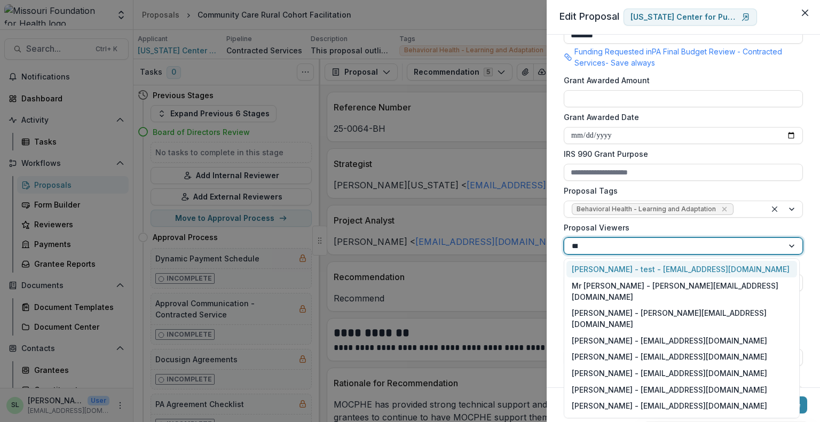
type input "****"
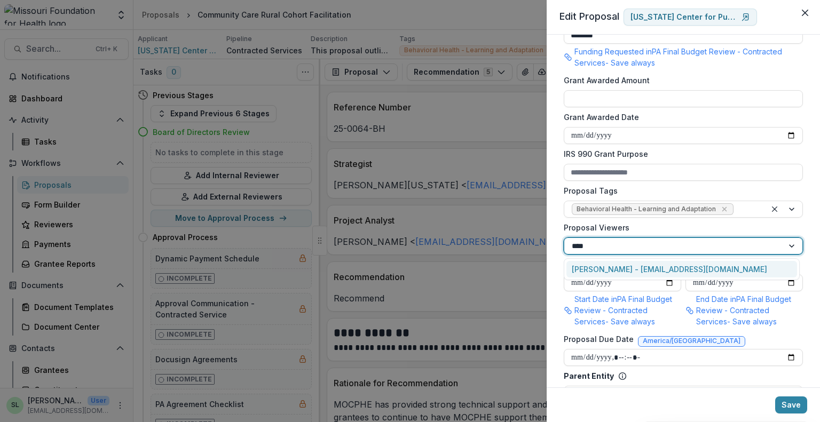
click at [652, 270] on div "Sada Lindsey - slindsey@mffh.org" at bounding box center [681, 269] width 231 height 17
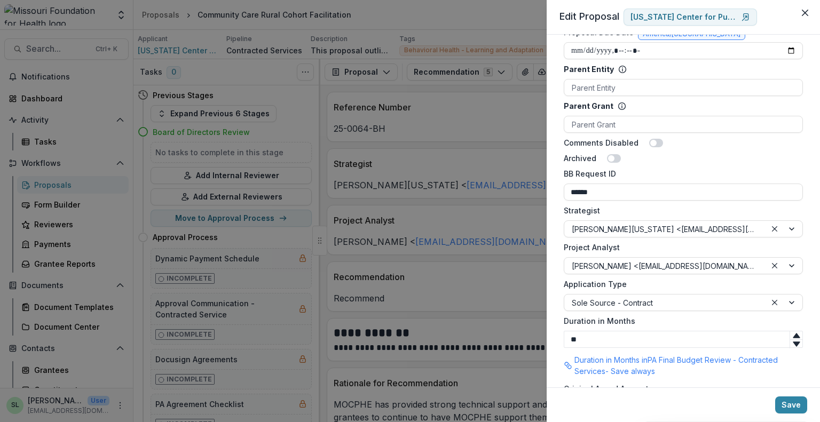
scroll to position [672, 0]
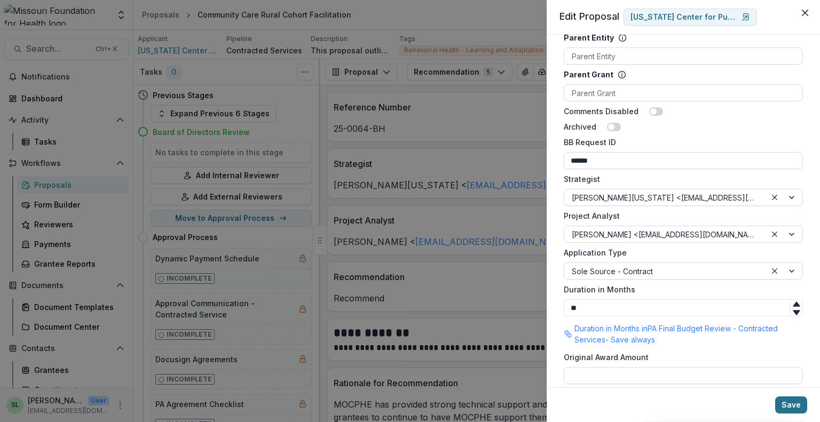
click at [788, 407] on button "Save" at bounding box center [791, 405] width 32 height 17
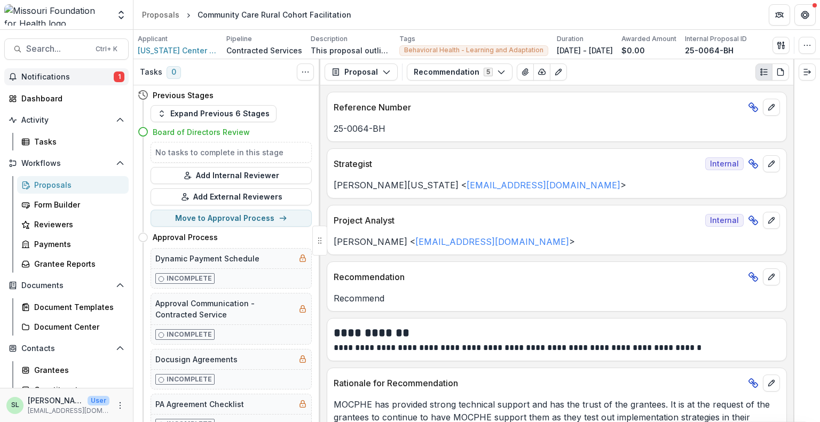
click at [57, 70] on button "Notifications 1" at bounding box center [66, 76] width 124 height 17
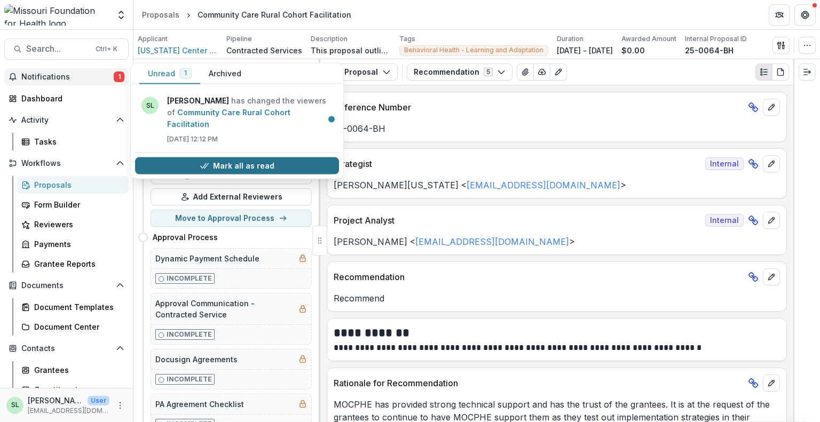
click at [211, 157] on button "Mark all as read" at bounding box center [237, 165] width 204 height 17
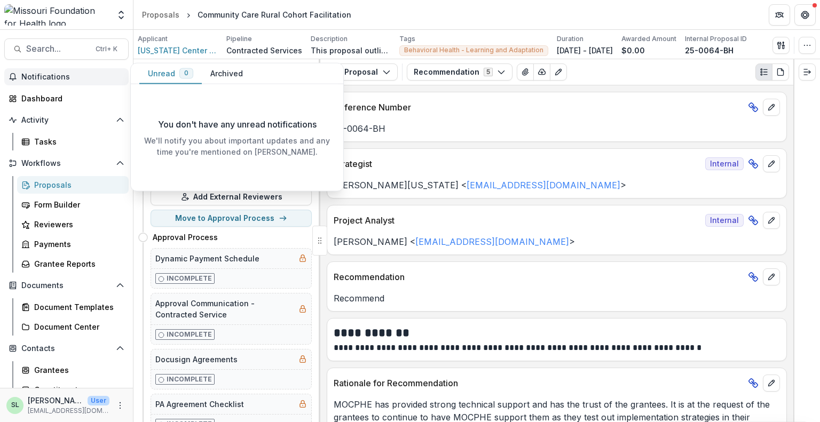
click at [69, 75] on span "Notifications" at bounding box center [72, 77] width 103 height 9
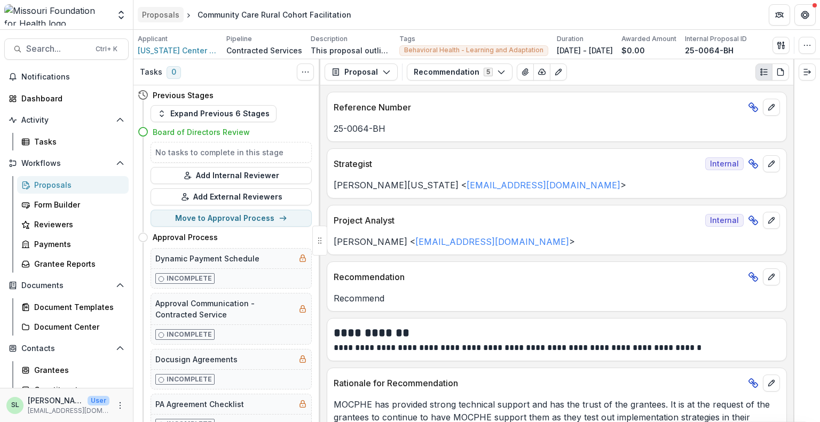
click at [176, 12] on div "Proposals" at bounding box center [160, 14] width 37 height 11
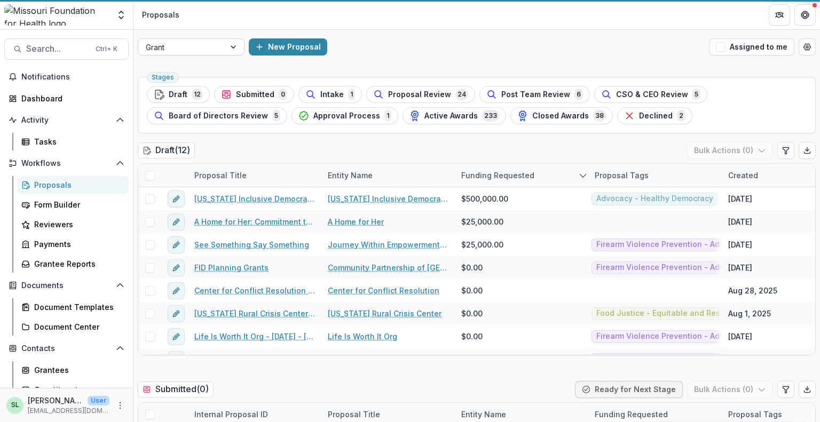
click at [194, 51] on div at bounding box center [182, 47] width 72 height 13
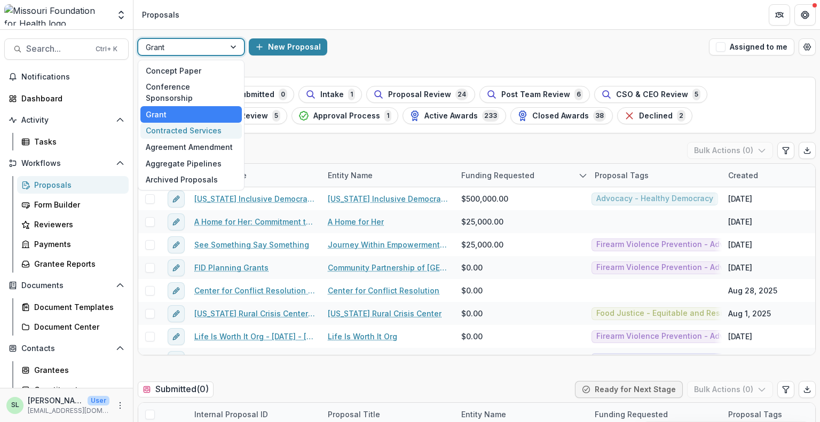
click at [186, 123] on div "Contracted Services" at bounding box center [190, 131] width 101 height 17
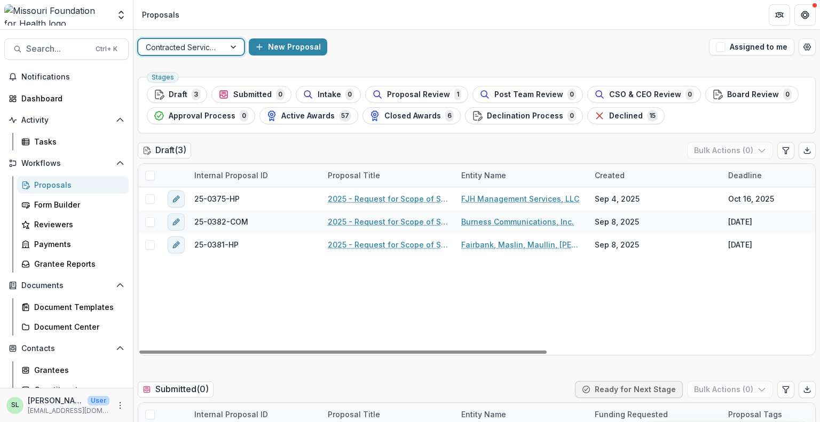
click at [748, 41] on button "Assigned to me" at bounding box center [751, 46] width 85 height 17
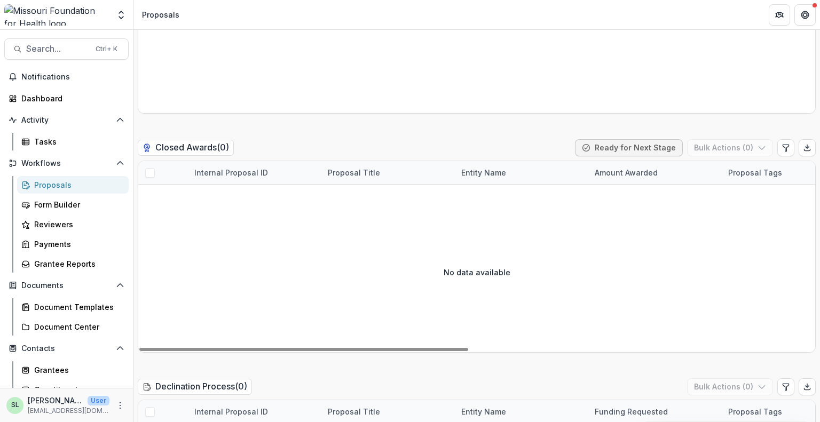
scroll to position [1921, 0]
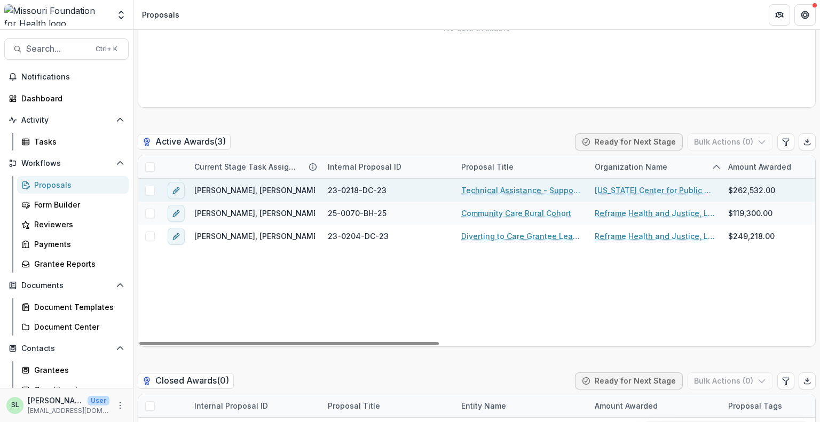
click at [628, 191] on link "Missouri Center for Public Health Excellence" at bounding box center [655, 190] width 121 height 11
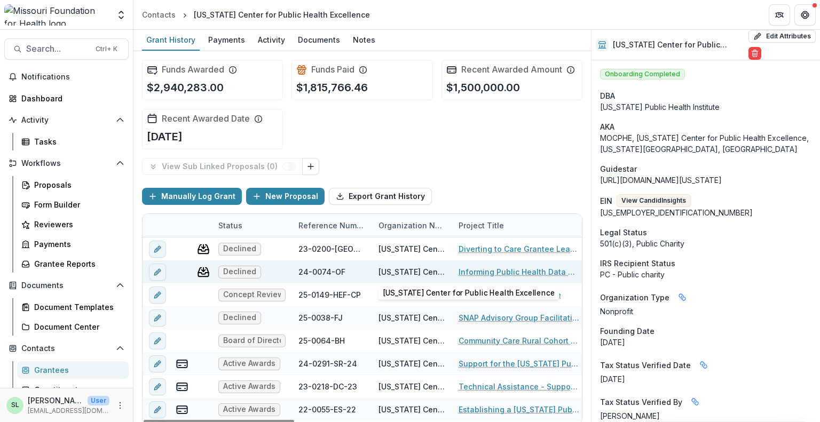
scroll to position [6, 0]
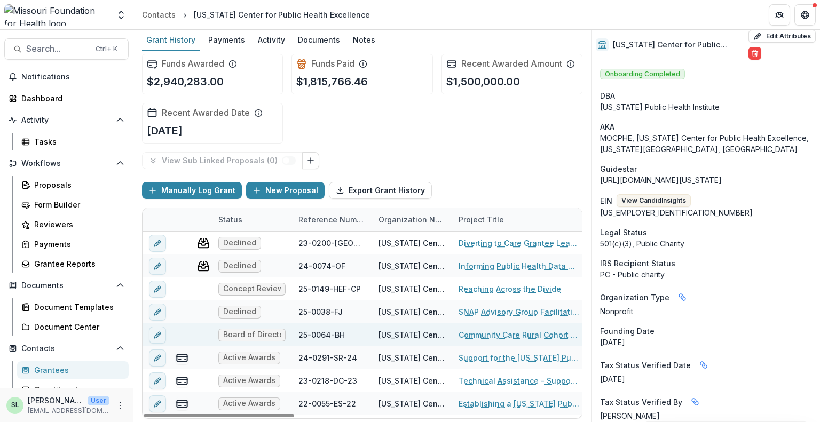
click at [491, 335] on link "Community Care Rural Cohort Facilitation" at bounding box center [518, 334] width 121 height 11
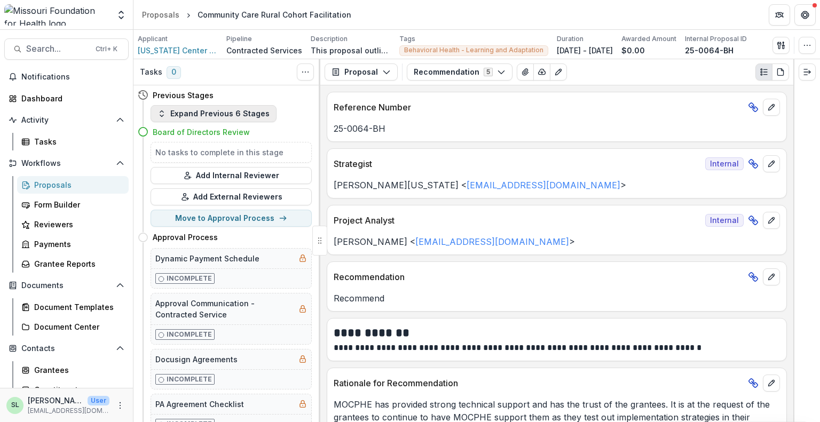
click at [210, 117] on button "Expand Previous 6 Stages" at bounding box center [213, 113] width 126 height 17
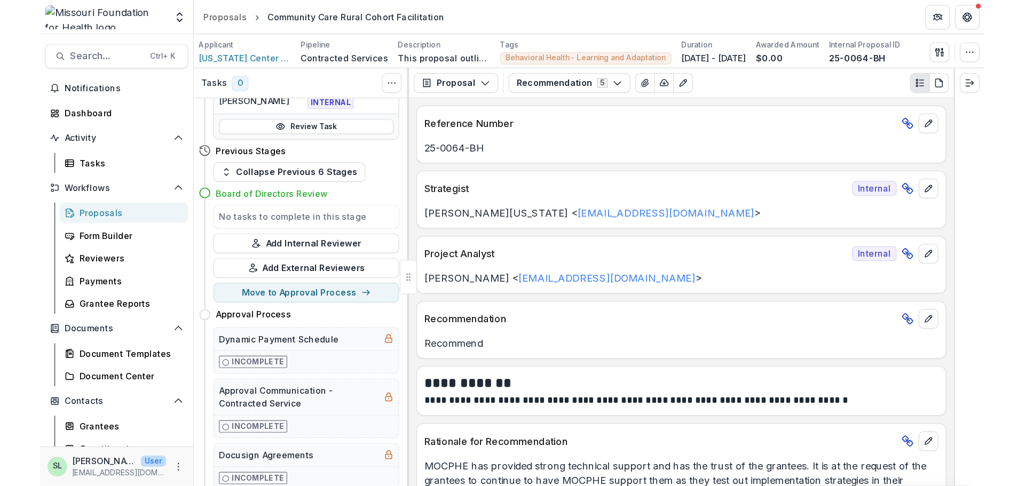
scroll to position [747, 0]
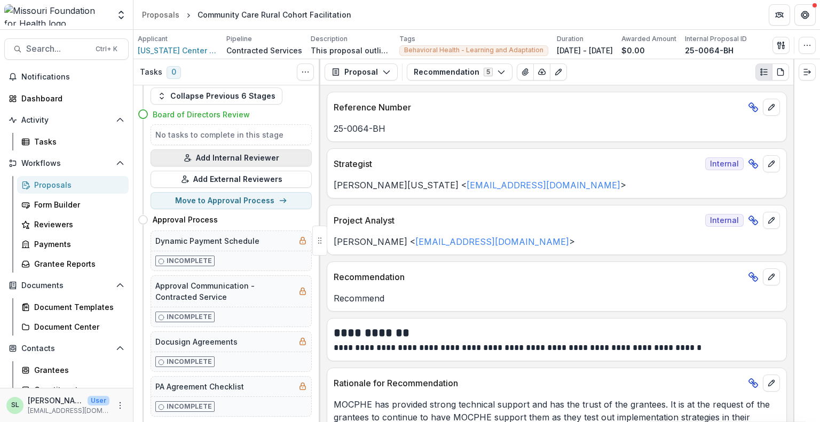
click at [225, 149] on button "Add Internal Reviewer" at bounding box center [230, 157] width 161 height 17
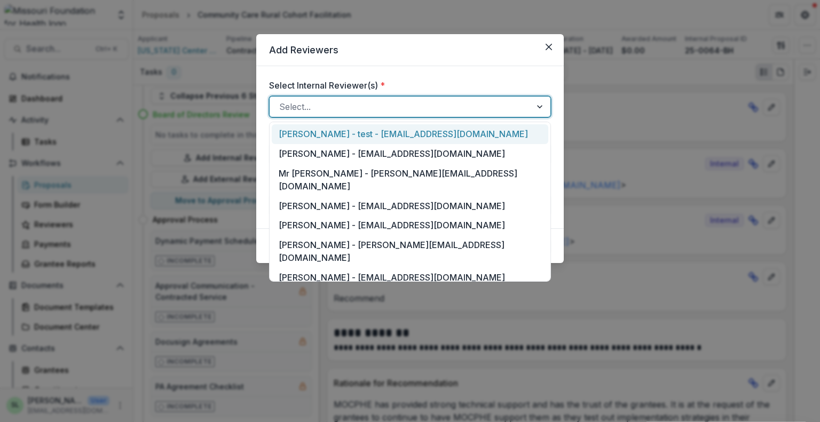
click at [288, 99] on div at bounding box center [400, 106] width 242 height 15
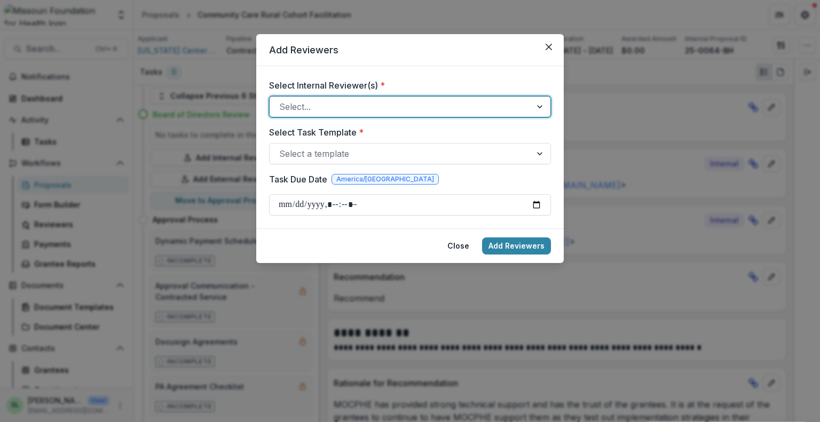
click at [288, 99] on div at bounding box center [400, 106] width 242 height 15
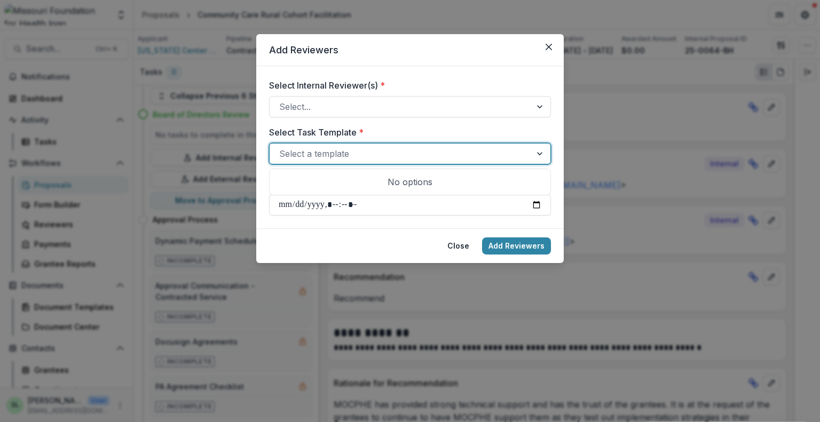
click at [290, 150] on div at bounding box center [400, 153] width 242 height 15
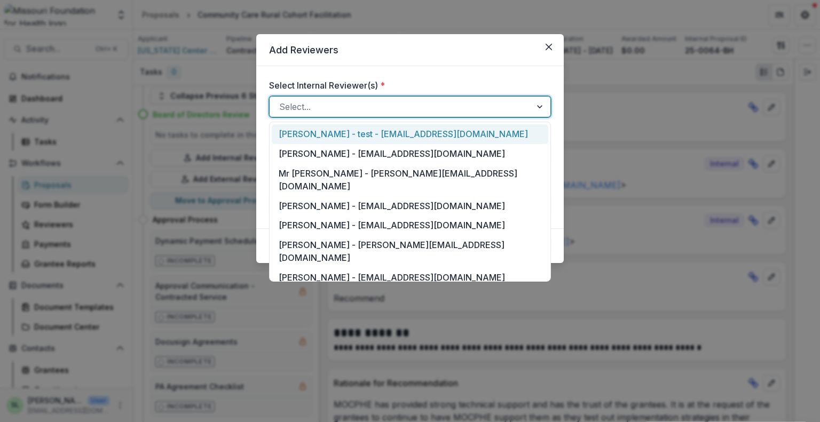
click at [307, 108] on div at bounding box center [400, 106] width 242 height 15
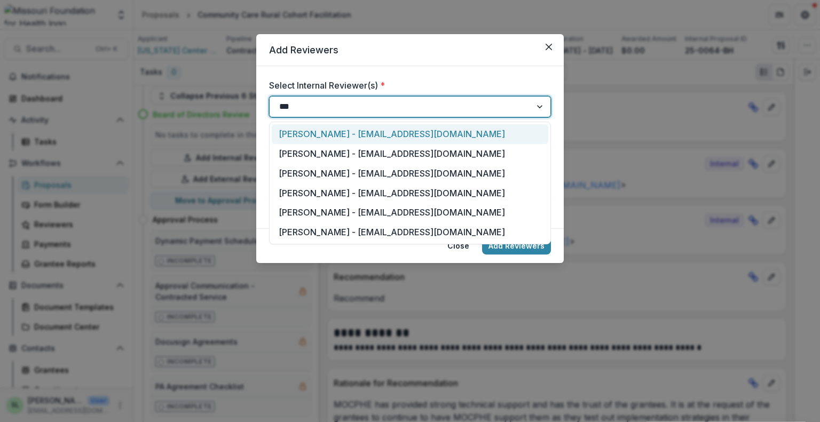
type input "****"
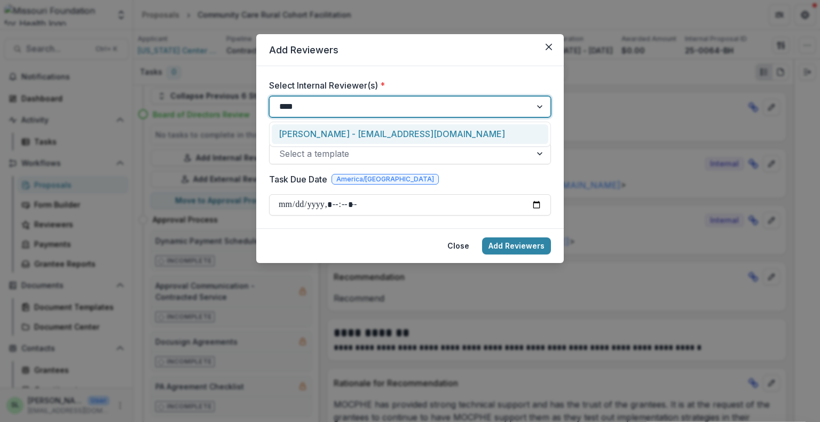
click at [324, 129] on div "Sada Lindsey - slindsey@mffh.org" at bounding box center [410, 134] width 276 height 20
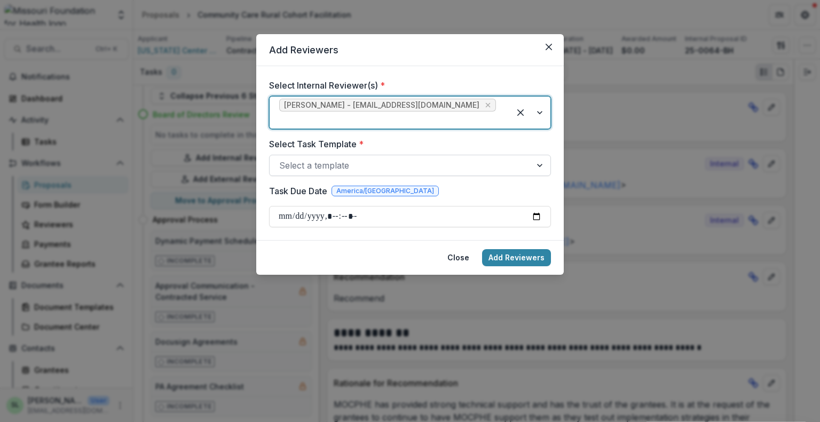
click at [322, 158] on div at bounding box center [400, 165] width 242 height 15
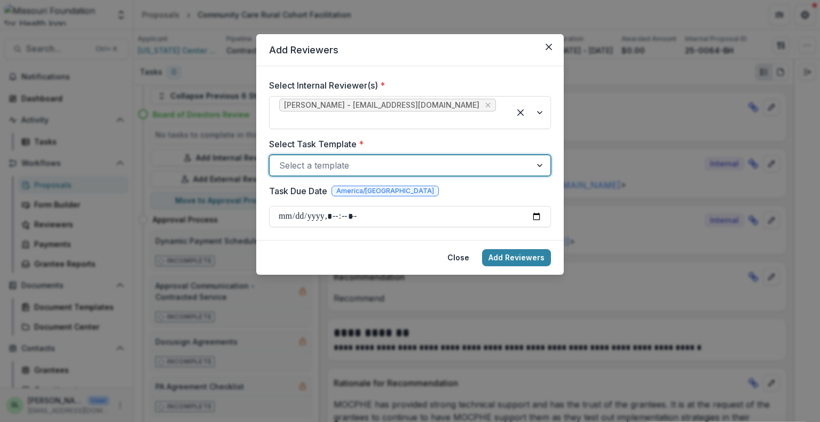
click at [322, 158] on div at bounding box center [400, 165] width 242 height 15
click at [547, 42] on button "Close" at bounding box center [548, 46] width 17 height 17
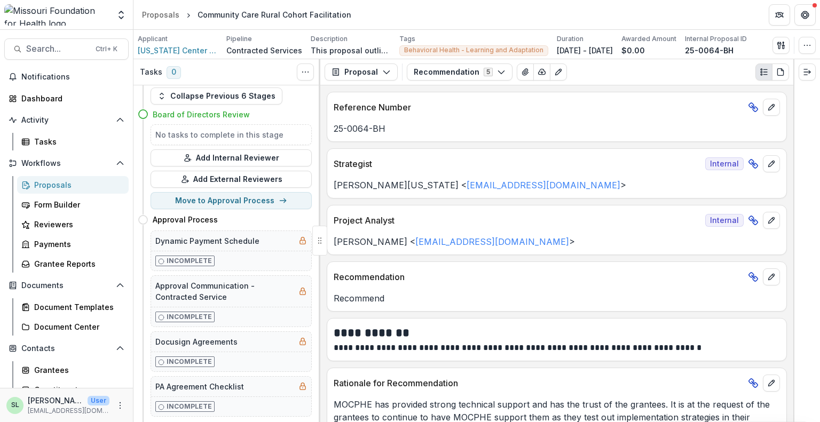
click at [56, 183] on div "Proposals" at bounding box center [77, 184] width 86 height 11
